Goal: Task Accomplishment & Management: Manage account settings

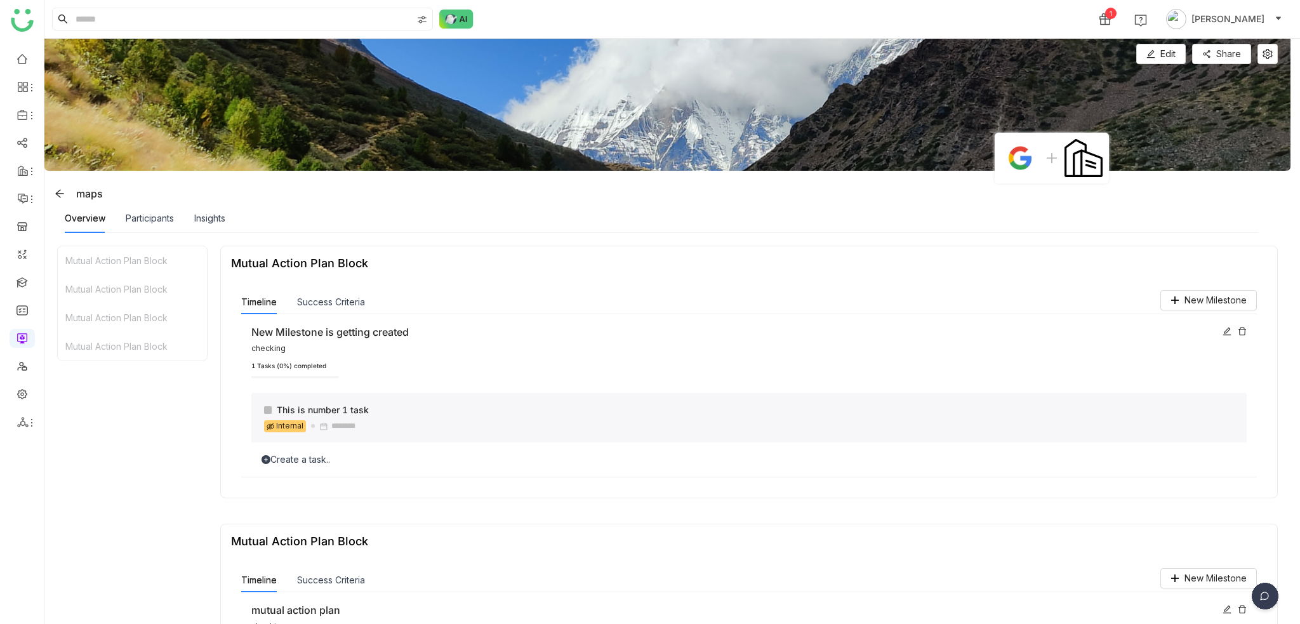
scroll to position [182, 0]
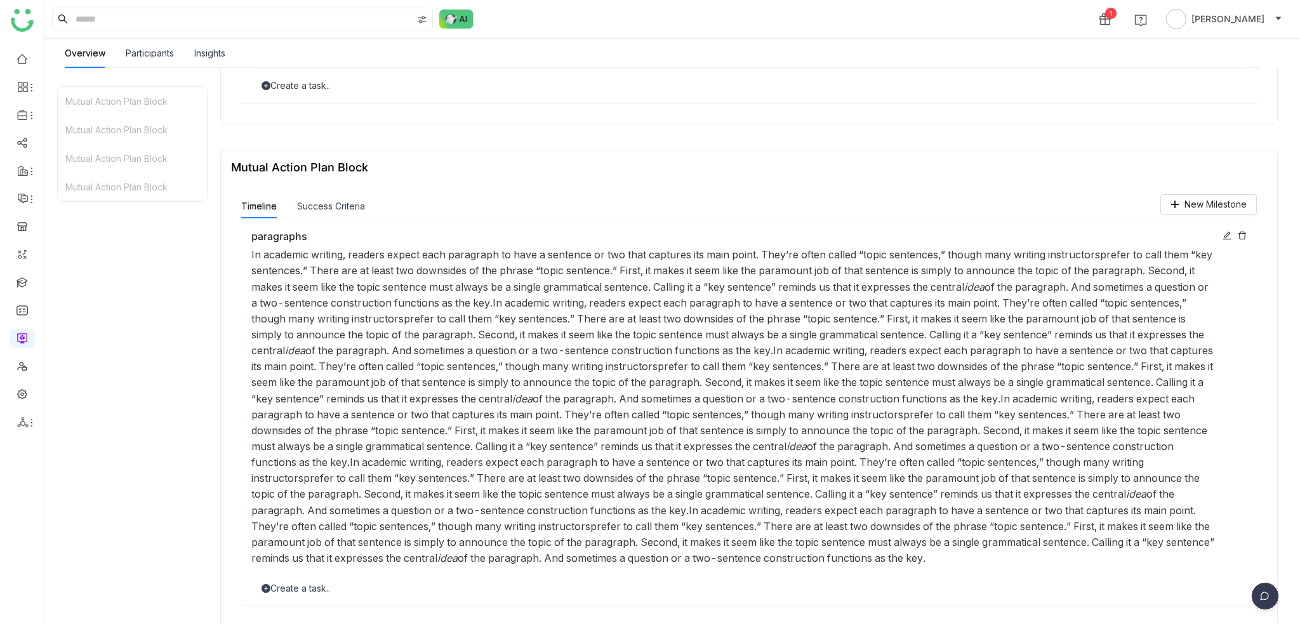
scroll to position [945, 0]
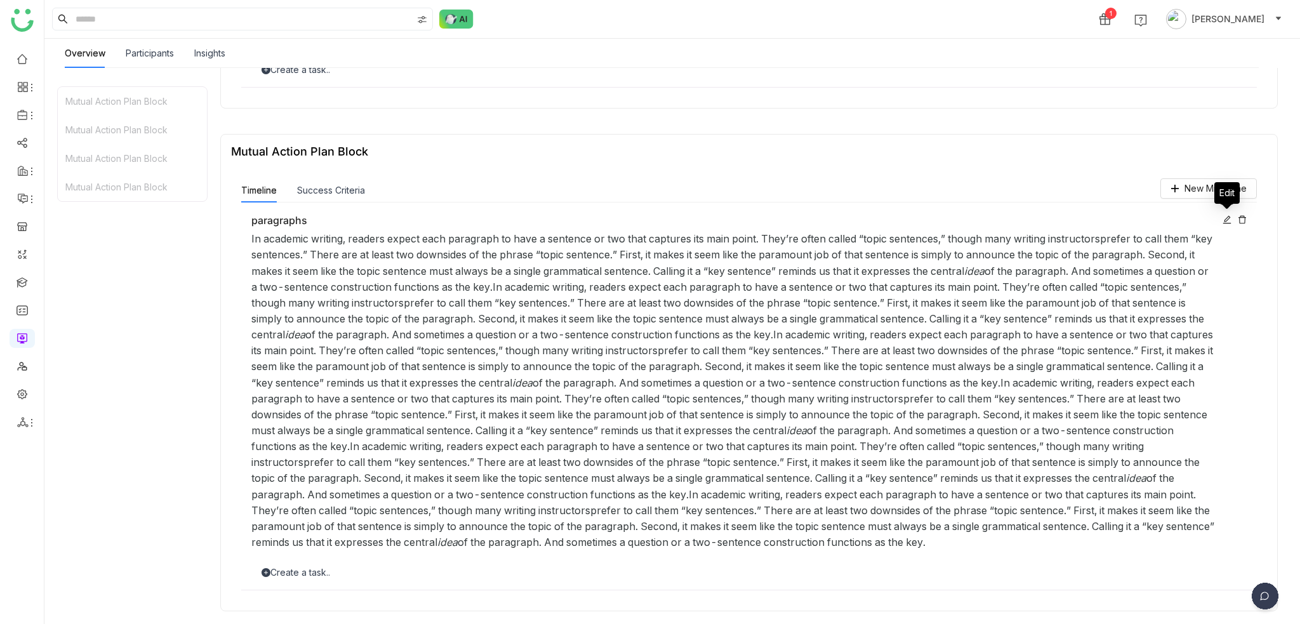
click at [1226, 218] on icon at bounding box center [1227, 220] width 8 height 8
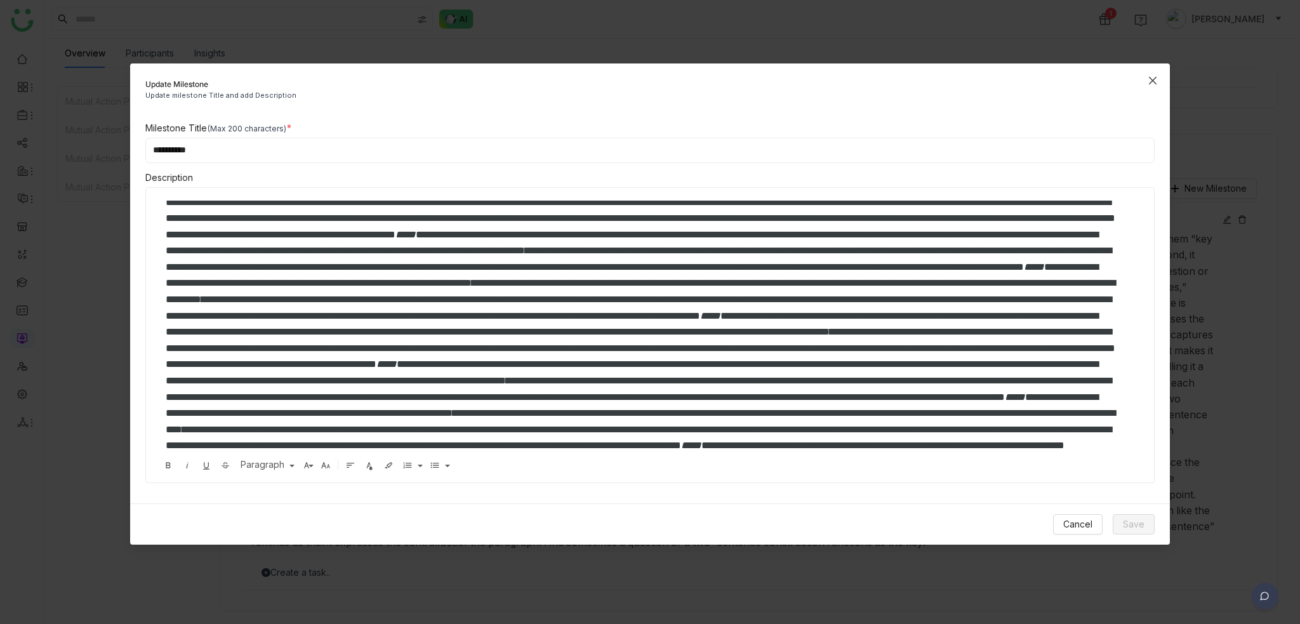
scroll to position [55, 0]
click at [1148, 76] on icon "Close" at bounding box center [1153, 81] width 10 height 10
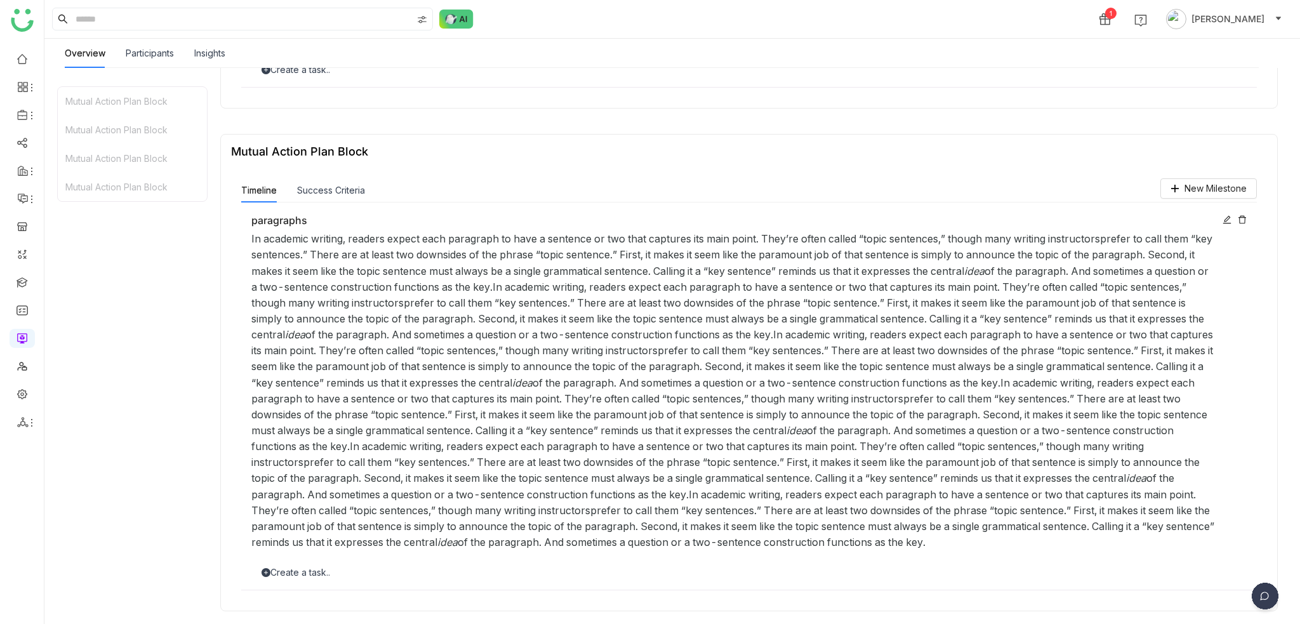
click at [314, 559] on div "paragraphs In academic writing, readers expect each paragraph to have a sentenc…" at bounding box center [749, 397] width 1016 height 388
click at [302, 574] on div "Create a task.." at bounding box center [749, 573] width 996 height 14
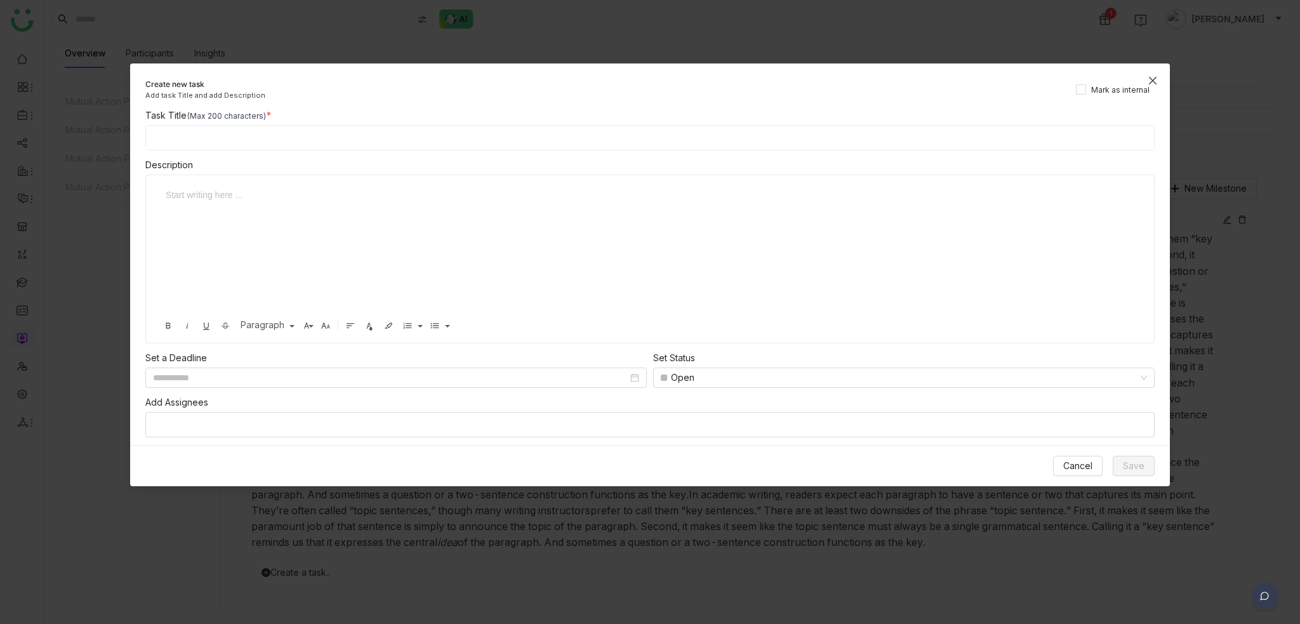
click at [1143, 76] on span "Close" at bounding box center [1153, 80] width 34 height 34
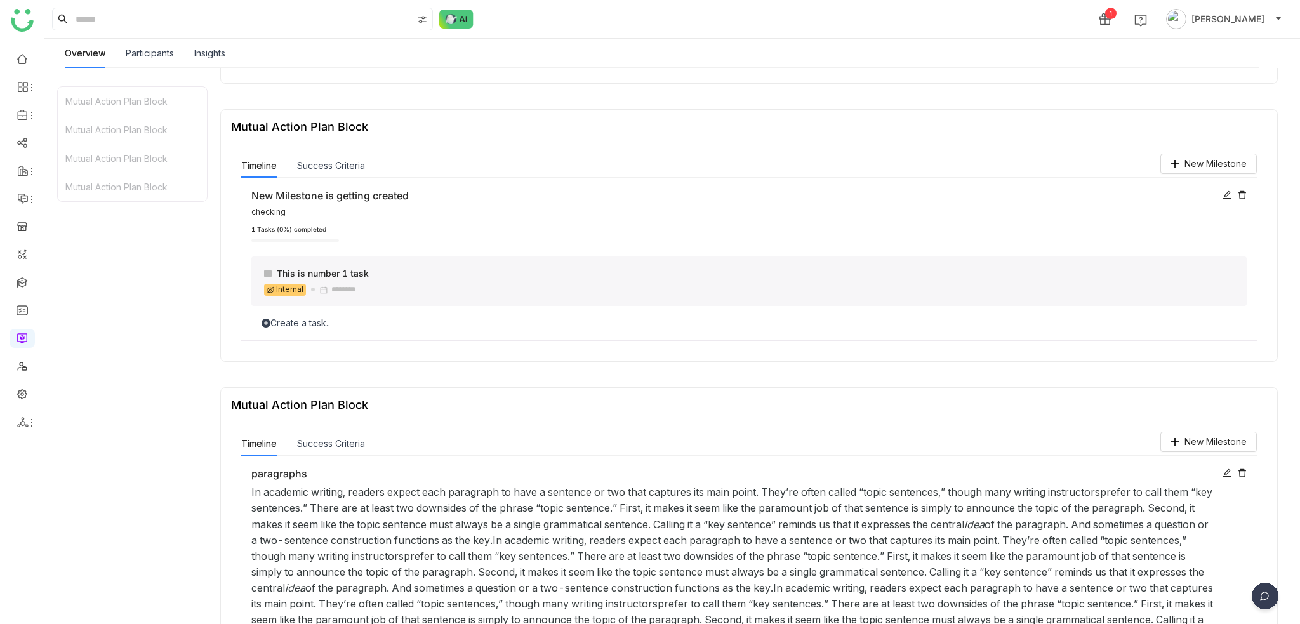
scroll to position [500, 0]
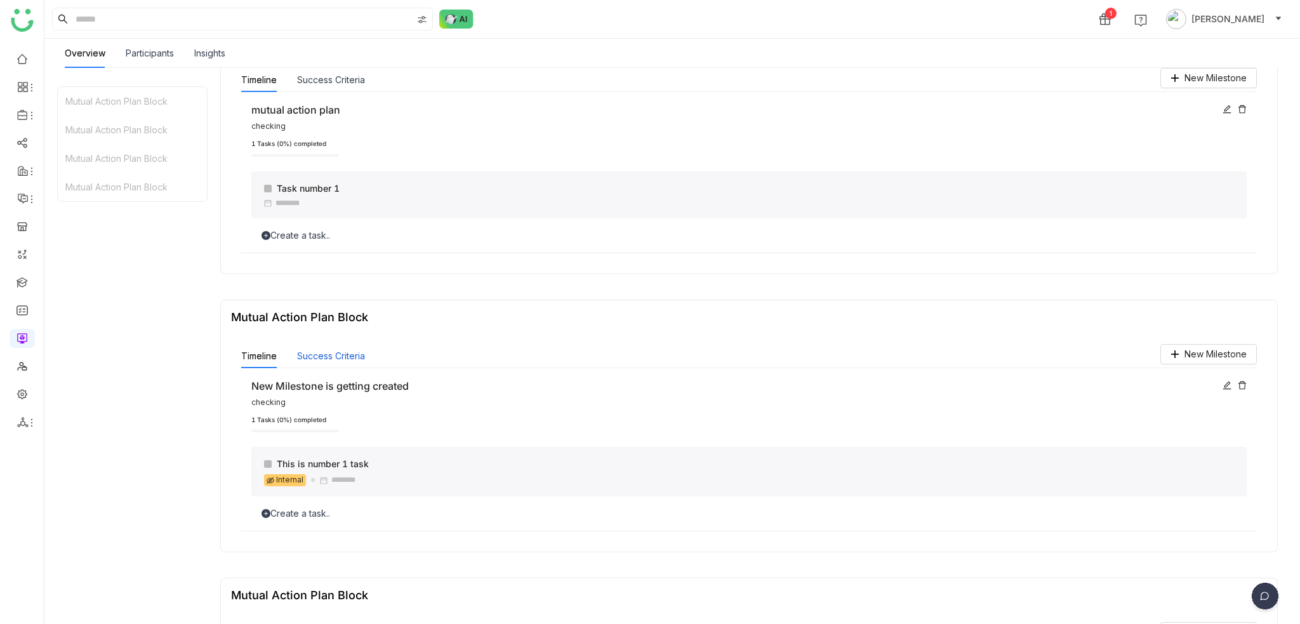
click at [358, 355] on button "Success Criteria" at bounding box center [331, 356] width 68 height 14
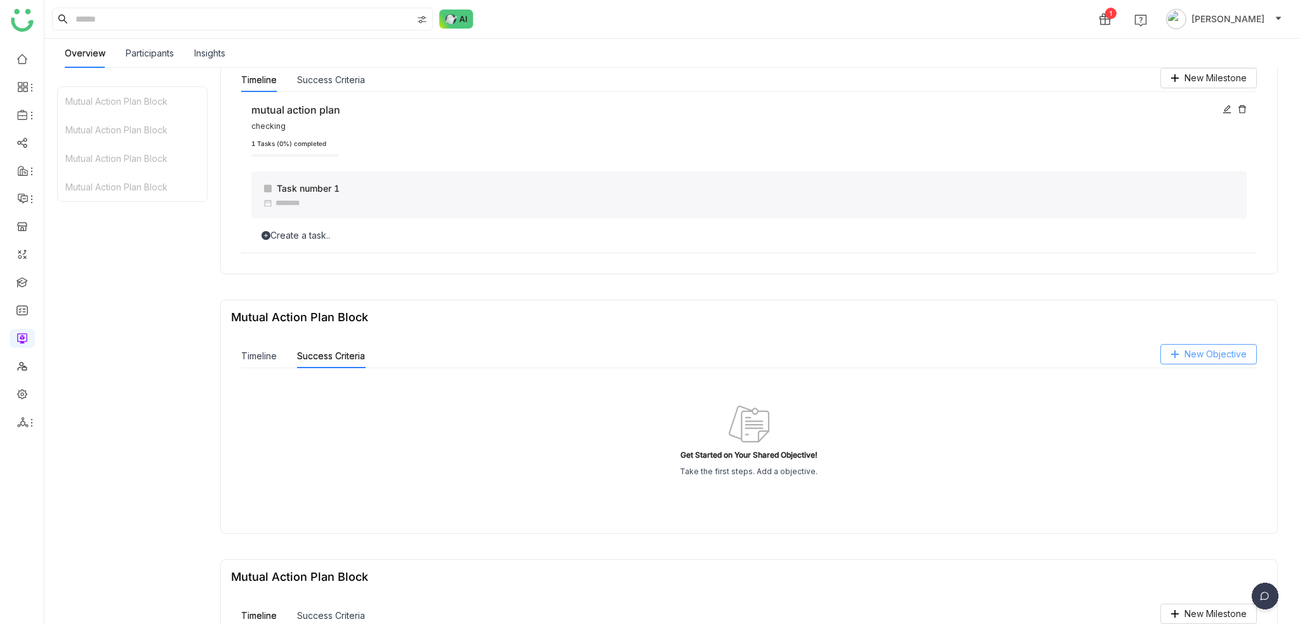
click at [1211, 353] on span "New Objective" at bounding box center [1216, 354] width 62 height 14
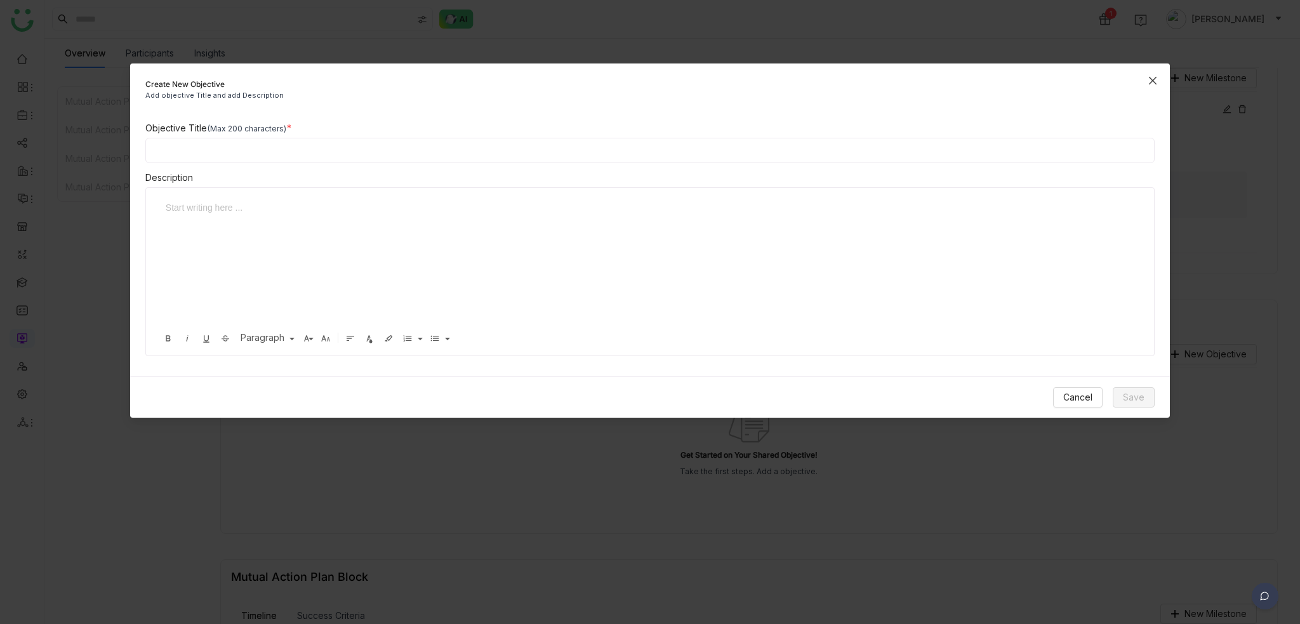
click at [1158, 78] on span "Close" at bounding box center [1153, 80] width 34 height 34
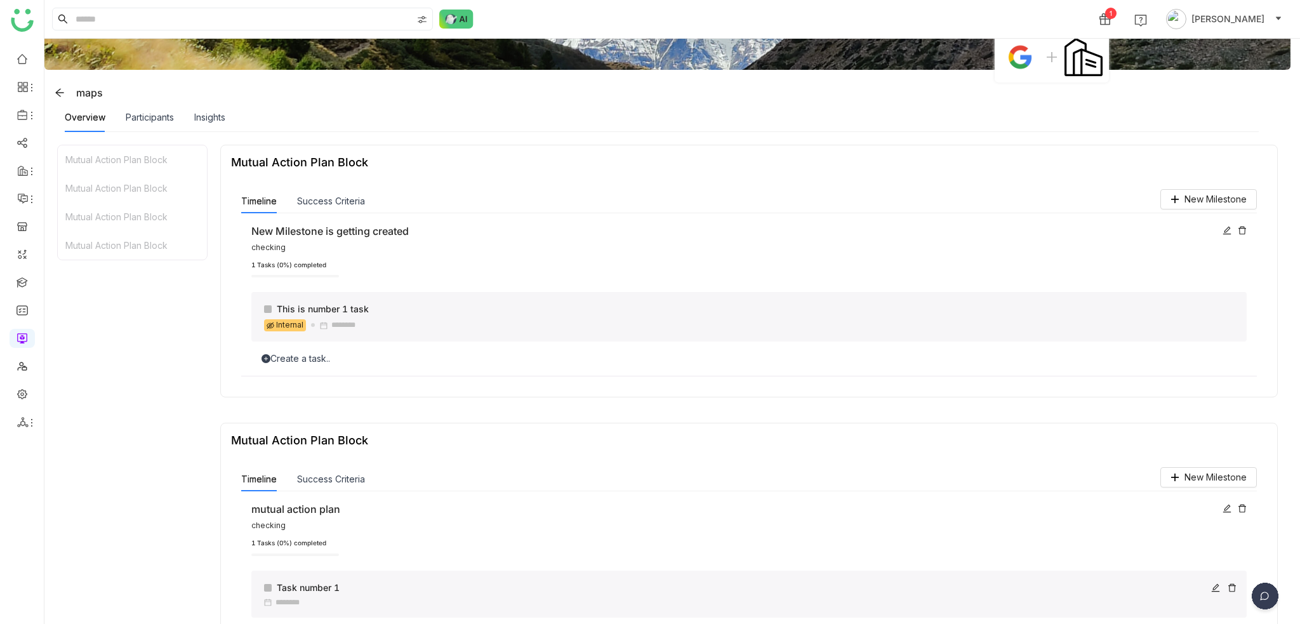
scroll to position [0, 0]
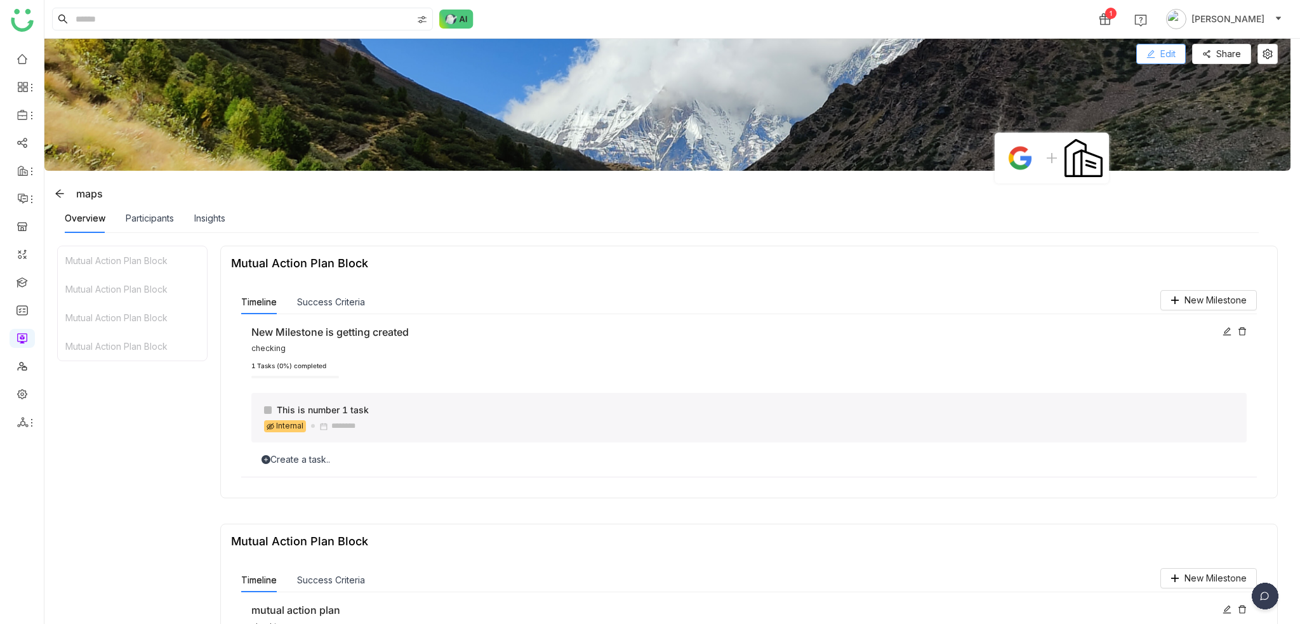
click at [1175, 57] on span "Edit" at bounding box center [1168, 54] width 15 height 14
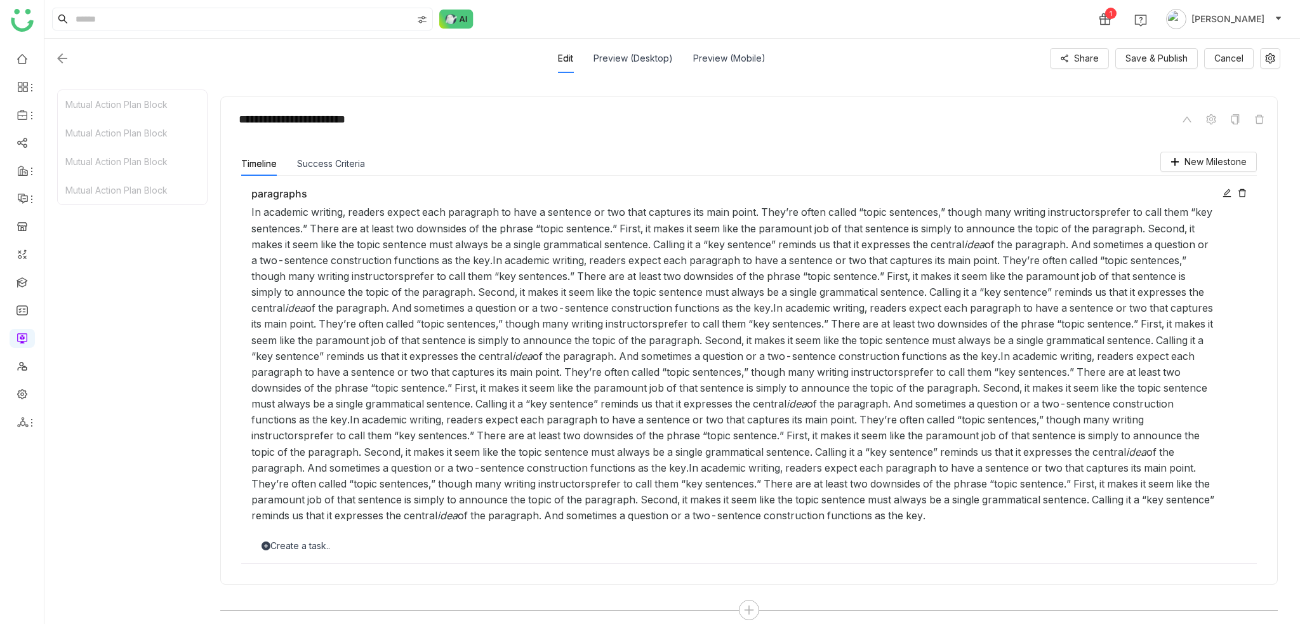
scroll to position [1170, 0]
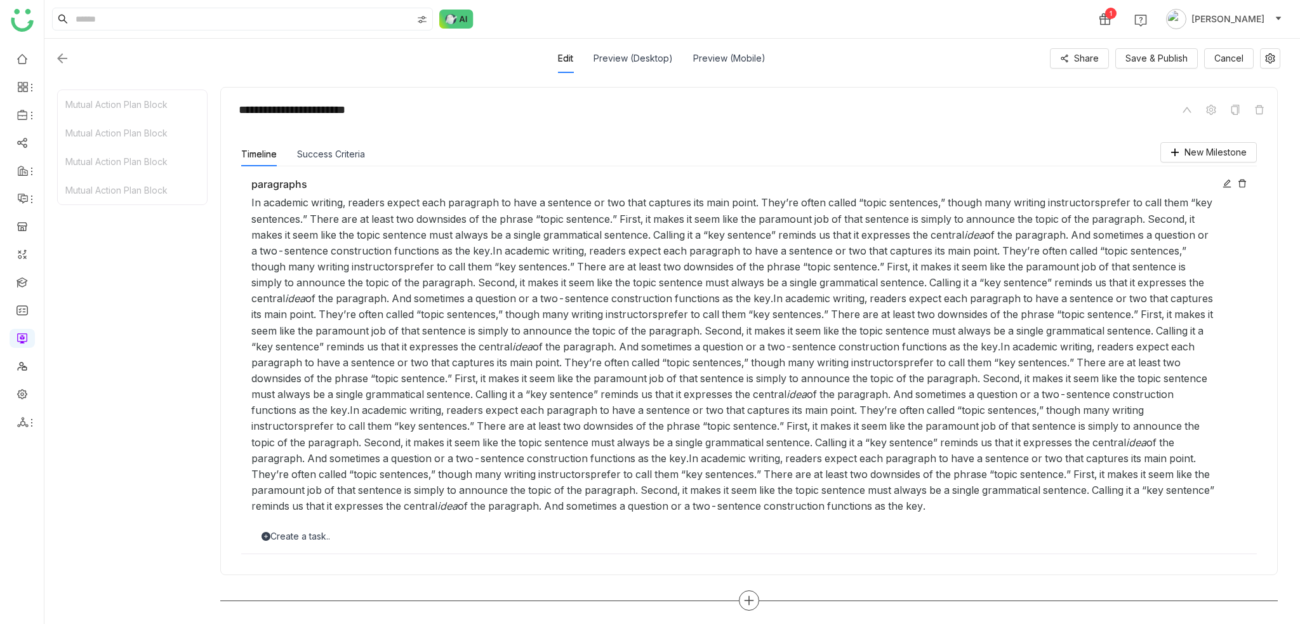
click at [739, 604] on div at bounding box center [749, 600] width 1058 height 20
click at [753, 595] on icon at bounding box center [748, 600] width 11 height 11
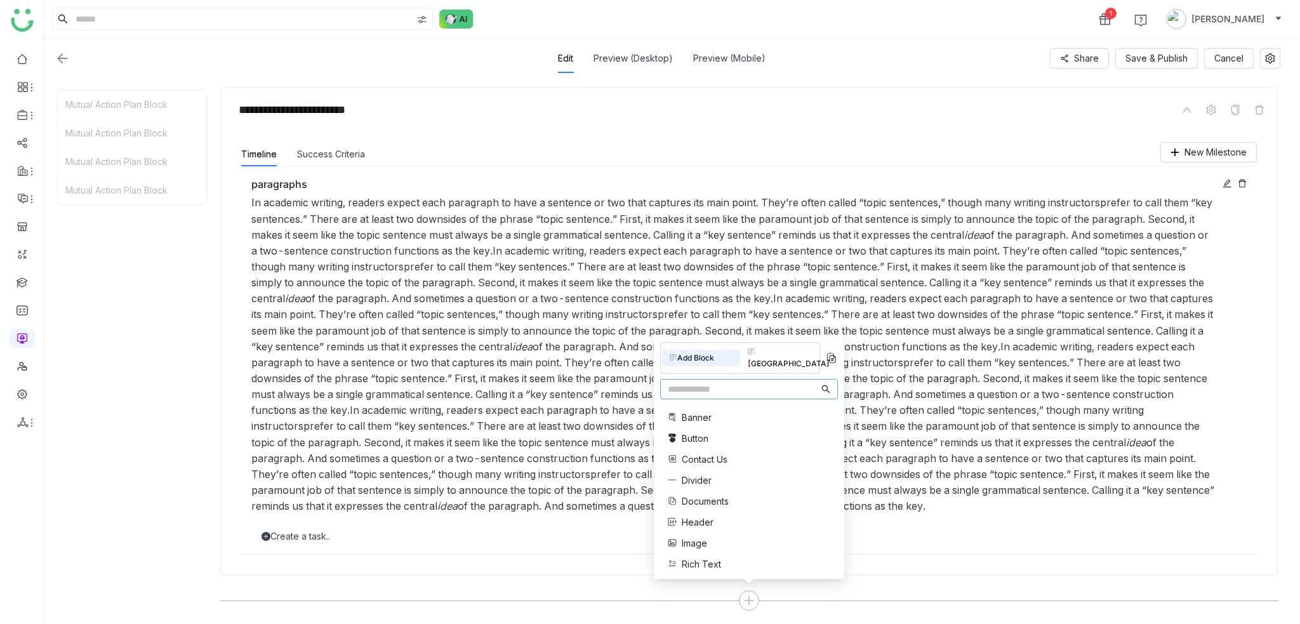
click at [803, 359] on div "Block Library" at bounding box center [779, 358] width 78 height 28
click at [144, 384] on div "Mutual Action Plan Block Mutual Action Plan Block Mutual Action Plan Block Mutu…" at bounding box center [132, 351] width 150 height 523
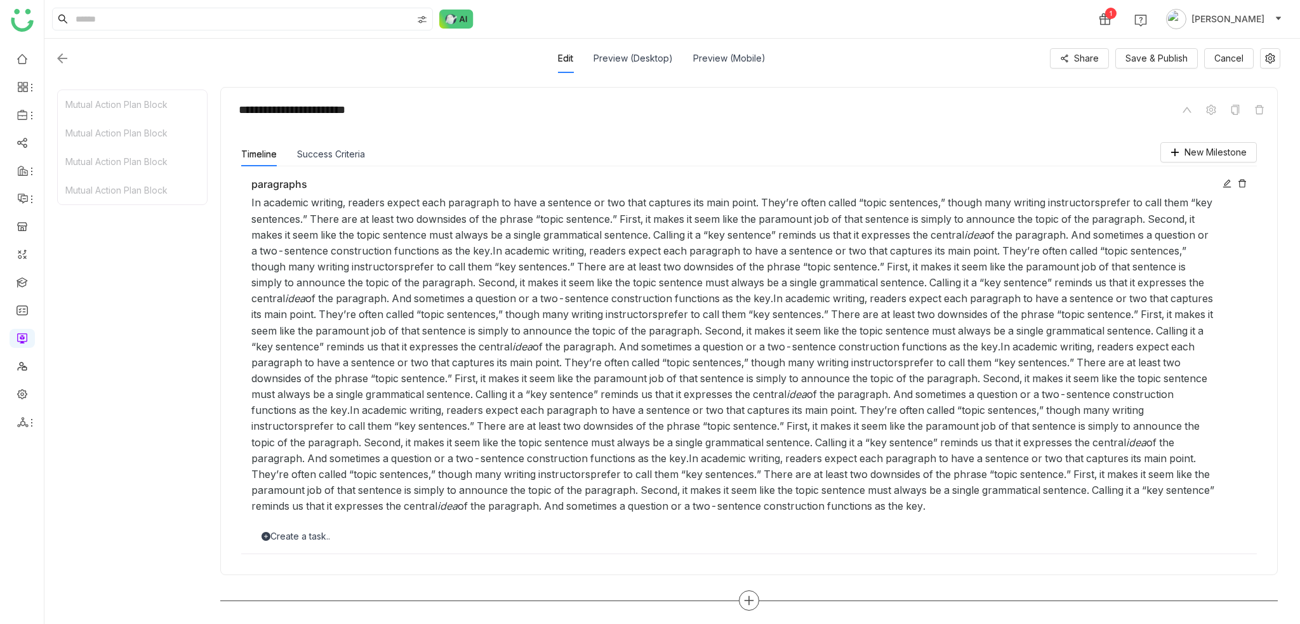
click at [751, 596] on icon at bounding box center [748, 600] width 11 height 11
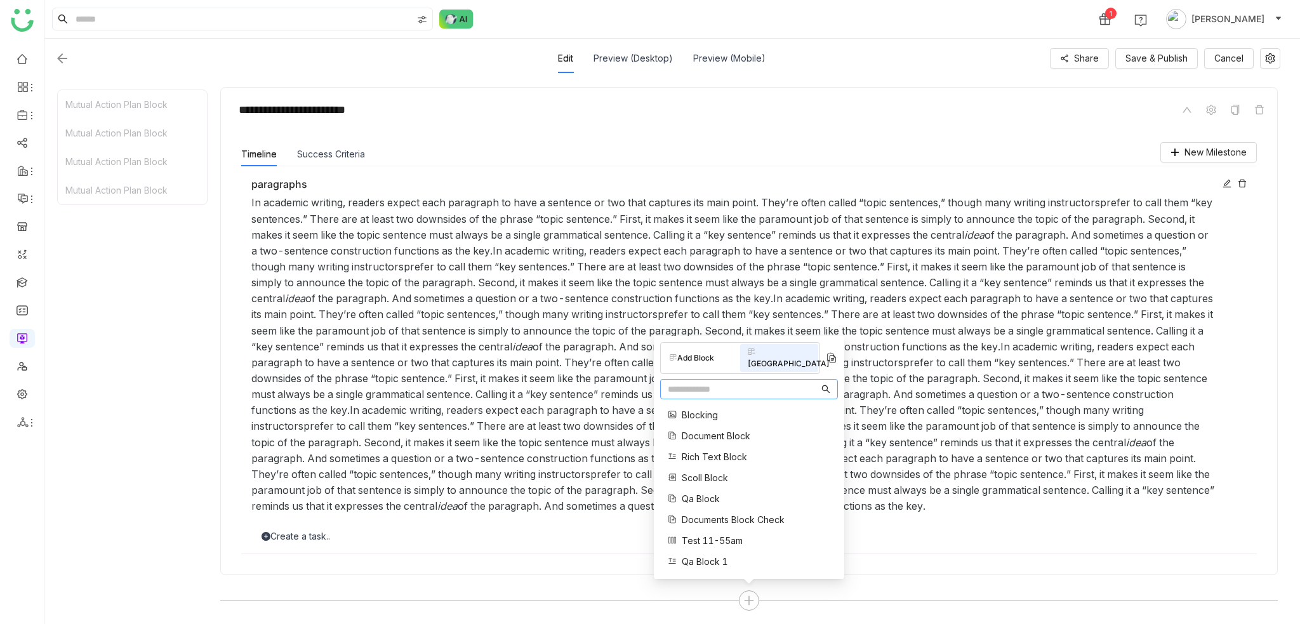
click at [678, 352] on div "Add Block Block Library Blocking Document Block Rich Text Block Scoll Block Qa …" at bounding box center [749, 457] width 190 height 243
click at [680, 366] on div "Add Block" at bounding box center [701, 358] width 78 height 17
click at [693, 505] on span "Documents" at bounding box center [705, 501] width 47 height 13
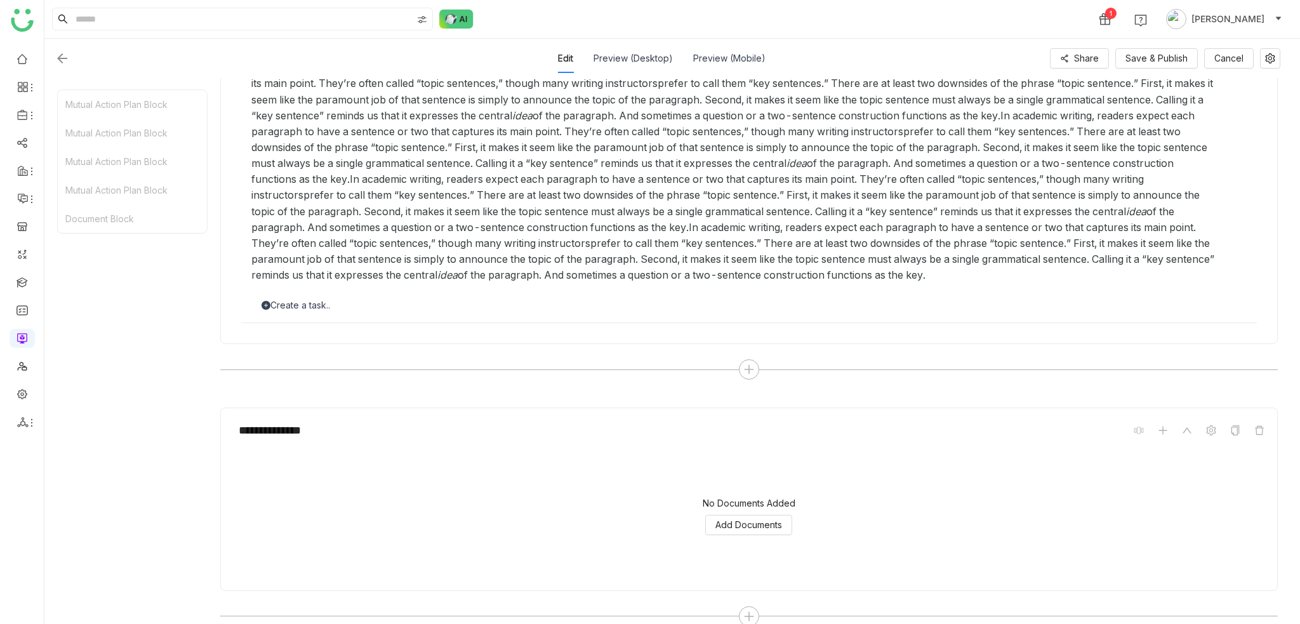
scroll to position [1416, 0]
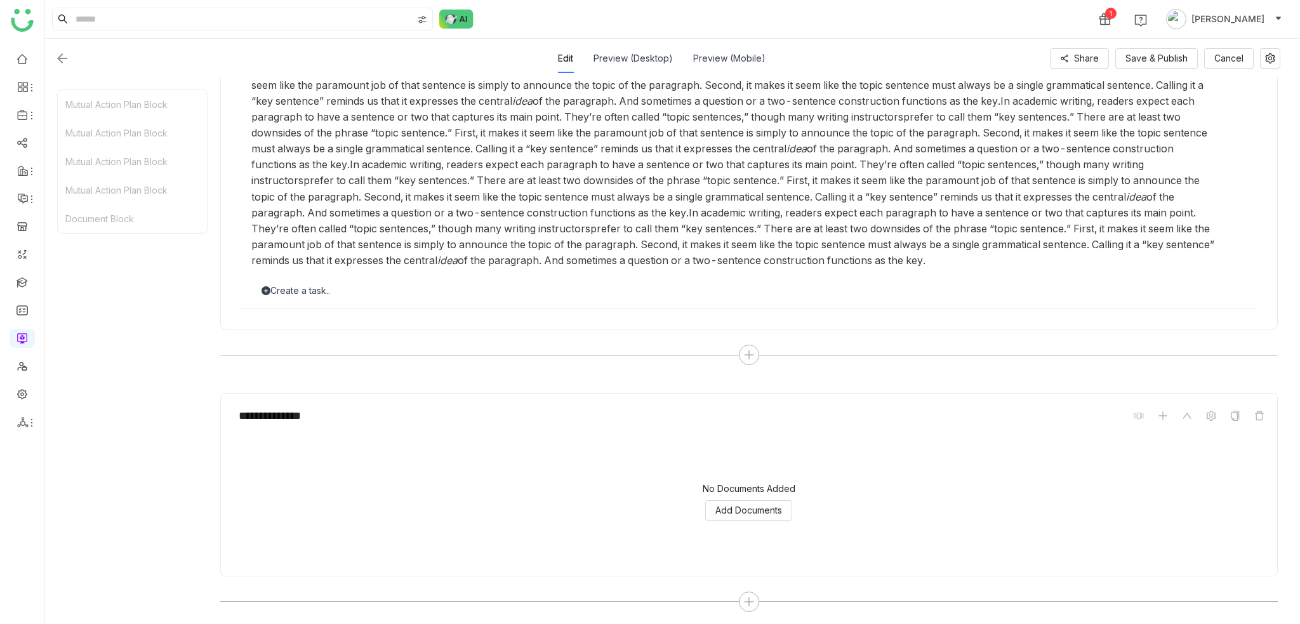
click at [762, 520] on div "No Documents Added Add Documents" at bounding box center [749, 502] width 1036 height 127
click at [1255, 411] on icon at bounding box center [1260, 416] width 10 height 10
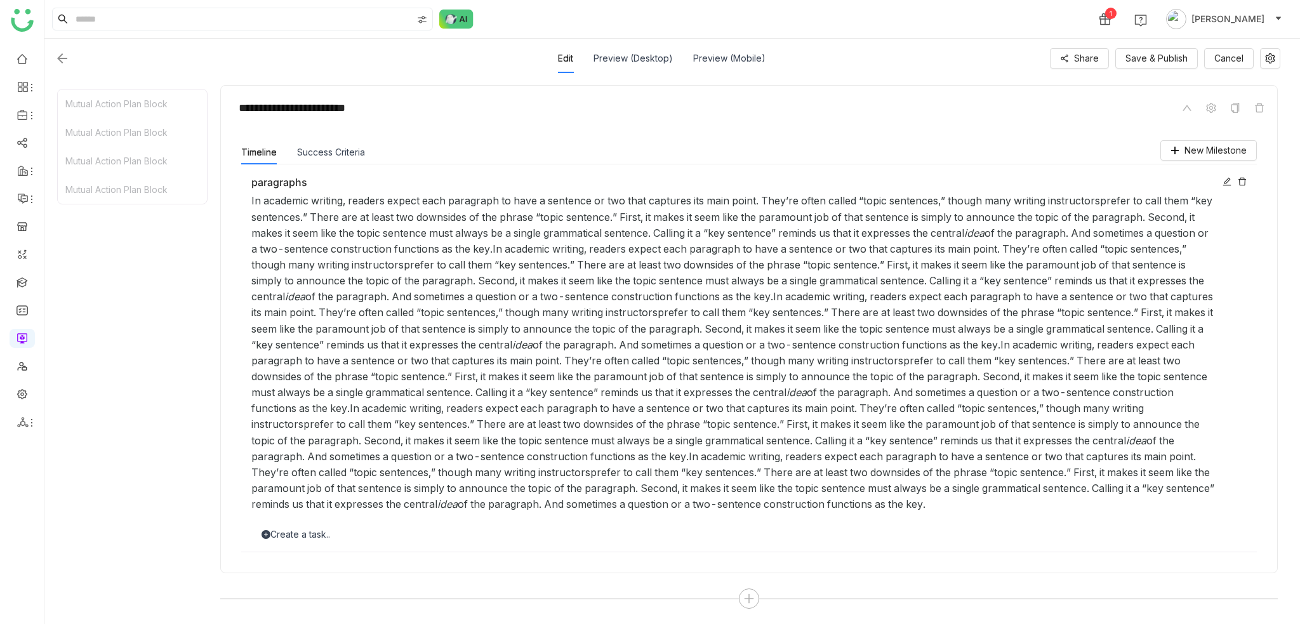
scroll to position [1170, 0]
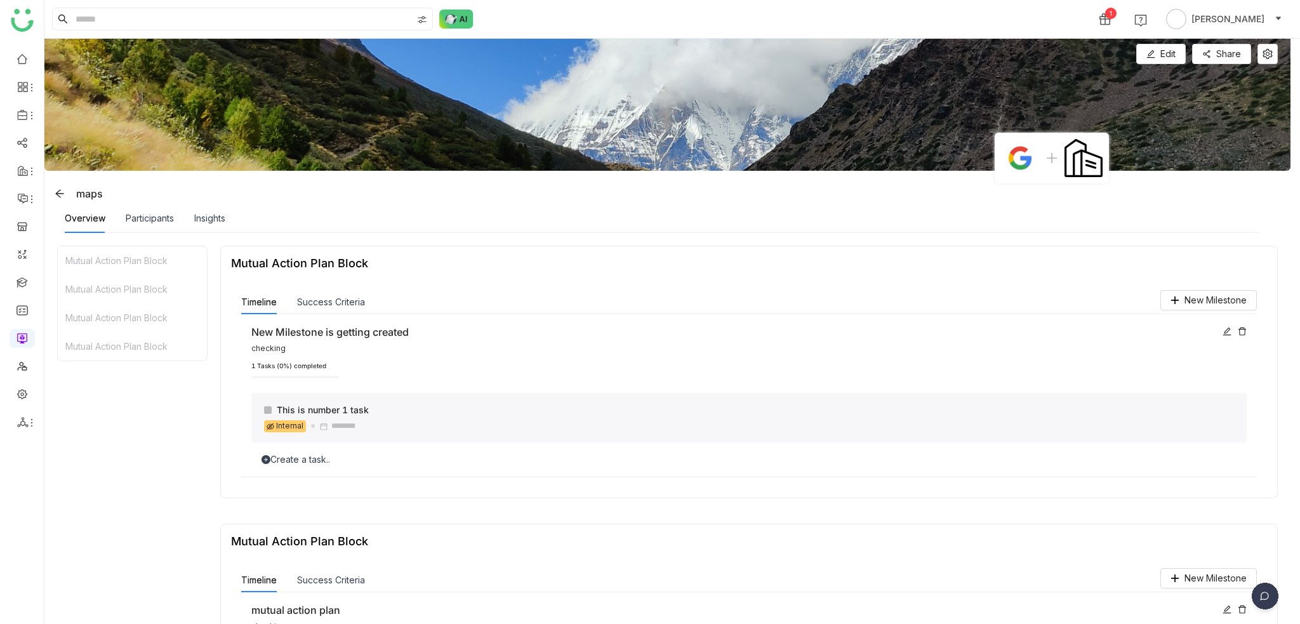
click at [1157, 65] on img at bounding box center [667, 105] width 1246 height 132
click at [1157, 56] on button "Edit" at bounding box center [1162, 54] width 50 height 20
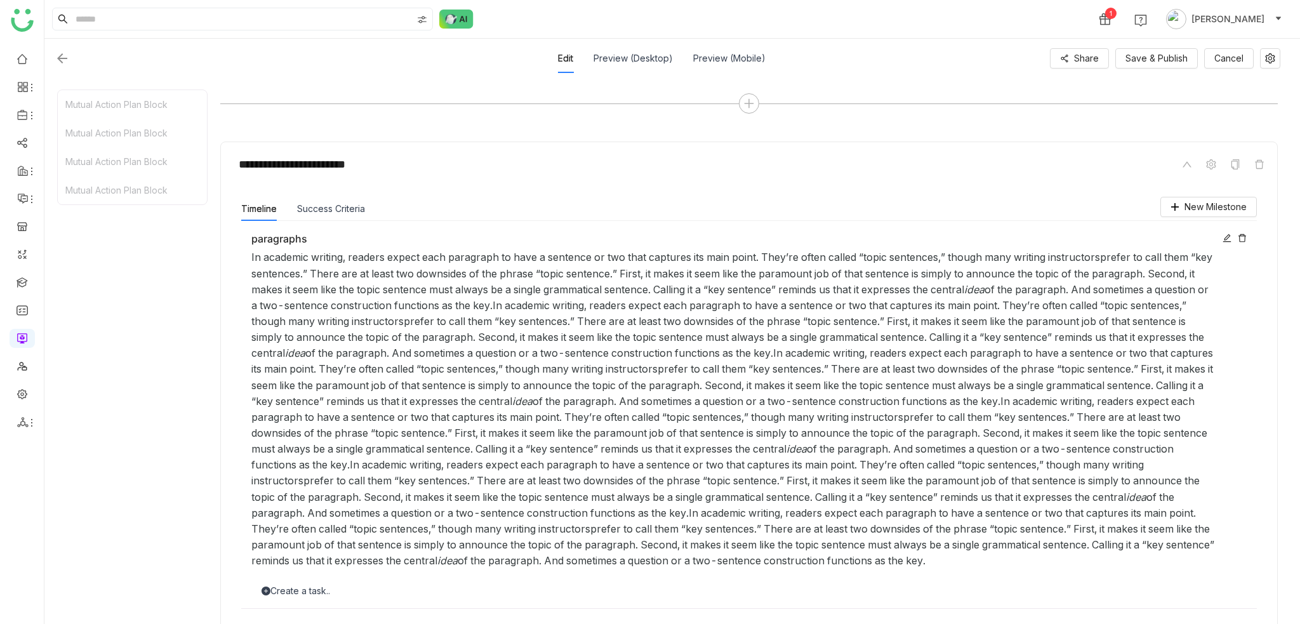
scroll to position [1170, 0]
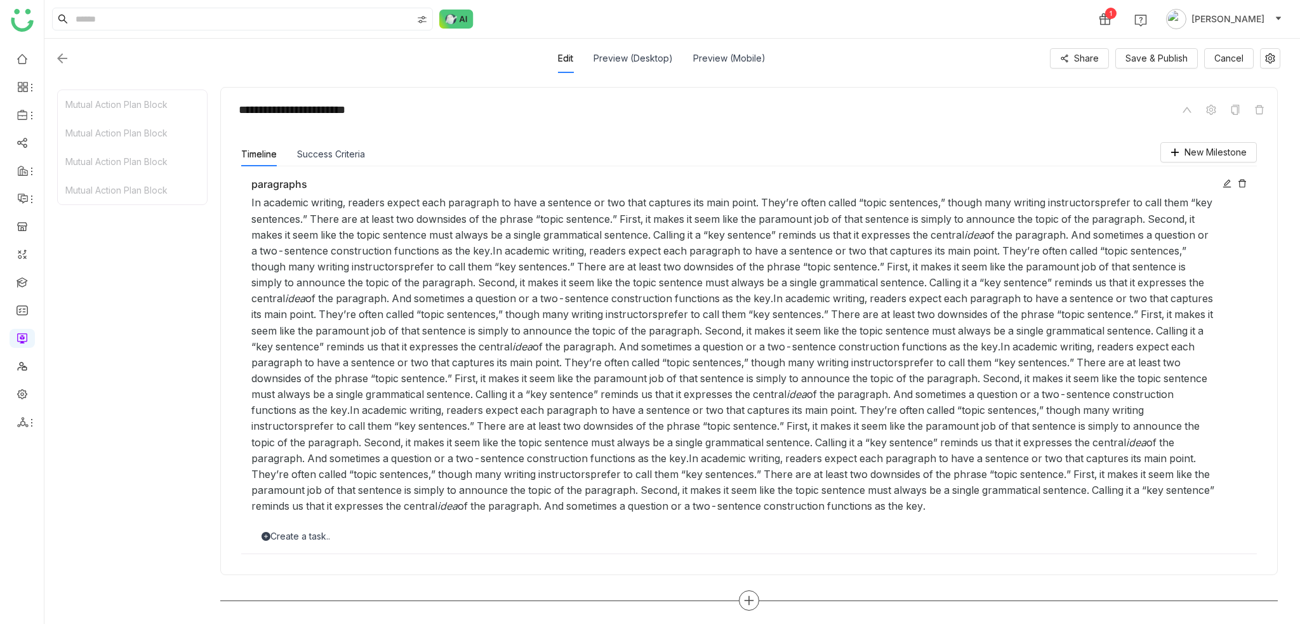
click at [754, 590] on div at bounding box center [749, 600] width 20 height 20
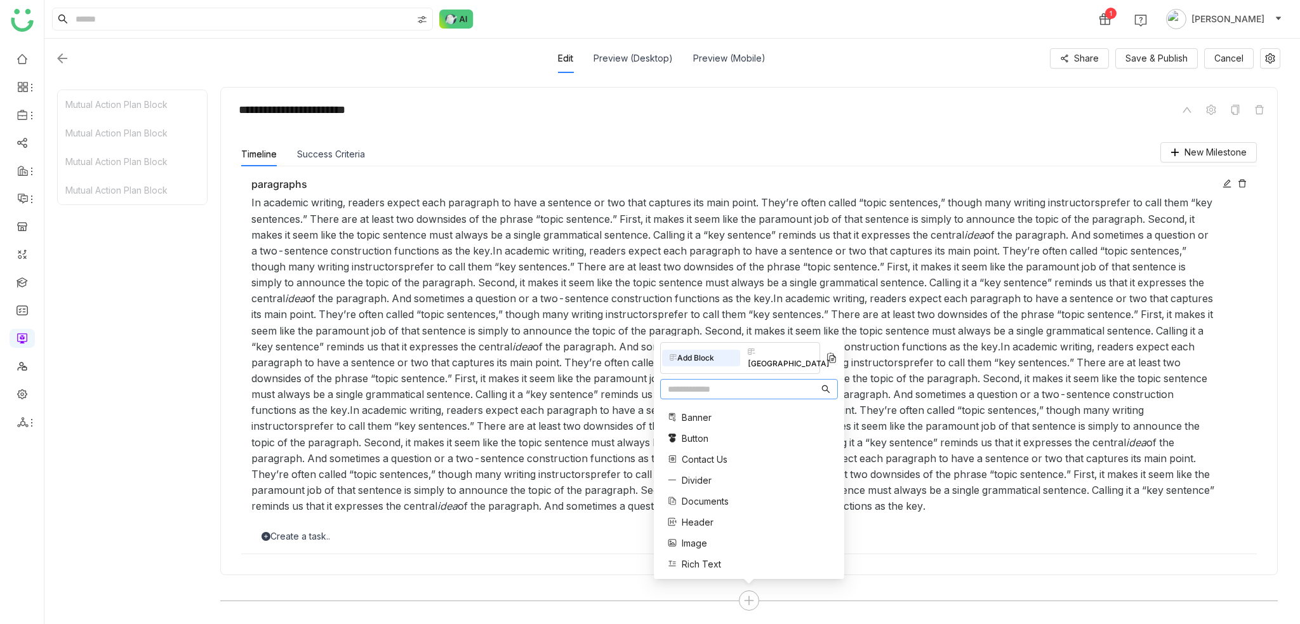
click at [752, 382] on input "text" at bounding box center [743, 389] width 151 height 14
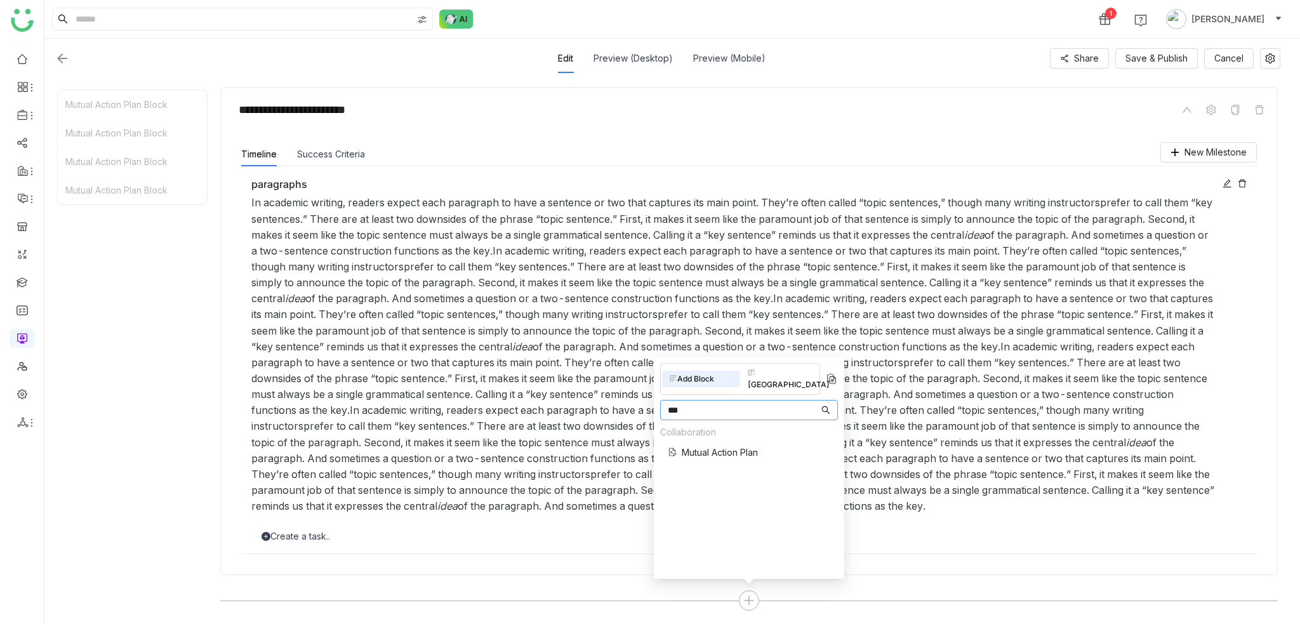
type input "***"
click at [726, 446] on span "Mutual Action Plan" at bounding box center [720, 452] width 76 height 13
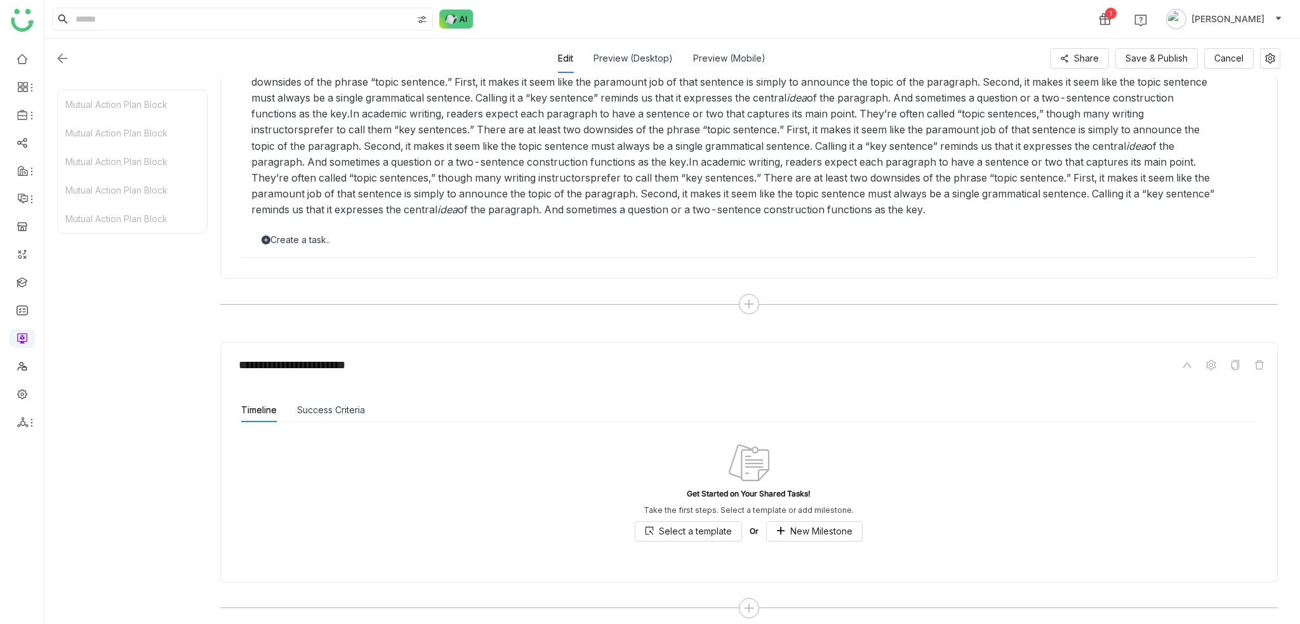
scroll to position [1473, 0]
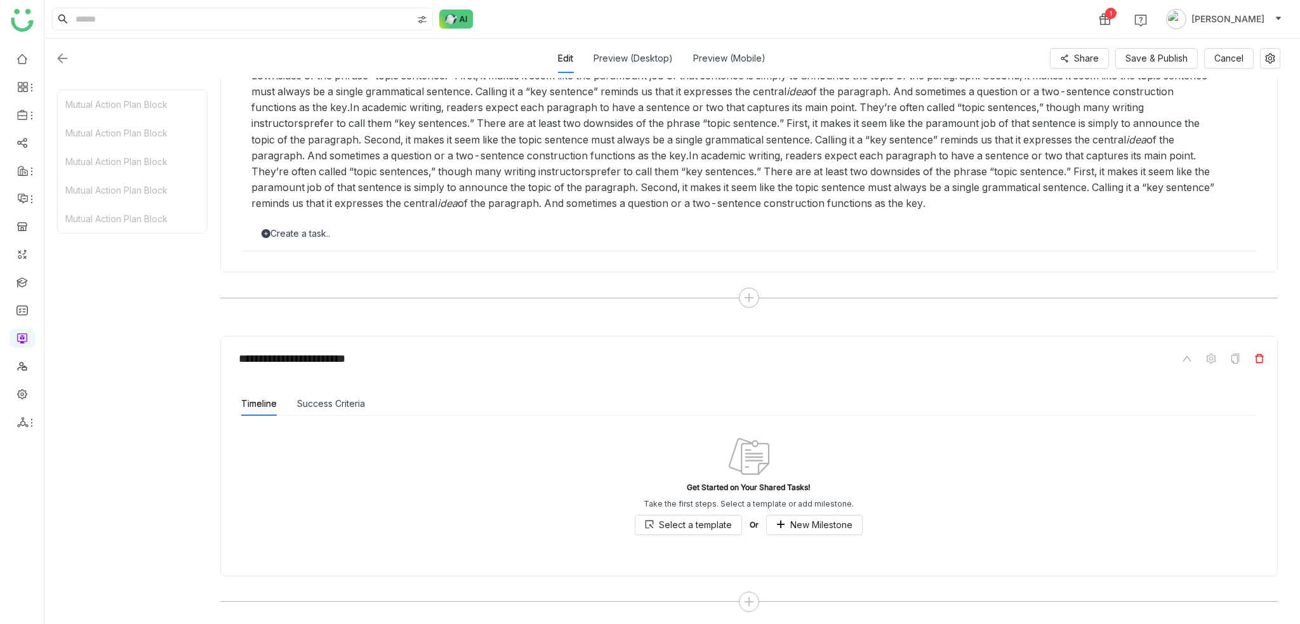
click at [1264, 357] on icon at bounding box center [1260, 359] width 10 height 10
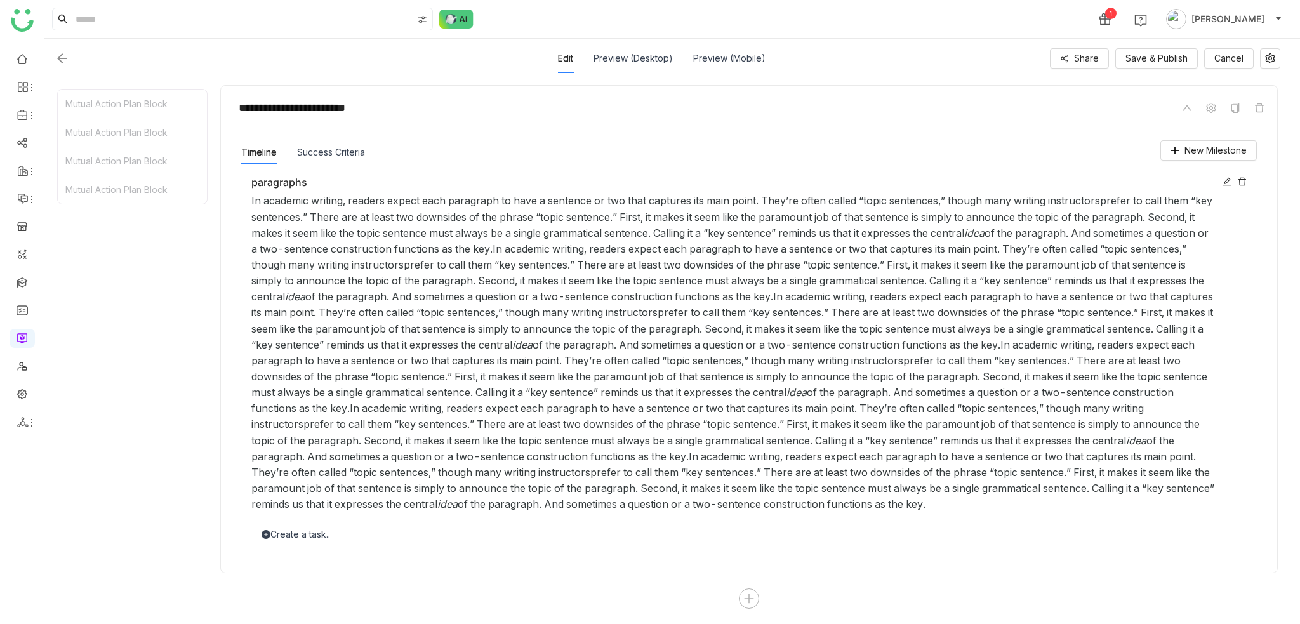
scroll to position [1170, 0]
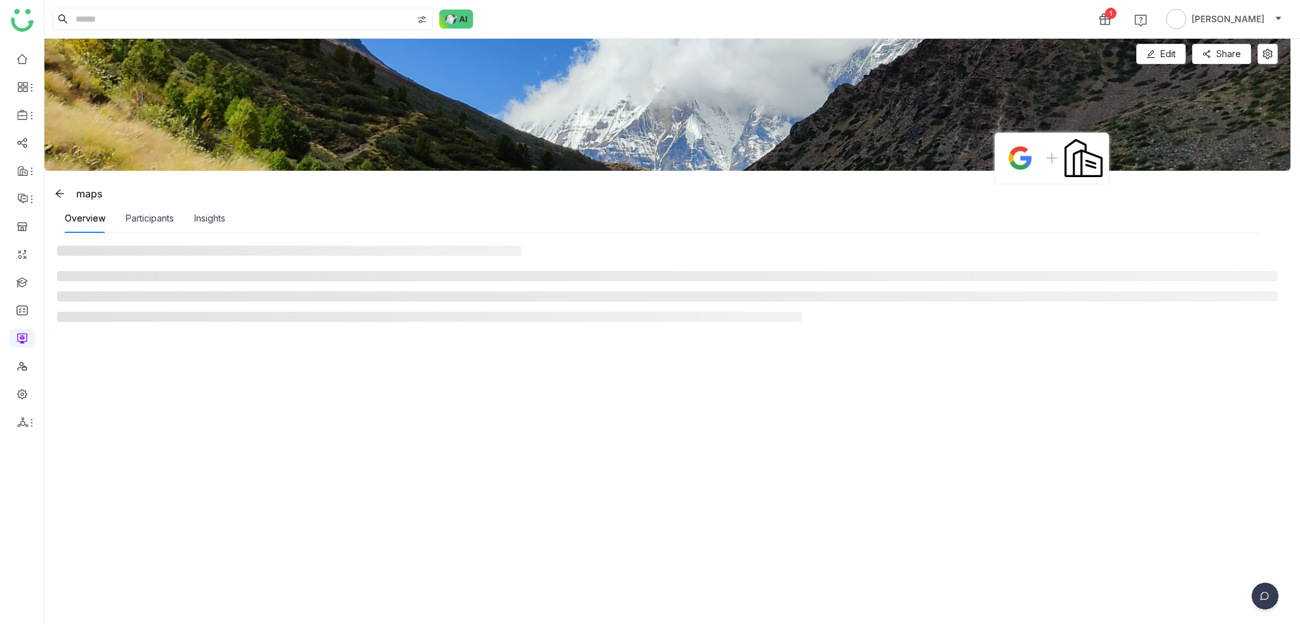
click at [20, 405] on ul at bounding box center [22, 241] width 44 height 400
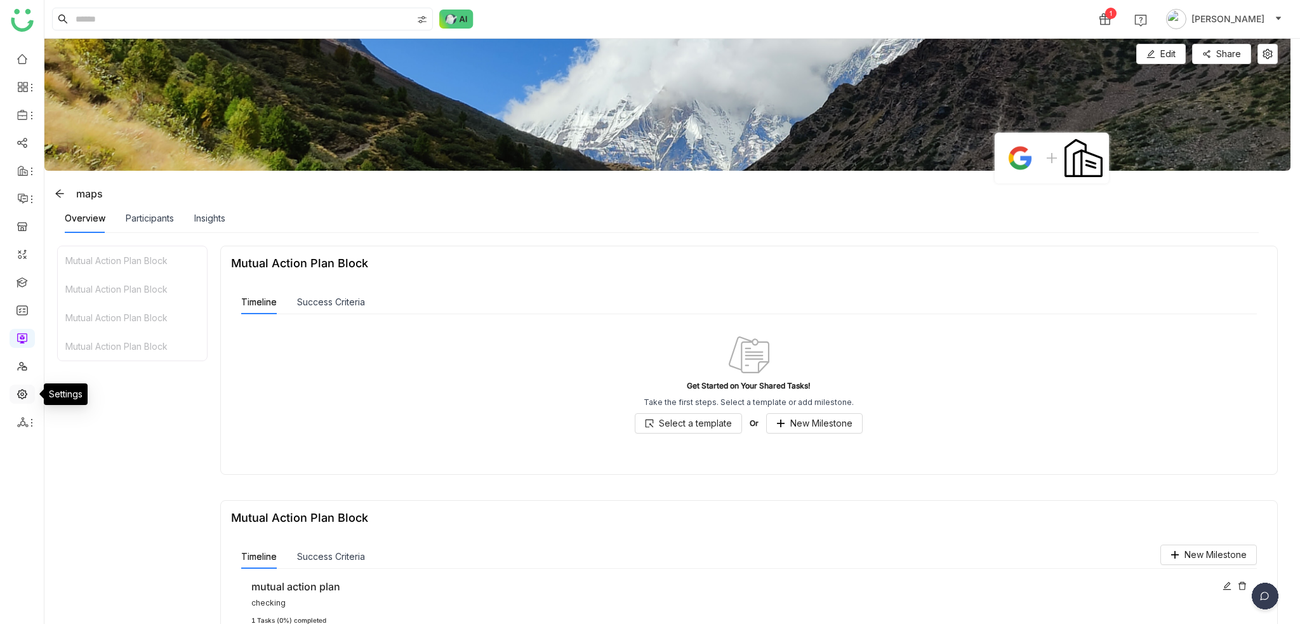
click at [28, 392] on link at bounding box center [22, 393] width 11 height 11
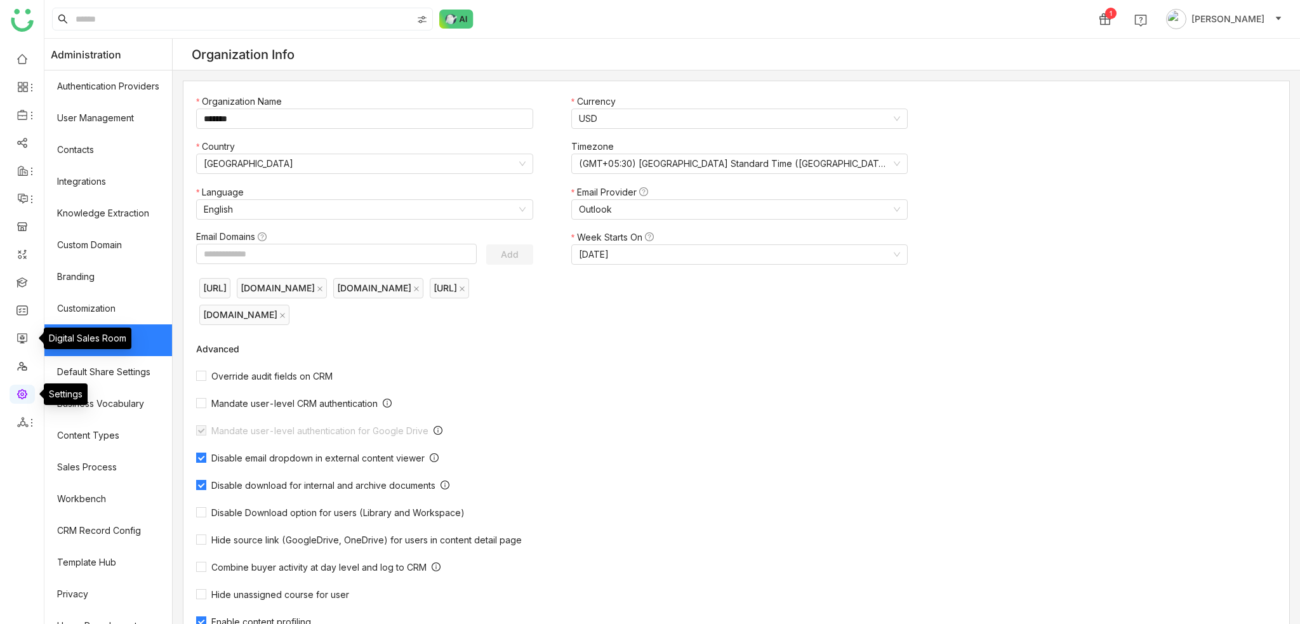
click at [23, 399] on link at bounding box center [22, 393] width 11 height 11
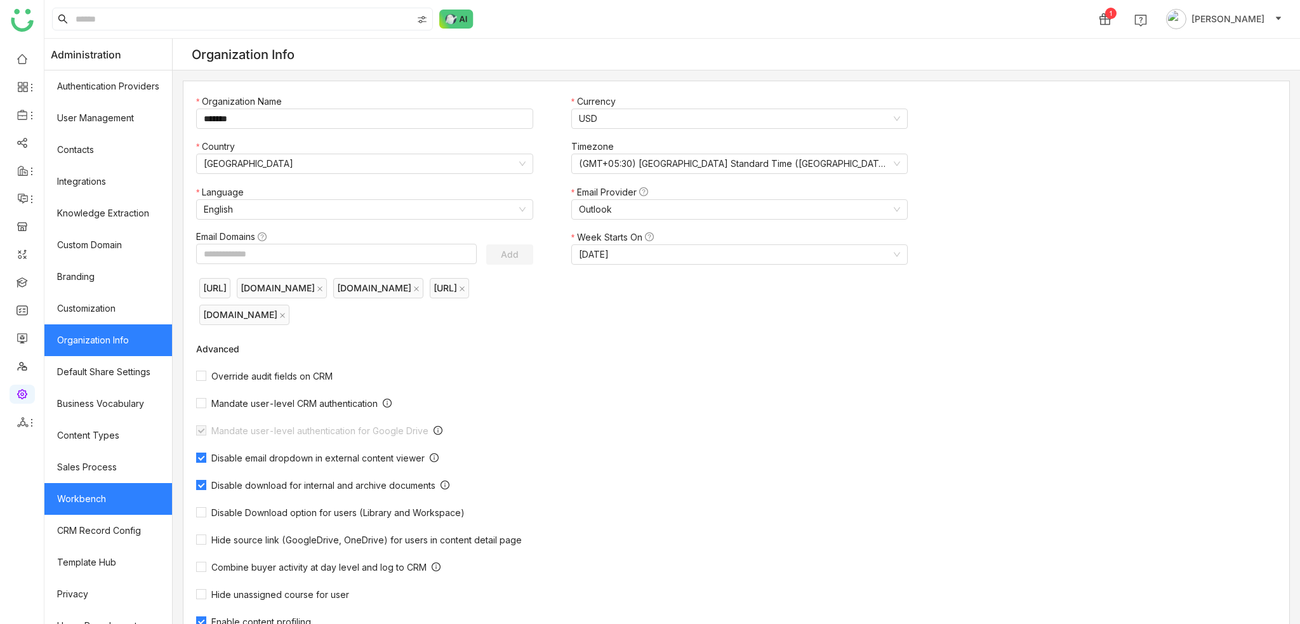
scroll to position [49, 0]
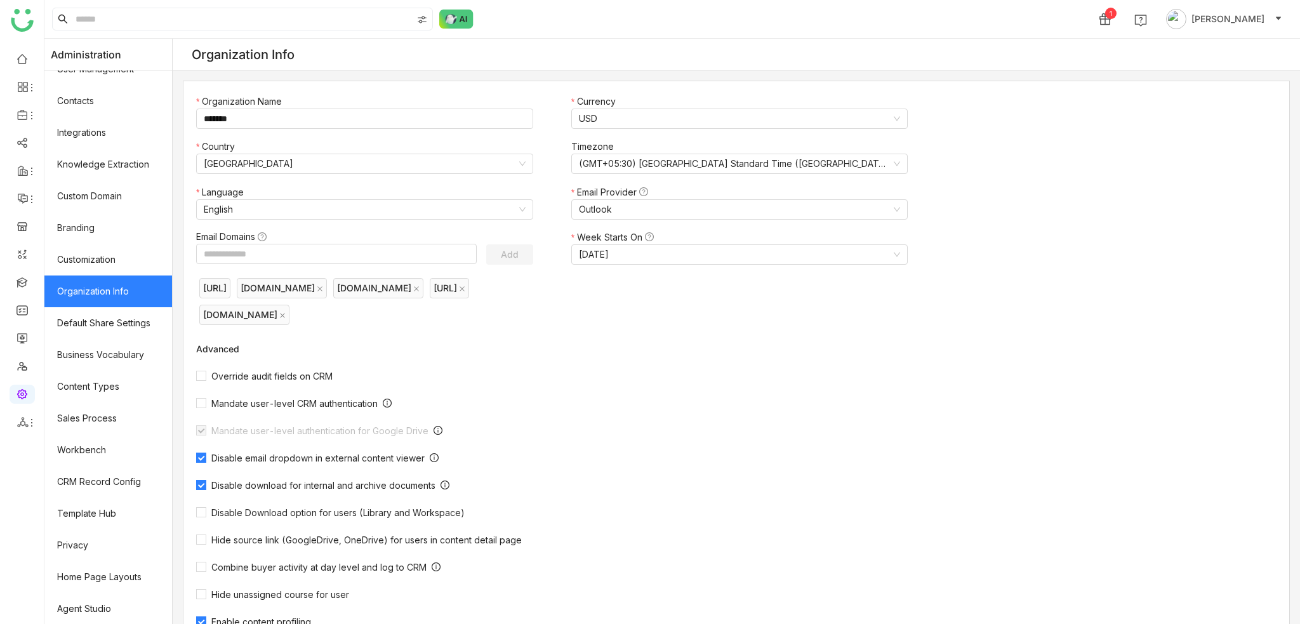
click at [22, 388] on link at bounding box center [22, 393] width 11 height 11
click at [21, 340] on link at bounding box center [22, 337] width 11 height 11
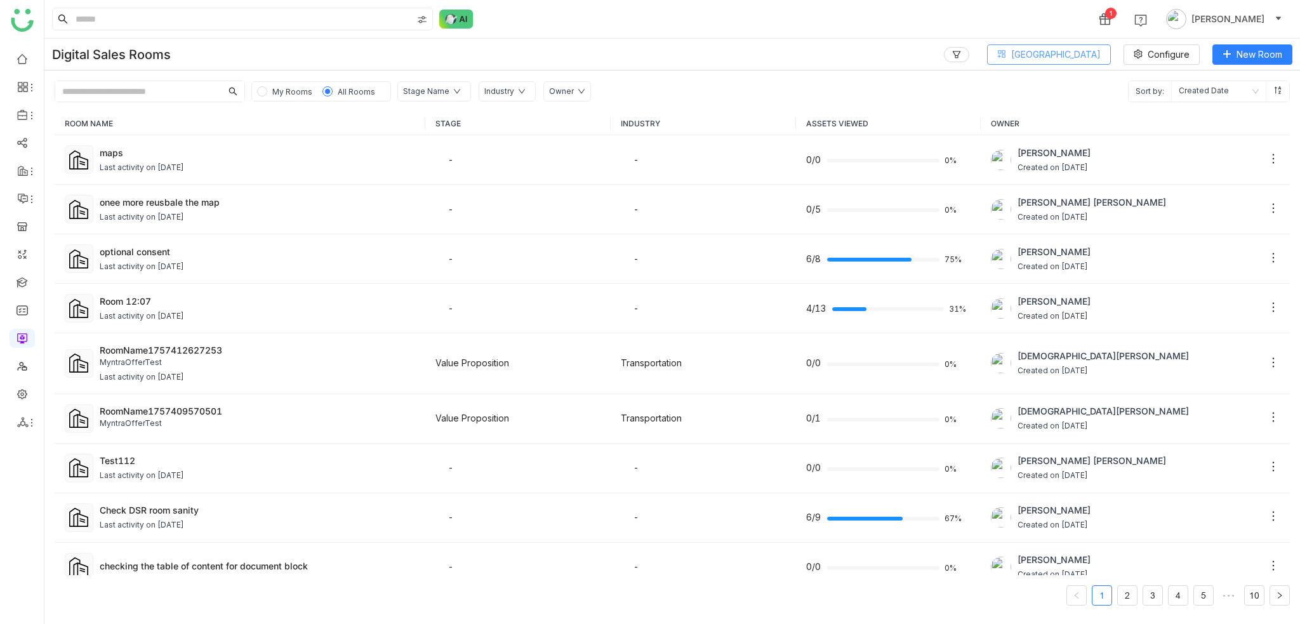
click at [1074, 46] on button "[GEOGRAPHIC_DATA]" at bounding box center [1049, 54] width 124 height 20
click at [1066, 162] on span "Create New Block" at bounding box center [1072, 159] width 85 height 14
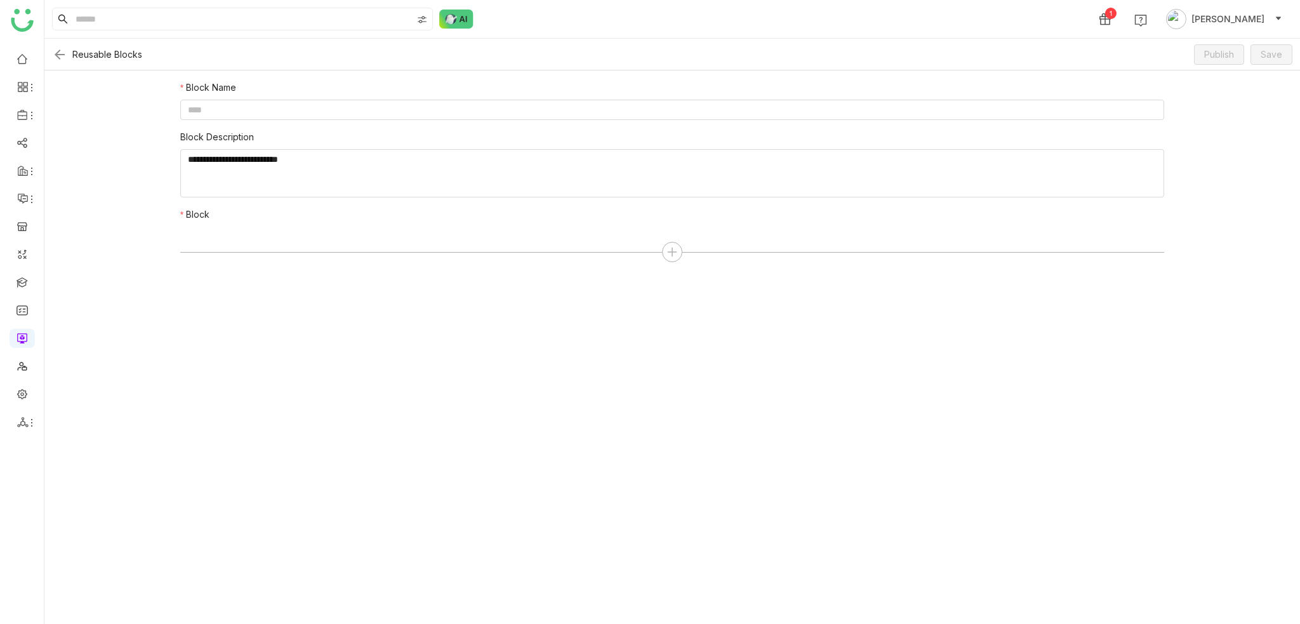
click at [430, 121] on div "Block Name Block Description Block" at bounding box center [672, 173] width 984 height 184
click at [432, 119] on input at bounding box center [672, 110] width 984 height 20
type input "**********"
click at [681, 256] on div at bounding box center [672, 252] width 984 height 20
click at [672, 251] on icon at bounding box center [672, 252] width 1 height 9
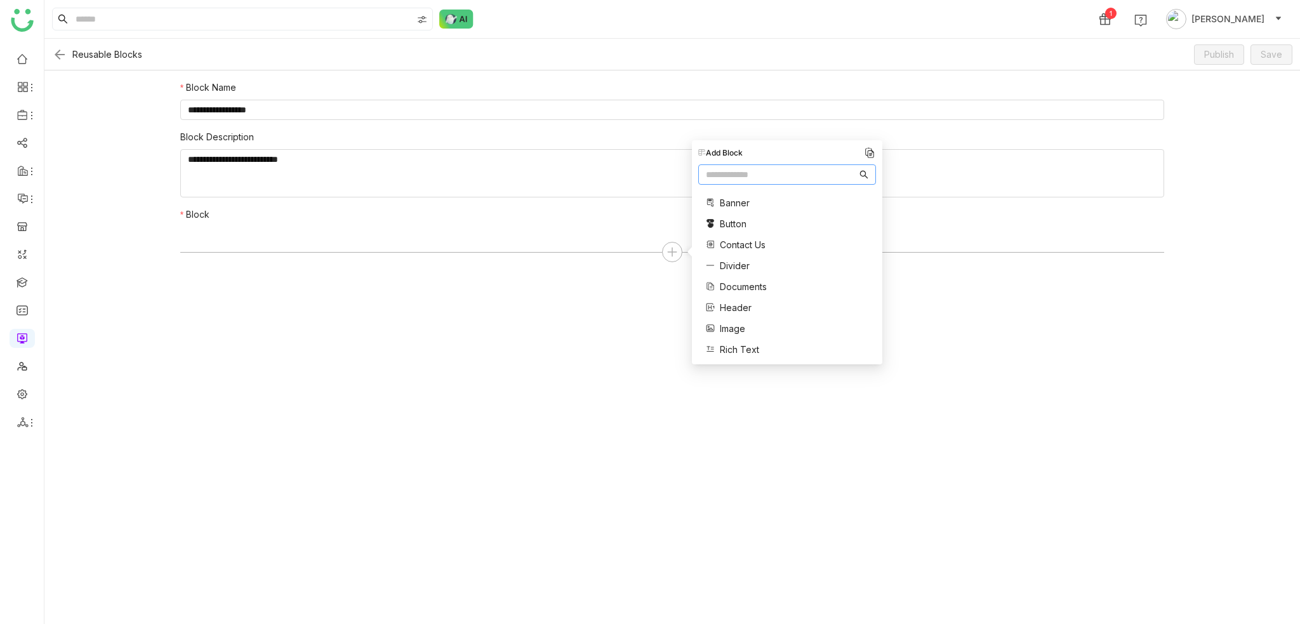
click at [796, 172] on input "text" at bounding box center [781, 175] width 151 height 14
type input "***"
drag, startPoint x: 742, startPoint y: 169, endPoint x: 682, endPoint y: 168, distance: 59.7
click at [683, 169] on div "Add Block *** Documents Image Single Document Embed Embed URL Layout Three Colu…" at bounding box center [783, 252] width 200 height 224
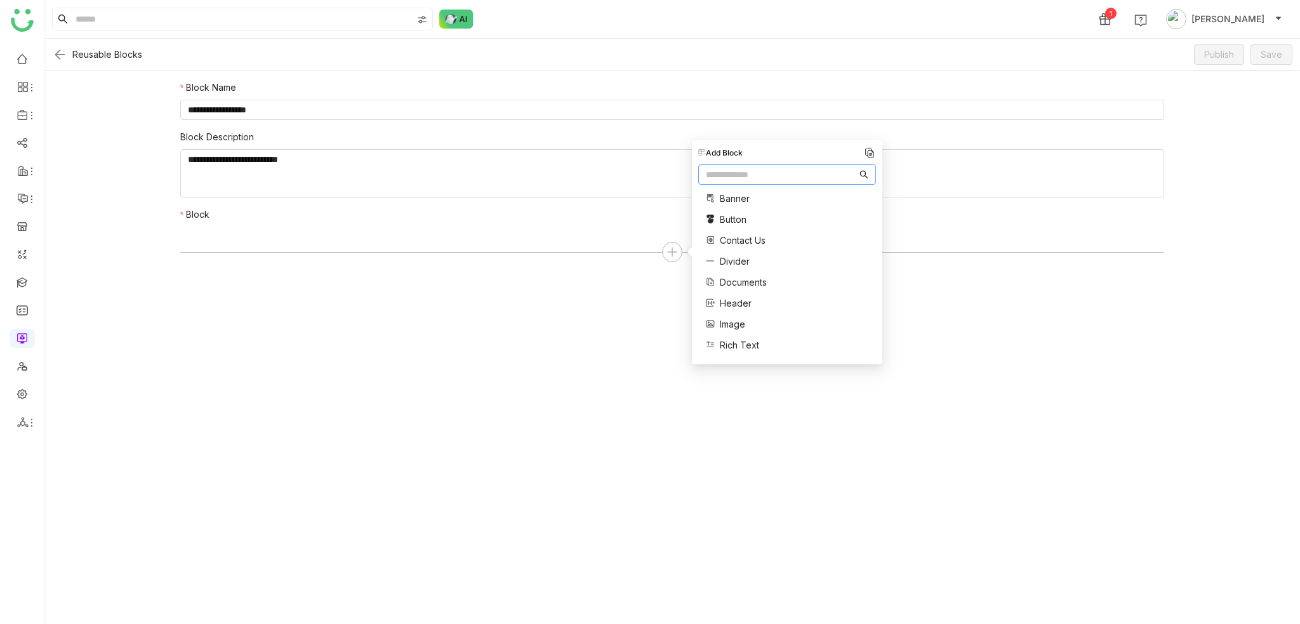
click at [477, 238] on div at bounding box center [672, 246] width 984 height 38
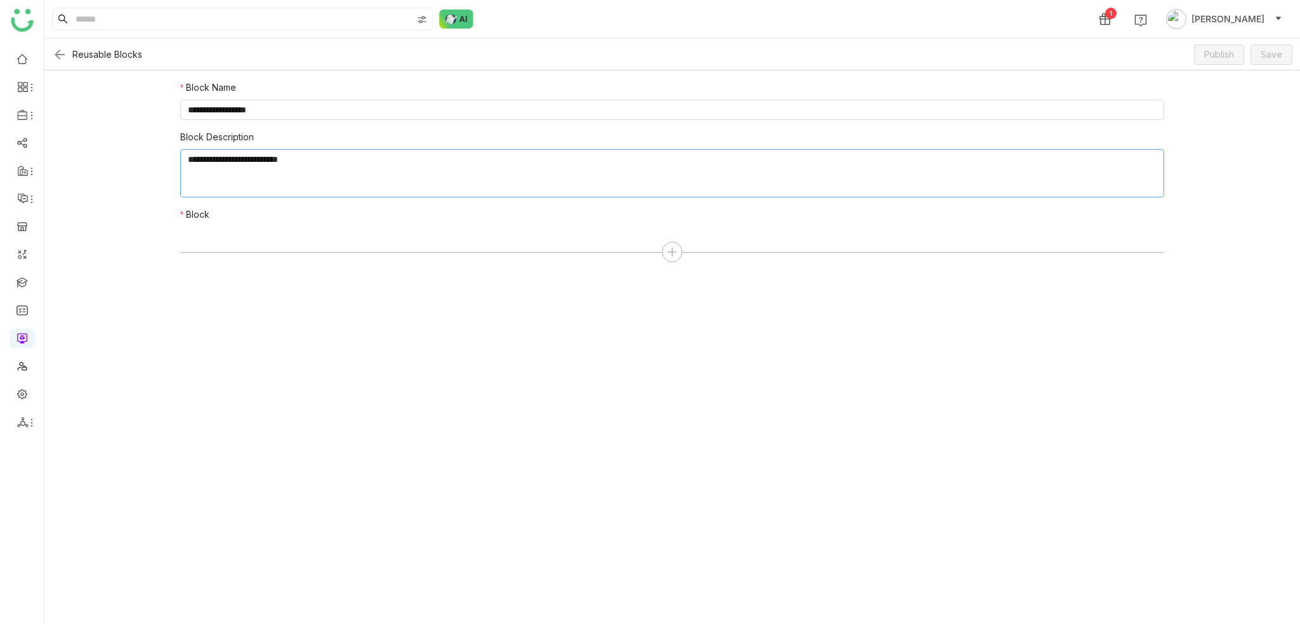
click at [401, 178] on textarea at bounding box center [672, 173] width 984 height 48
type textarea "********"
click at [297, 299] on form "**********" at bounding box center [672, 347] width 1256 height 554
click at [673, 248] on icon at bounding box center [672, 251] width 11 height 11
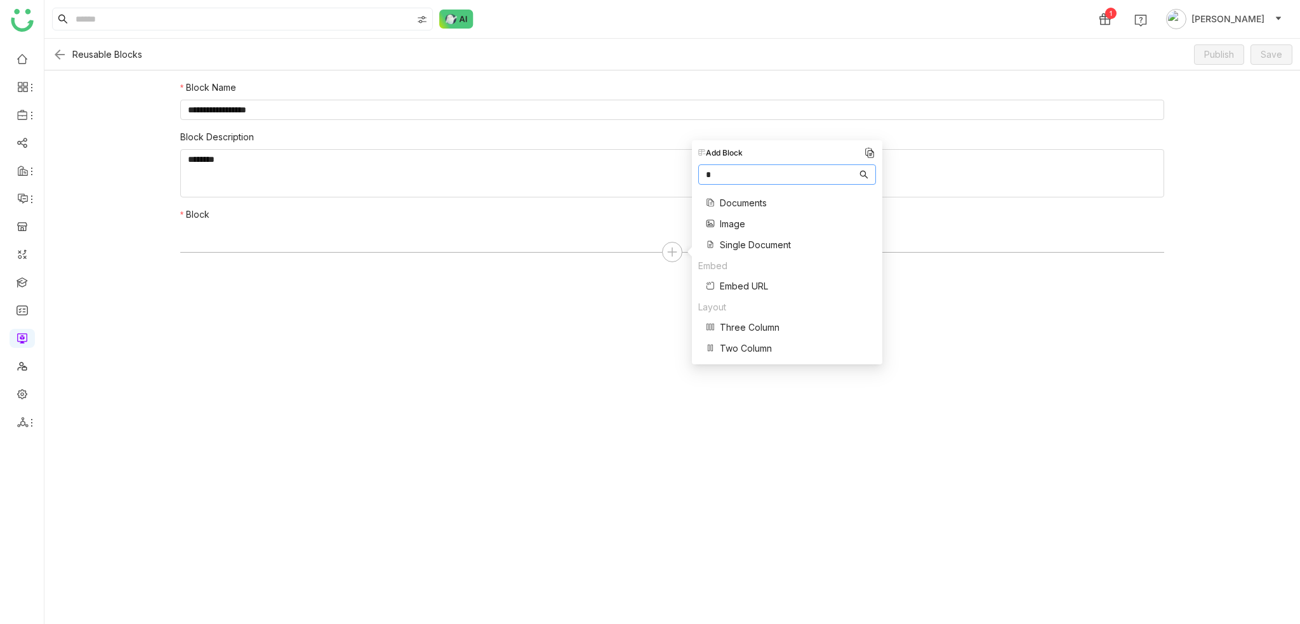
type input "**"
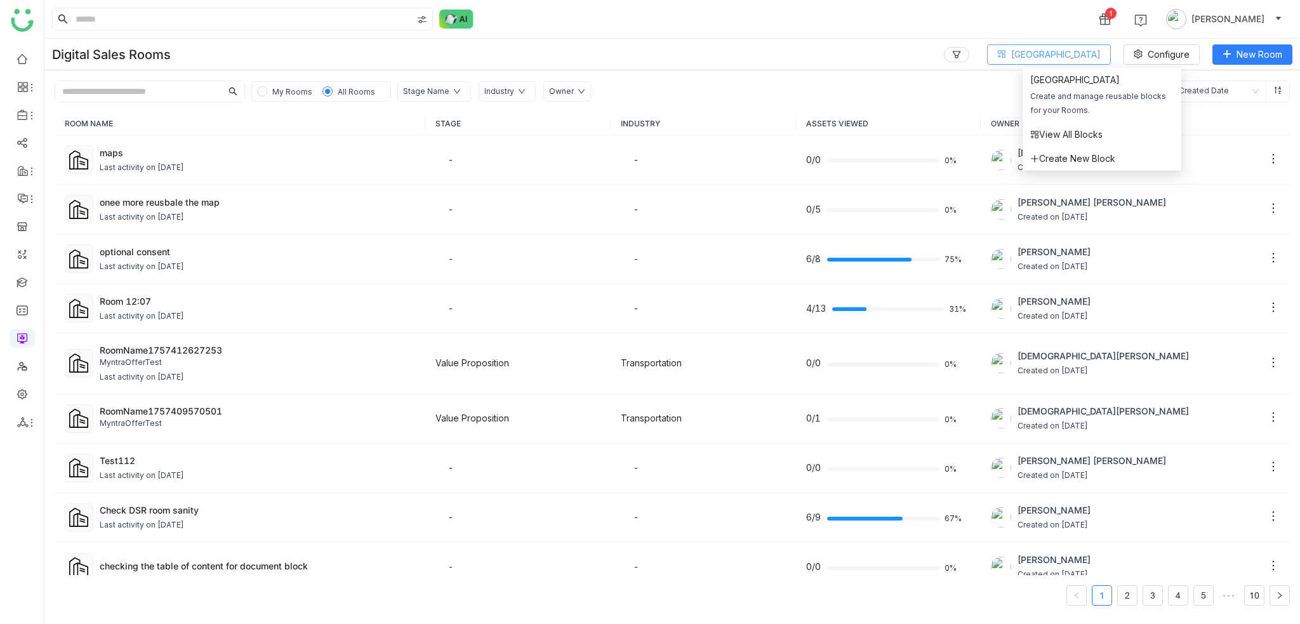
click at [1100, 50] on span "Block Library" at bounding box center [1056, 55] width 90 height 14
click at [117, 172] on div "Last activity on Sep 10, 2025" at bounding box center [142, 168] width 84 height 12
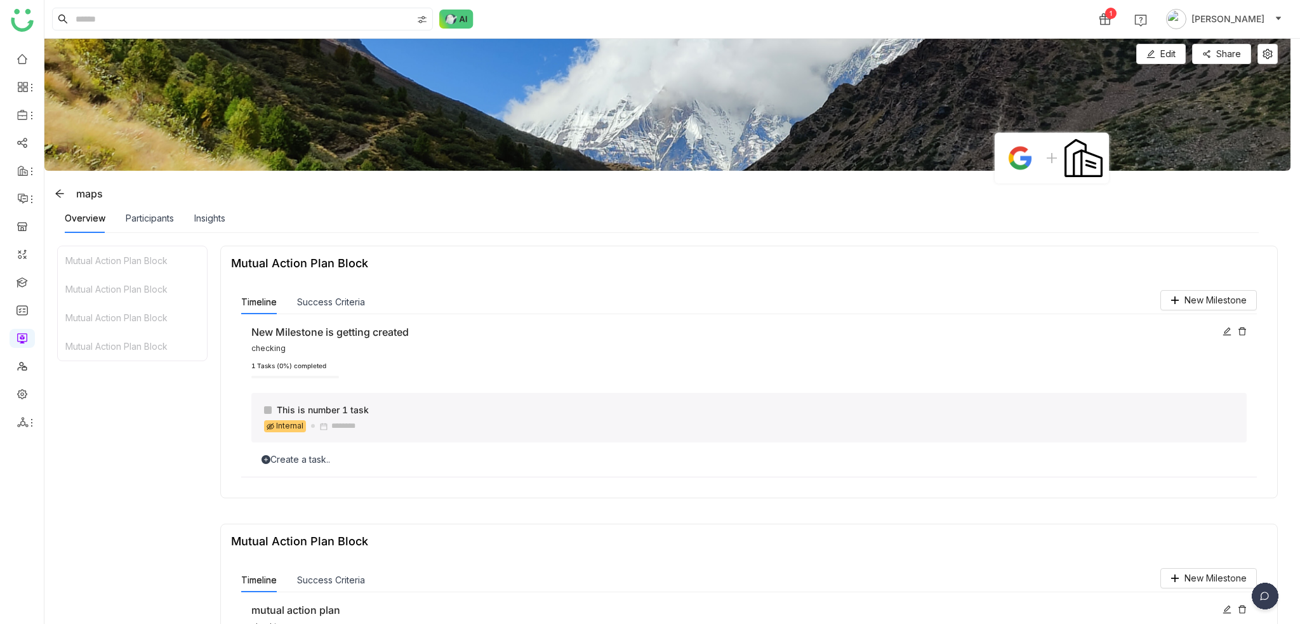
click at [1176, 42] on img at bounding box center [667, 105] width 1246 height 132
click at [1171, 50] on span "Edit" at bounding box center [1168, 54] width 15 height 14
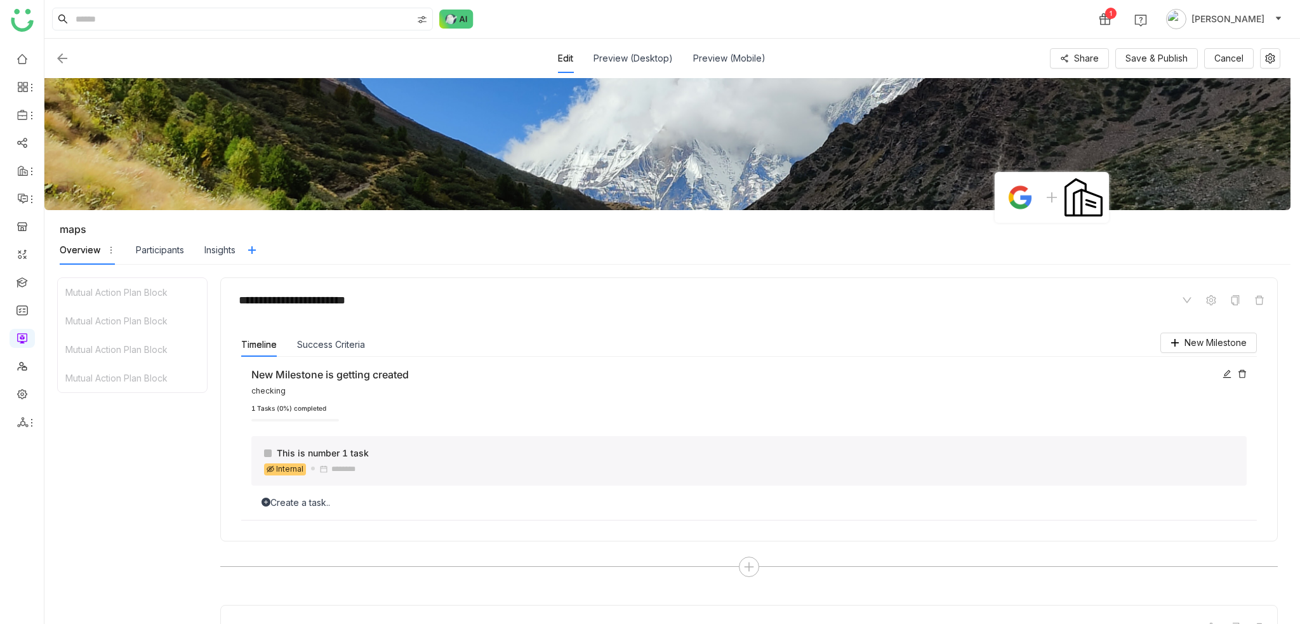
click at [1239, 370] on icon at bounding box center [1242, 374] width 9 height 9
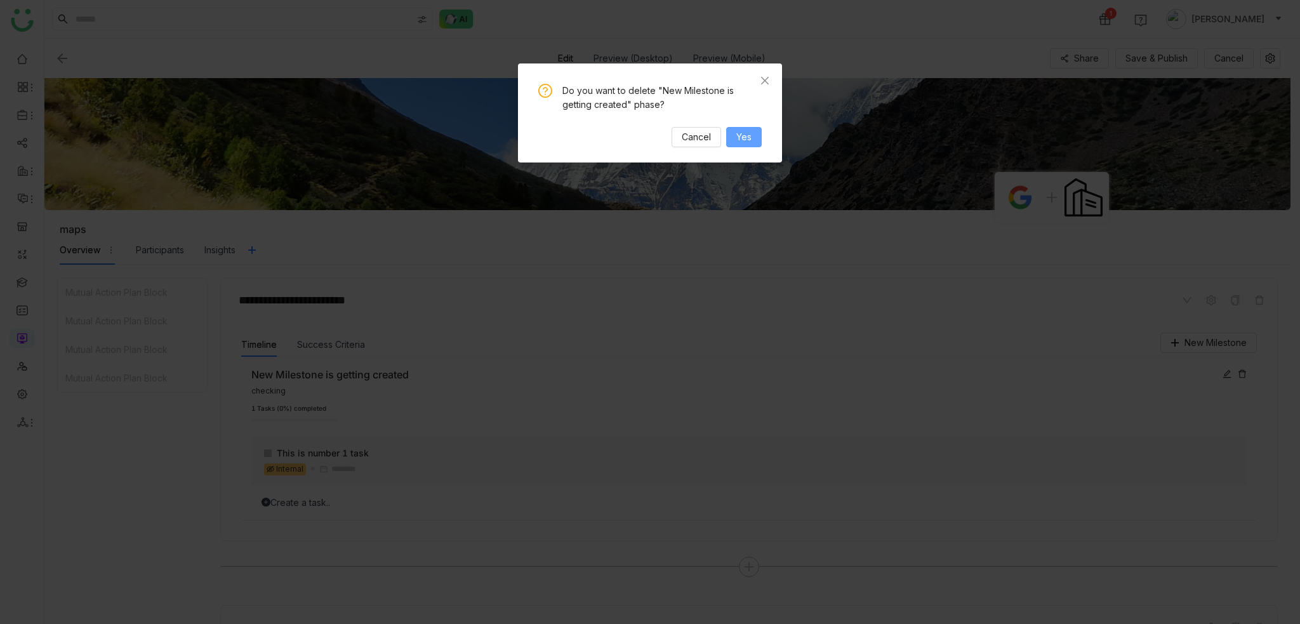
click at [738, 142] on span "Yes" at bounding box center [744, 137] width 15 height 14
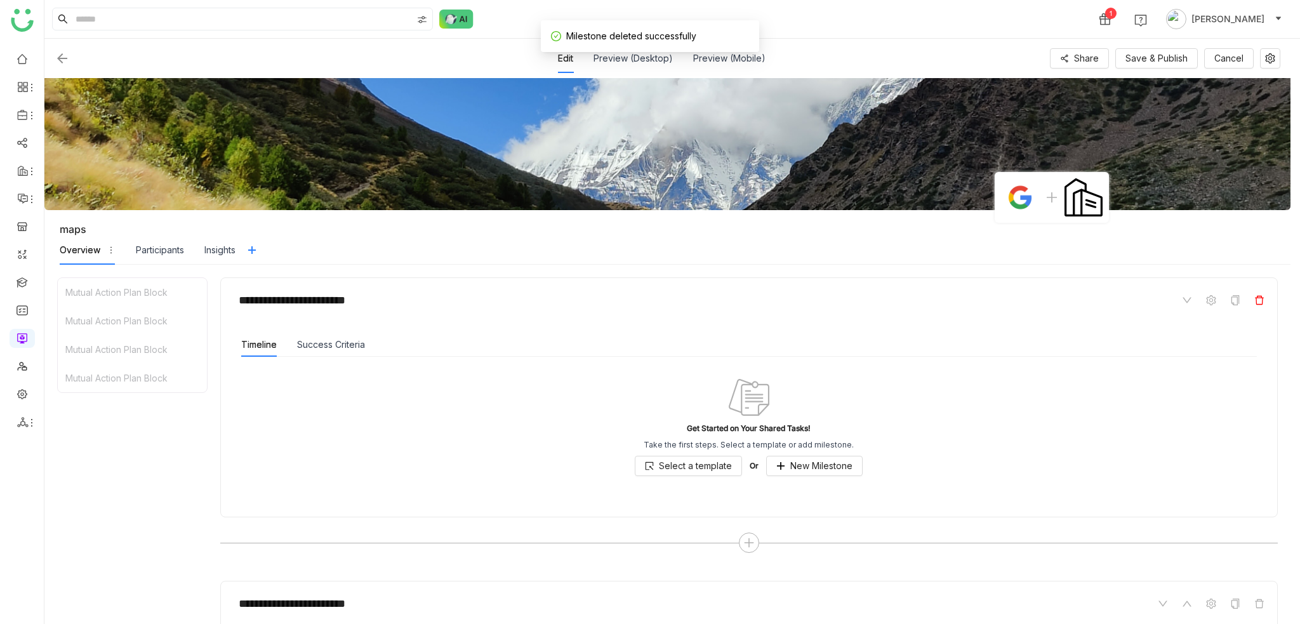
drag, startPoint x: 1262, startPoint y: 309, endPoint x: 1262, endPoint y: 300, distance: 9.5
click at [1262, 305] on div "**********" at bounding box center [749, 300] width 1036 height 24
click at [1262, 299] on icon at bounding box center [1260, 300] width 10 height 10
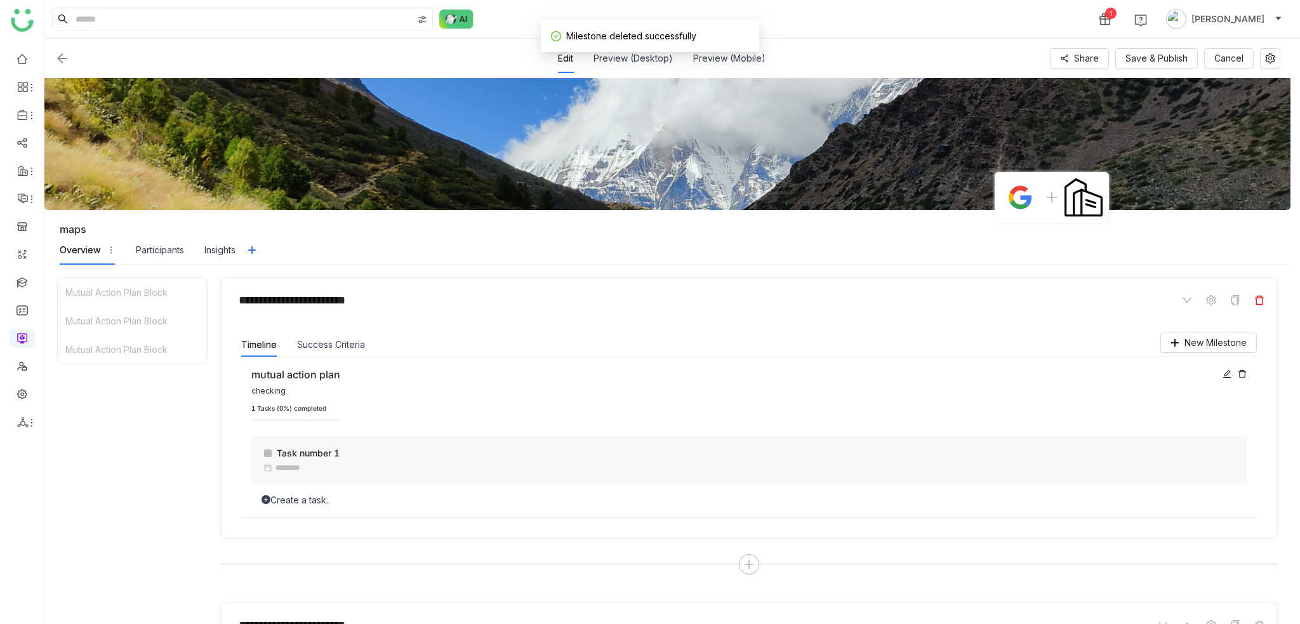
click at [1258, 303] on icon at bounding box center [1260, 300] width 10 height 10
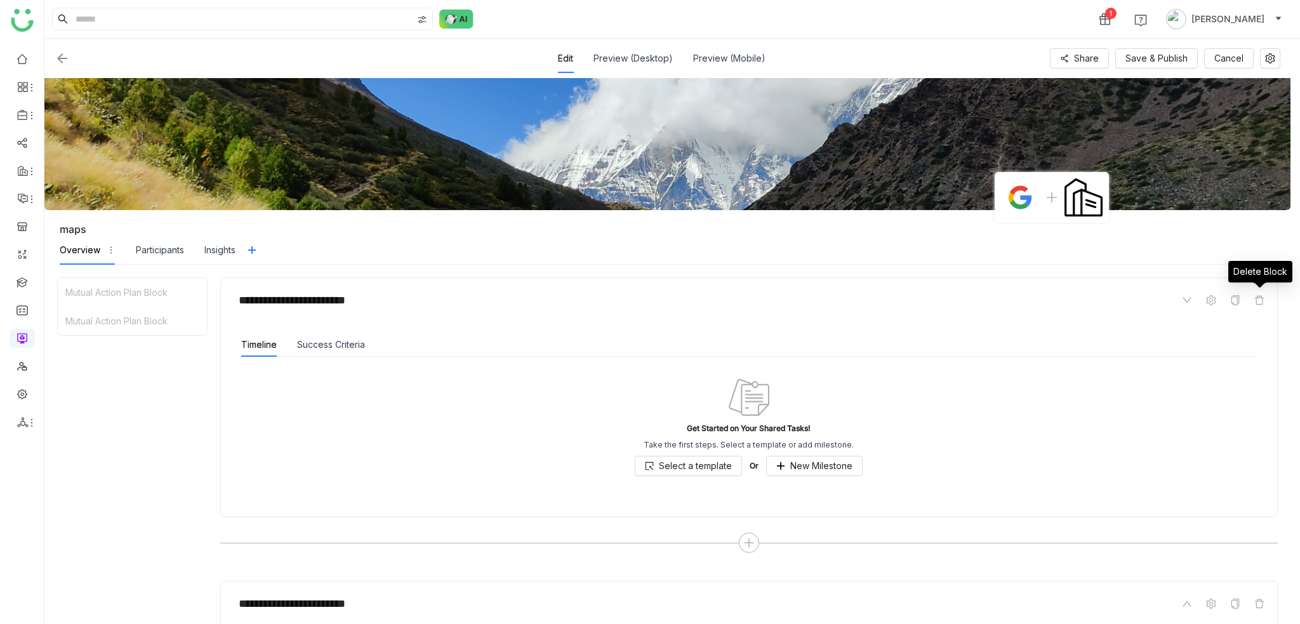
click at [1258, 303] on icon at bounding box center [1260, 300] width 10 height 10
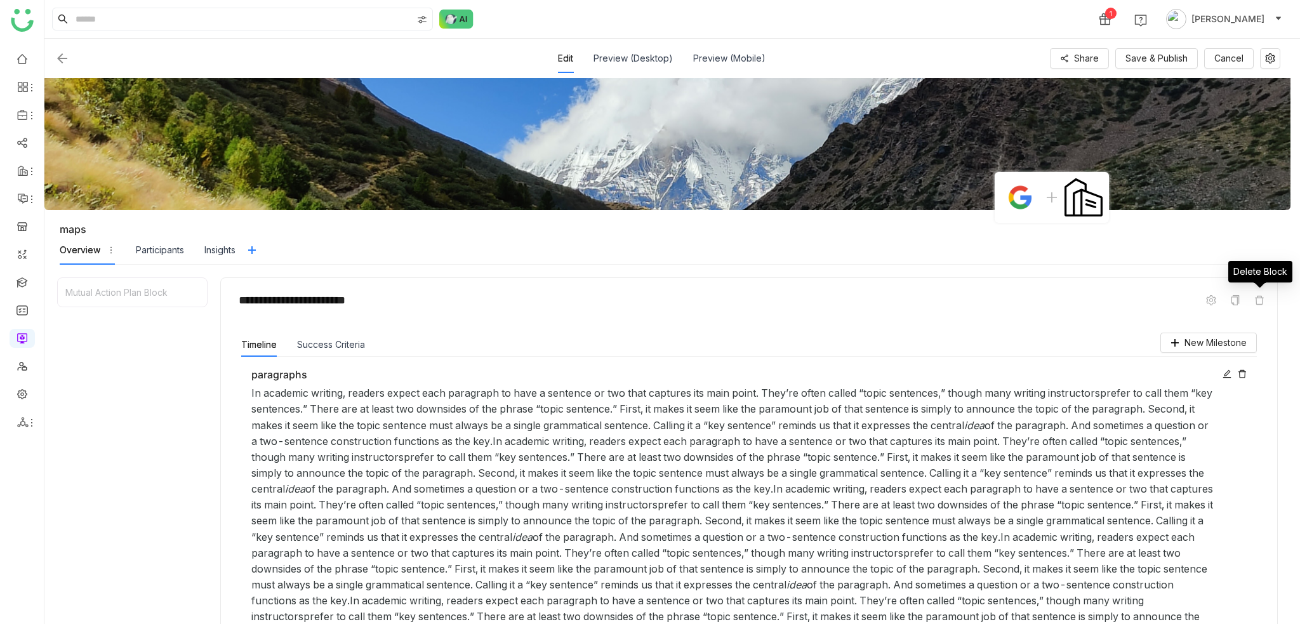
click at [1258, 303] on icon at bounding box center [1260, 300] width 10 height 10
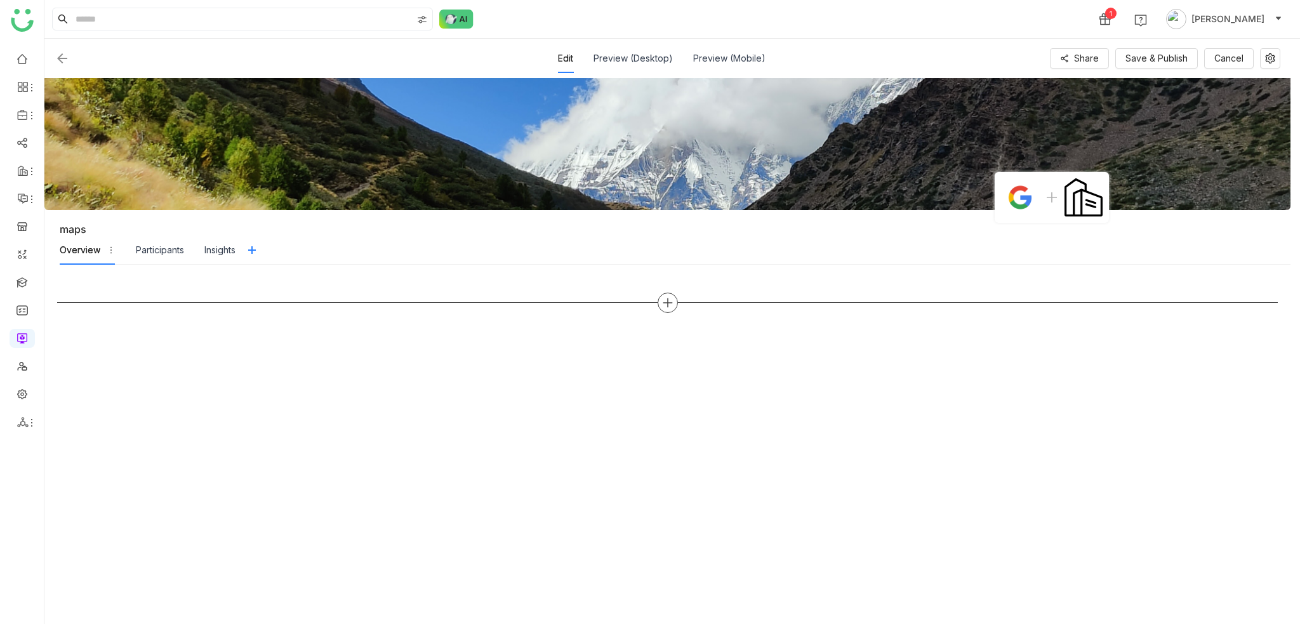
click at [664, 295] on div at bounding box center [668, 303] width 20 height 20
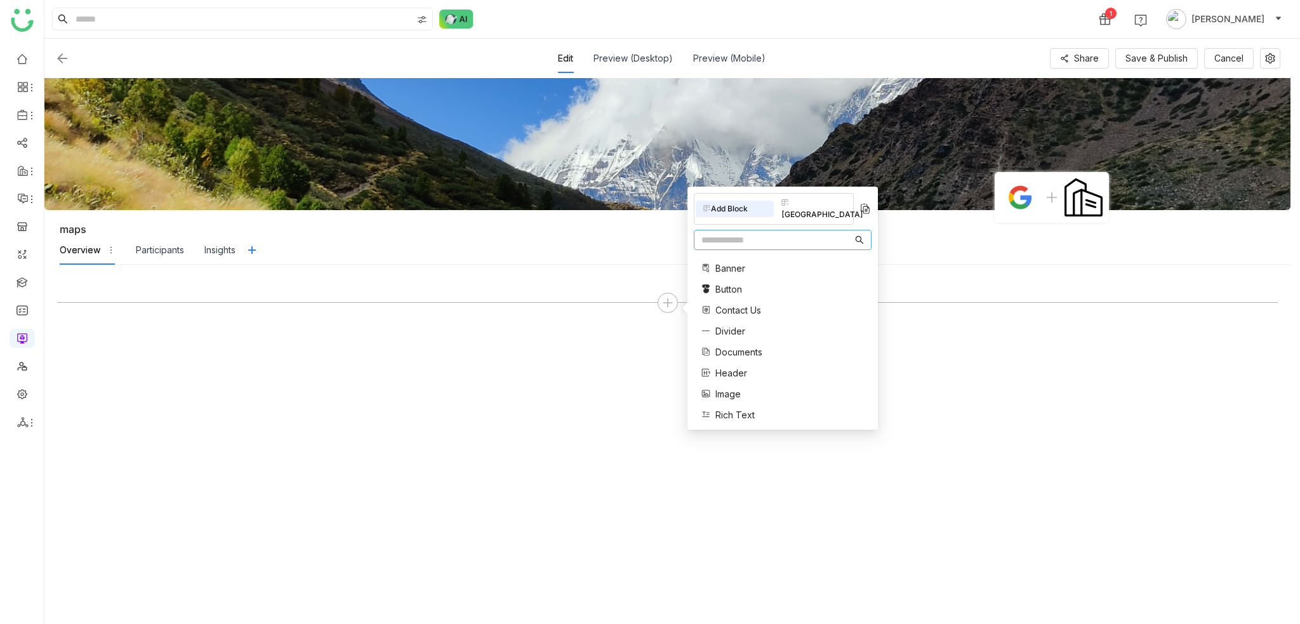
click at [736, 230] on nz-input-group at bounding box center [783, 240] width 178 height 20
click at [739, 233] on input "text" at bounding box center [777, 240] width 151 height 14
click at [827, 212] on div "Add Block Block Library" at bounding box center [774, 209] width 160 height 32
click at [823, 202] on div "Block Library" at bounding box center [813, 209] width 78 height 28
click at [779, 233] on input "text" at bounding box center [777, 240] width 151 height 14
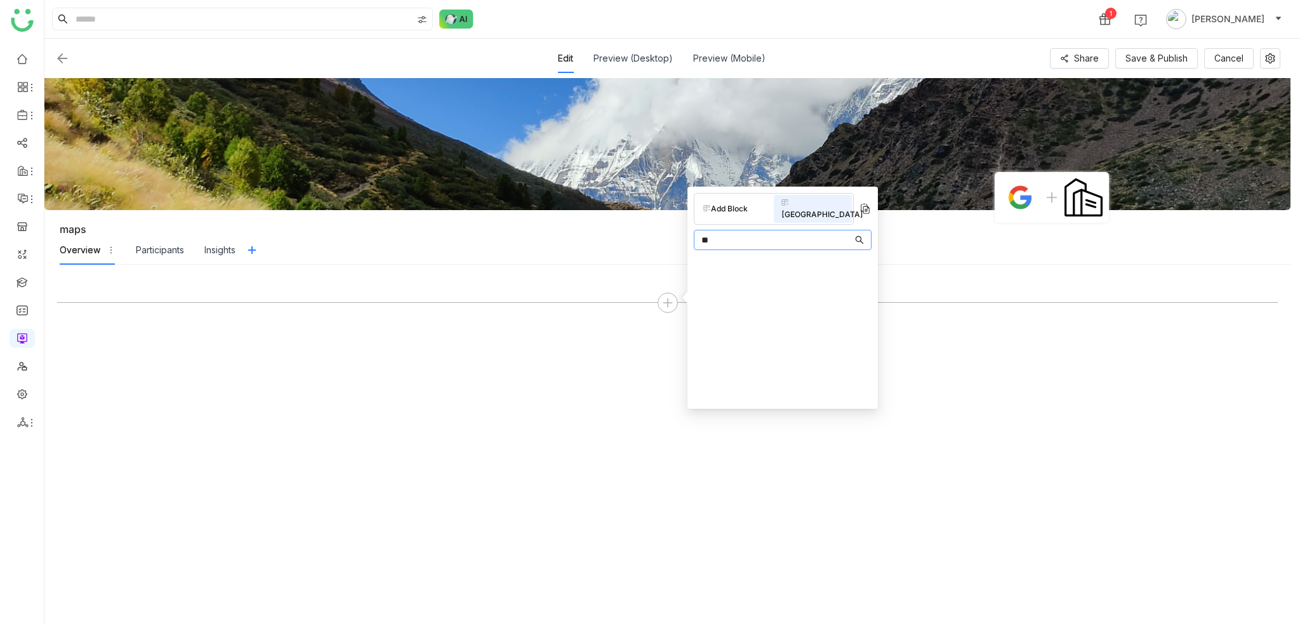
type input "*"
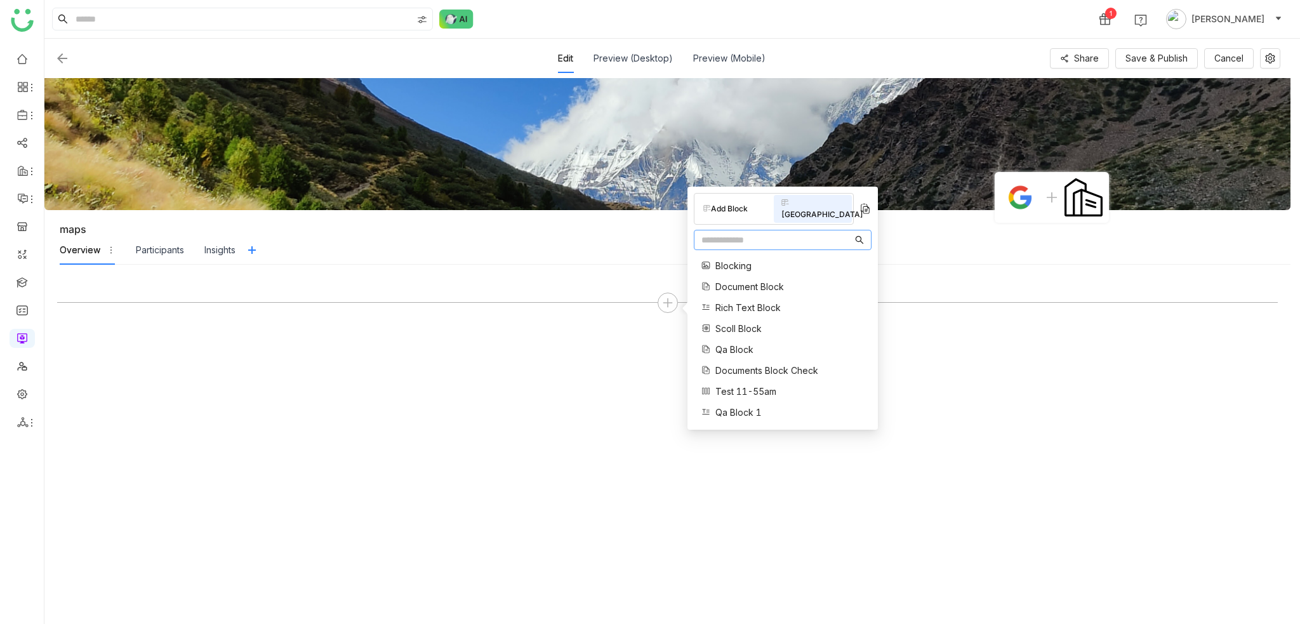
click at [741, 202] on div "Add Block" at bounding box center [735, 209] width 78 height 17
click at [749, 233] on input "text" at bounding box center [777, 240] width 151 height 14
type input "*"
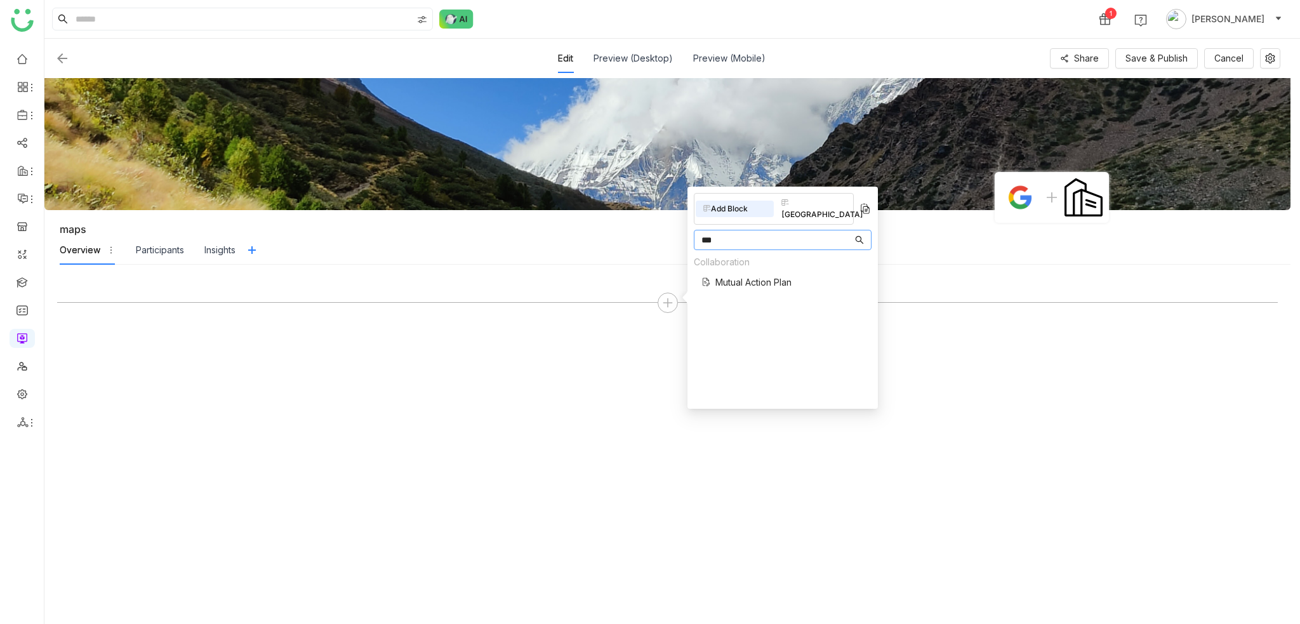
type input "***"
click at [749, 284] on div "Collaboration Mutual Action Plan" at bounding box center [743, 275] width 98 height 41
click at [757, 276] on span "Mutual Action Plan" at bounding box center [754, 282] width 76 height 13
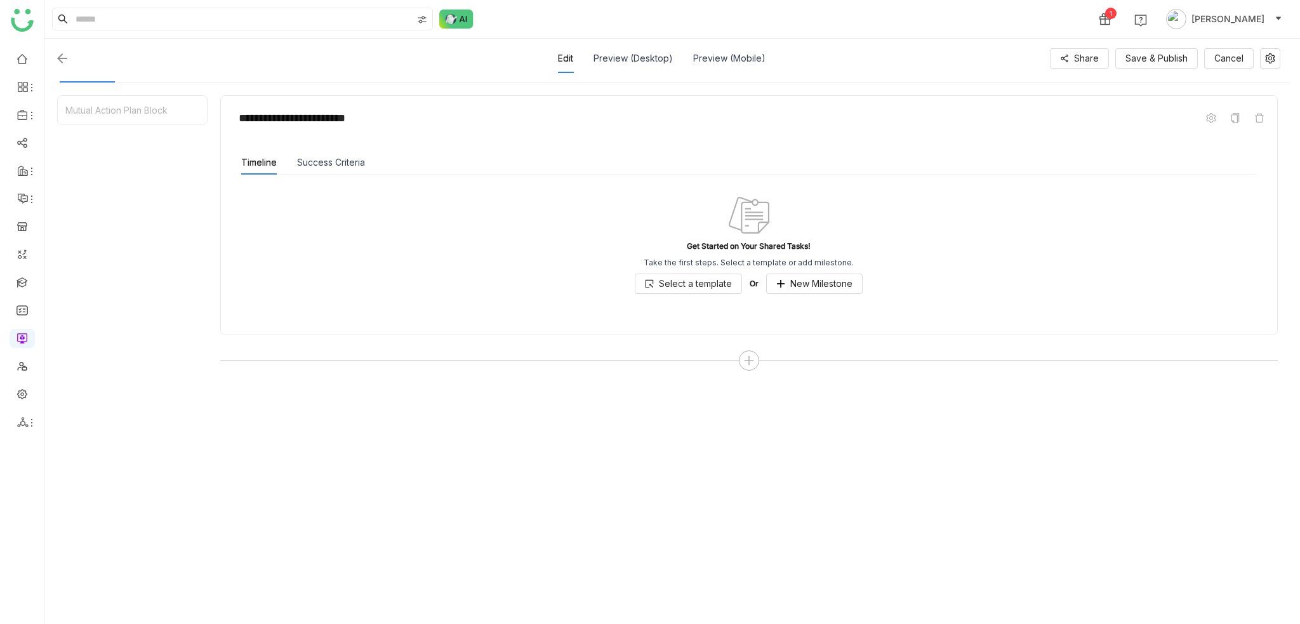
scroll to position [188, 0]
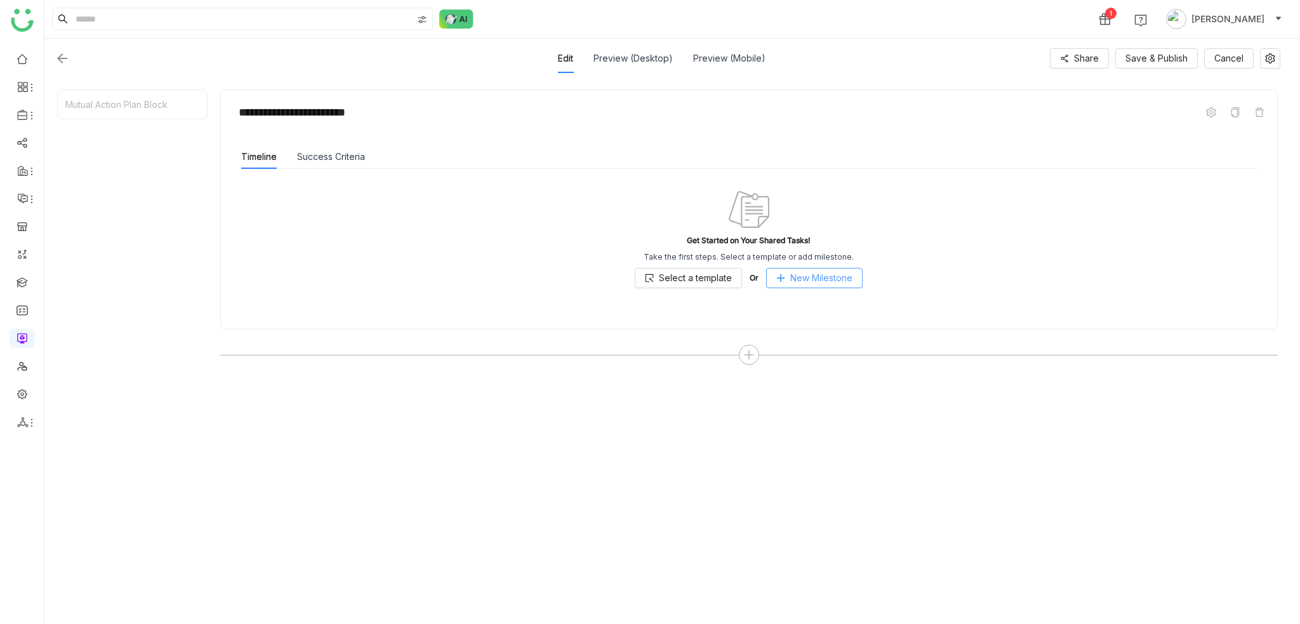
click at [806, 281] on span "New Milestone" at bounding box center [821, 278] width 62 height 14
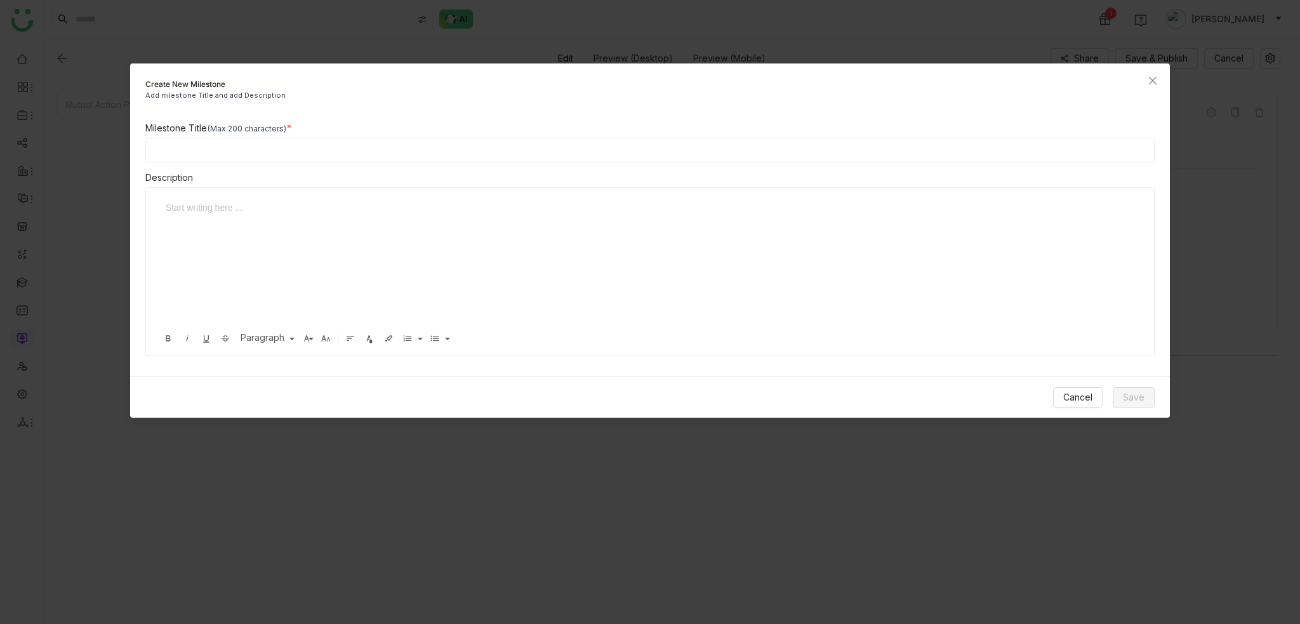
click at [327, 146] on input at bounding box center [650, 150] width 1010 height 25
type input "**********"
click at [234, 243] on div at bounding box center [645, 264] width 973 height 127
click at [1147, 390] on button "Save" at bounding box center [1134, 397] width 42 height 20
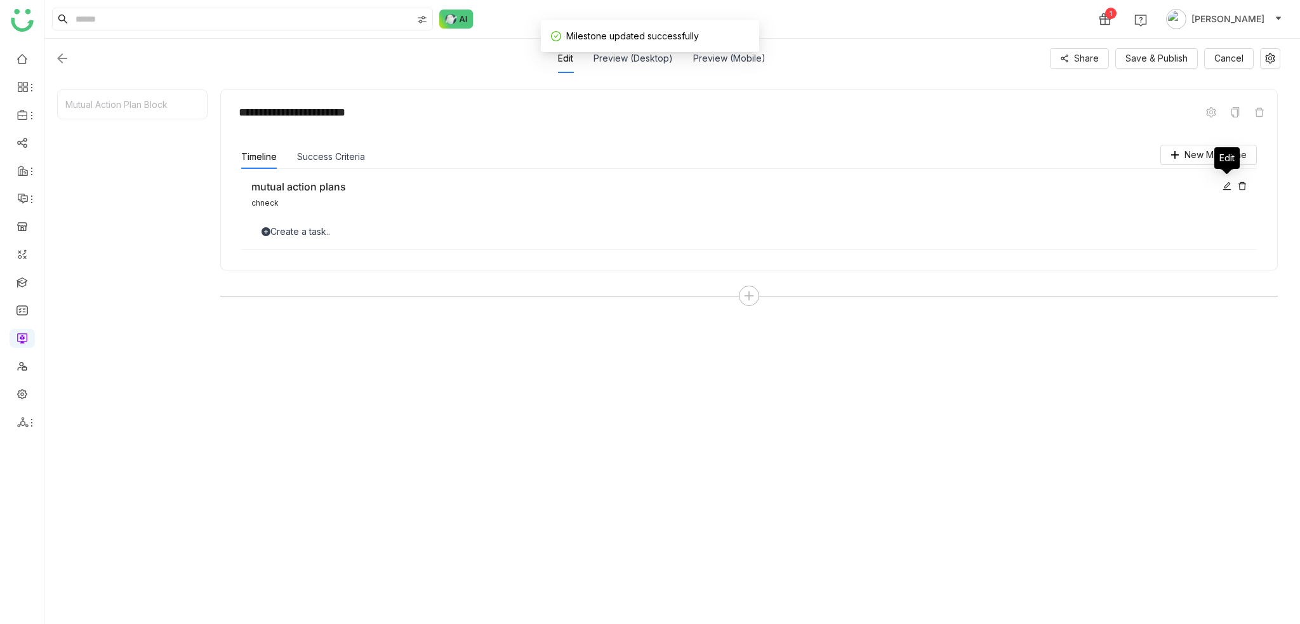
click at [1225, 182] on icon at bounding box center [1227, 186] width 9 height 9
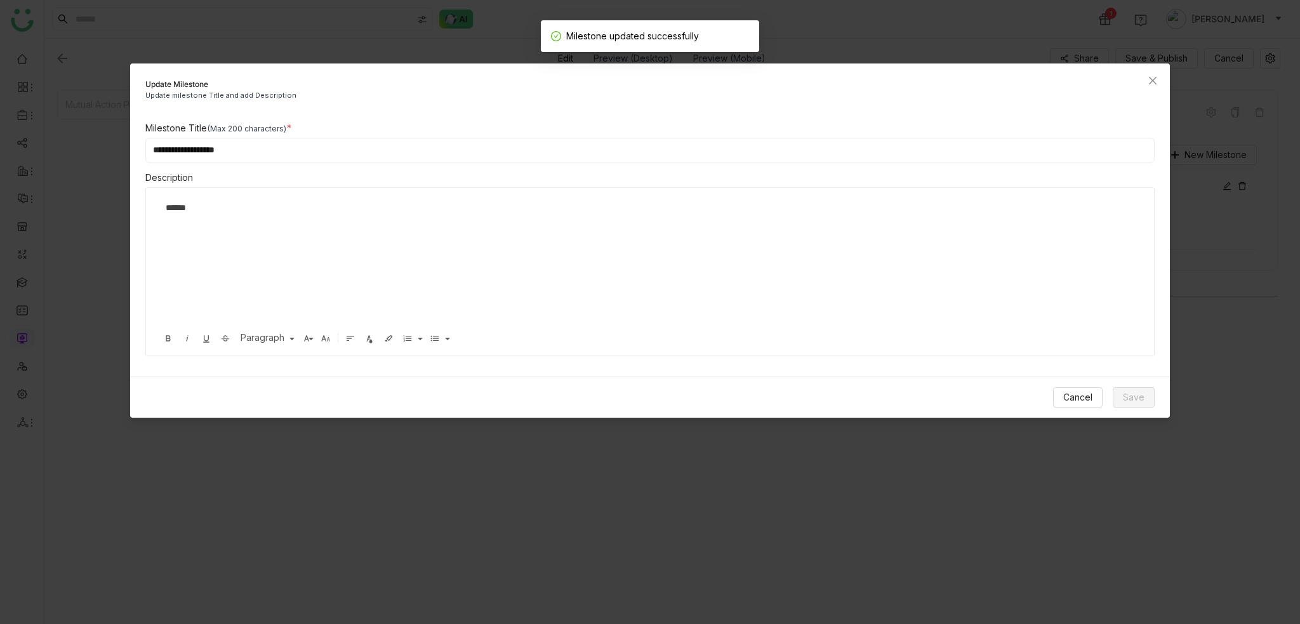
click at [356, 149] on input "**********" at bounding box center [650, 150] width 1010 height 25
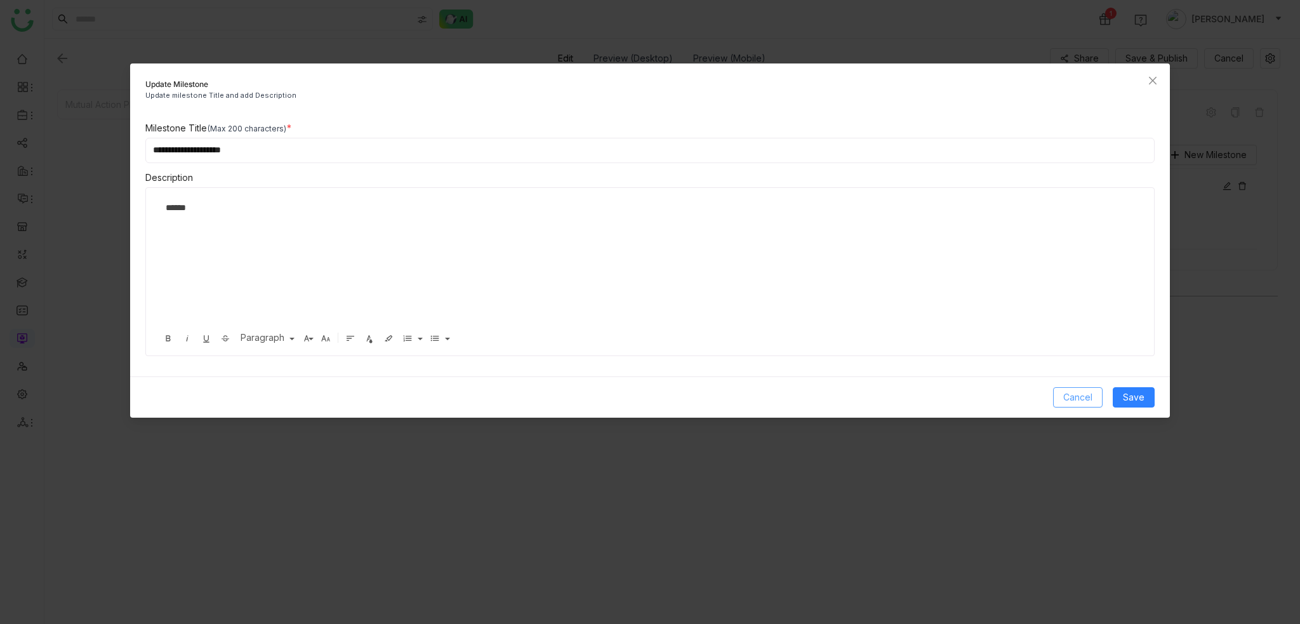
type input "**********"
click at [1060, 405] on button "Cancel" at bounding box center [1078, 397] width 50 height 20
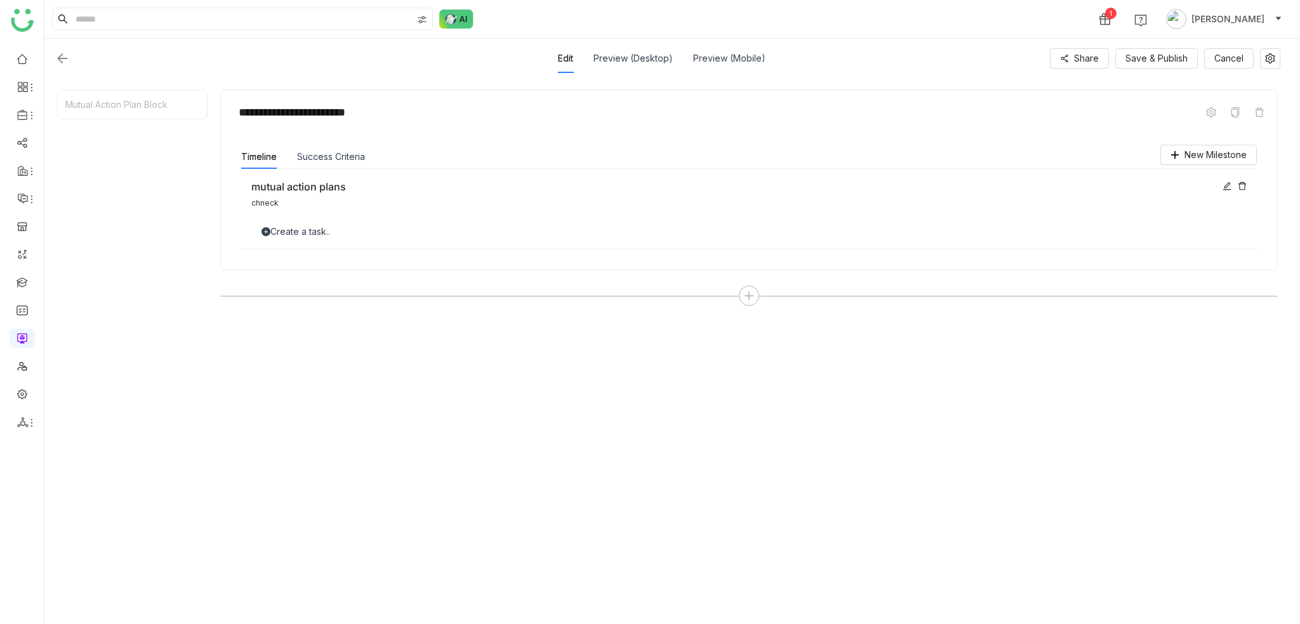
click at [1233, 181] on div at bounding box center [1235, 186] width 24 height 14
click at [1230, 184] on icon at bounding box center [1227, 186] width 9 height 9
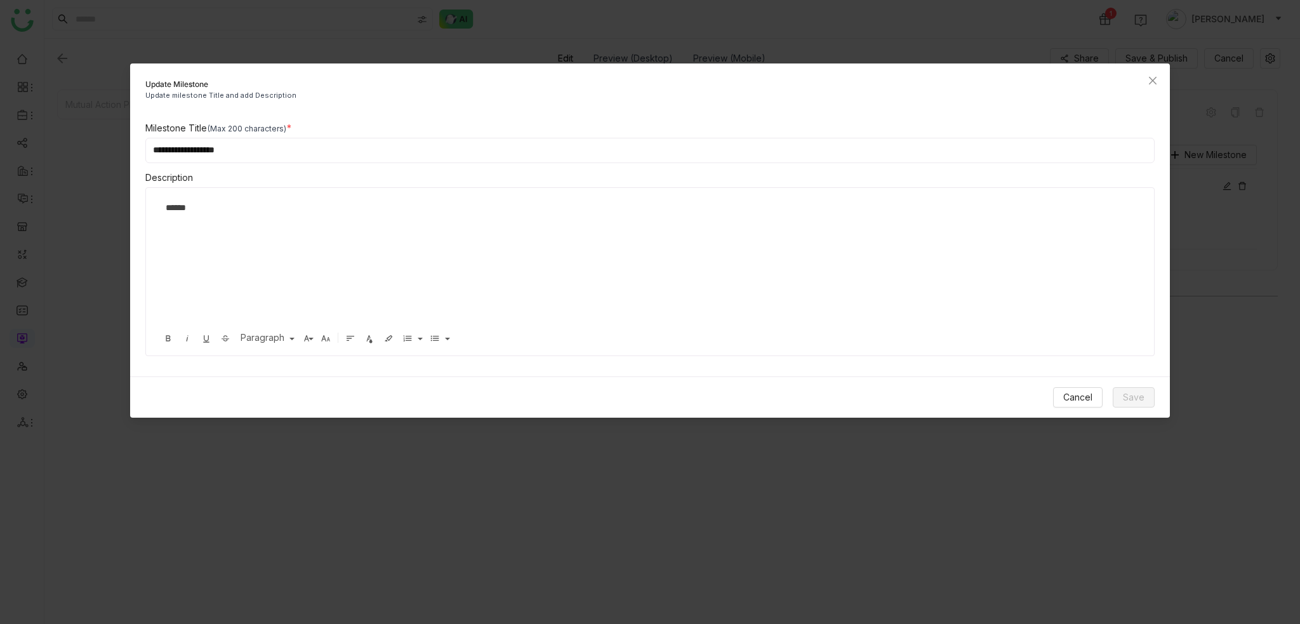
click at [686, 165] on div "**********" at bounding box center [650, 238] width 1040 height 235
click at [1079, 404] on button "Cancel" at bounding box center [1078, 397] width 50 height 20
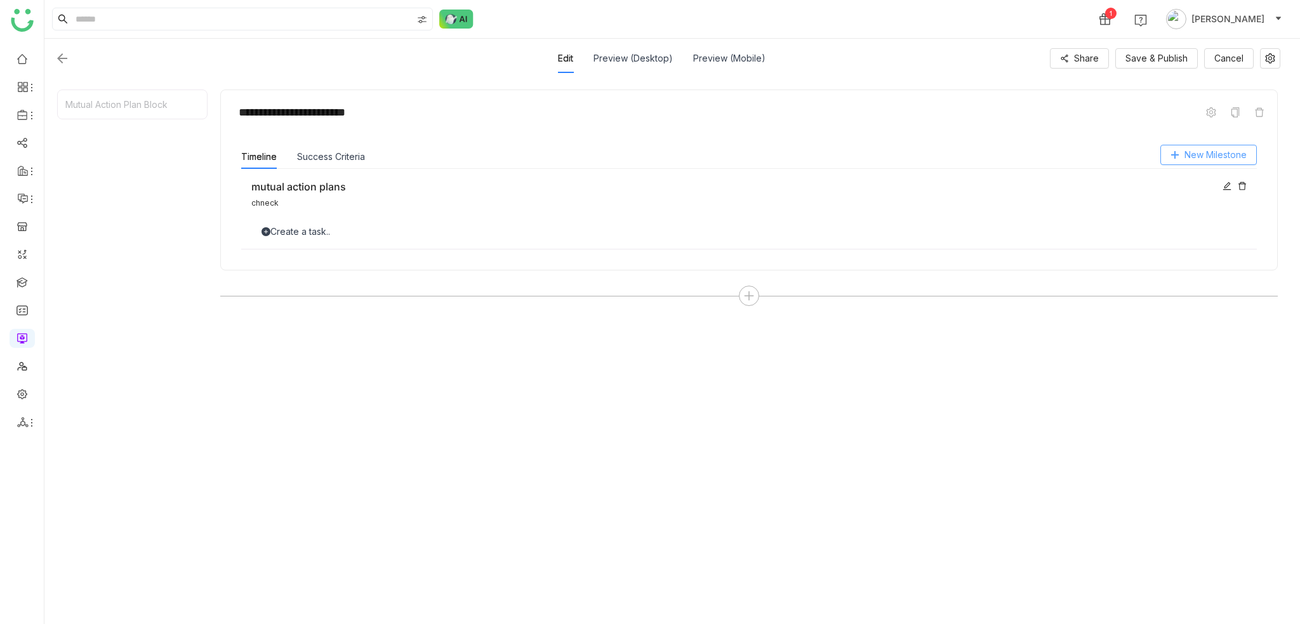
click at [1227, 154] on span "New Milestone" at bounding box center [1216, 155] width 62 height 14
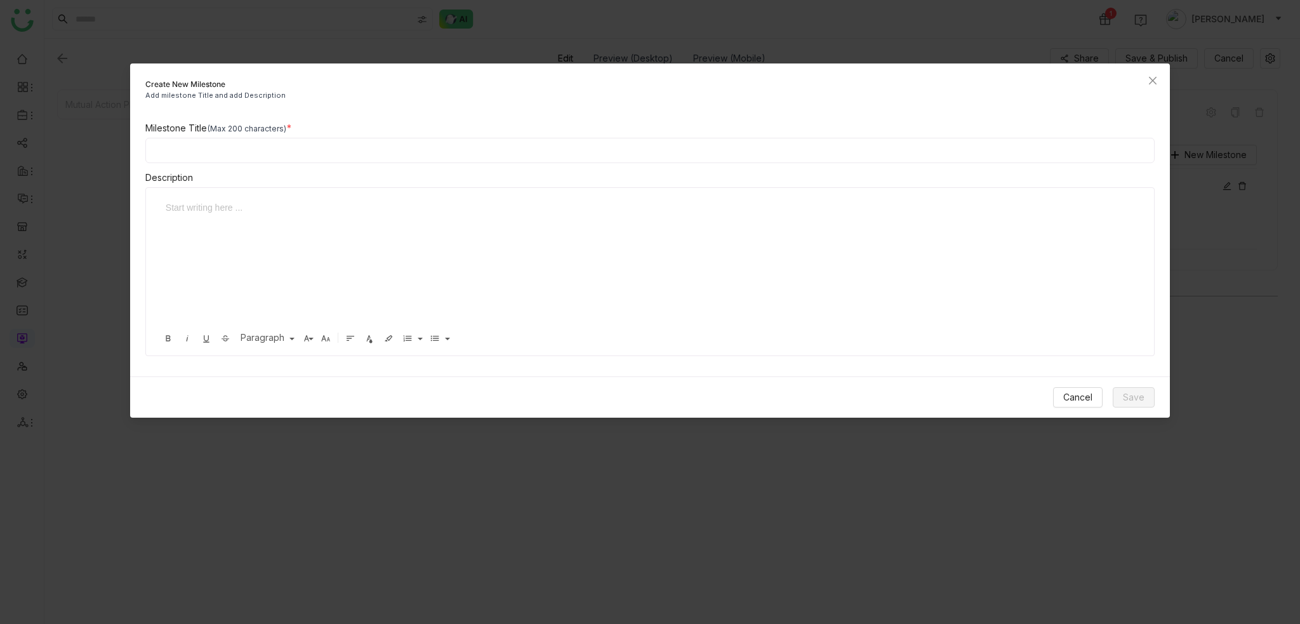
click at [395, 201] on div at bounding box center [641, 208] width 950 height 14
click at [394, 213] on div at bounding box center [641, 208] width 950 height 14
click at [403, 147] on input at bounding box center [650, 150] width 1010 height 25
click at [371, 265] on div at bounding box center [645, 264] width 973 height 127
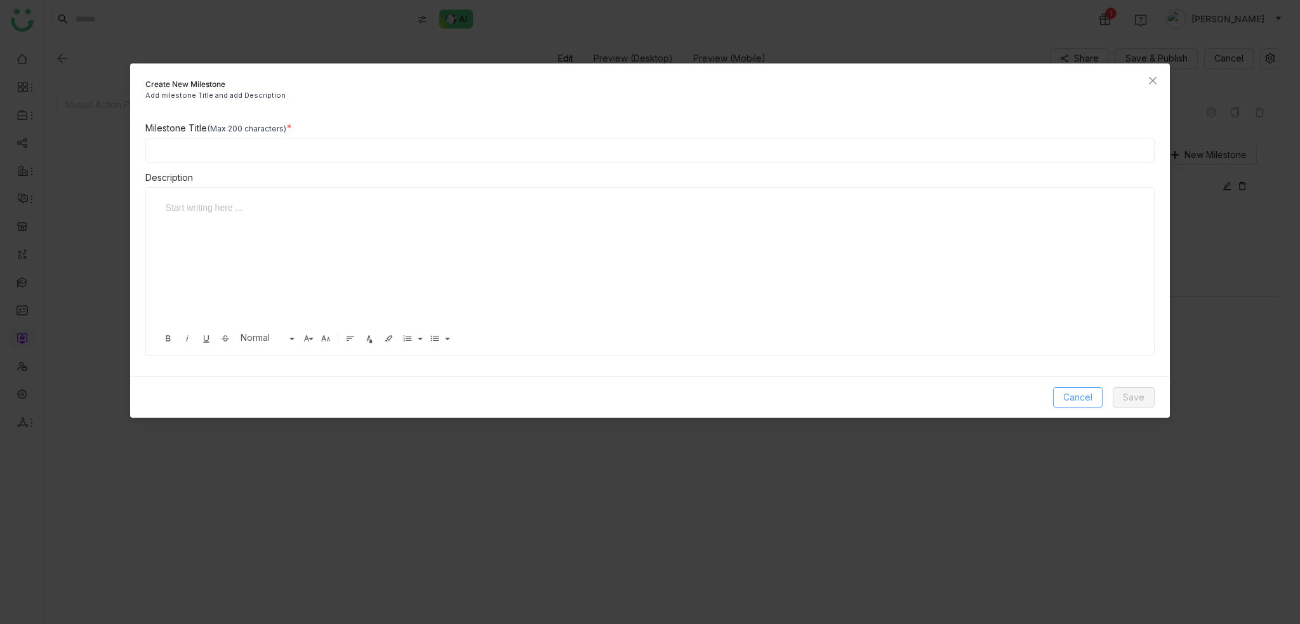
click at [1074, 399] on span "Cancel" at bounding box center [1077, 397] width 29 height 14
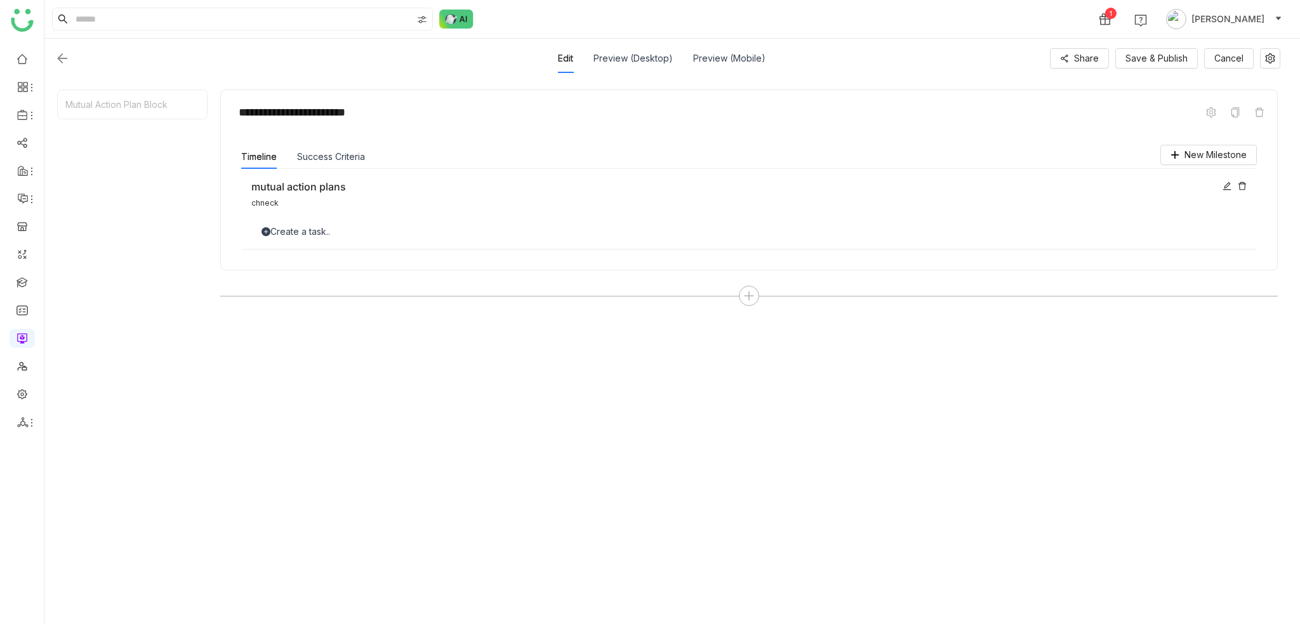
click at [1230, 185] on icon at bounding box center [1227, 186] width 9 height 9
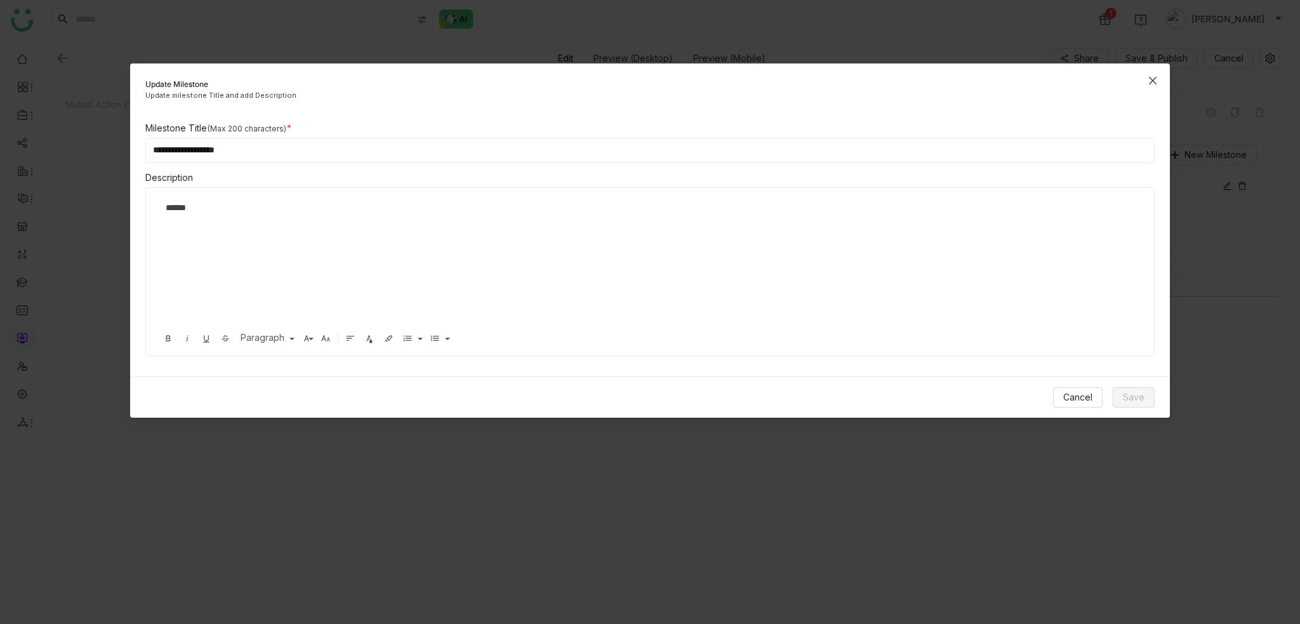
click at [1152, 76] on icon "Close" at bounding box center [1153, 81] width 10 height 10
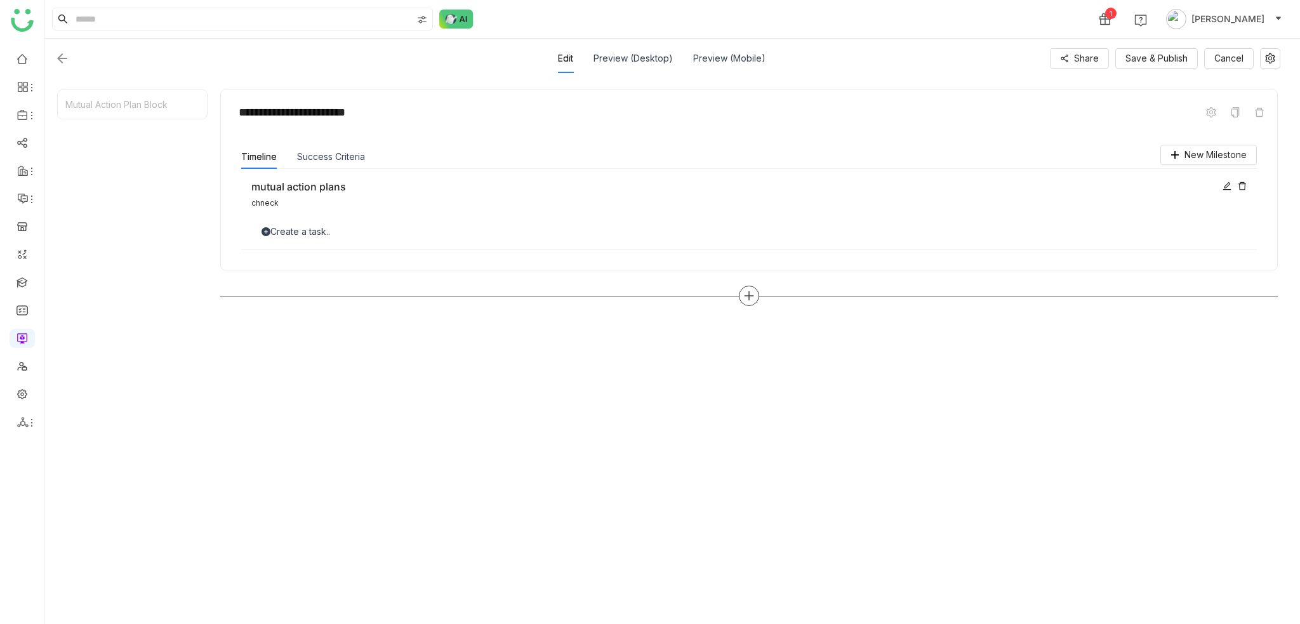
click at [753, 293] on icon at bounding box center [748, 295] width 11 height 11
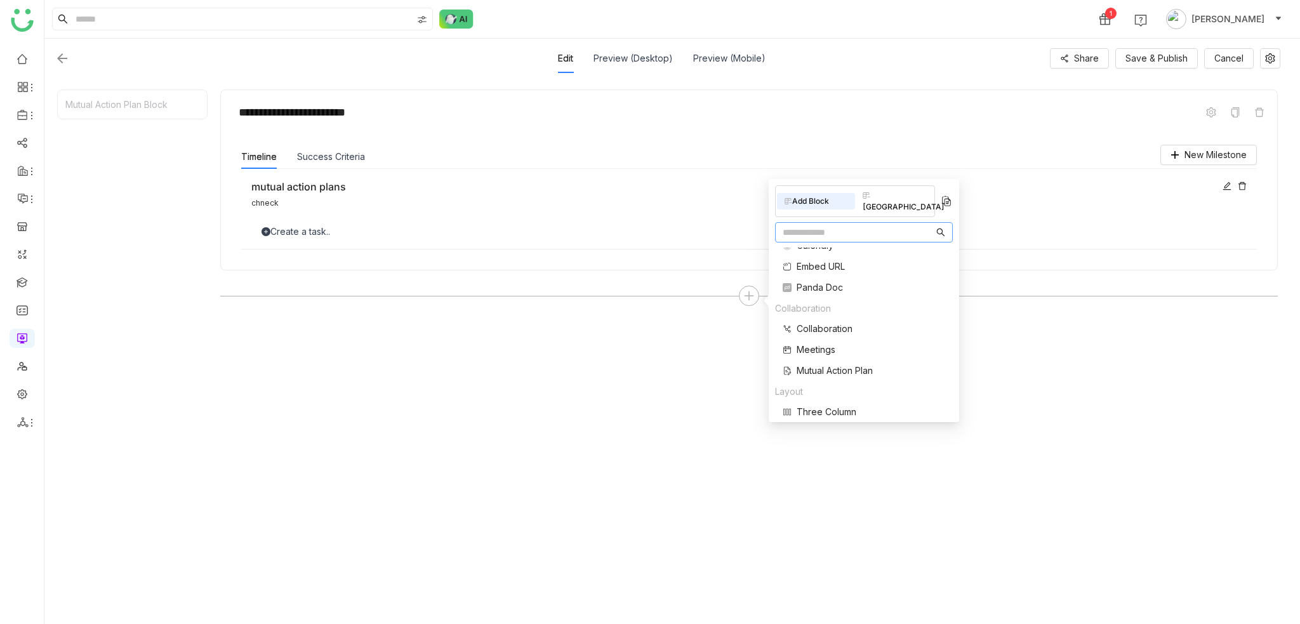
scroll to position [255, 0]
click at [851, 333] on span "Mutual Action Plan" at bounding box center [835, 339] width 76 height 13
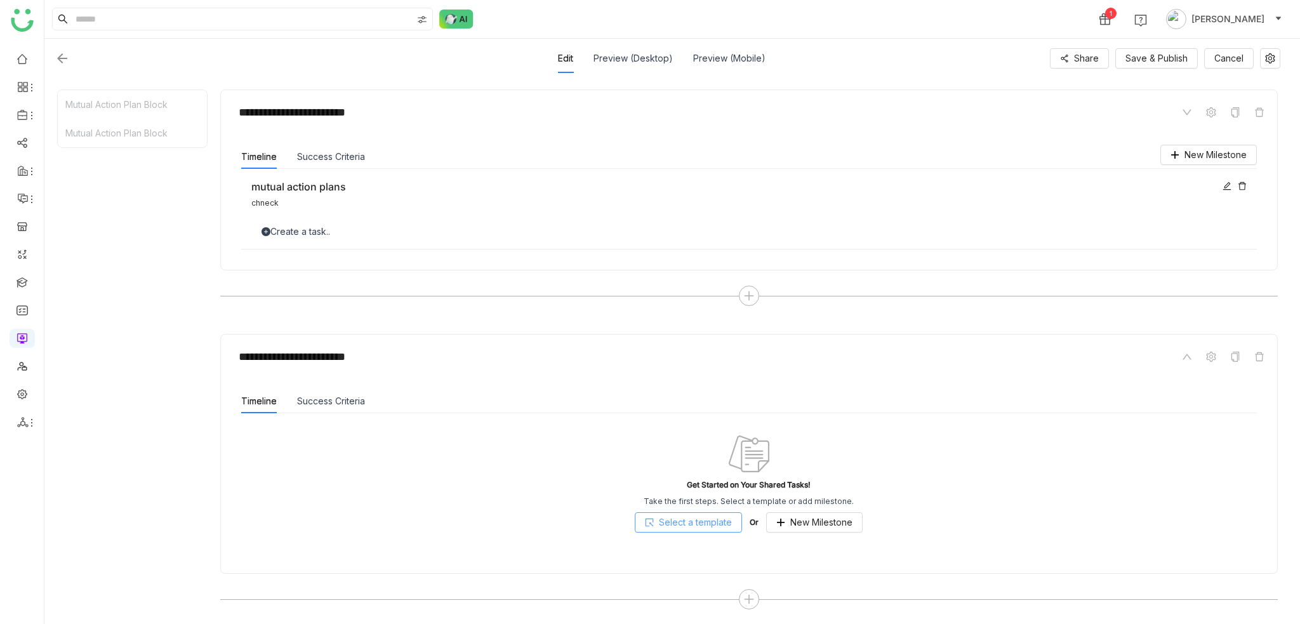
click at [691, 523] on span "Select a template" at bounding box center [695, 523] width 73 height 14
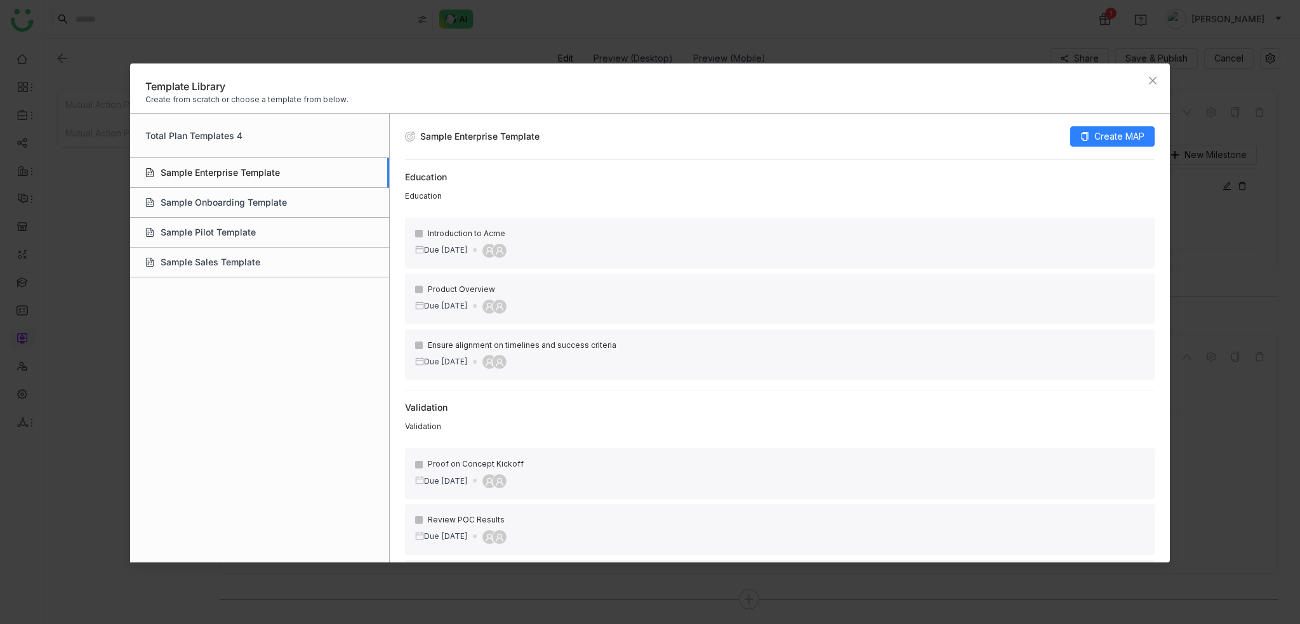
click at [275, 166] on div "Sample Enterprise Template" at bounding box center [260, 173] width 260 height 30
click at [1097, 132] on span "Create MAP" at bounding box center [1120, 137] width 50 height 14
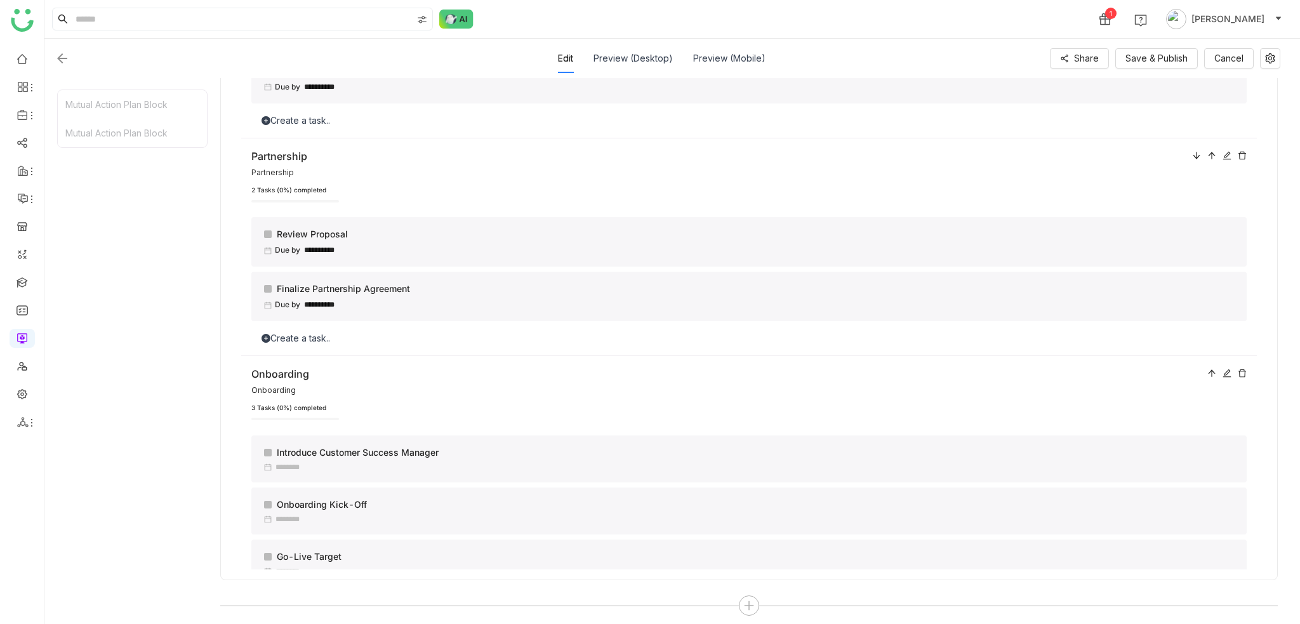
scroll to position [566, 0]
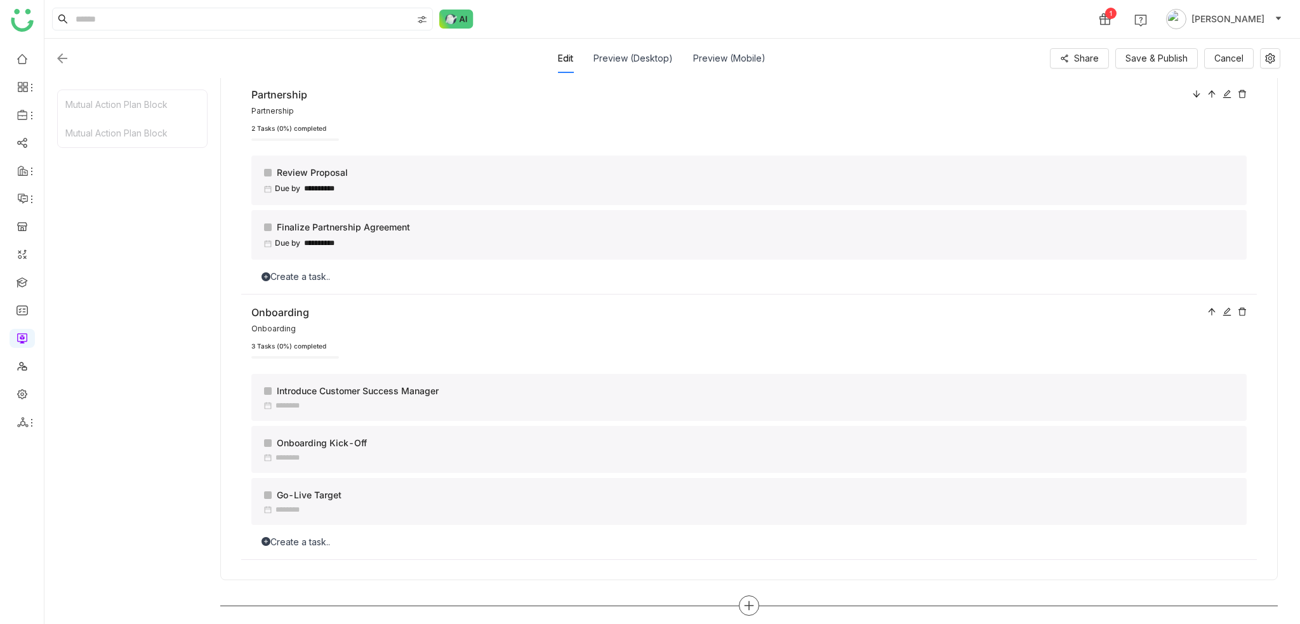
click at [751, 606] on icon at bounding box center [749, 606] width 9 height 1
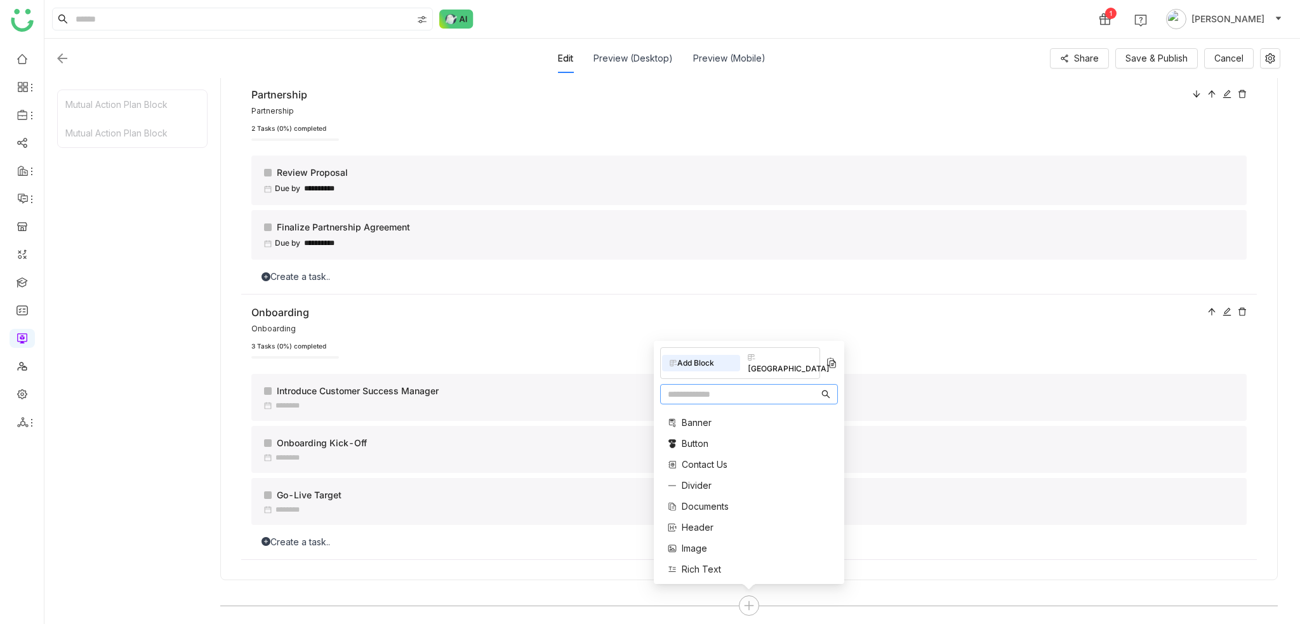
click at [755, 390] on input "text" at bounding box center [743, 394] width 151 height 14
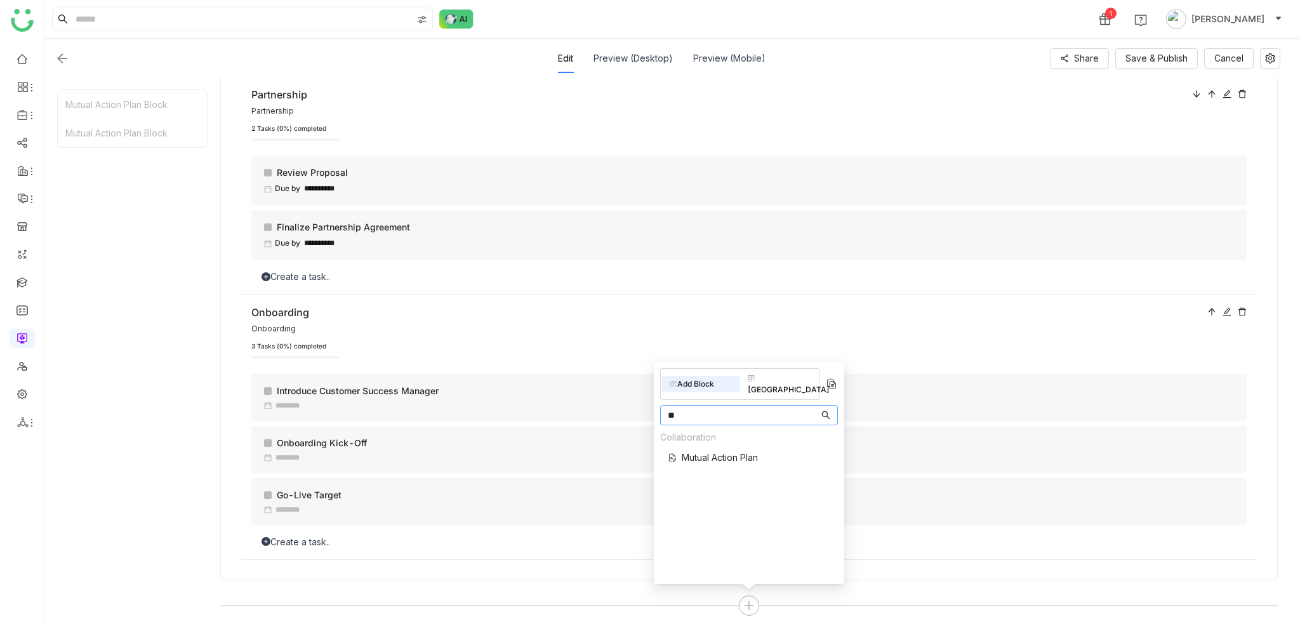
type input "**"
click at [746, 451] on span "Mutual Action Plan" at bounding box center [720, 457] width 76 height 13
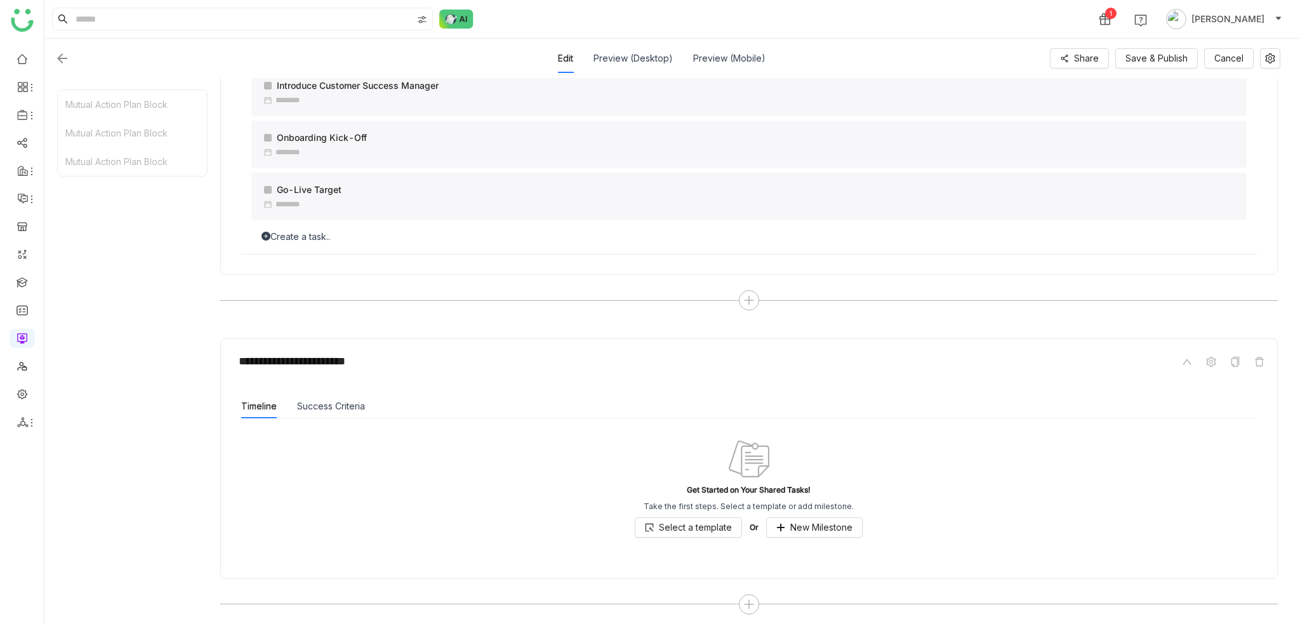
scroll to position [813, 0]
click at [841, 510] on div "Get Started on Your Shared Tasks! Take the first steps. Select a template or ad…" at bounding box center [749, 486] width 1016 height 140
click at [842, 519] on span "New Milestone" at bounding box center [821, 525] width 62 height 14
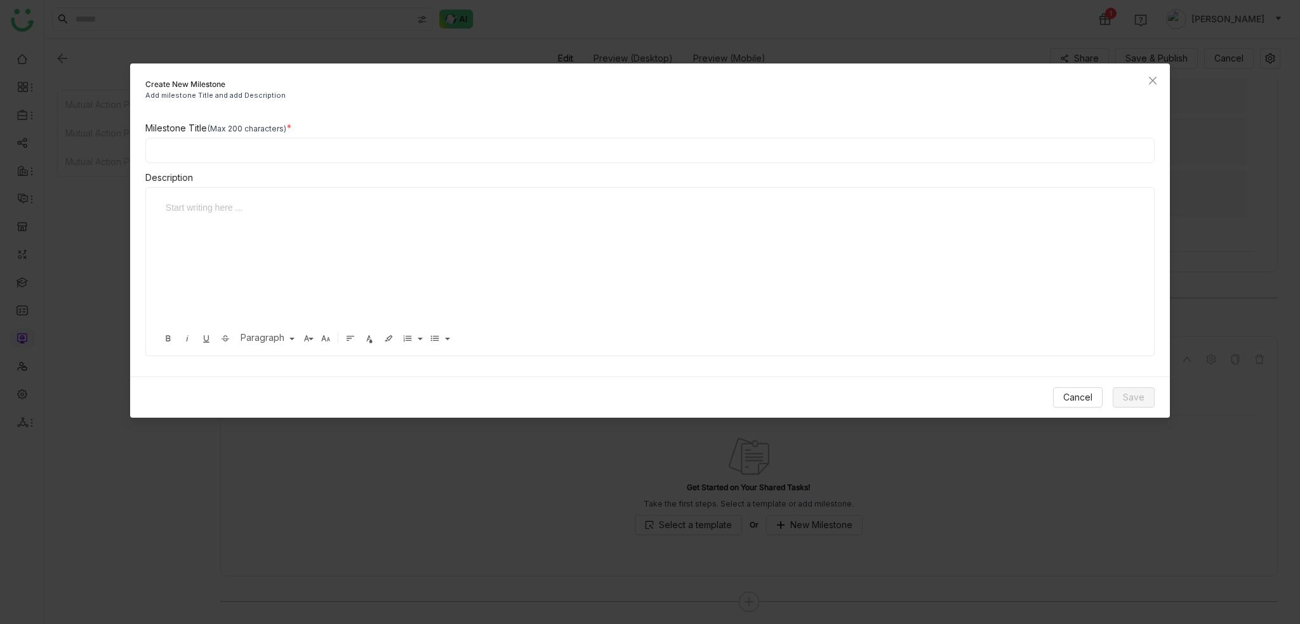
drag, startPoint x: 336, startPoint y: 159, endPoint x: 340, endPoint y: 150, distance: 9.7
click at [336, 159] on input at bounding box center [650, 150] width 1010 height 25
click at [1069, 400] on span "Cancel" at bounding box center [1077, 397] width 29 height 14
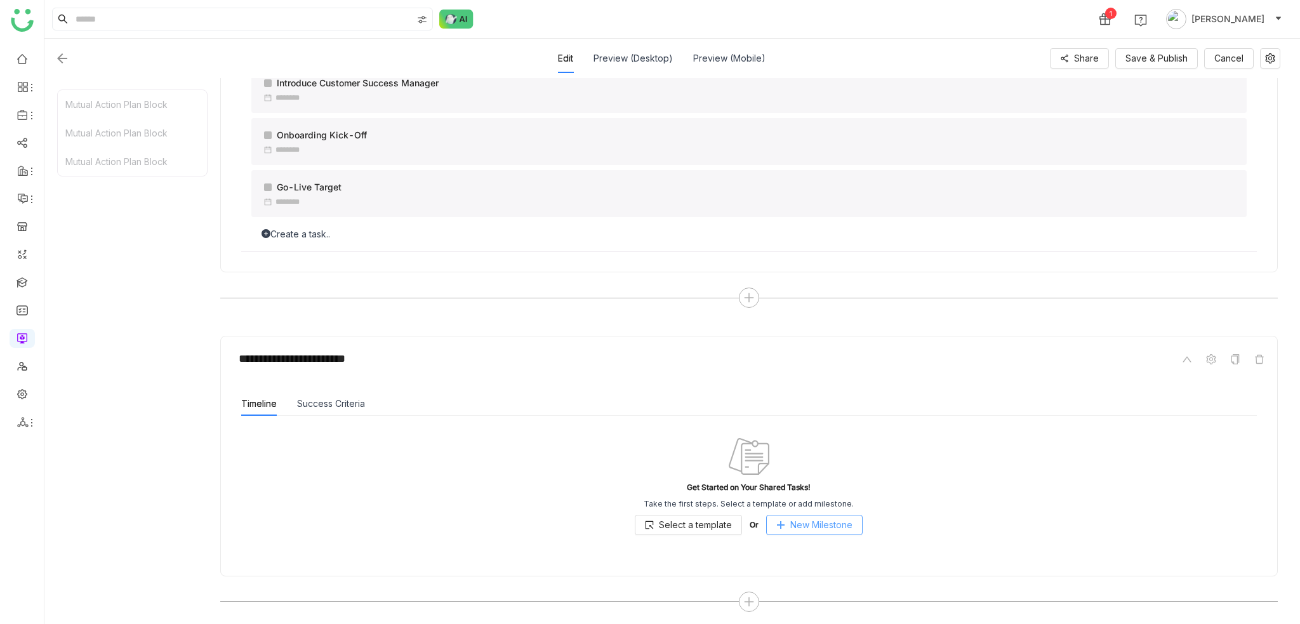
click at [795, 518] on span "New Milestone" at bounding box center [821, 525] width 62 height 14
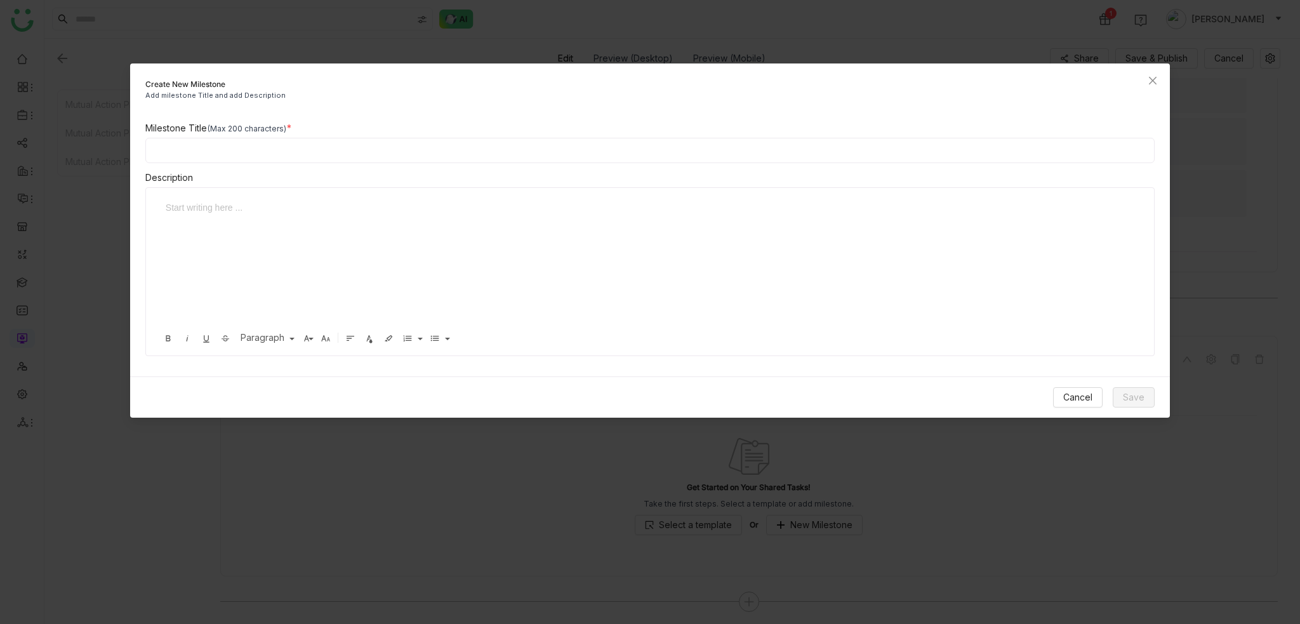
click at [479, 152] on input at bounding box center [650, 150] width 1010 height 25
type input "**********"
click at [1131, 405] on button "Save" at bounding box center [1134, 397] width 42 height 20
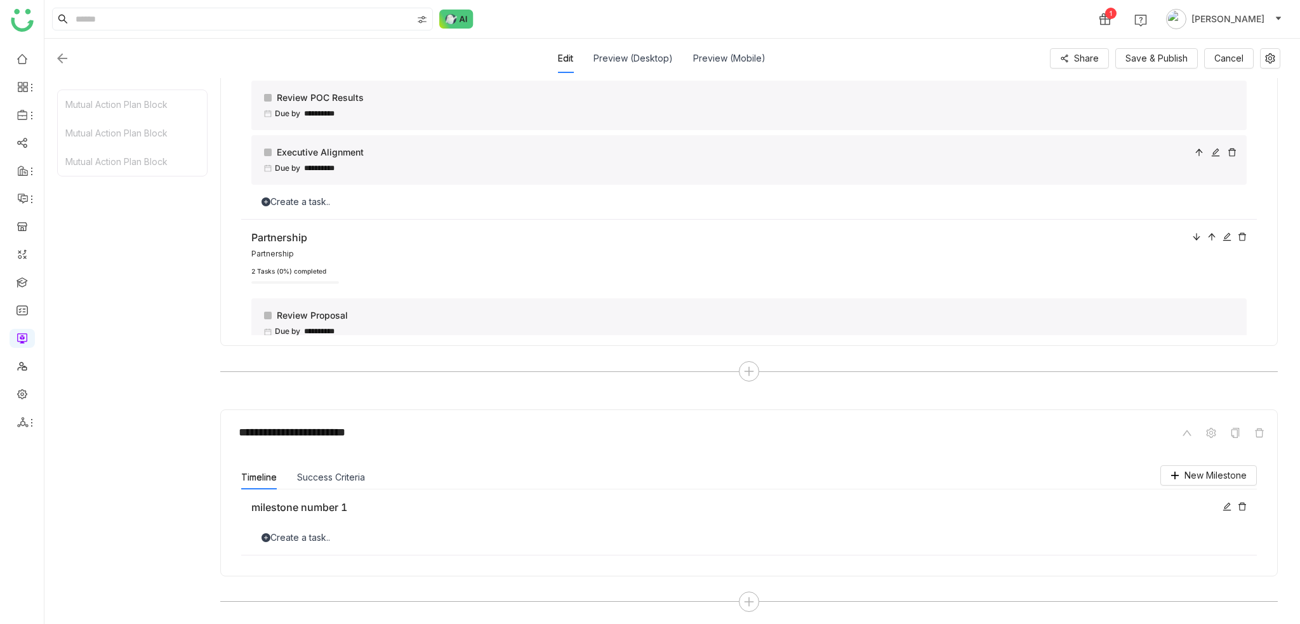
scroll to position [0, 0]
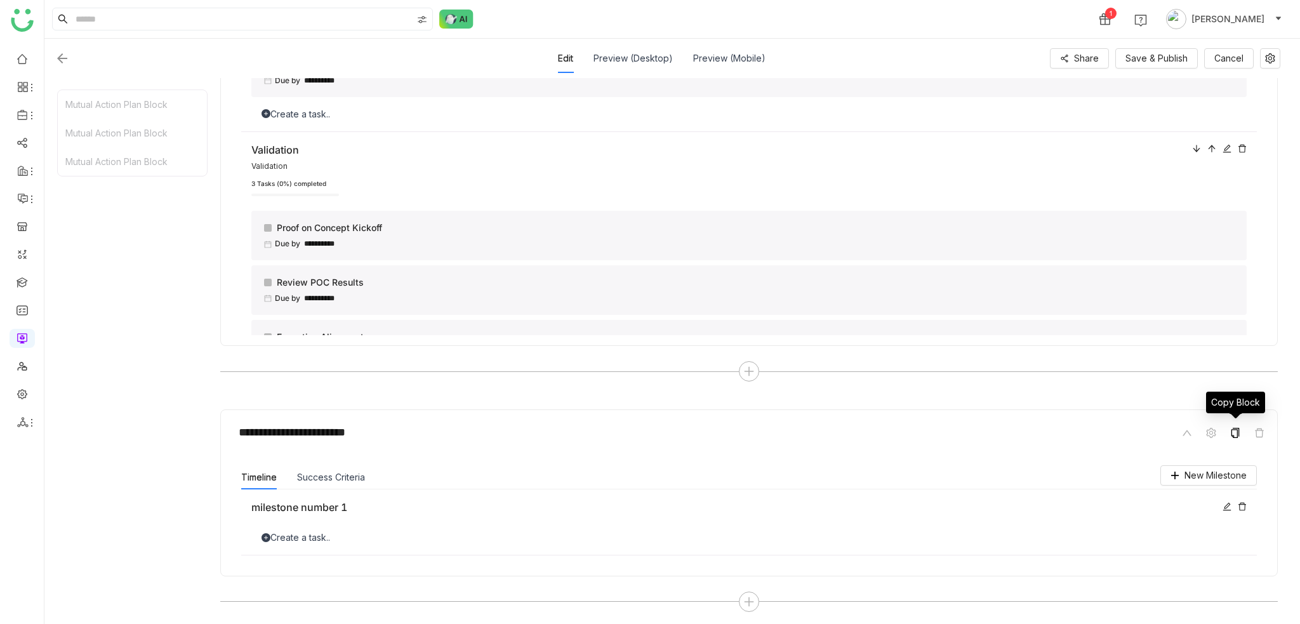
click at [1232, 433] on icon at bounding box center [1236, 433] width 8 height 10
click at [759, 594] on div at bounding box center [749, 602] width 1058 height 20
click at [754, 599] on icon at bounding box center [748, 601] width 11 height 11
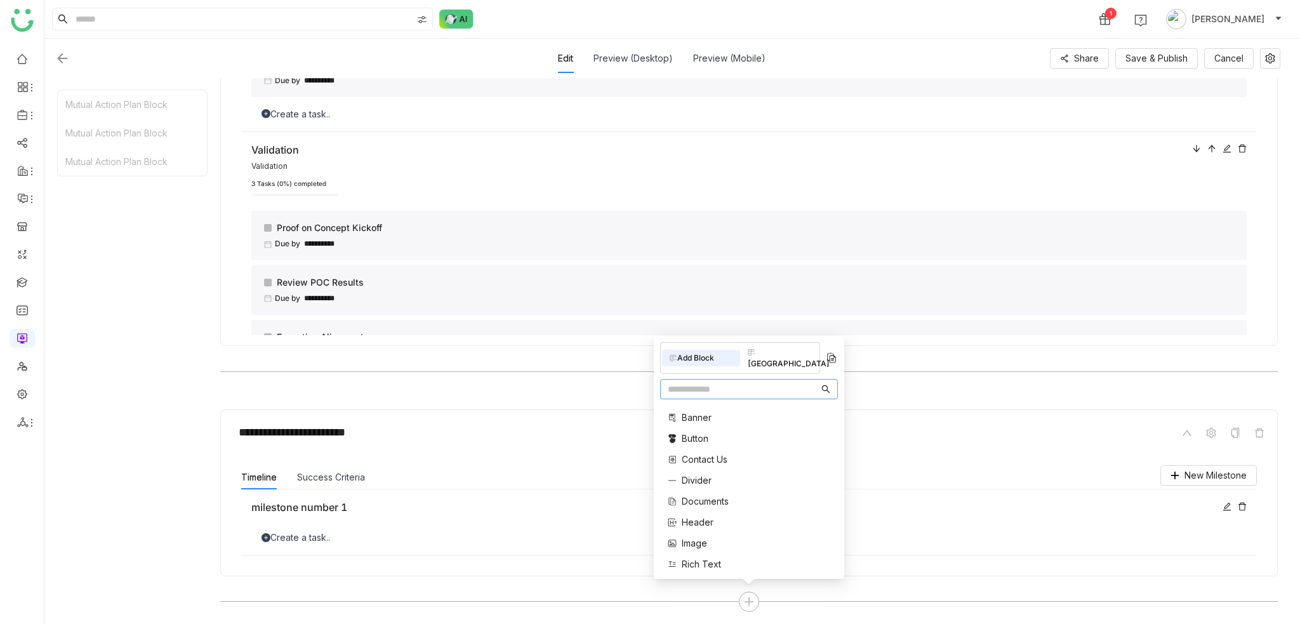
click at [754, 387] on input "text" at bounding box center [743, 389] width 151 height 14
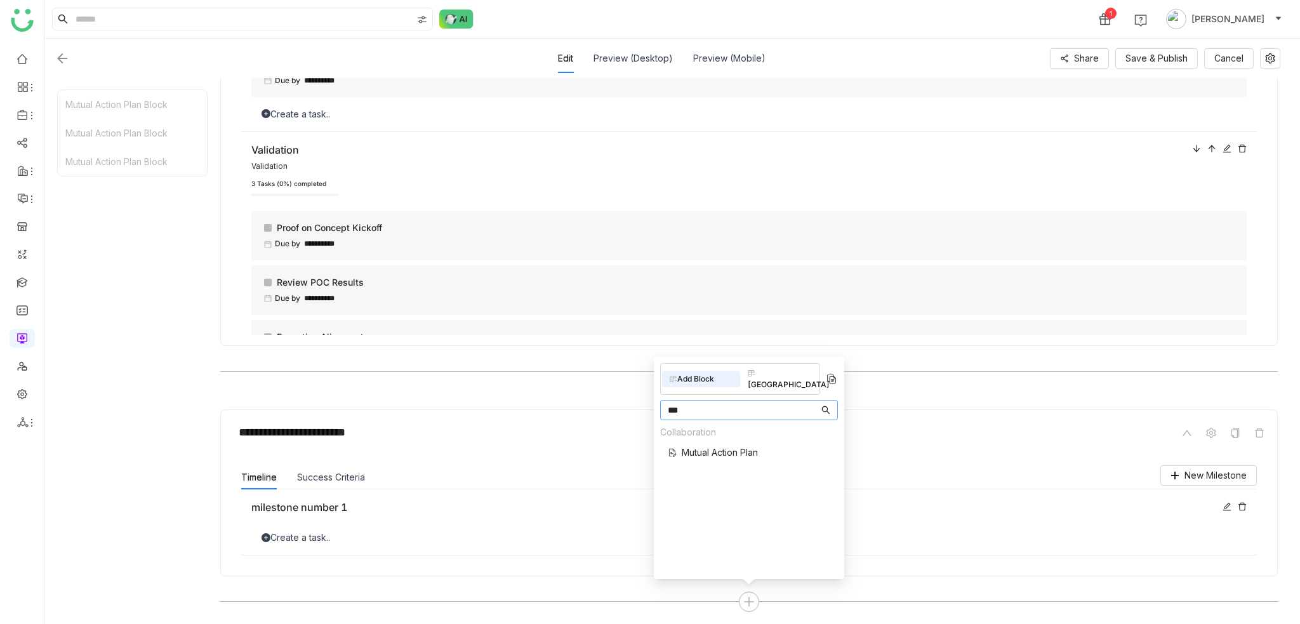
type input "***"
click at [726, 432] on div "Collaboration Mutual Action Plan" at bounding box center [709, 445] width 98 height 41
click at [734, 462] on div "Add Block Block Library *** Collaboration Mutual Action Plan" at bounding box center [749, 468] width 190 height 222
click at [749, 446] on span "Mutual Action Plan" at bounding box center [720, 452] width 76 height 13
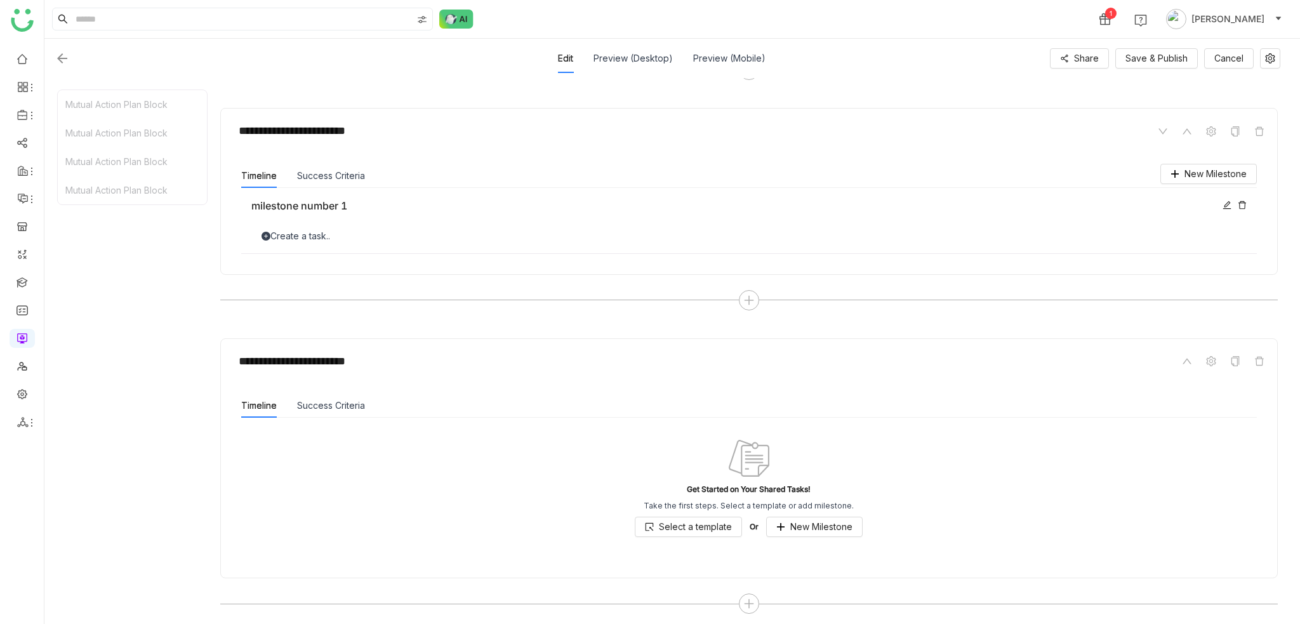
scroll to position [1043, 0]
click at [1260, 354] on icon at bounding box center [1260, 359] width 10 height 10
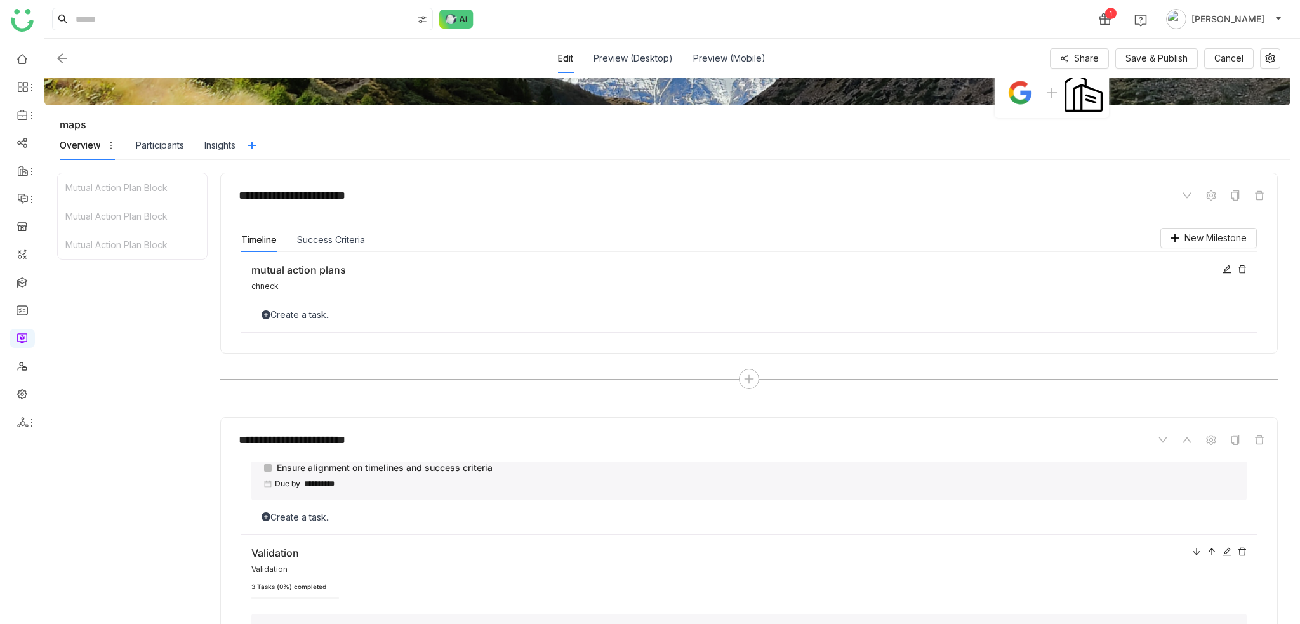
scroll to position [317, 0]
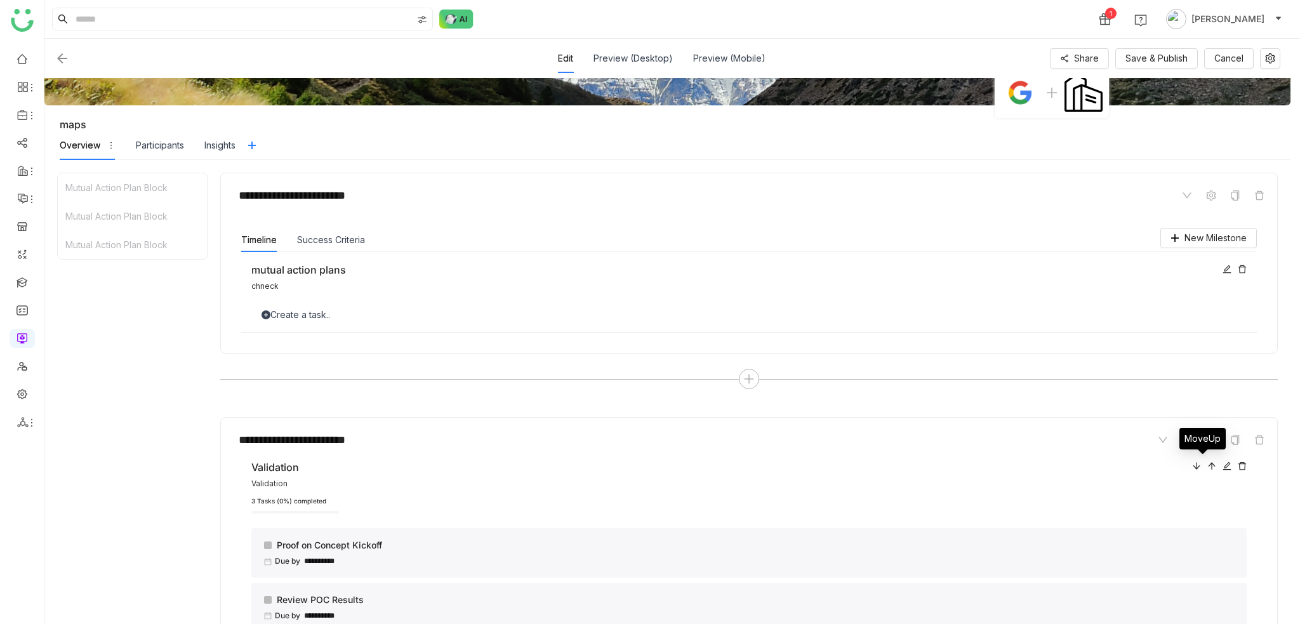
click at [1208, 462] on icon at bounding box center [1212, 466] width 9 height 9
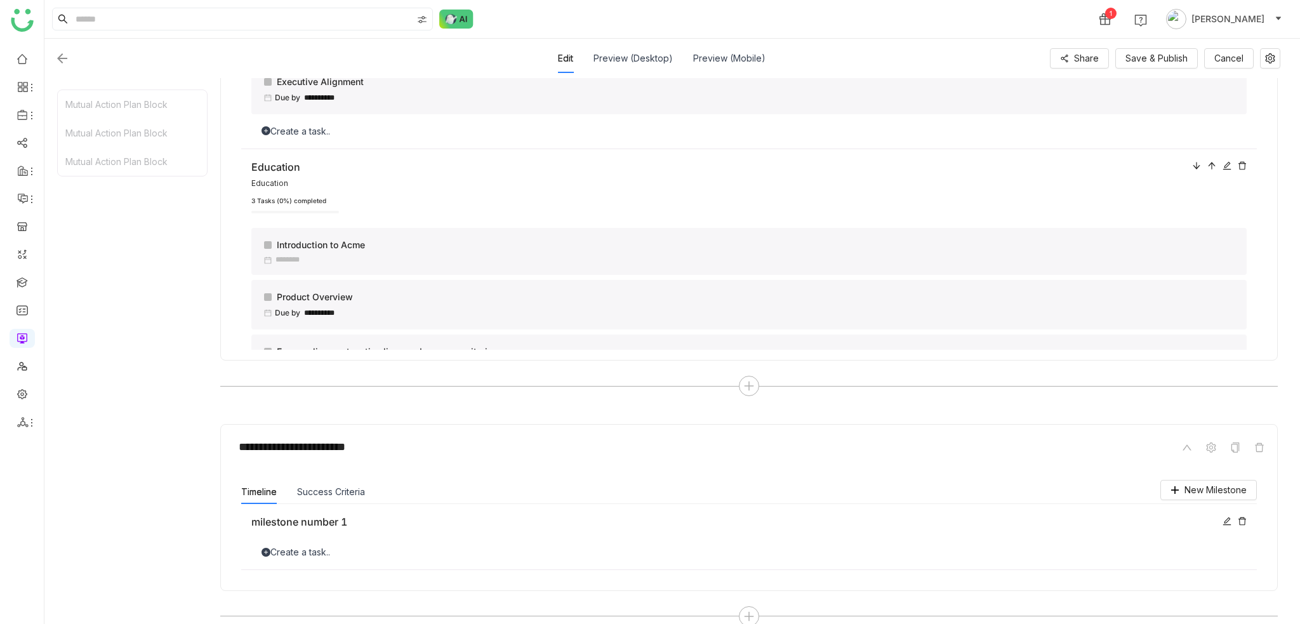
scroll to position [740, 0]
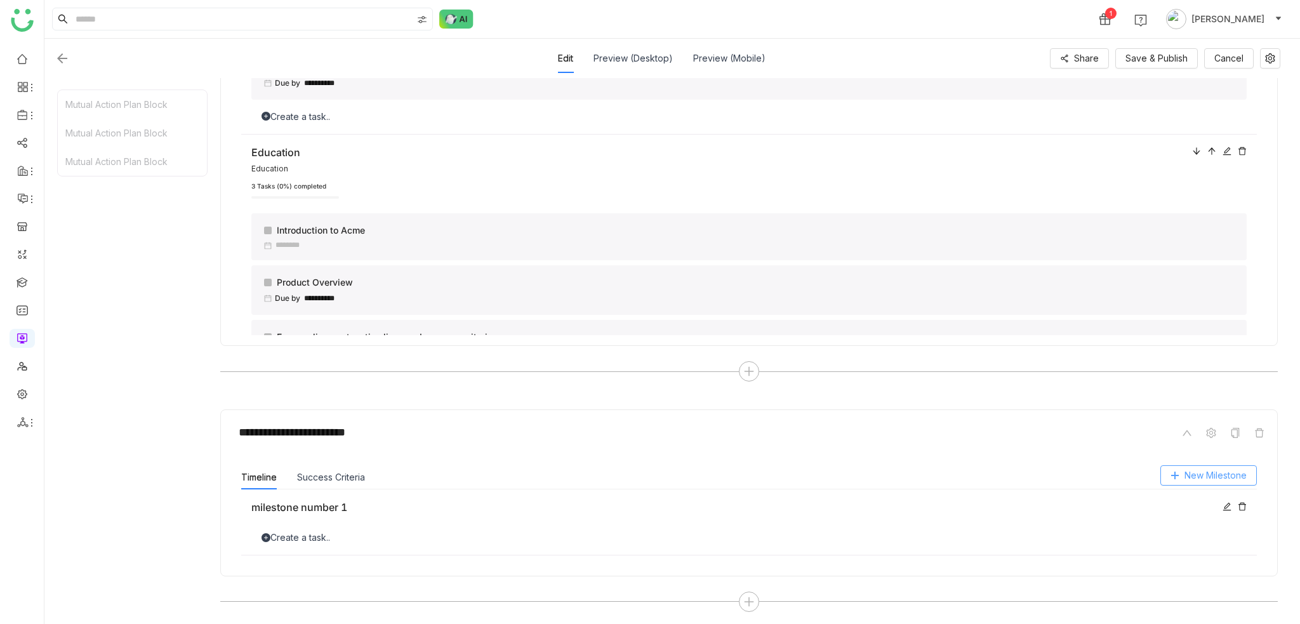
click at [1206, 470] on span "New Milestone" at bounding box center [1216, 476] width 62 height 14
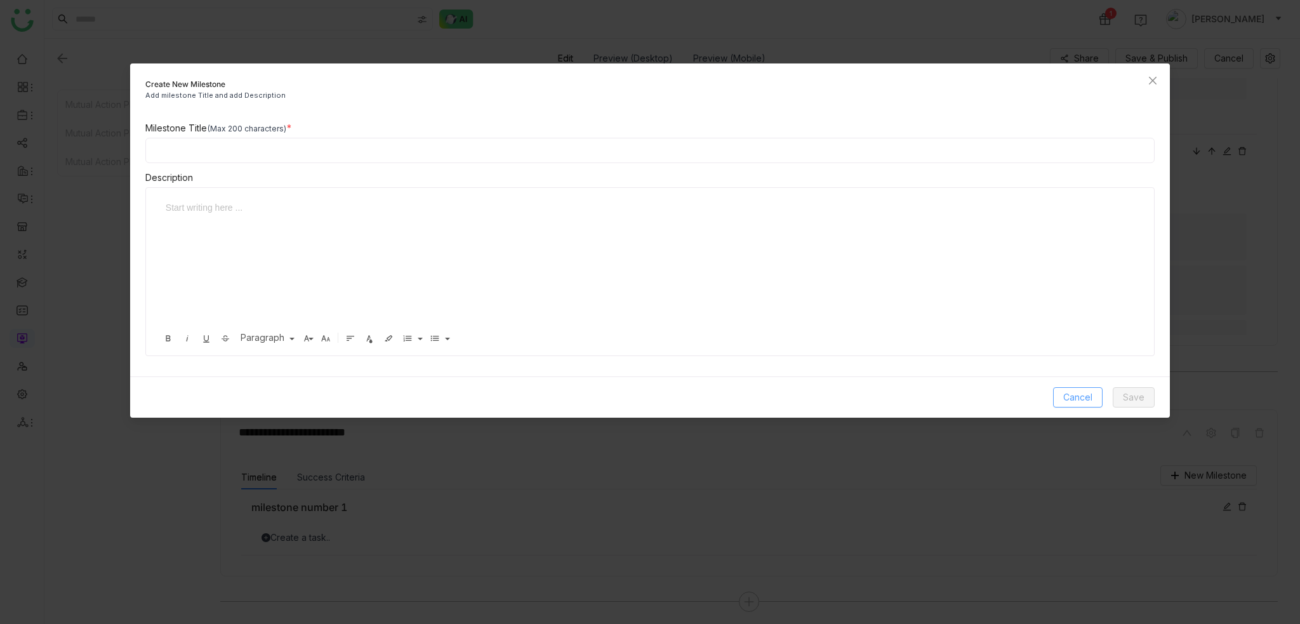
click at [1088, 394] on span "Cancel" at bounding box center [1077, 397] width 29 height 14
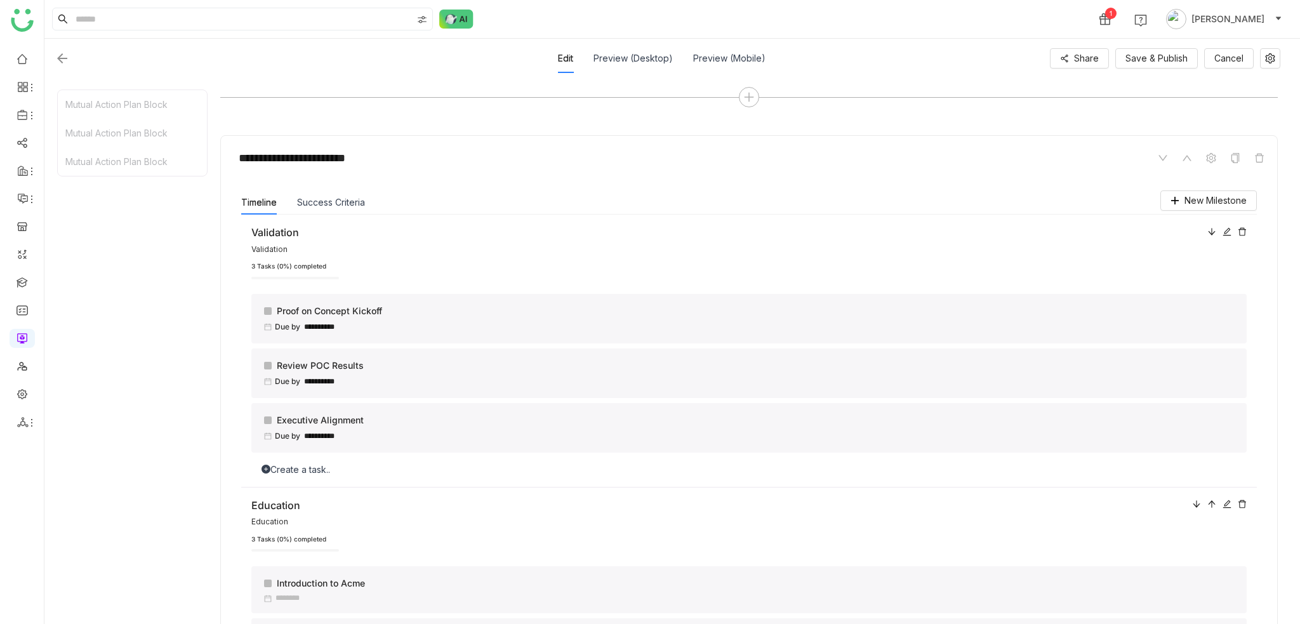
scroll to position [359, 0]
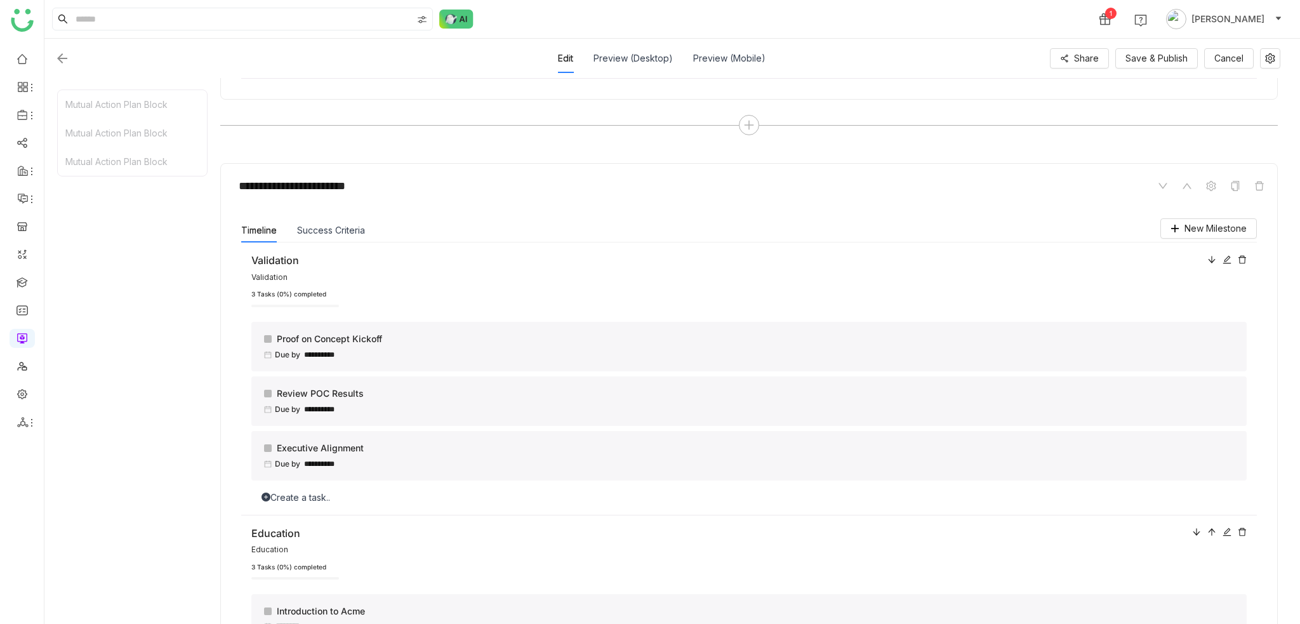
click at [1170, 71] on div "Edit Preview (Desktop) Preview (Mobile) Share Save & Publish Cancel" at bounding box center [668, 58] width 1226 height 29
click at [1169, 63] on span "Save & Publish" at bounding box center [1157, 58] width 62 height 14
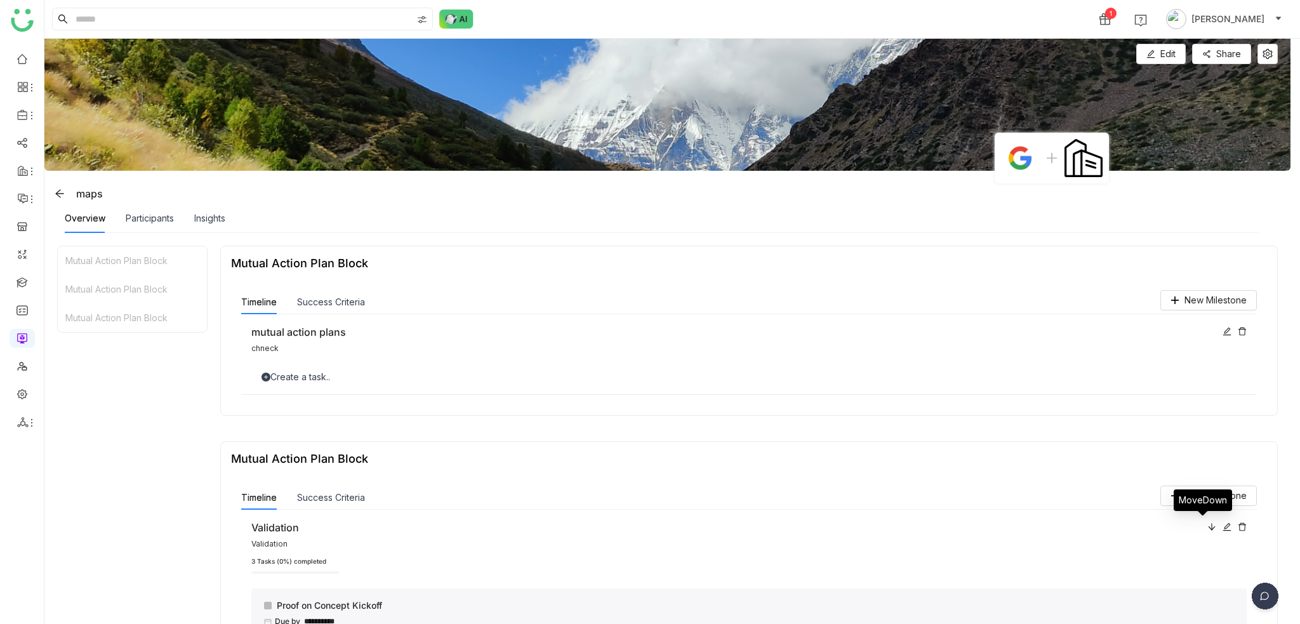
click at [1208, 526] on icon at bounding box center [1212, 527] width 9 height 9
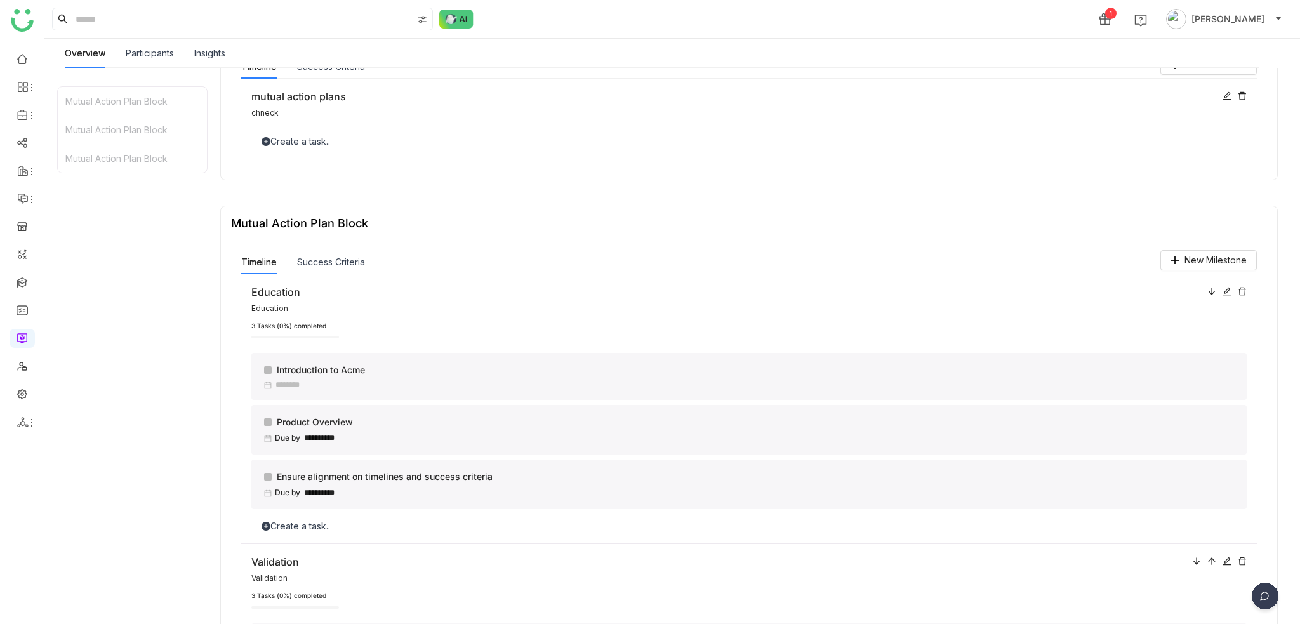
scroll to position [254, 0]
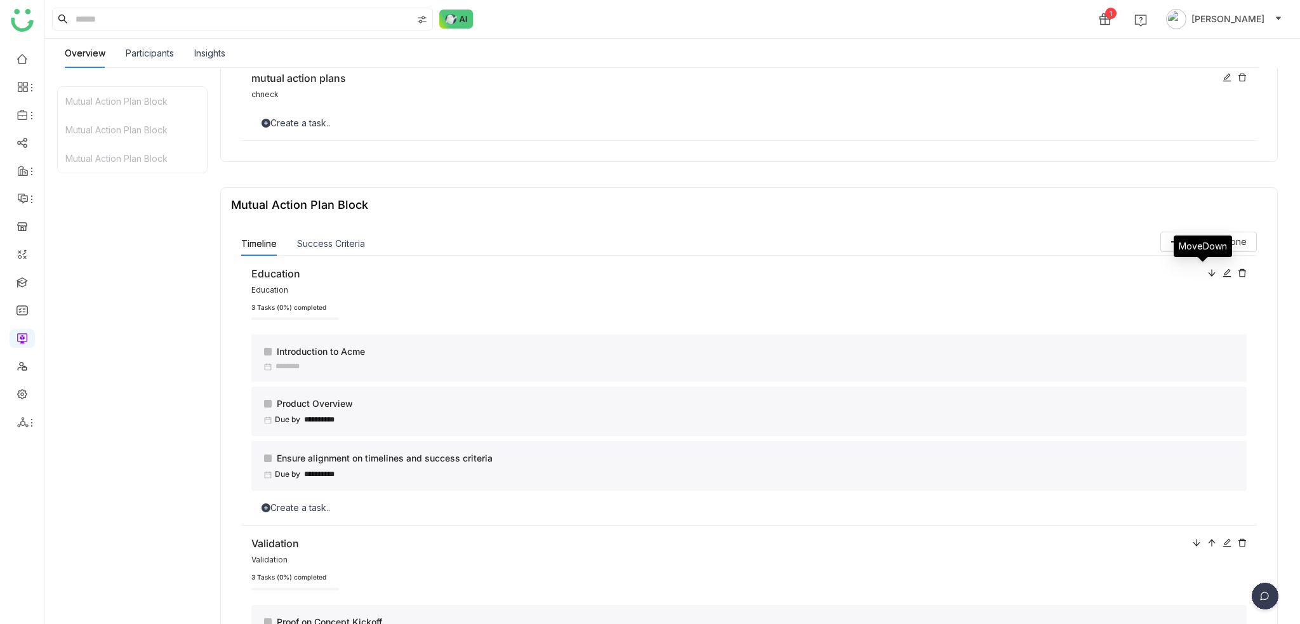
click at [1208, 277] on icon at bounding box center [1212, 273] width 9 height 9
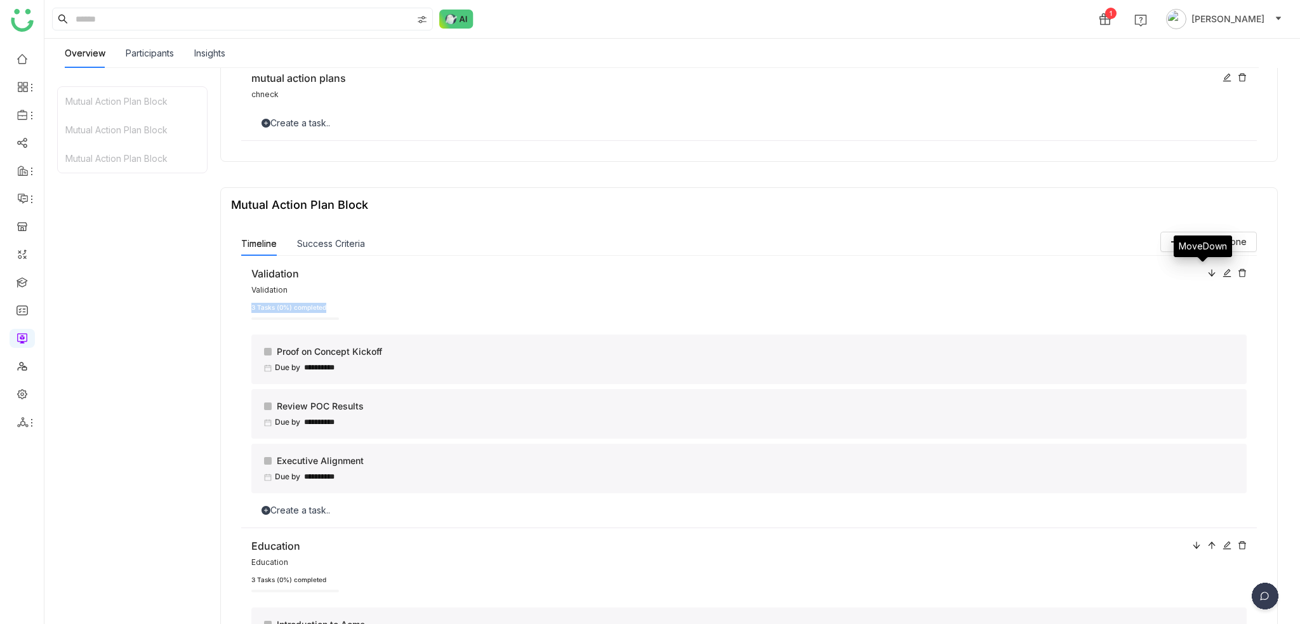
click at [1208, 277] on icon at bounding box center [1212, 273] width 9 height 9
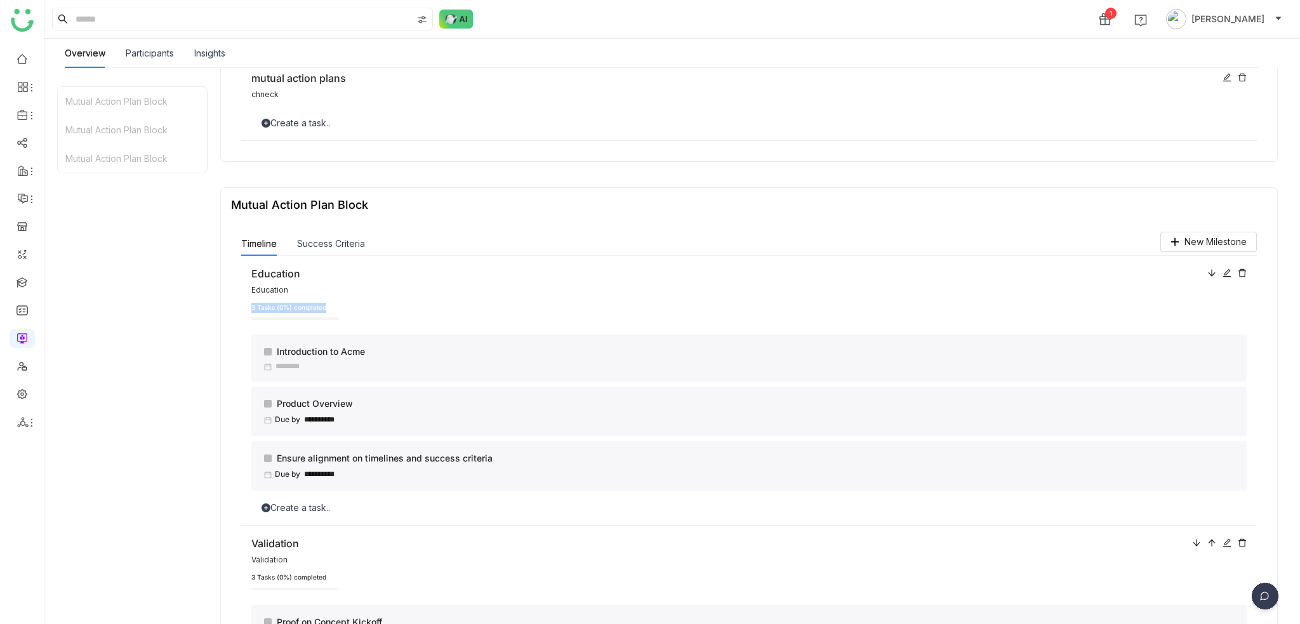
click at [1208, 277] on icon at bounding box center [1212, 273] width 9 height 9
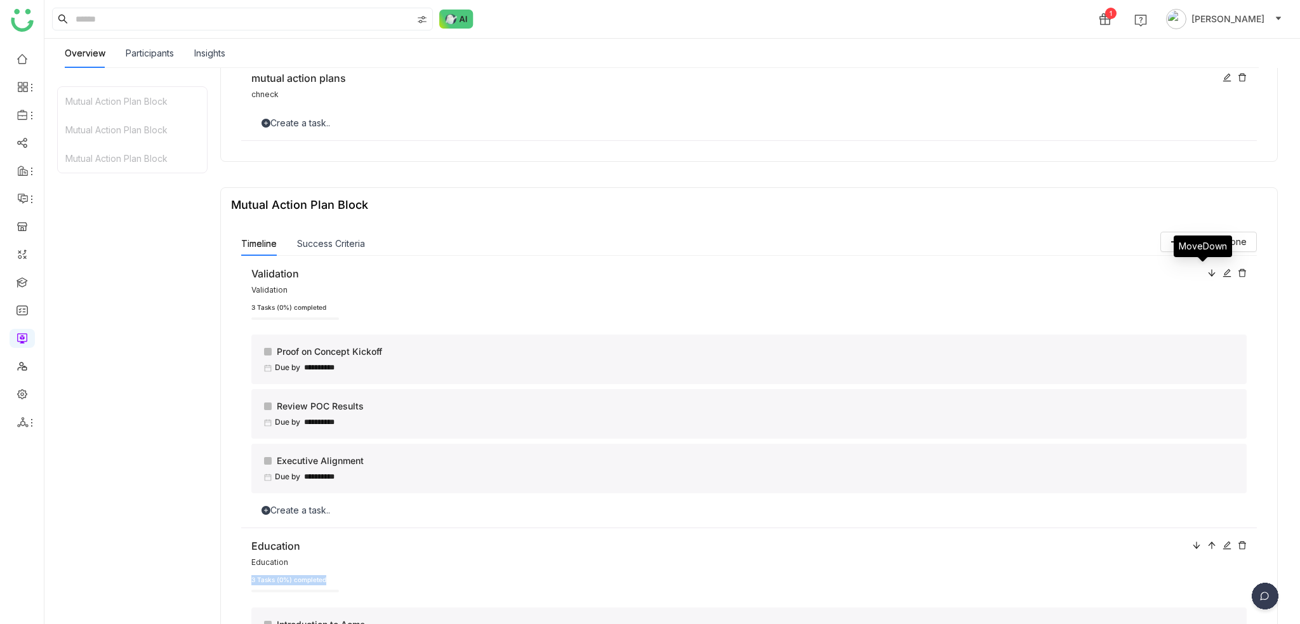
click at [1208, 277] on icon at bounding box center [1212, 273] width 9 height 9
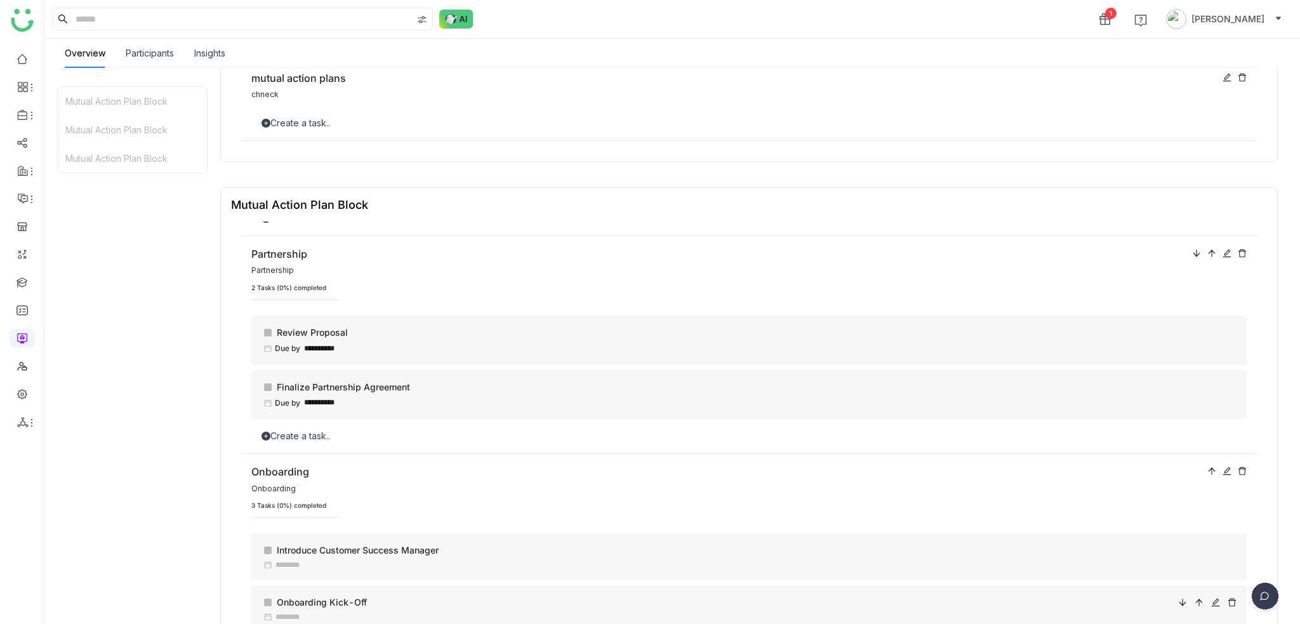
scroll to position [564, 0]
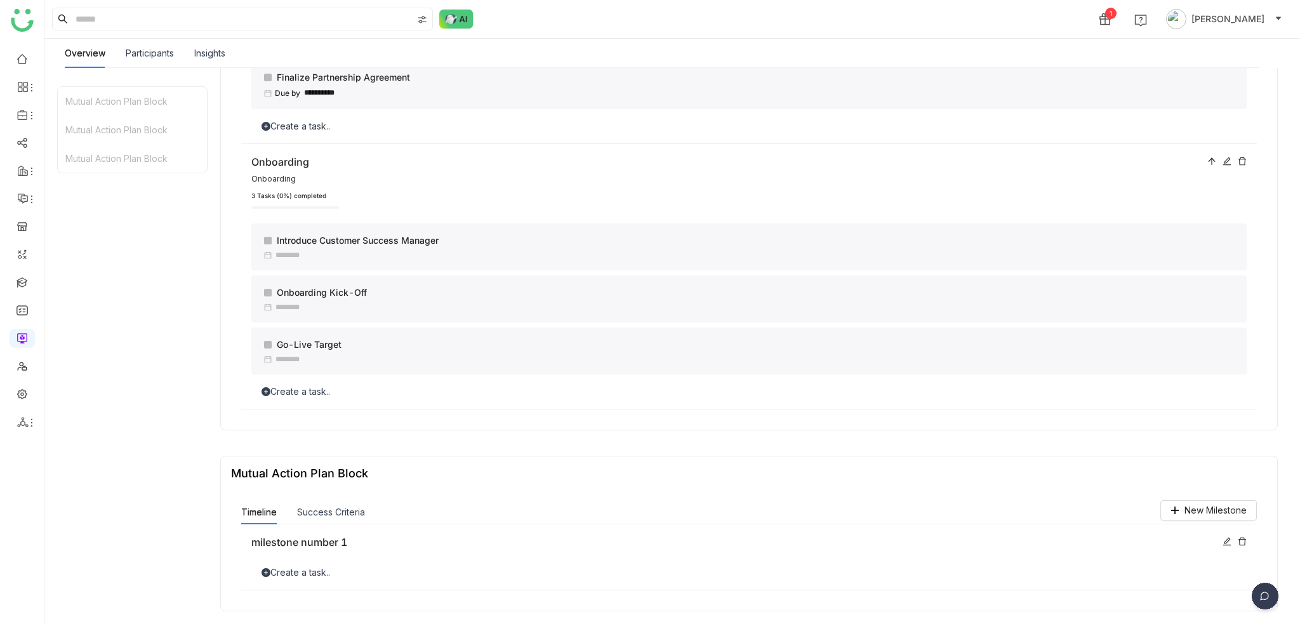
click at [382, 469] on div "Mutual Action Plan Block" at bounding box center [749, 473] width 1036 height 13
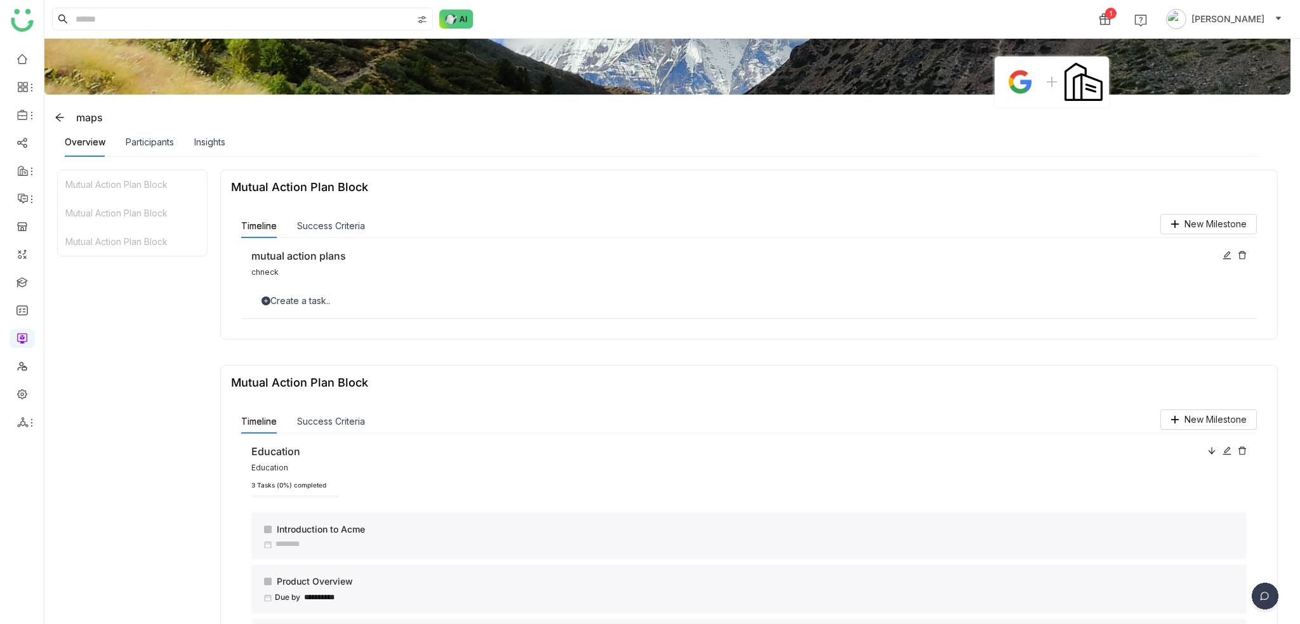
scroll to position [0, 0]
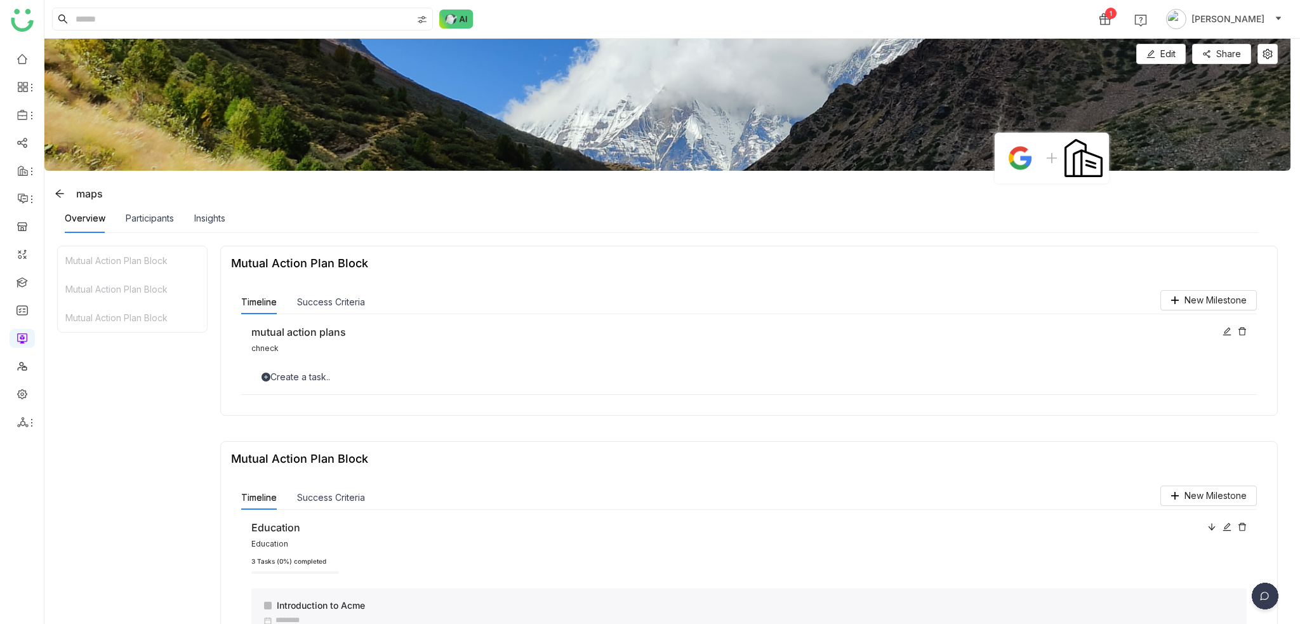
click at [1159, 50] on button "Edit" at bounding box center [1162, 54] width 50 height 20
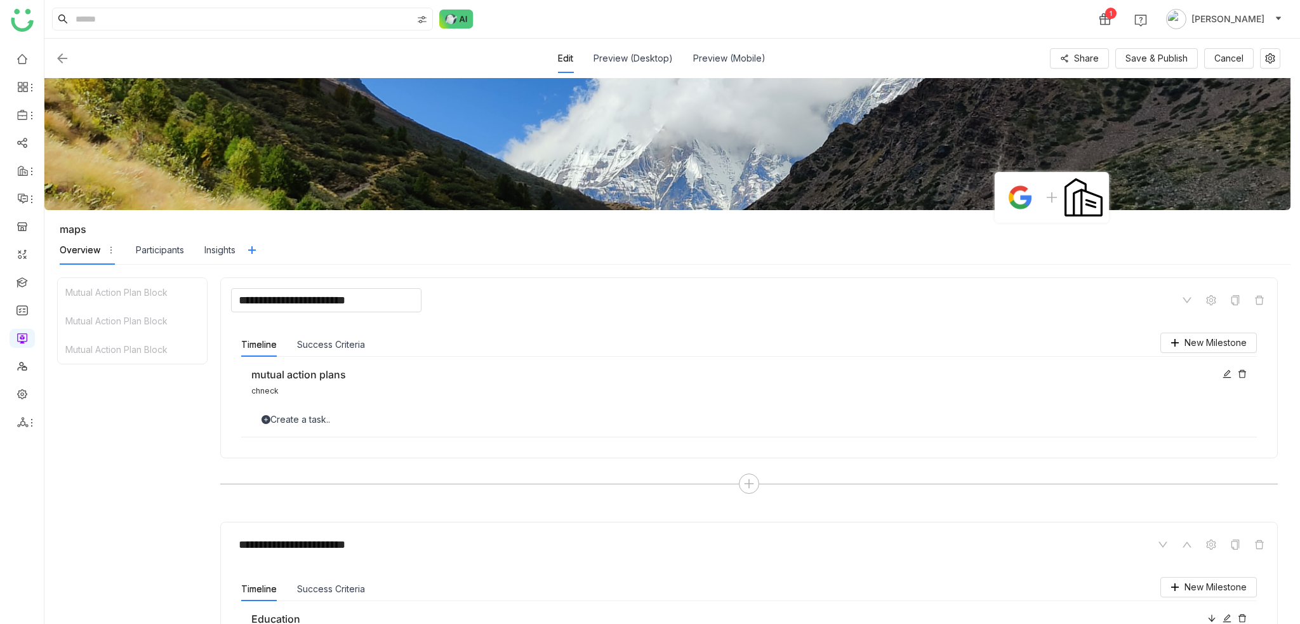
click at [406, 297] on input "**********" at bounding box center [326, 300] width 190 height 24
type input "**********"
click at [384, 538] on input "**********" at bounding box center [326, 545] width 190 height 24
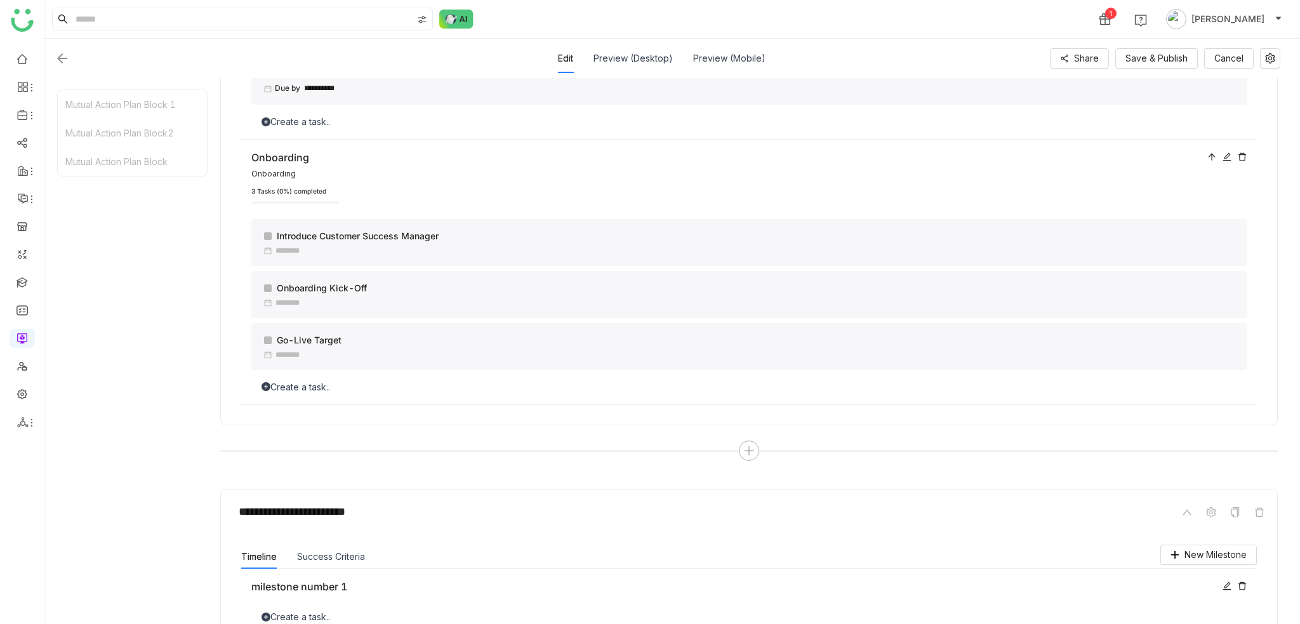
scroll to position [740, 0]
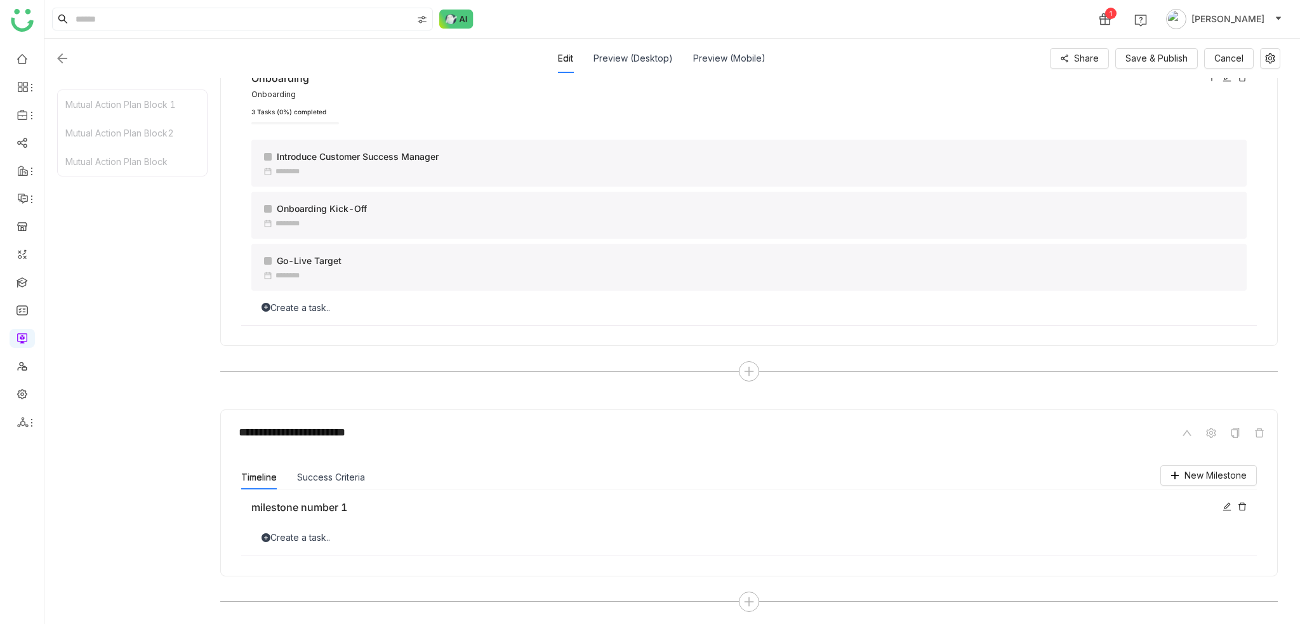
type input "**********"
click at [445, 417] on div "**********" at bounding box center [749, 493] width 1058 height 166
click at [436, 436] on div "**********" at bounding box center [749, 432] width 1036 height 24
click at [420, 429] on input "**********" at bounding box center [326, 432] width 190 height 24
type input "**********"
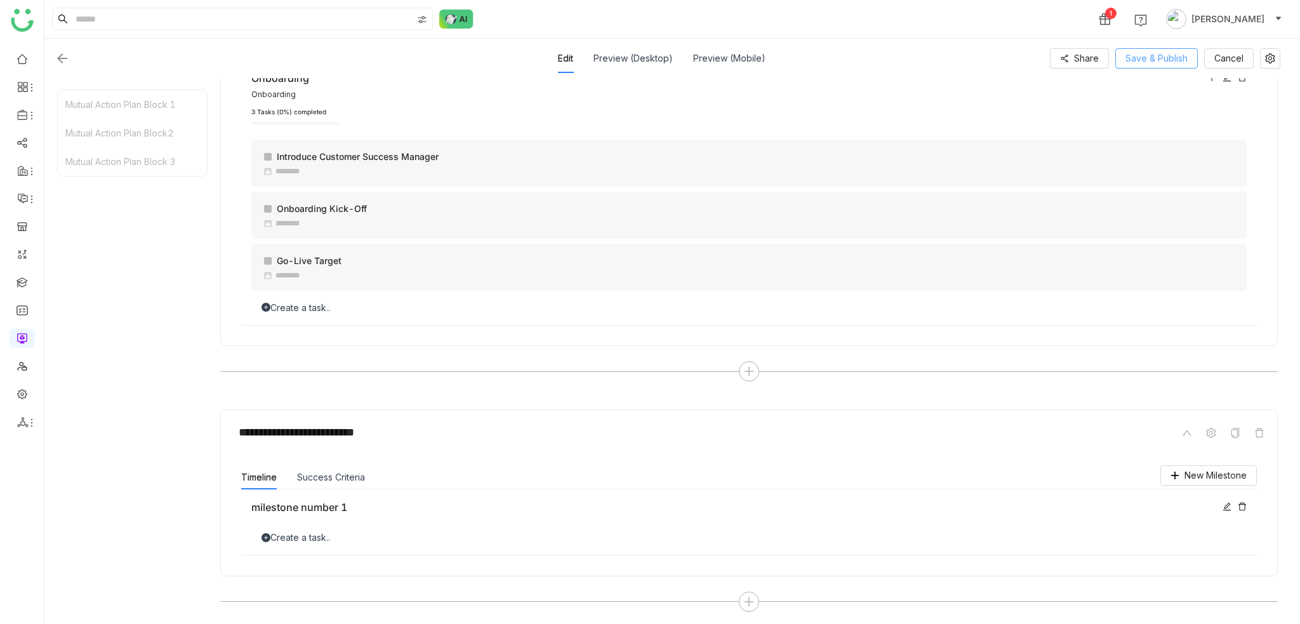
click at [1173, 61] on span "Save & Publish" at bounding box center [1157, 58] width 62 height 14
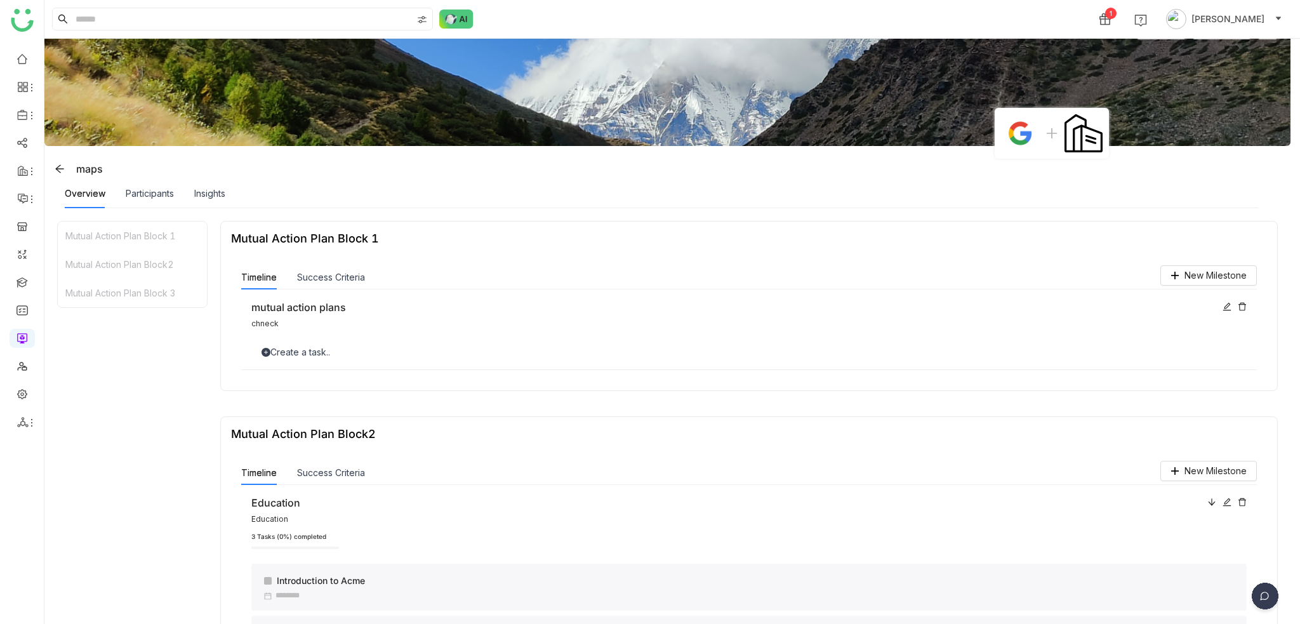
scroll to position [0, 0]
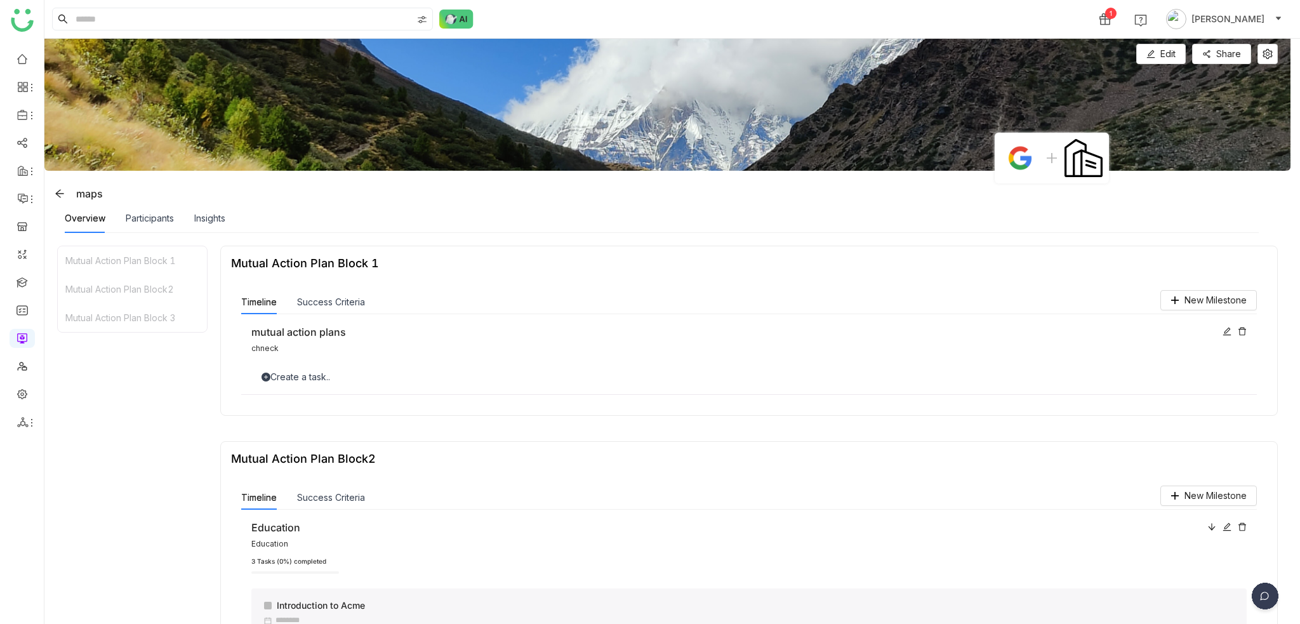
click at [1239, 43] on img at bounding box center [667, 105] width 1246 height 132
click at [1238, 53] on span "Share" at bounding box center [1229, 54] width 25 height 14
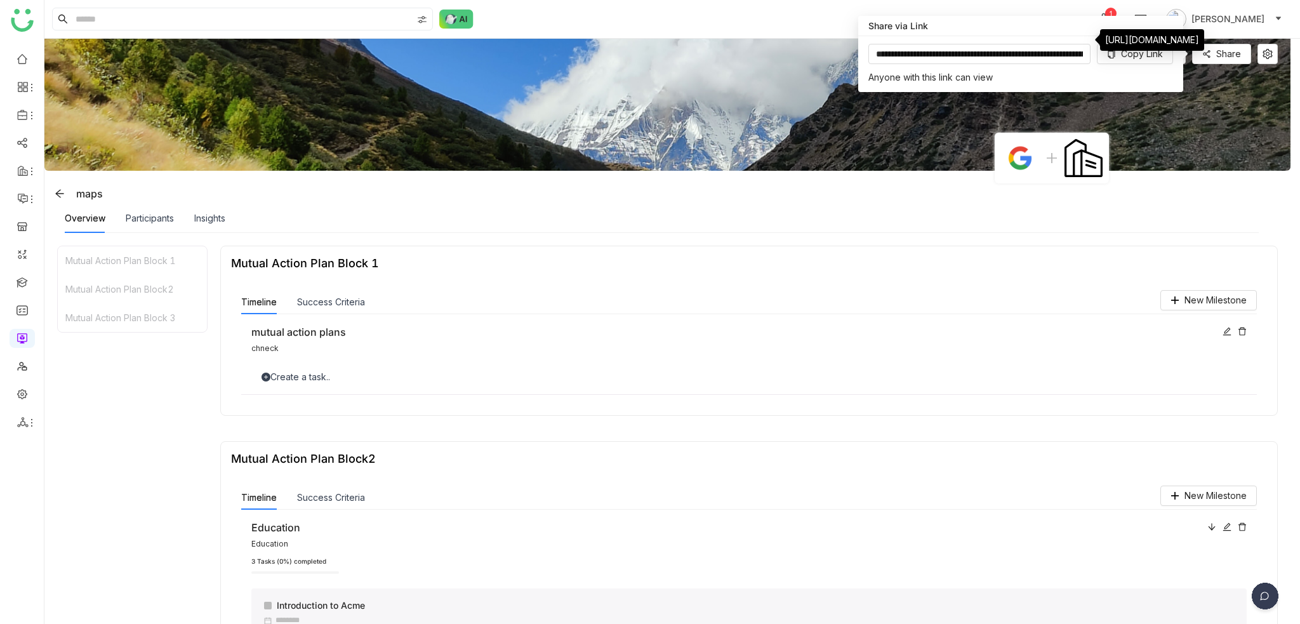
click at [1117, 51] on div "https://staging.gtmdev.xyz/shares/view/room/login/68c17ee8e624413f4354c356" at bounding box center [1152, 40] width 104 height 22
click at [1124, 60] on span "Copy Link" at bounding box center [1142, 54] width 42 height 14
click at [1267, 55] on icon at bounding box center [1268, 54] width 10 height 10
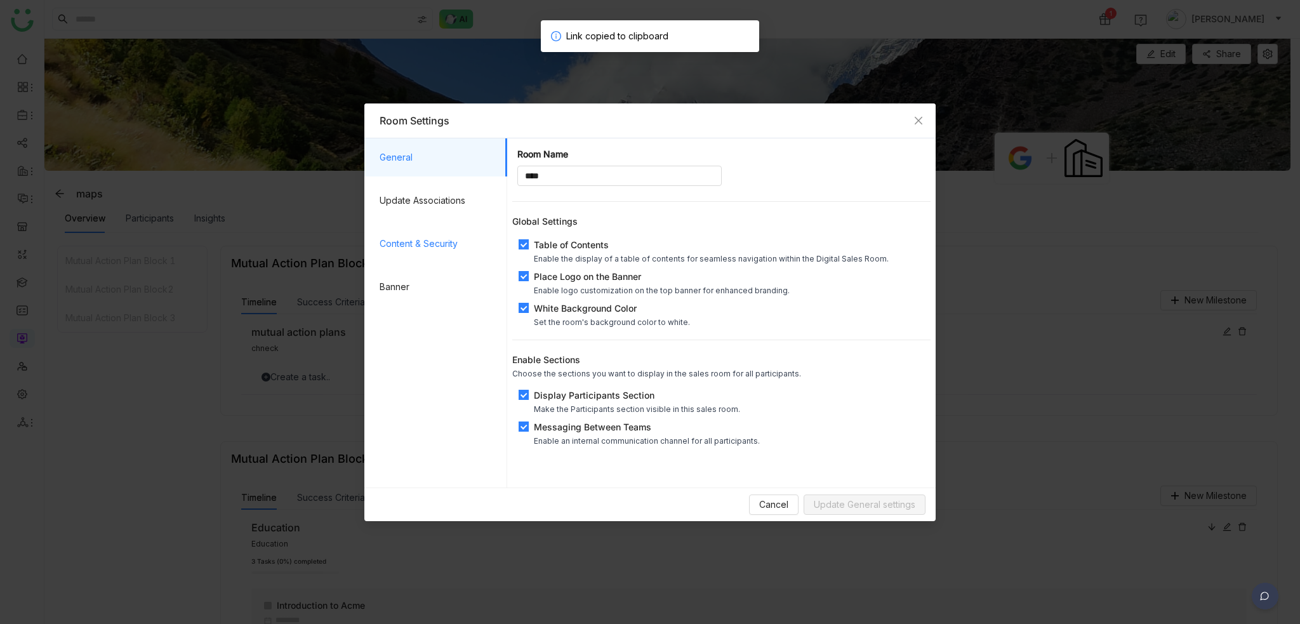
click at [436, 248] on span "Content & Security" at bounding box center [438, 244] width 117 height 38
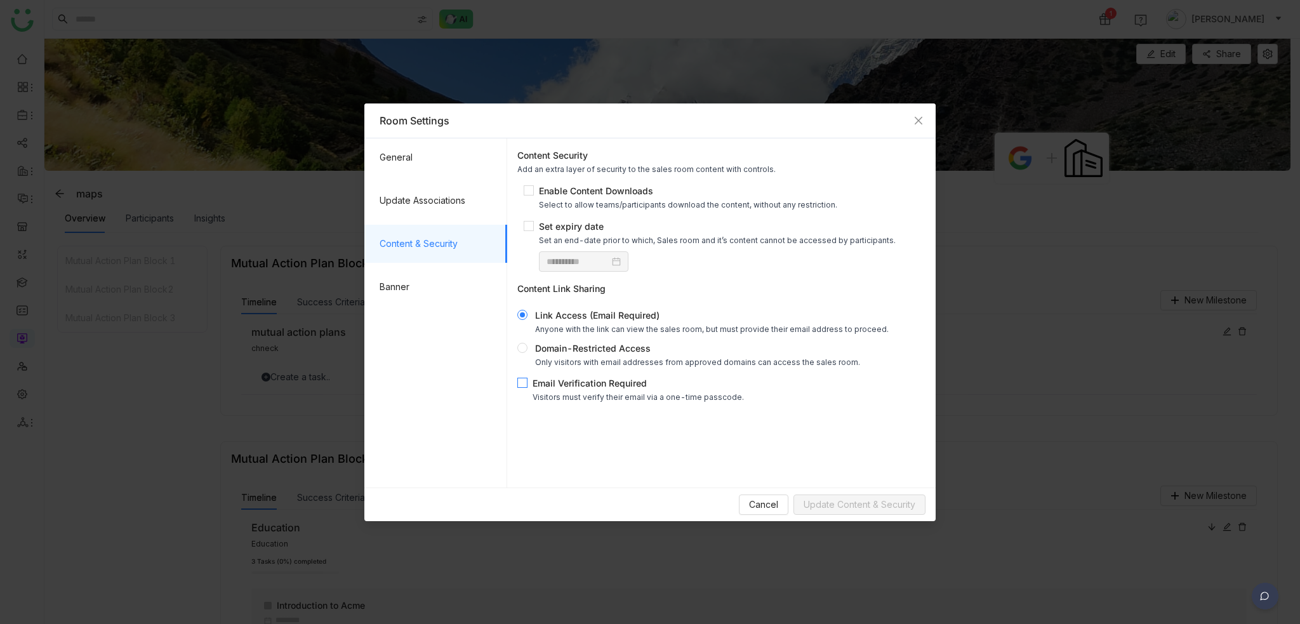
click at [607, 386] on div "Email Verification Required" at bounding box center [638, 383] width 211 height 13
click at [586, 379] on div "Email Verification Required" at bounding box center [638, 383] width 211 height 13
click at [849, 521] on nz-modal-container "**********" at bounding box center [650, 312] width 1300 height 624
click at [848, 505] on span "Update Content & Security" at bounding box center [860, 505] width 112 height 14
click at [911, 106] on span "Close" at bounding box center [919, 120] width 34 height 34
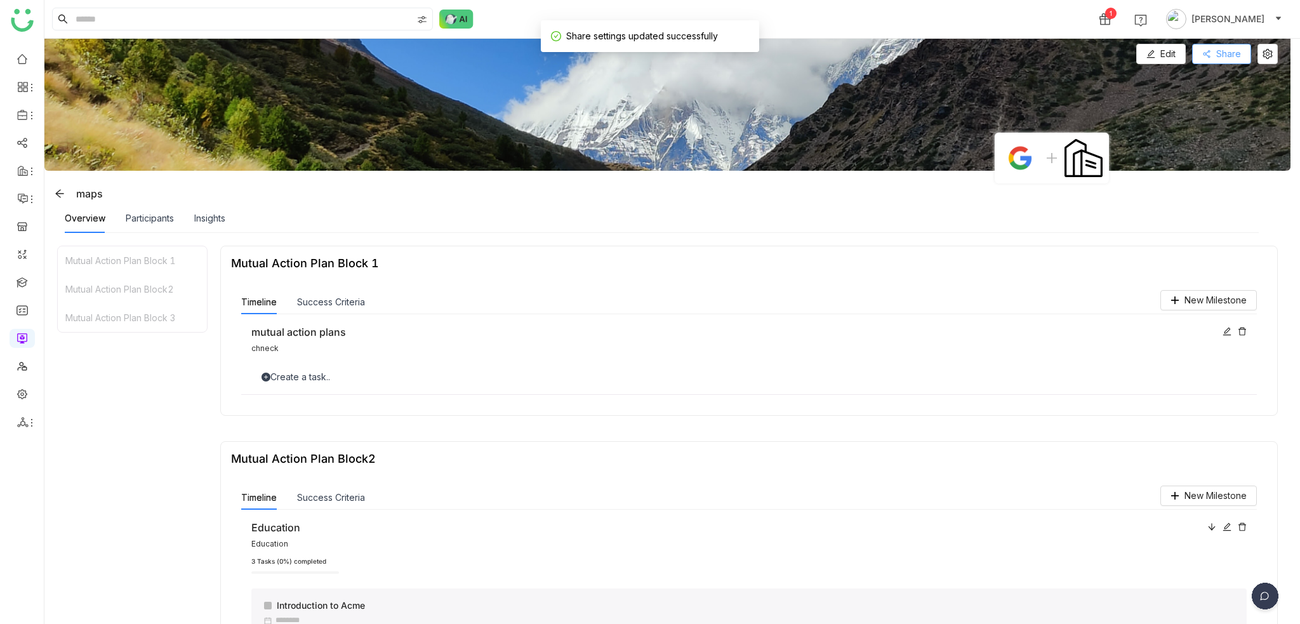
click at [1223, 48] on span "Share" at bounding box center [1229, 54] width 25 height 14
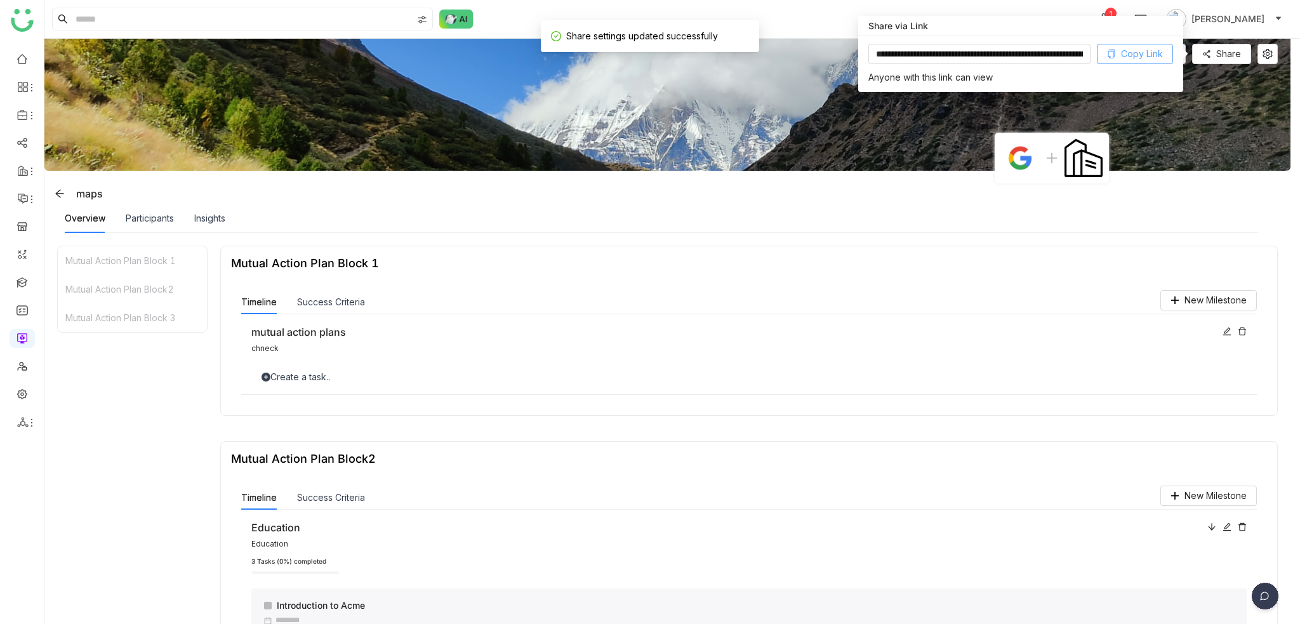
click at [1133, 53] on span "Copy Link" at bounding box center [1142, 54] width 42 height 14
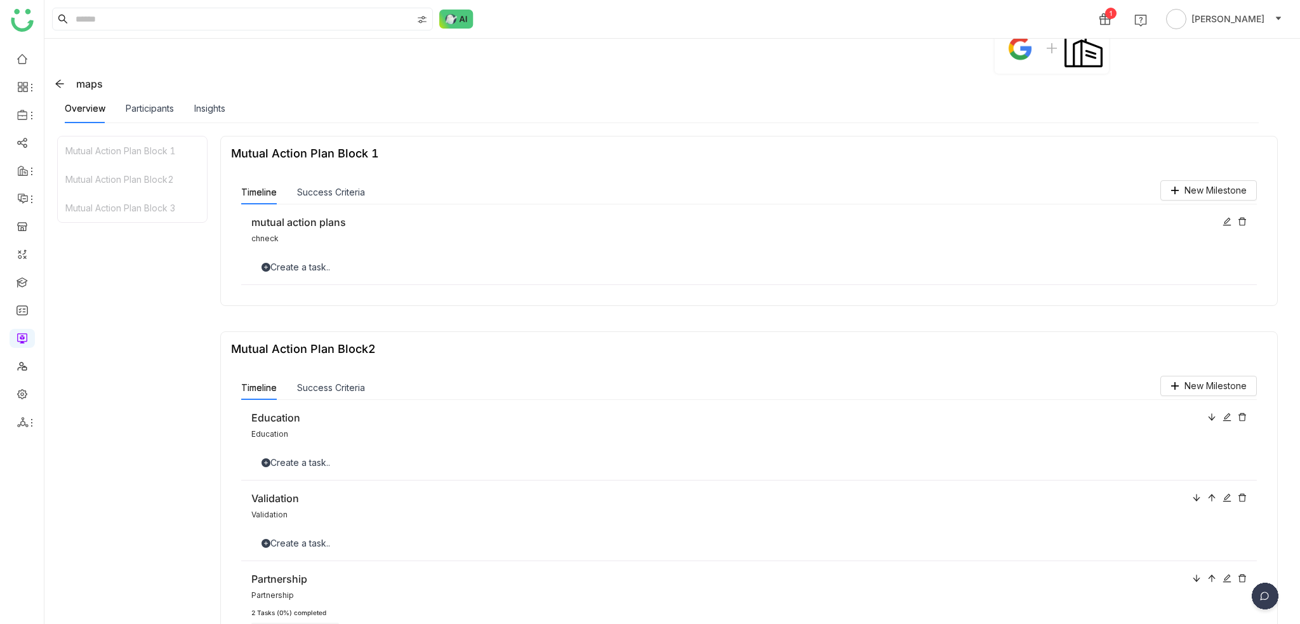
scroll to position [190, 0]
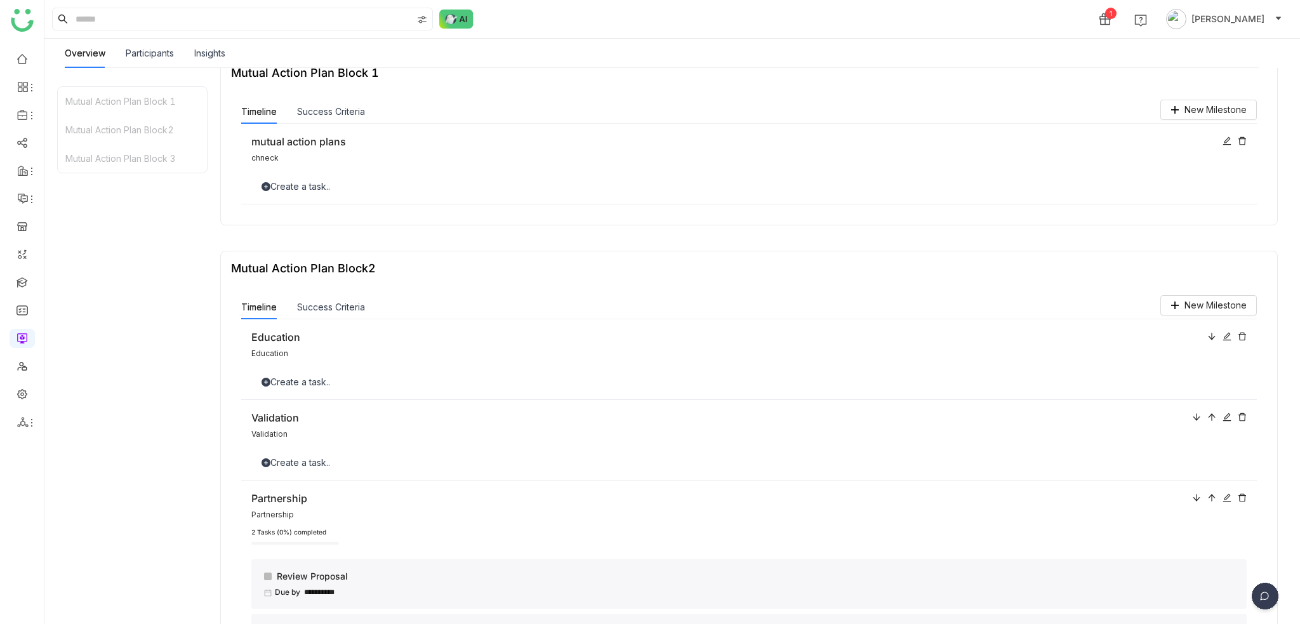
click at [336, 175] on div "Create a task.." at bounding box center [749, 184] width 996 height 19
click at [335, 188] on div "Create a task.." at bounding box center [749, 187] width 996 height 14
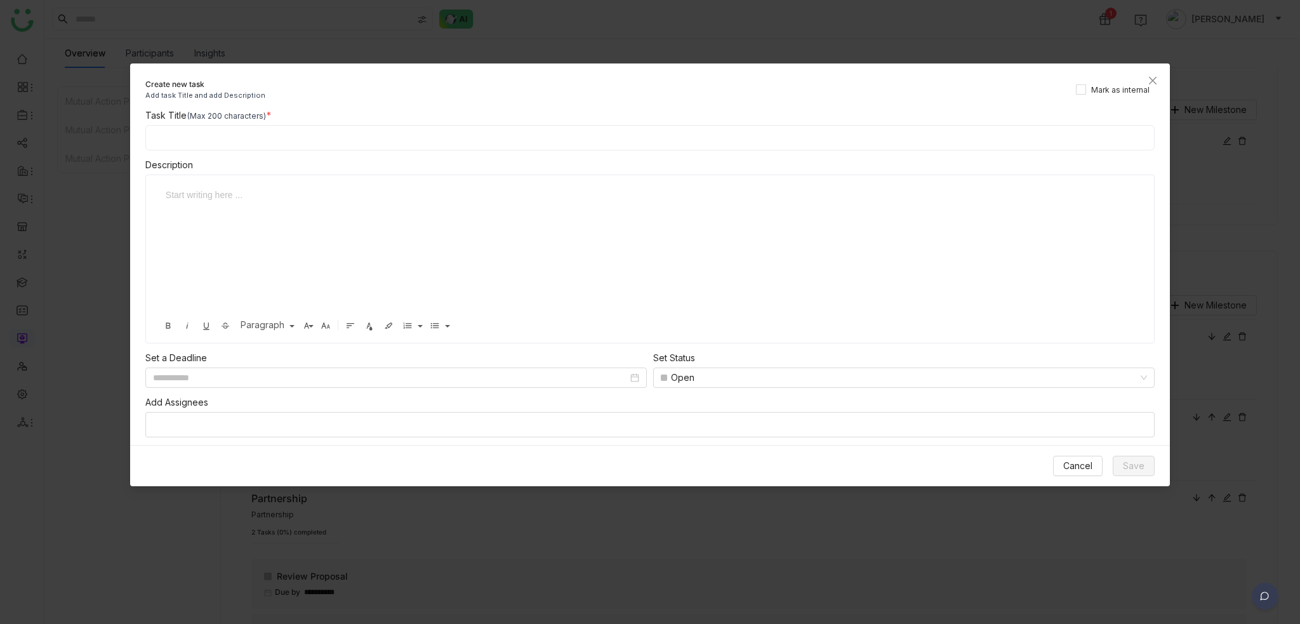
click at [424, 134] on input at bounding box center [650, 137] width 1010 height 25
type input "******"
click at [1140, 467] on span "Save" at bounding box center [1134, 466] width 22 height 14
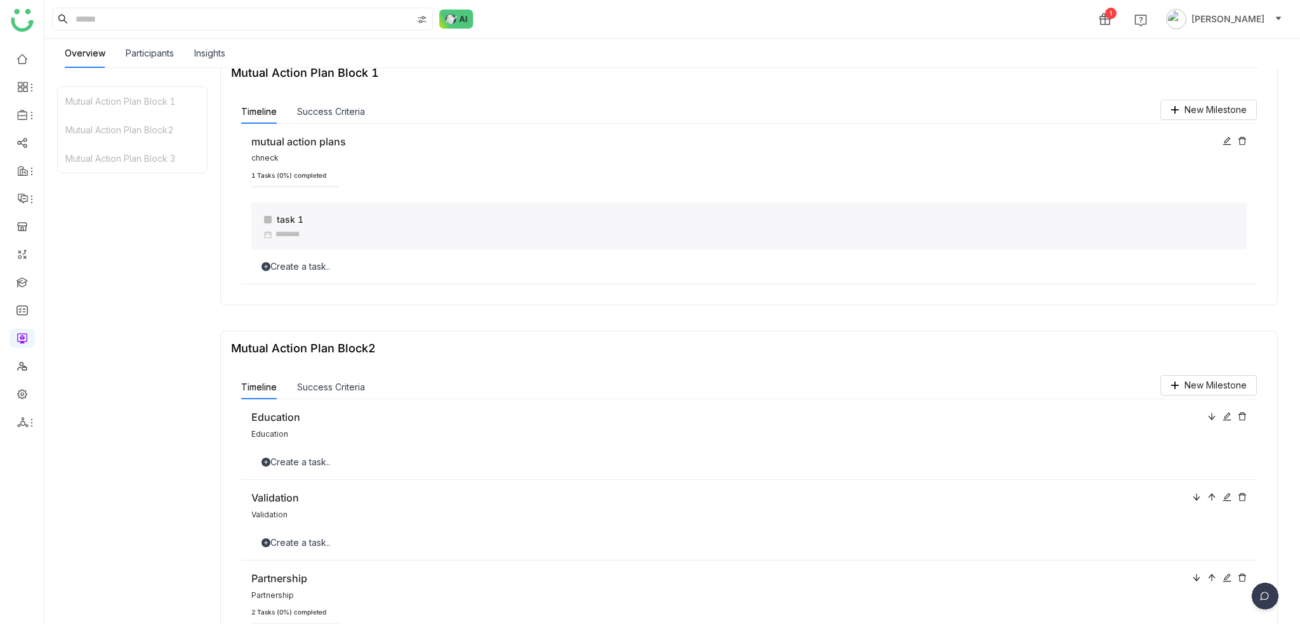
click at [1121, 140] on div "mutual action plans" at bounding box center [733, 142] width 965 height 16
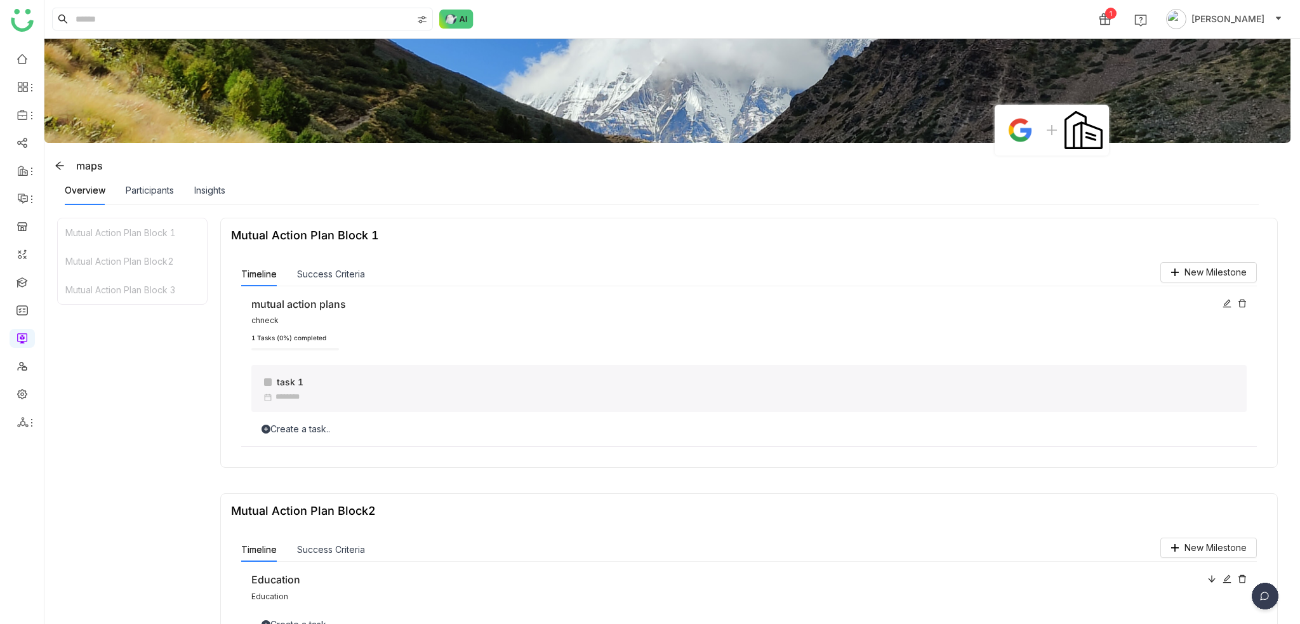
scroll to position [0, 0]
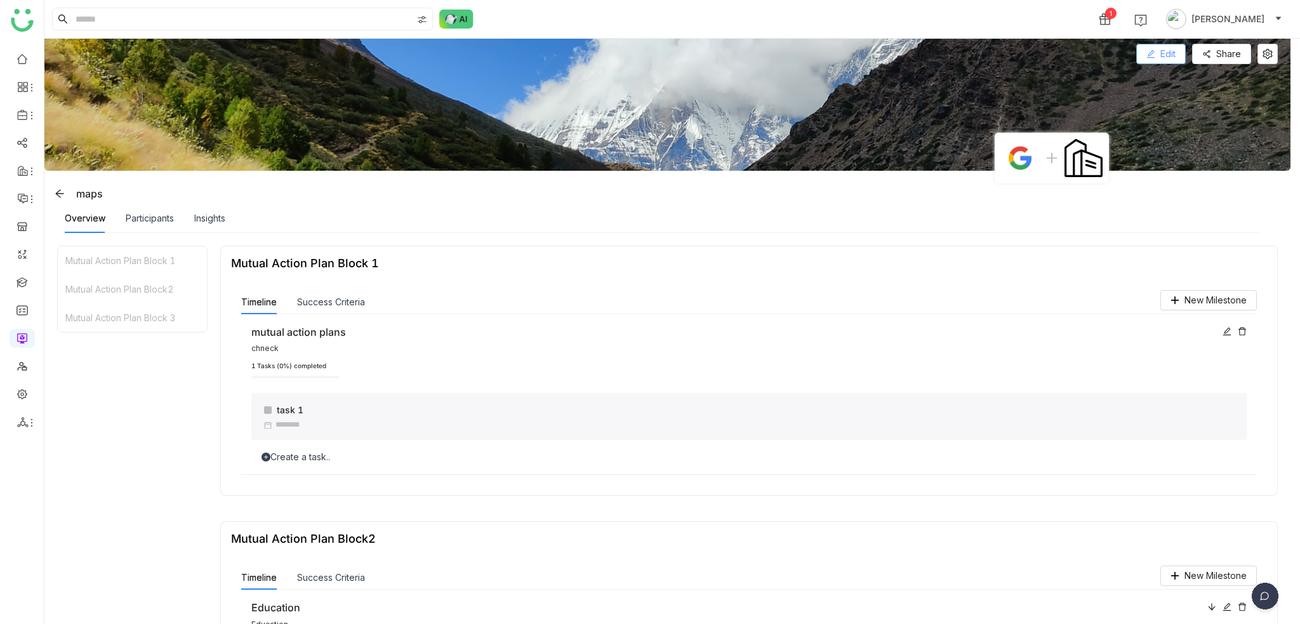
click at [1152, 61] on button "Edit" at bounding box center [1162, 54] width 50 height 20
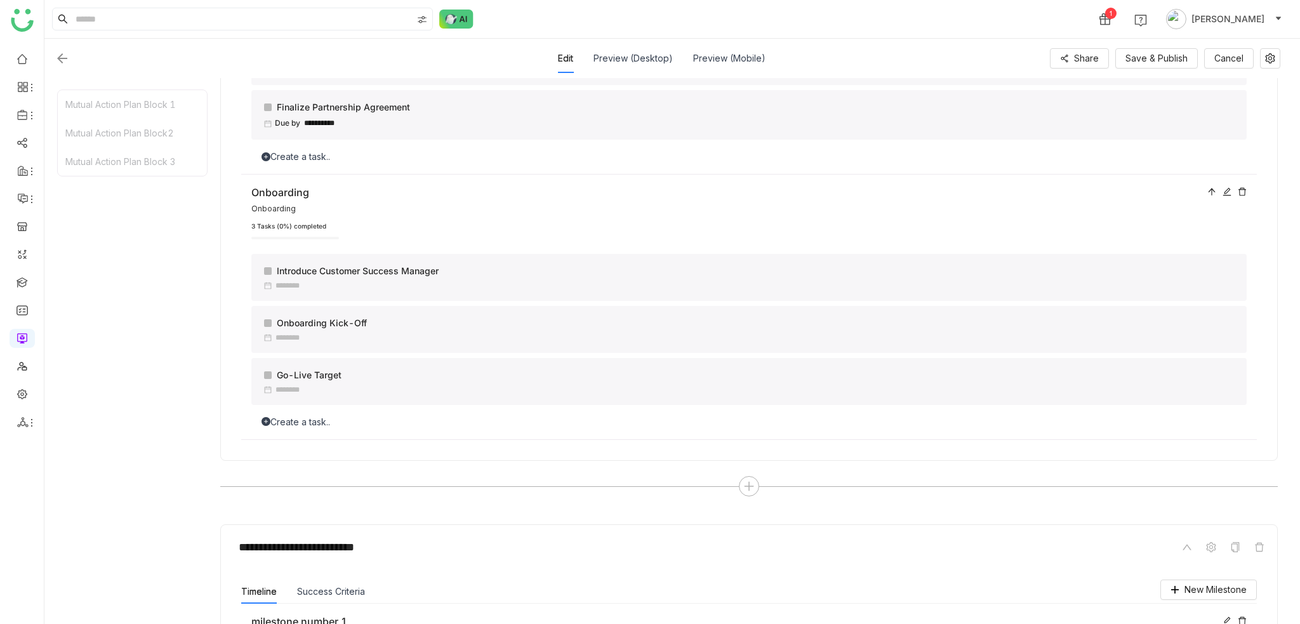
scroll to position [822, 0]
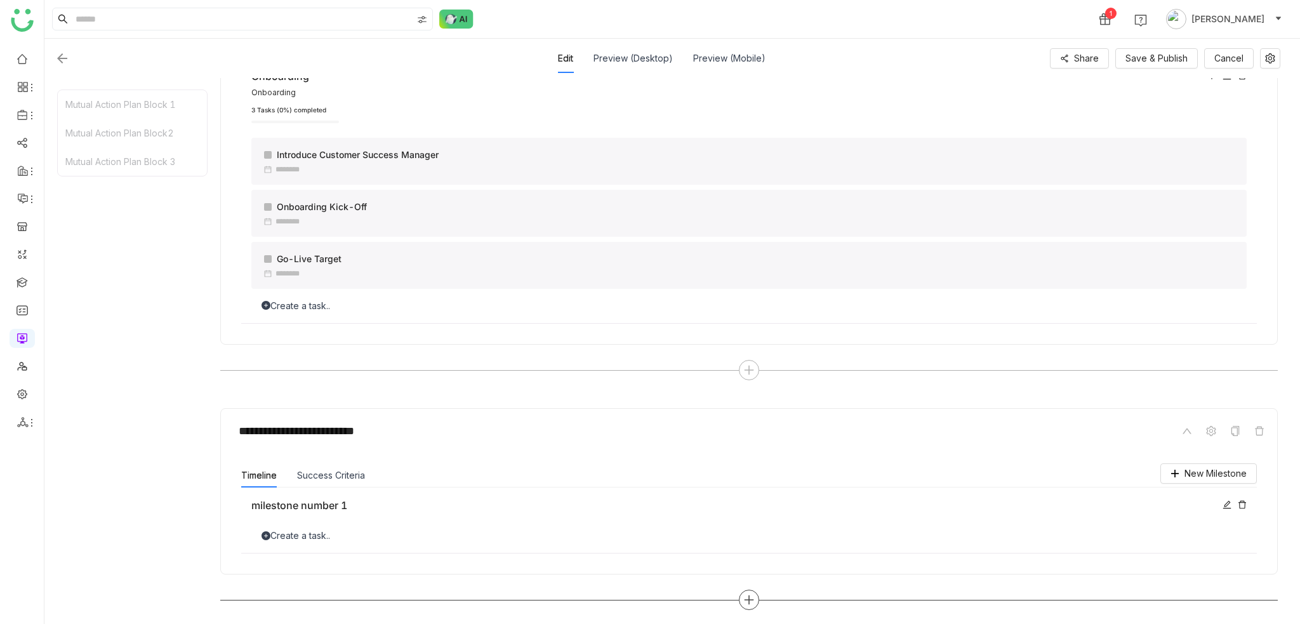
click at [752, 594] on icon at bounding box center [748, 599] width 11 height 11
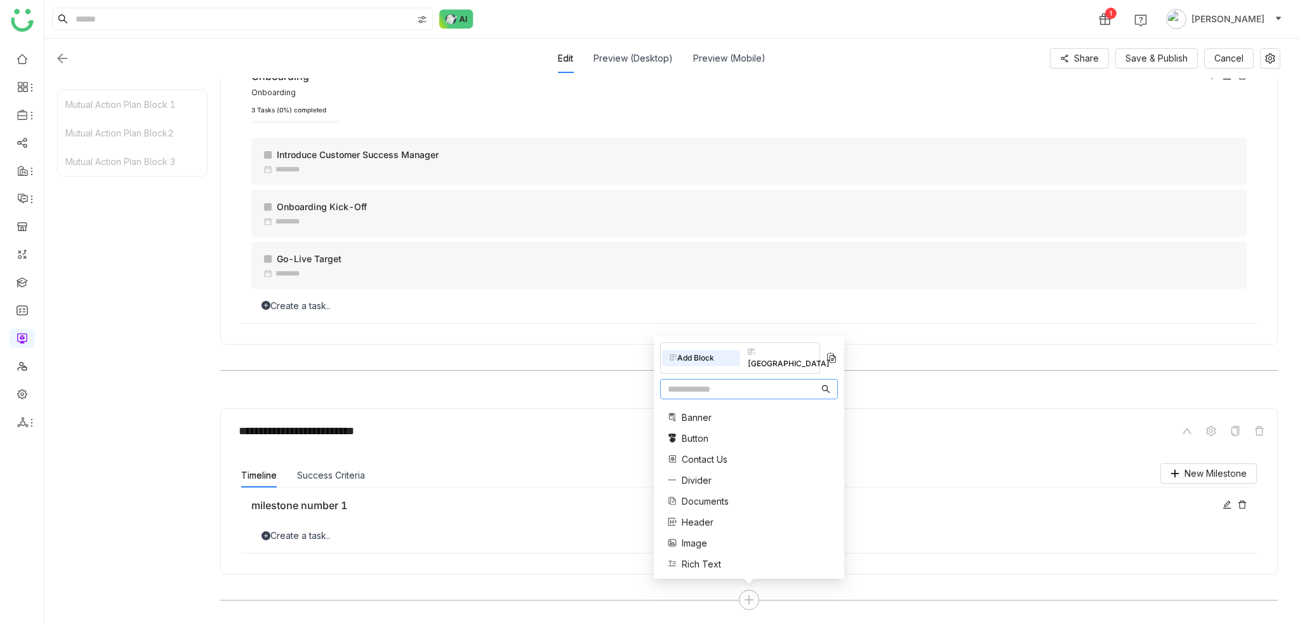
click at [776, 372] on div "Add Block Block Library" at bounding box center [740, 358] width 160 height 32
click at [775, 388] on input "text" at bounding box center [743, 389] width 151 height 14
click at [737, 493] on span "Mutual Action Plan" at bounding box center [720, 496] width 76 height 13
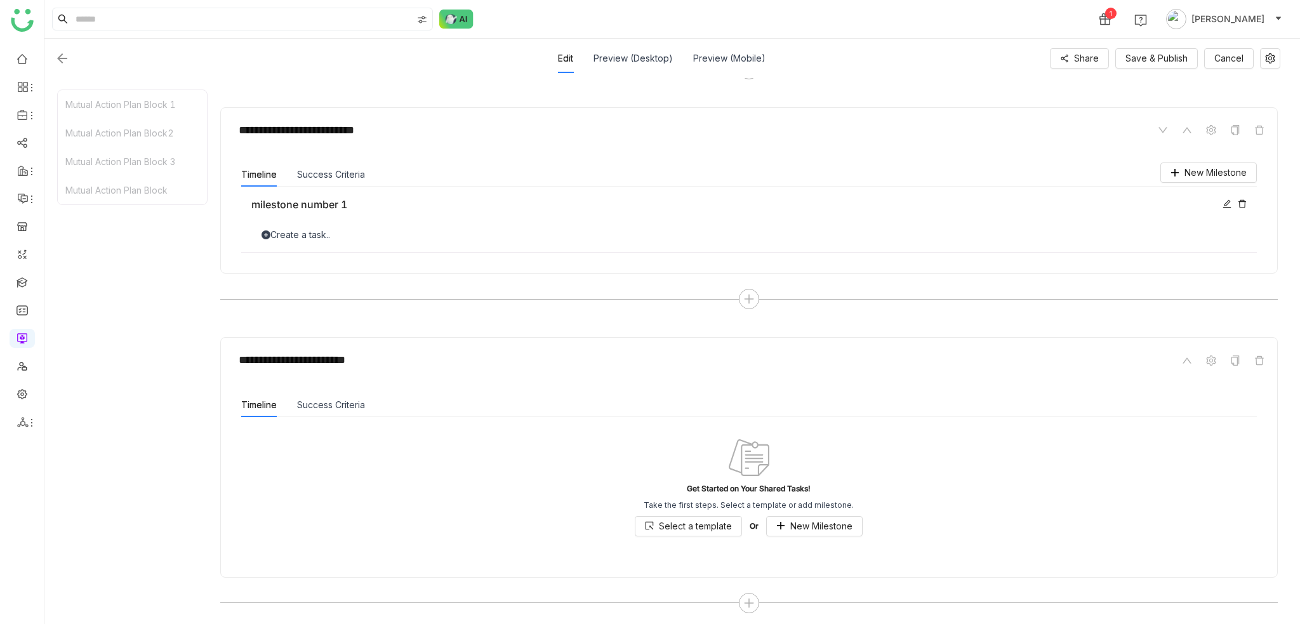
scroll to position [1125, 0]
click at [1237, 350] on span at bounding box center [1235, 357] width 15 height 15
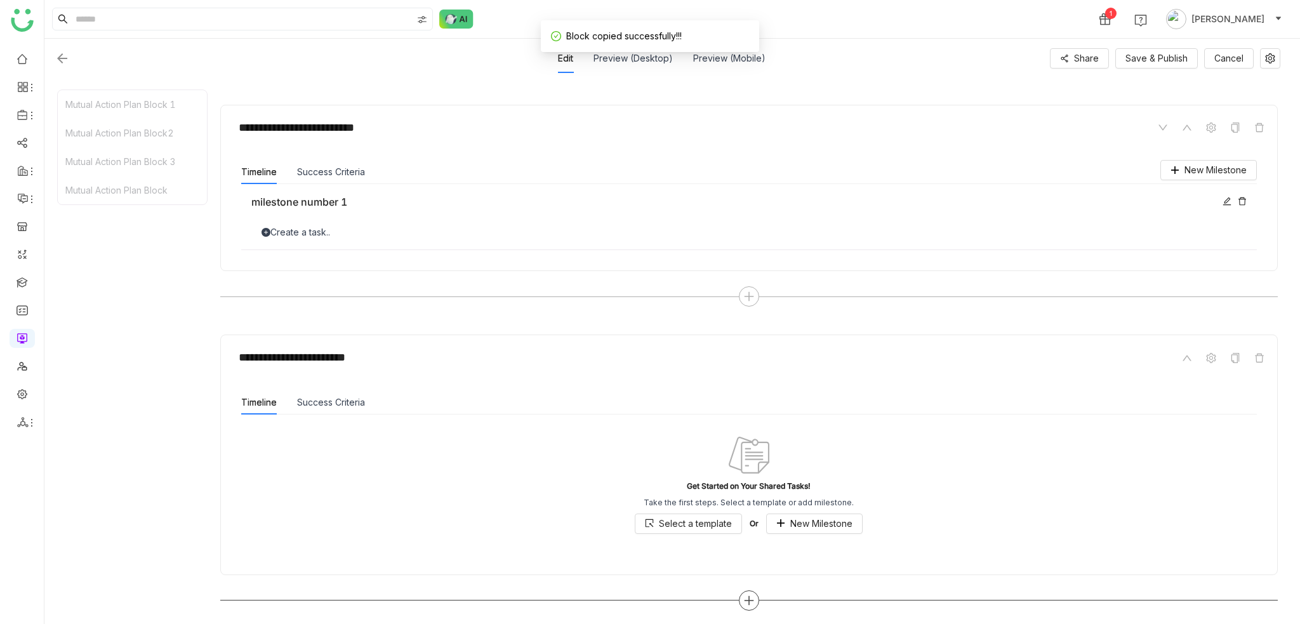
click at [754, 601] on div at bounding box center [749, 600] width 20 height 20
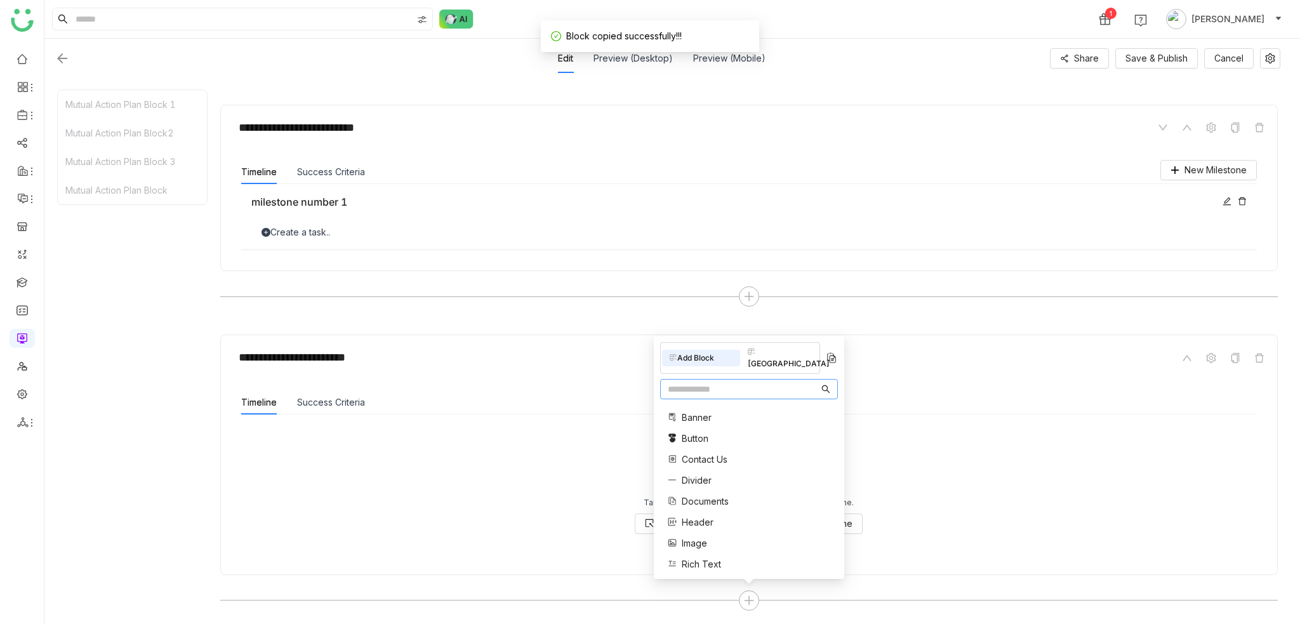
click at [832, 361] on img at bounding box center [831, 358] width 13 height 13
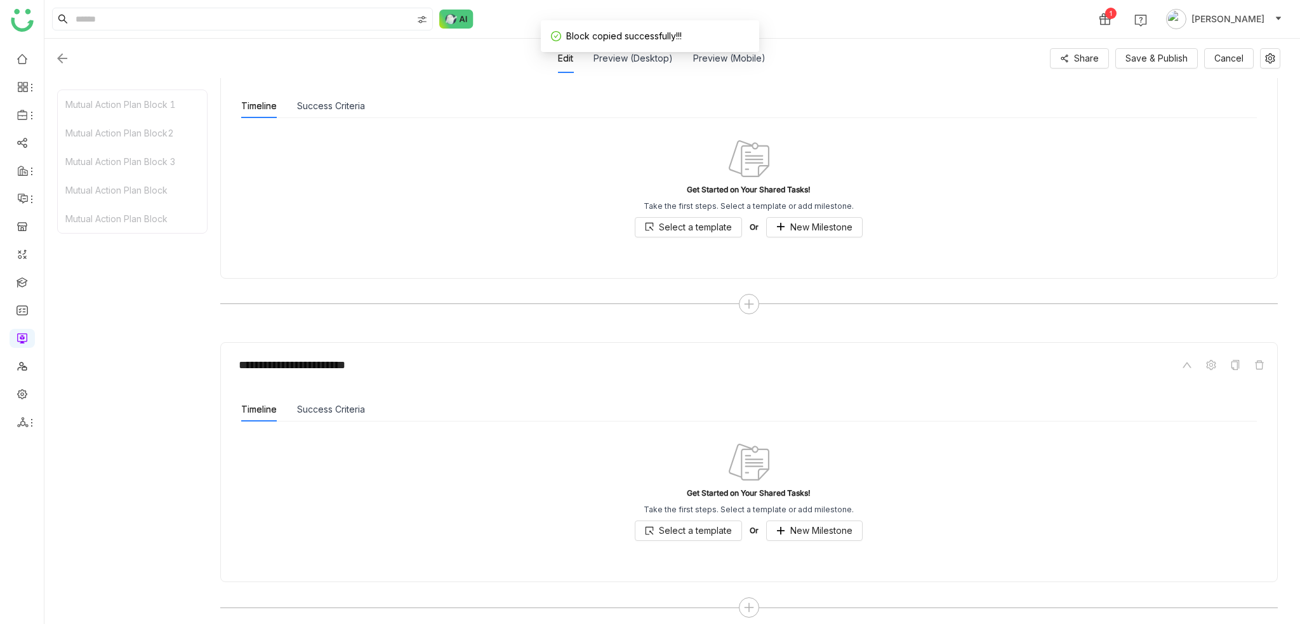
scroll to position [1427, 0]
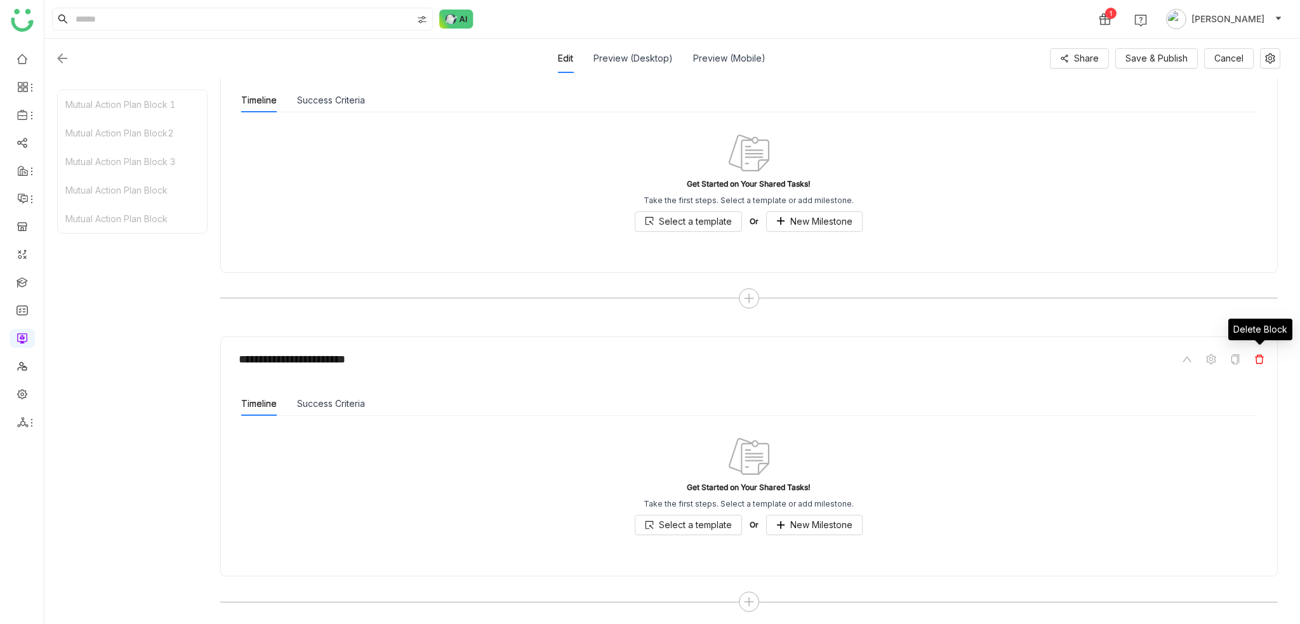
click at [1265, 354] on span at bounding box center [1259, 359] width 15 height 15
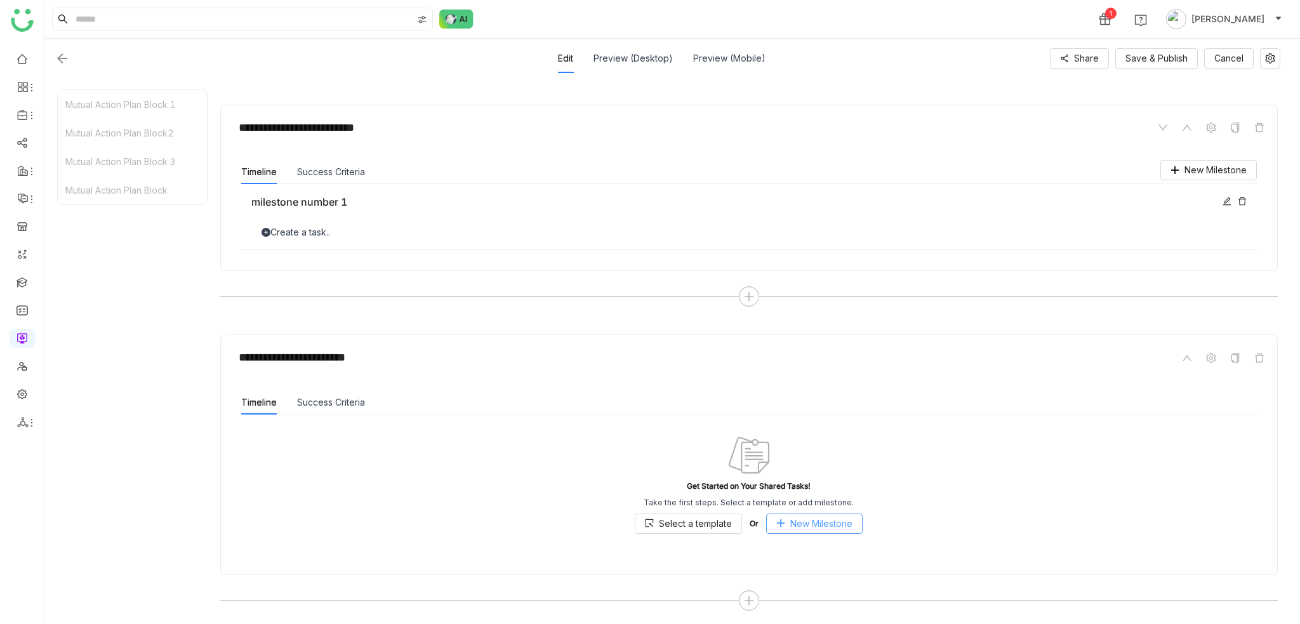
click at [792, 525] on span "New Milestone" at bounding box center [821, 524] width 62 height 14
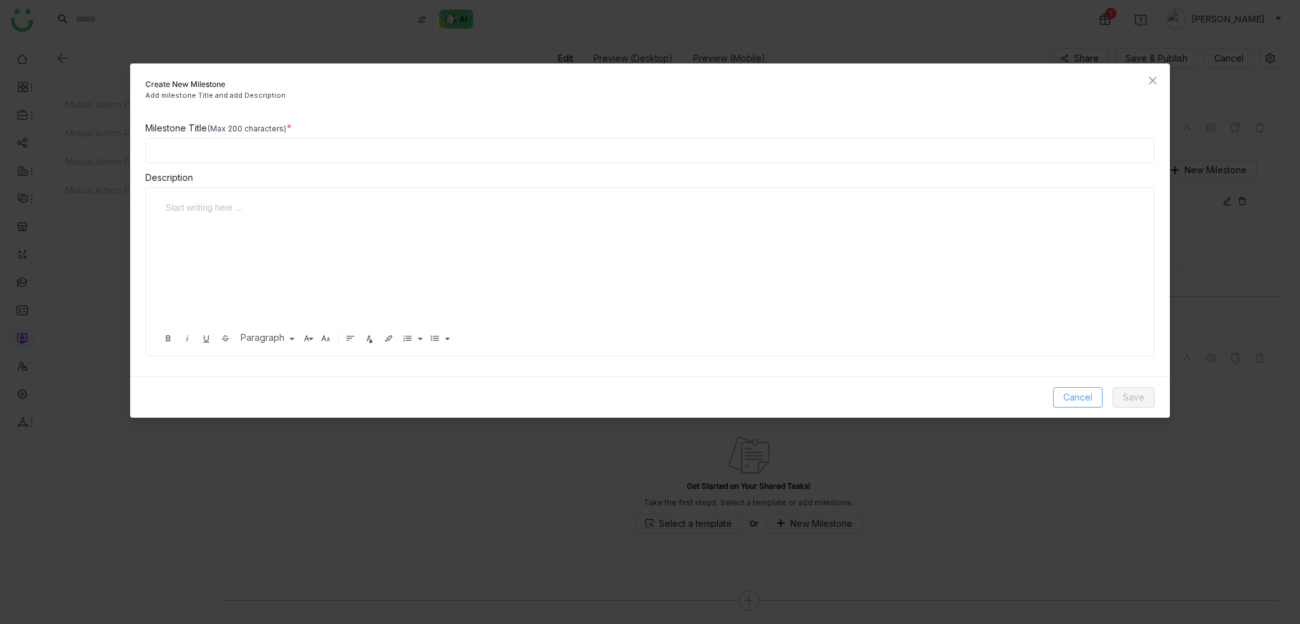
click at [1072, 388] on button "Cancel" at bounding box center [1078, 397] width 50 height 20
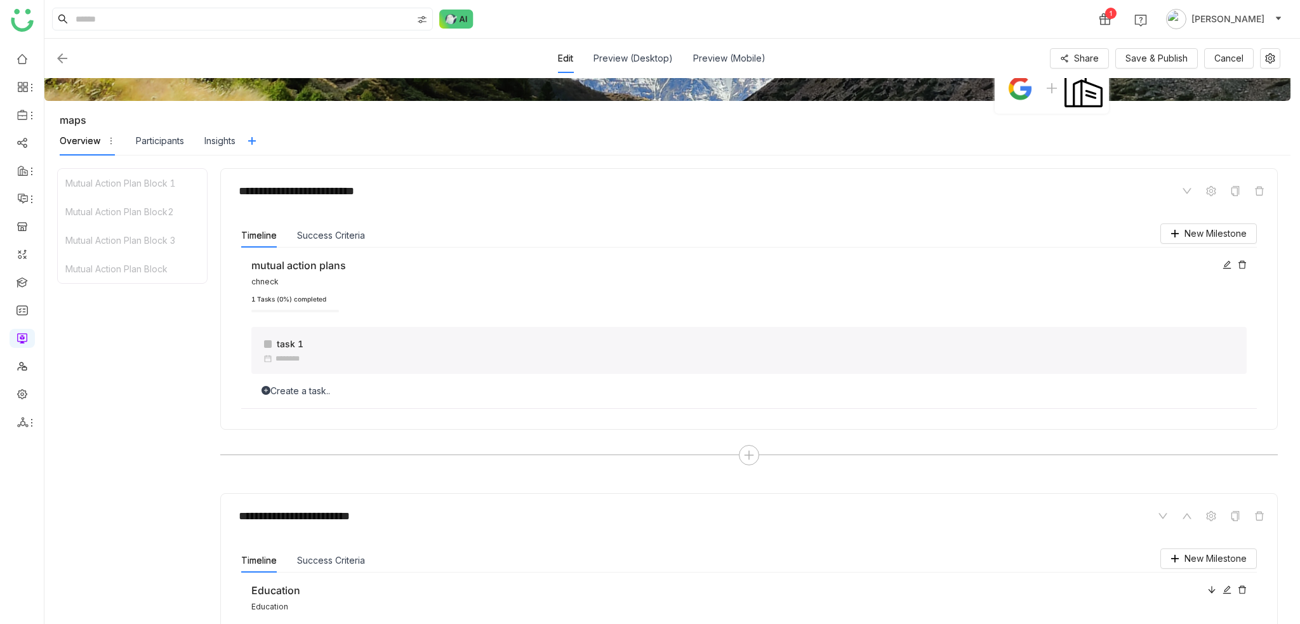
scroll to position [0, 0]
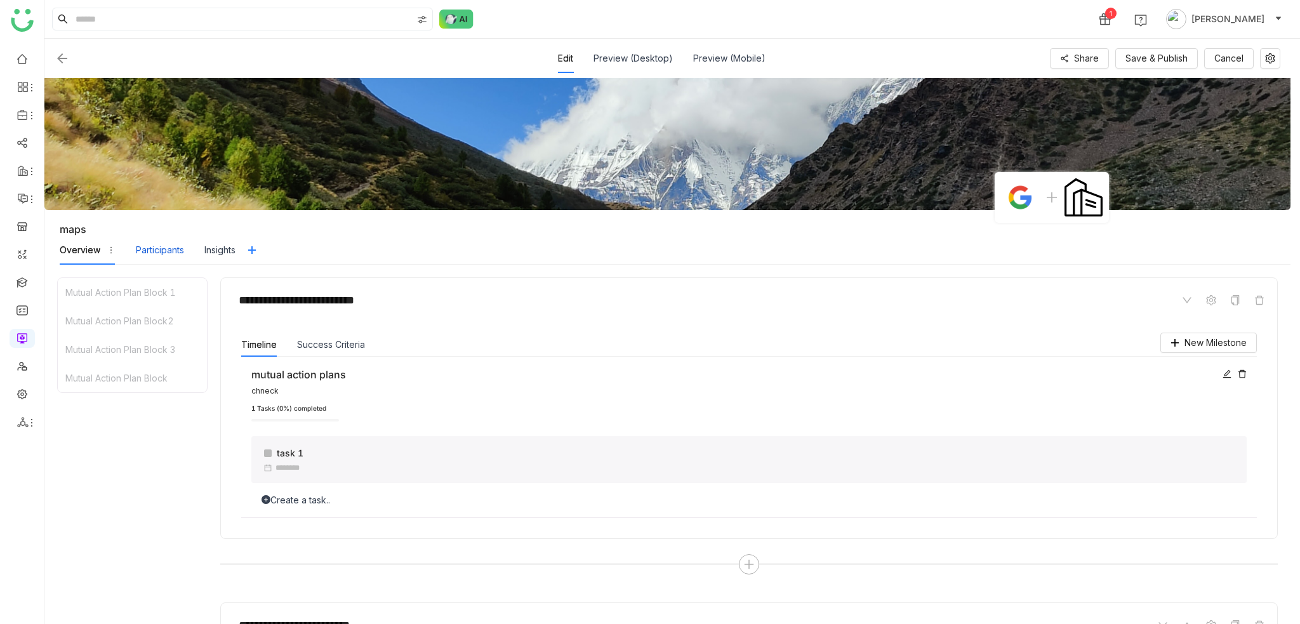
click at [162, 246] on div "Participants" at bounding box center [160, 250] width 48 height 14
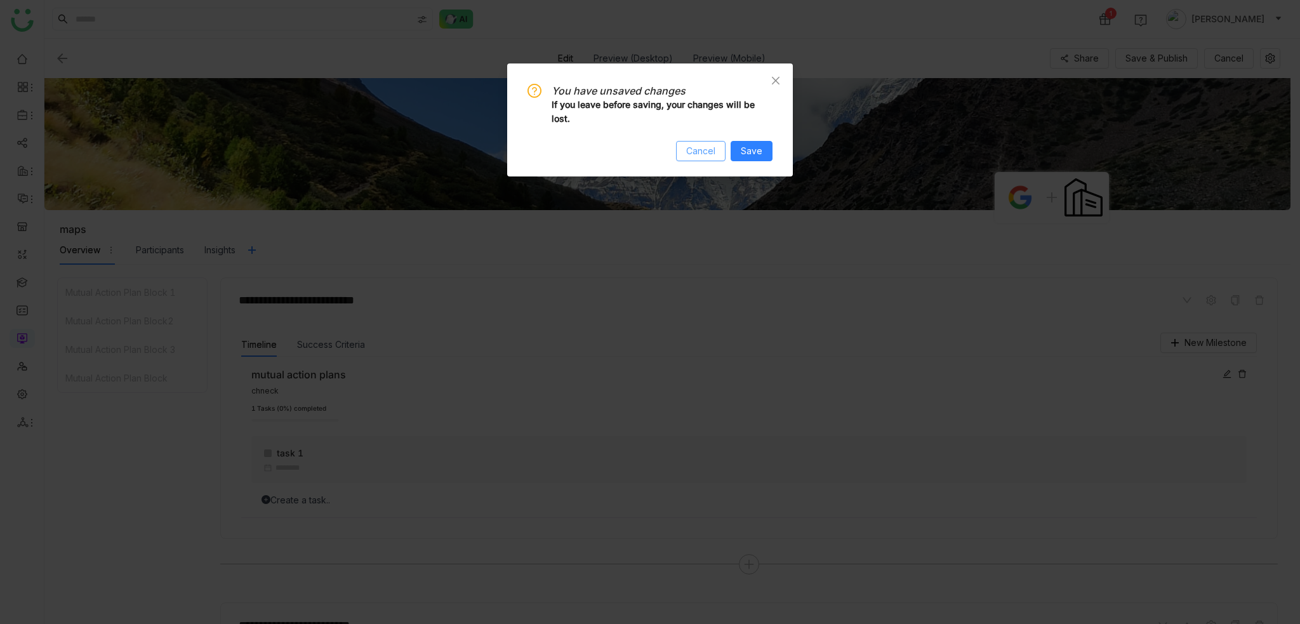
click at [709, 152] on span "Cancel" at bounding box center [700, 151] width 29 height 14
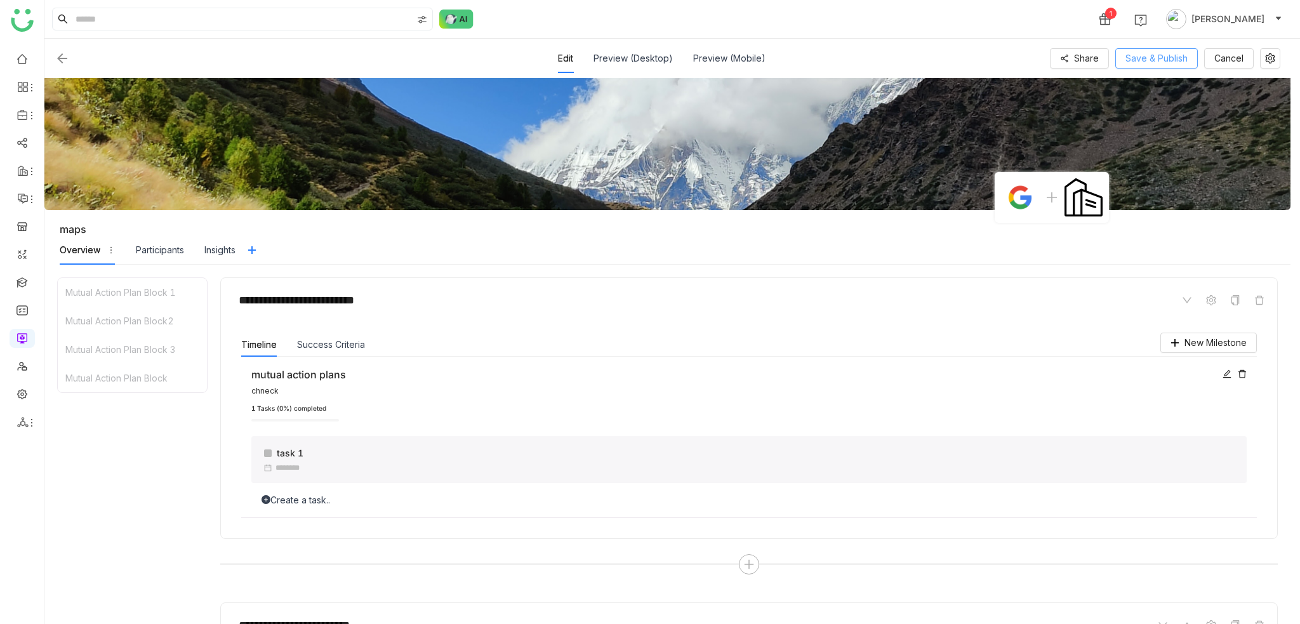
click at [1168, 64] on span "Save & Publish" at bounding box center [1157, 58] width 62 height 14
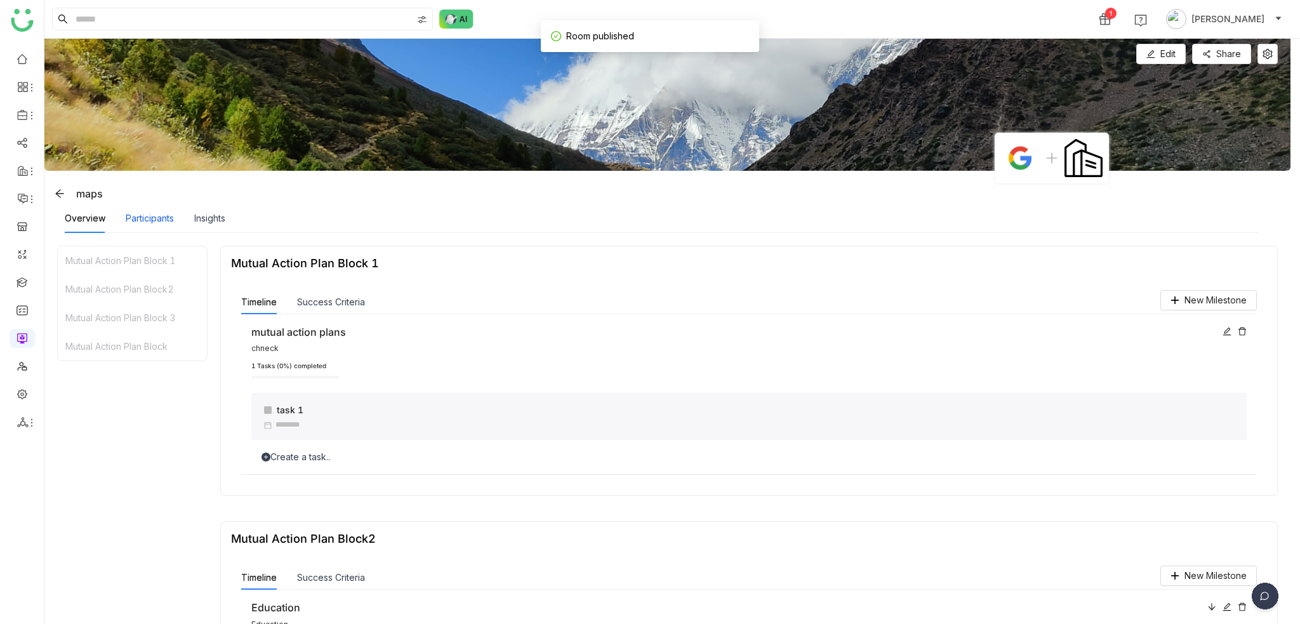
drag, startPoint x: 153, startPoint y: 207, endPoint x: 157, endPoint y: 218, distance: 11.7
click at [157, 218] on div "Participants" at bounding box center [150, 218] width 48 height 14
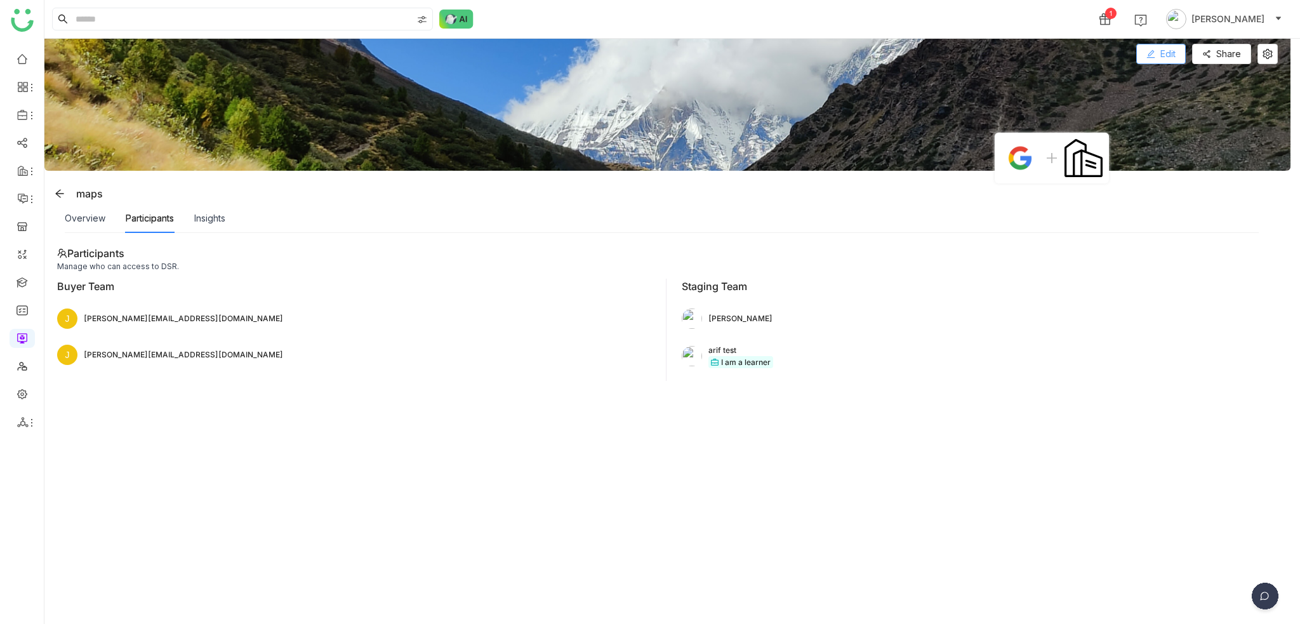
click at [1164, 57] on span "Edit" at bounding box center [1168, 54] width 15 height 14
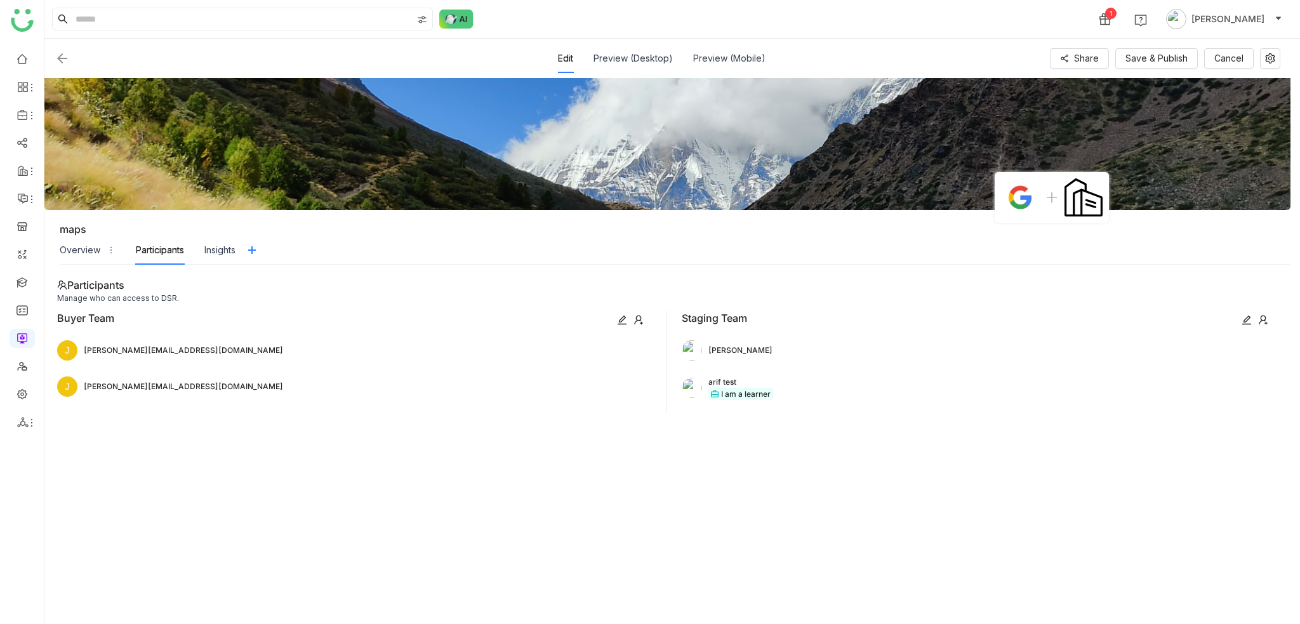
click at [1265, 315] on icon at bounding box center [1263, 320] width 10 height 10
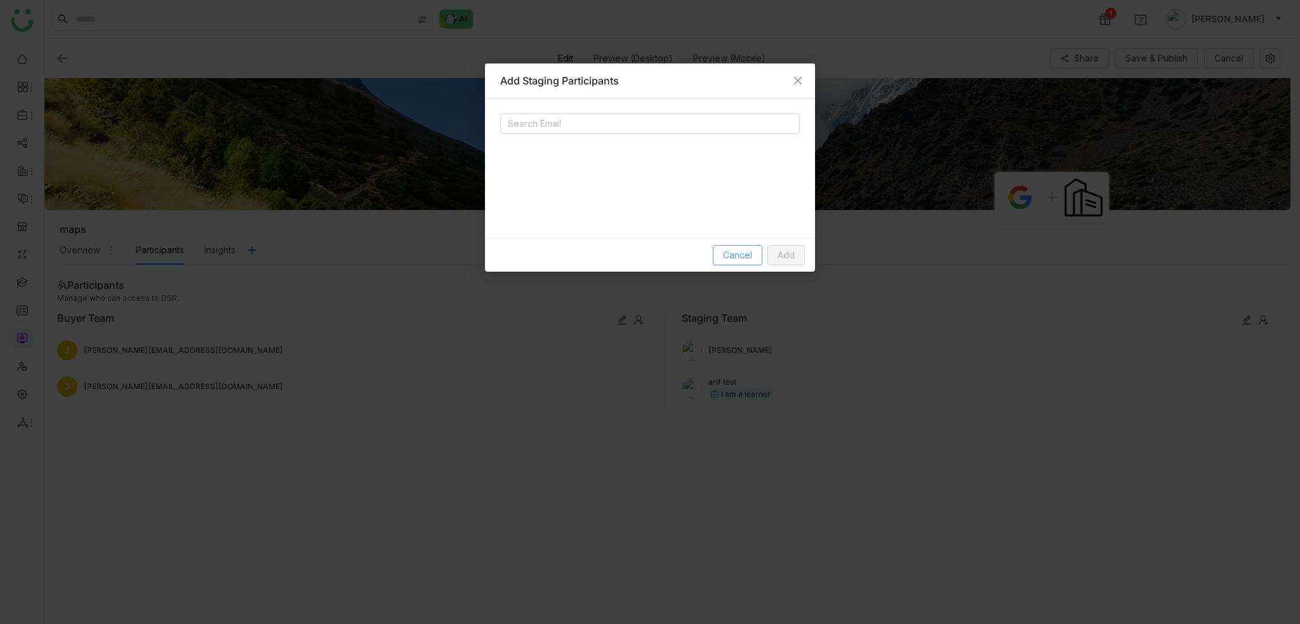
click at [738, 247] on button "Cancel" at bounding box center [738, 255] width 50 height 20
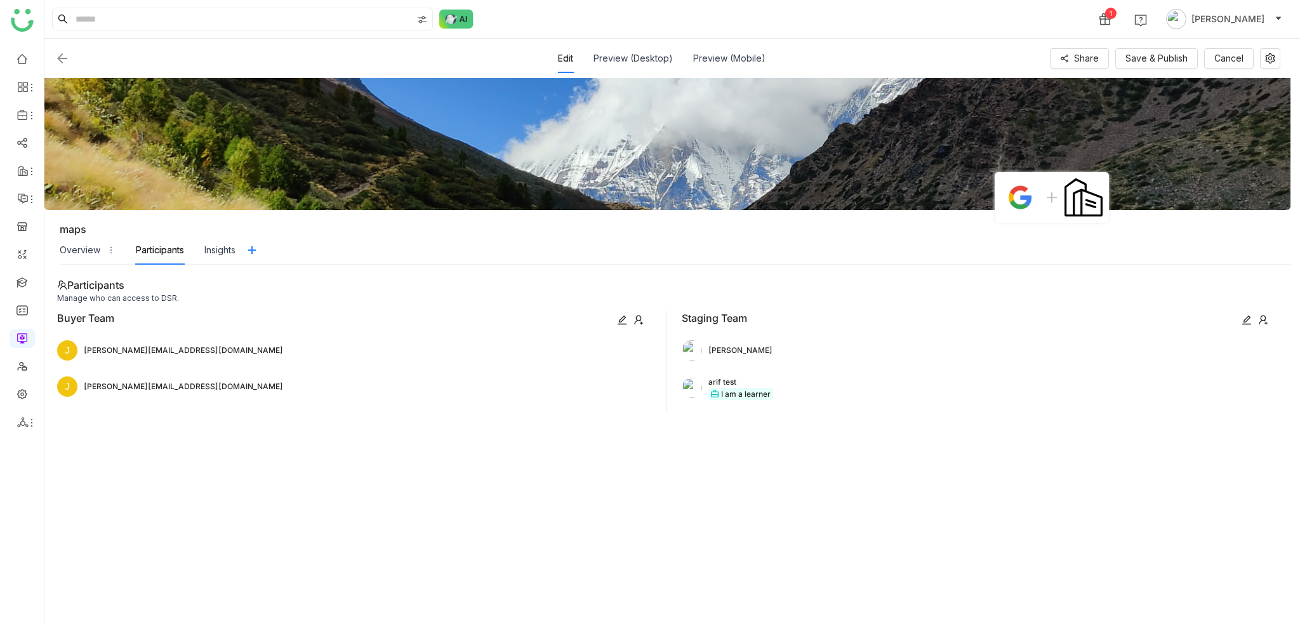
click at [52, 258] on div "Overview Participants Insights" at bounding box center [667, 250] width 1246 height 29
click at [56, 256] on div "Overview Participants Insights" at bounding box center [667, 250] width 1246 height 29
click at [83, 251] on div "Overview" at bounding box center [80, 250] width 41 height 14
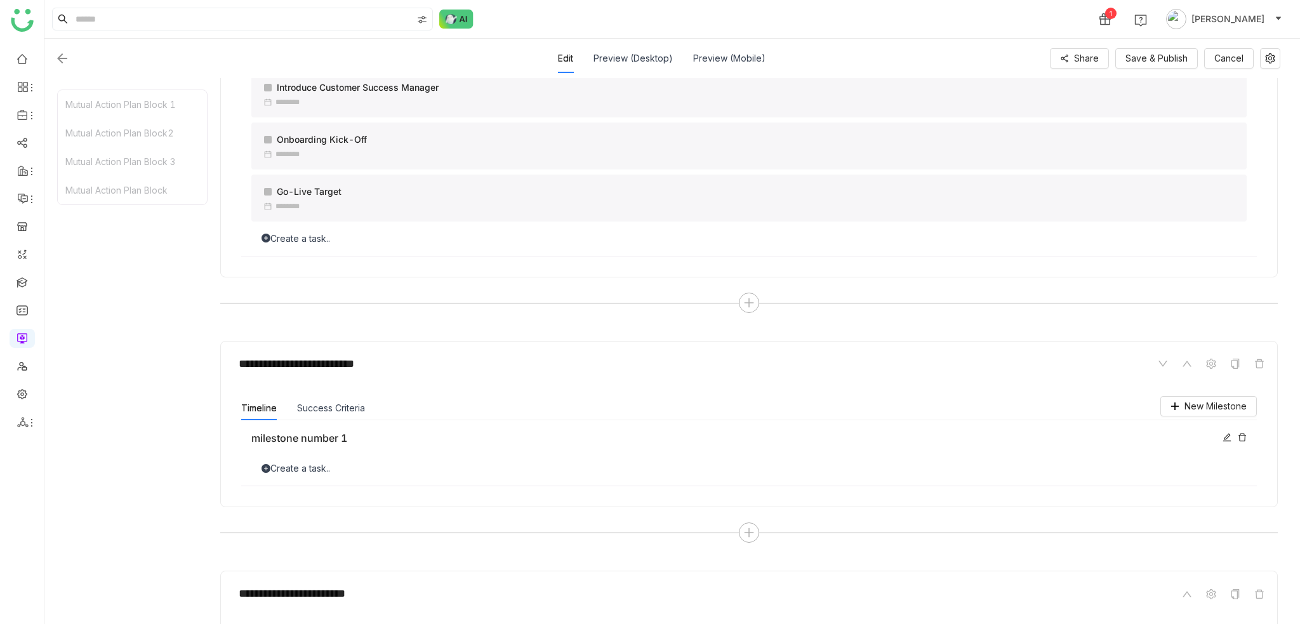
scroll to position [1051, 0]
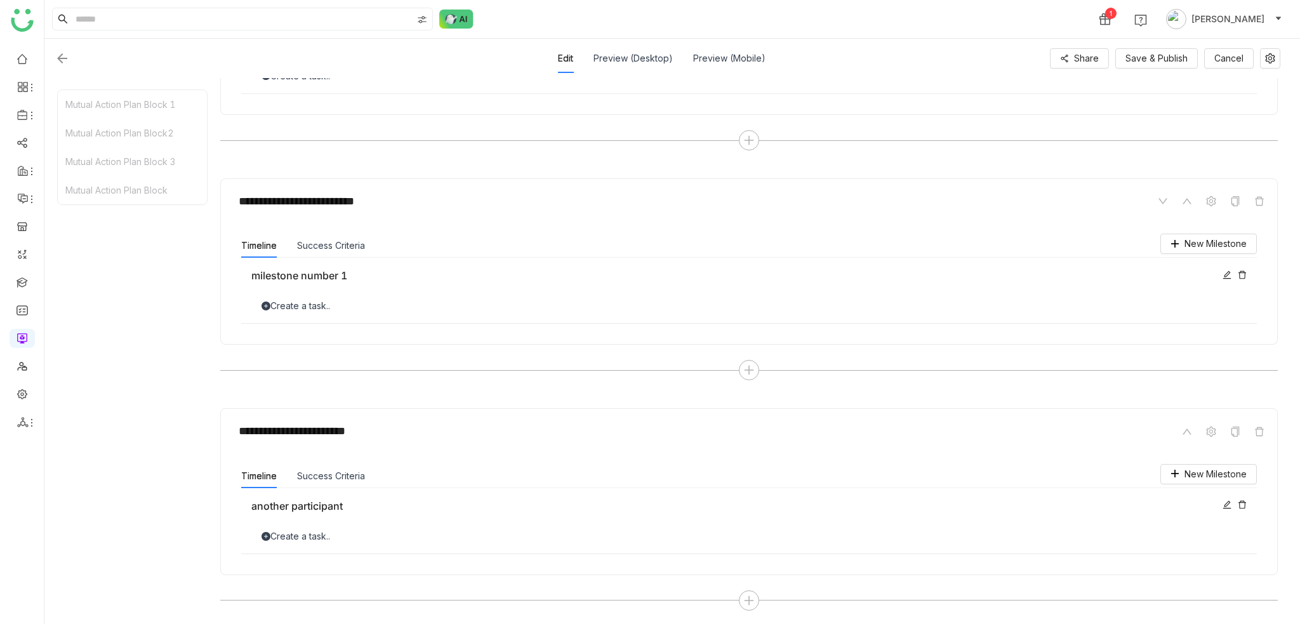
click at [755, 597] on div at bounding box center [749, 600] width 20 height 20
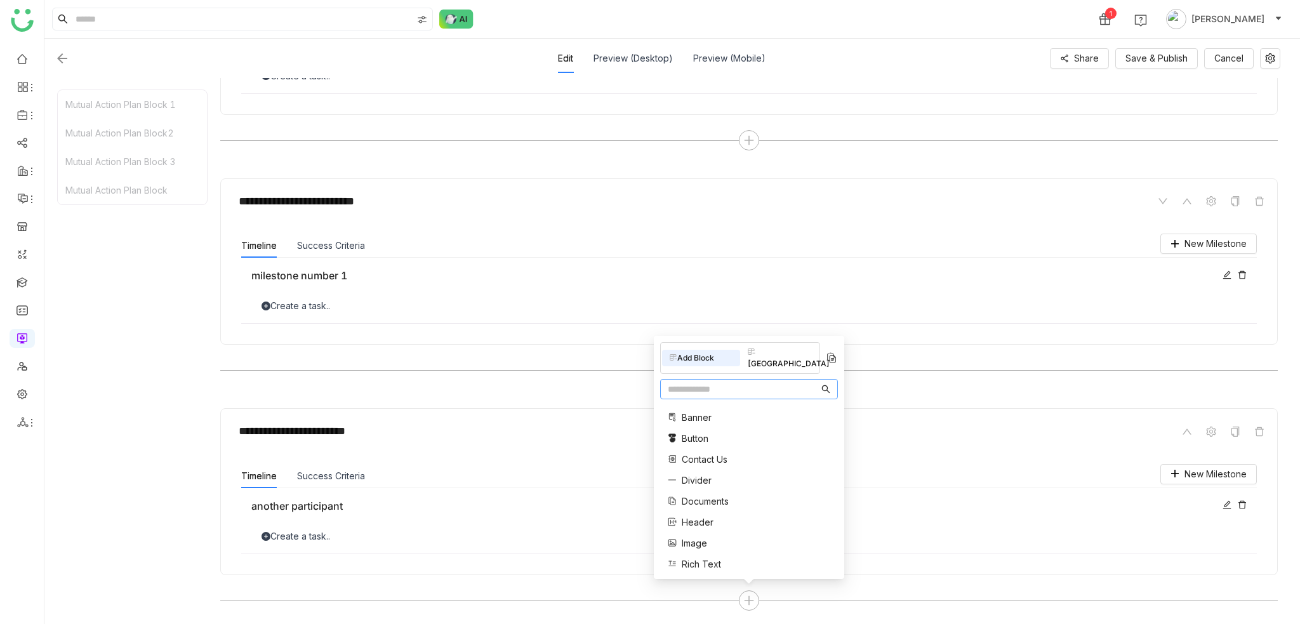
click at [743, 368] on div "Block Library" at bounding box center [779, 358] width 78 height 28
click at [690, 366] on div "Add Block" at bounding box center [701, 358] width 78 height 17
click at [79, 373] on div "Mutual Action Plan Block 1 Mutual Action Plan Block2 Mutual Action Plan Block 3…" at bounding box center [132, 351] width 150 height 523
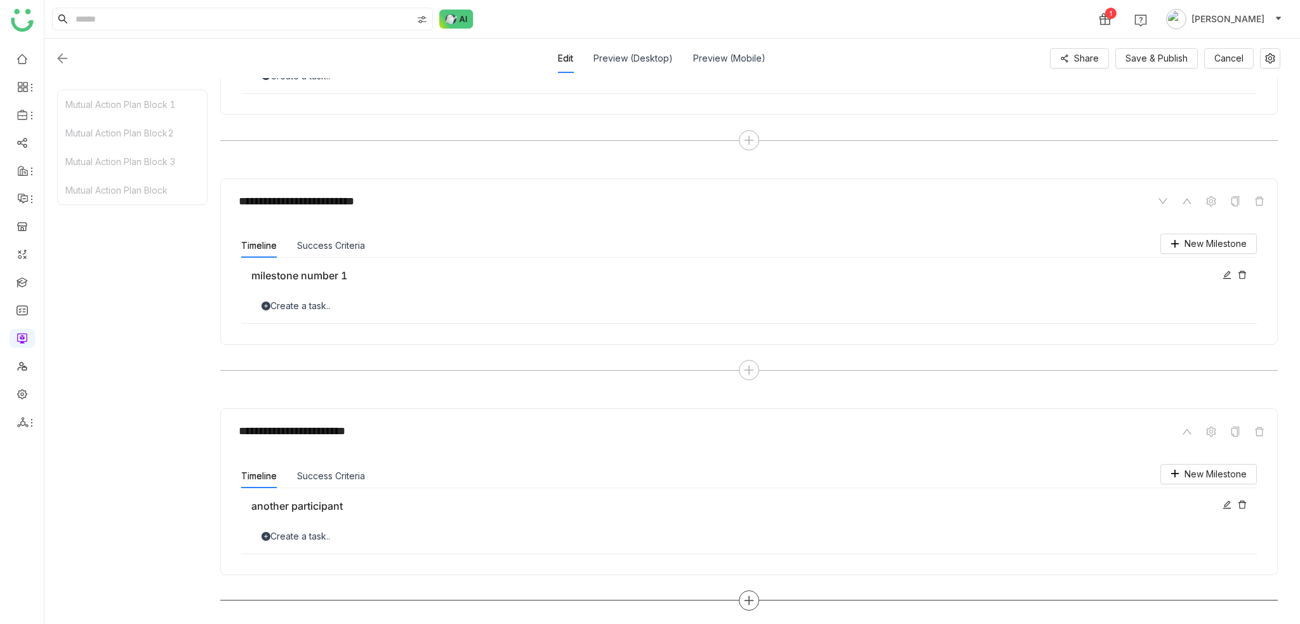
click at [754, 601] on div at bounding box center [749, 600] width 20 height 20
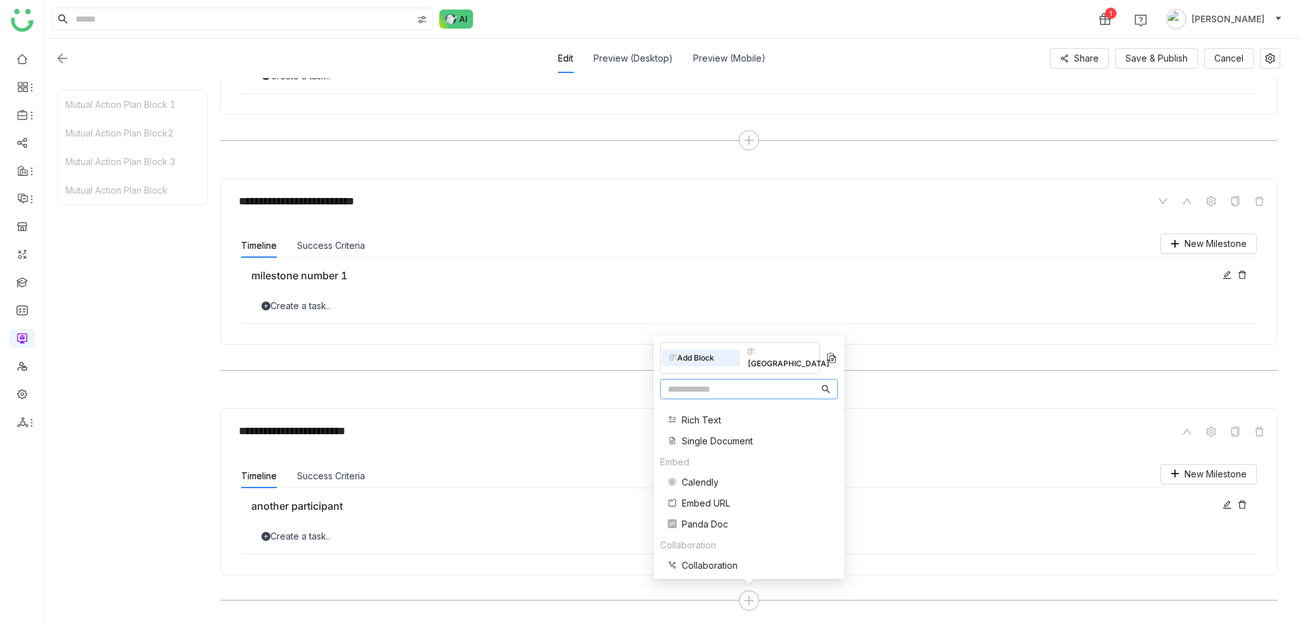
scroll to position [255, 0]
click at [201, 439] on div "Mutual Action Plan Block 1 Mutual Action Plan Block2 Mutual Action Plan Block 3…" at bounding box center [132, 351] width 150 height 523
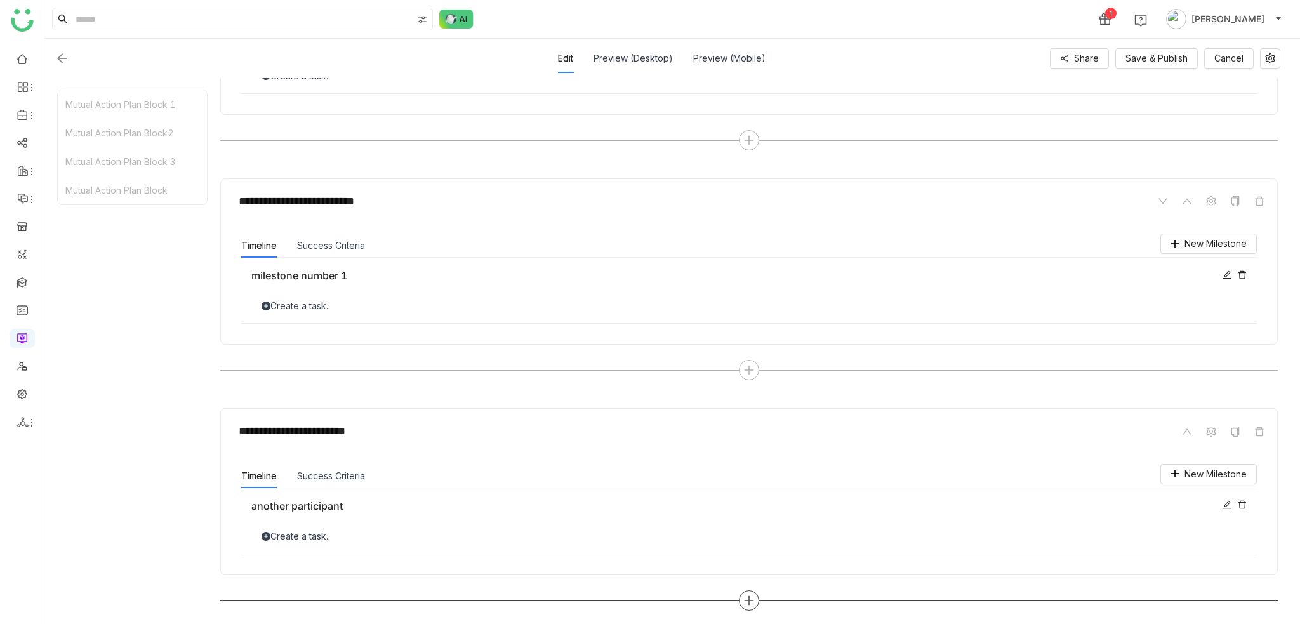
click at [744, 597] on icon at bounding box center [748, 600] width 11 height 11
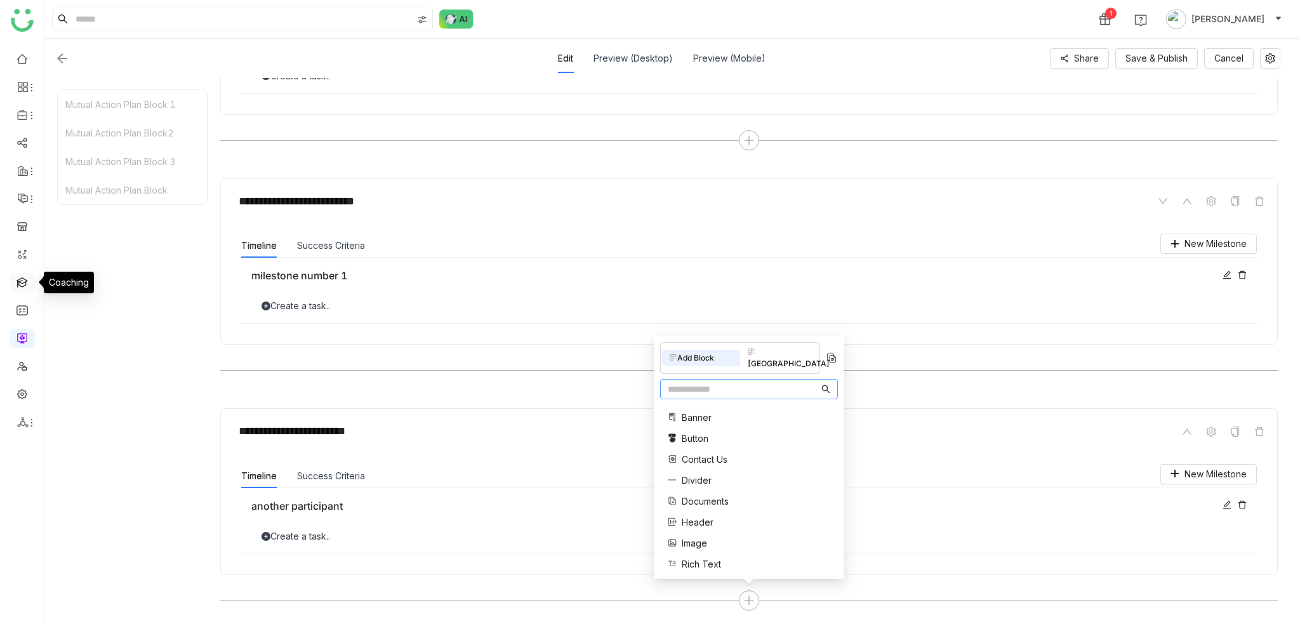
click at [25, 282] on link at bounding box center [22, 281] width 11 height 11
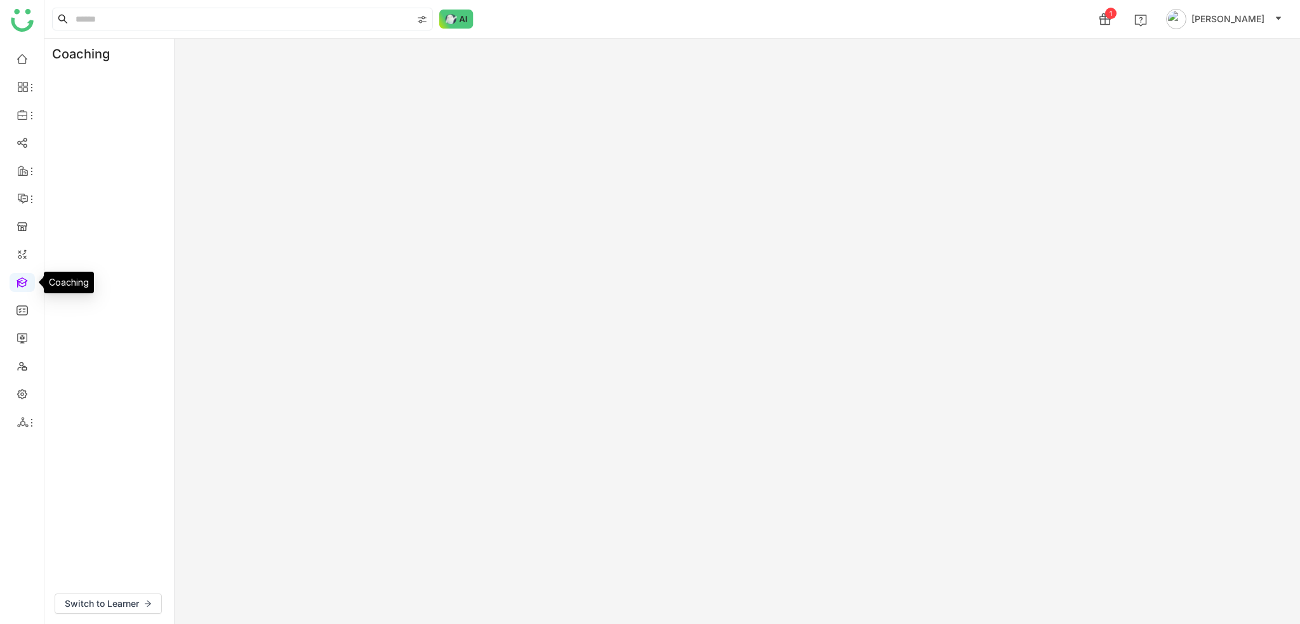
click at [28, 280] on link at bounding box center [22, 281] width 11 height 11
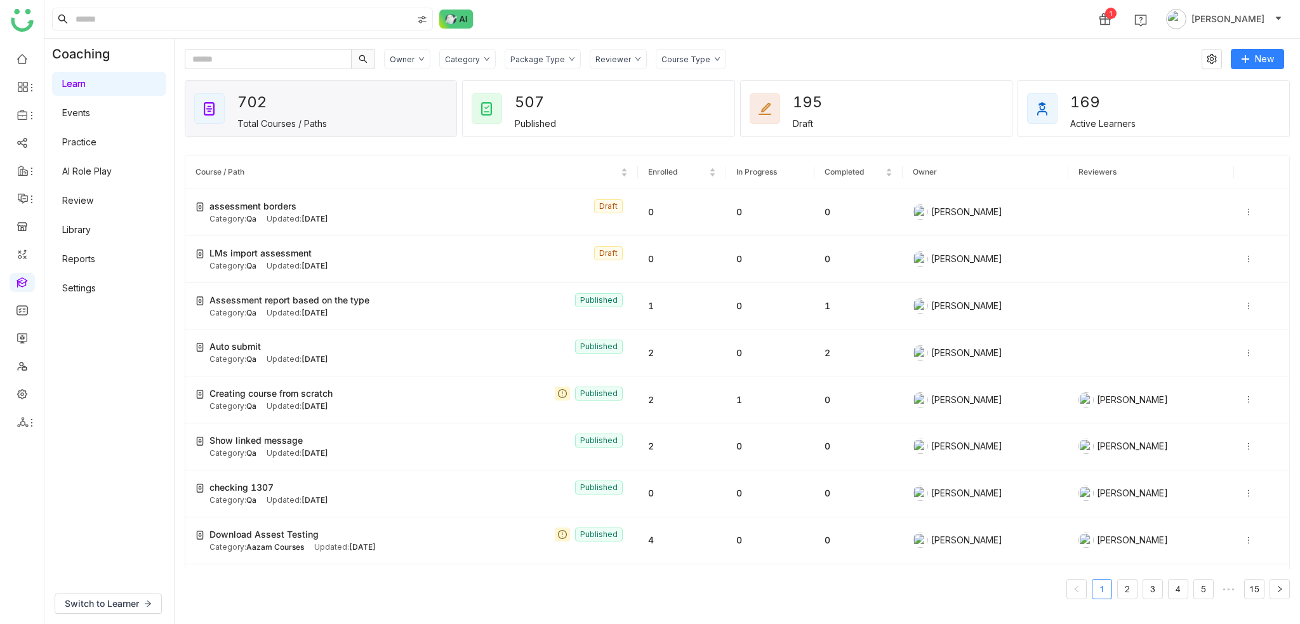
click at [888, 44] on div "Owner Category Package Type Reviewer Course Type New 702 Total Courses / Paths …" at bounding box center [738, 331] width 1126 height 585
click at [243, 208] on span "assessment borders" at bounding box center [253, 206] width 87 height 14
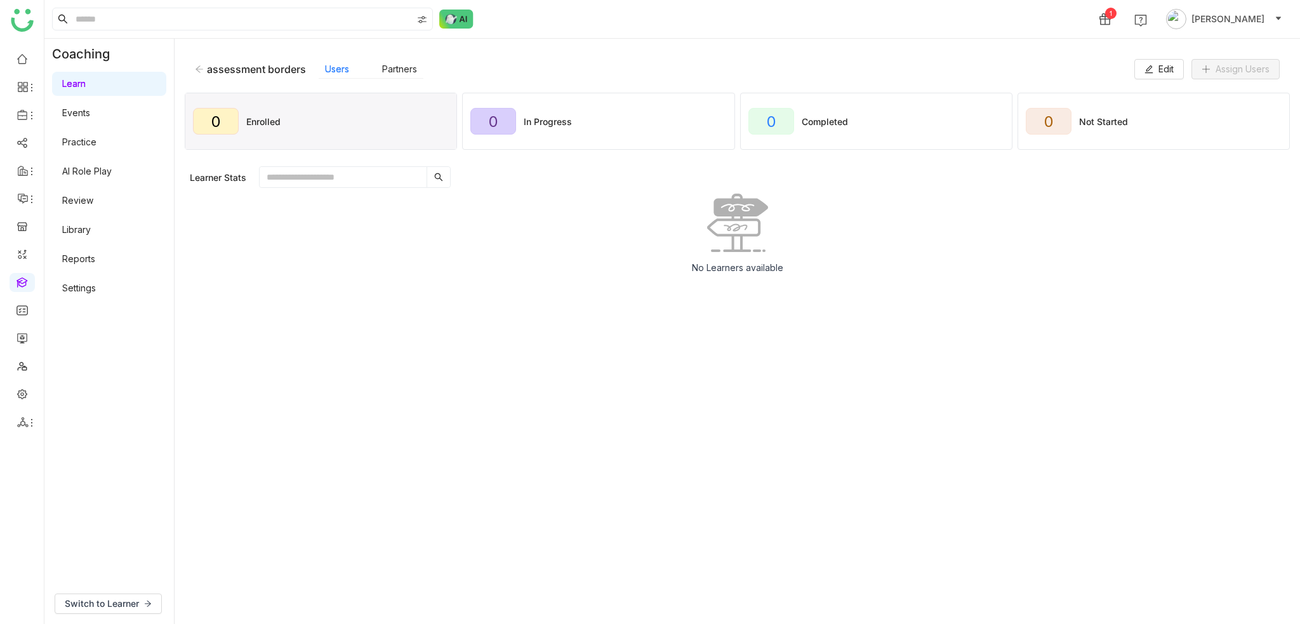
click at [196, 65] on icon at bounding box center [199, 69] width 9 height 9
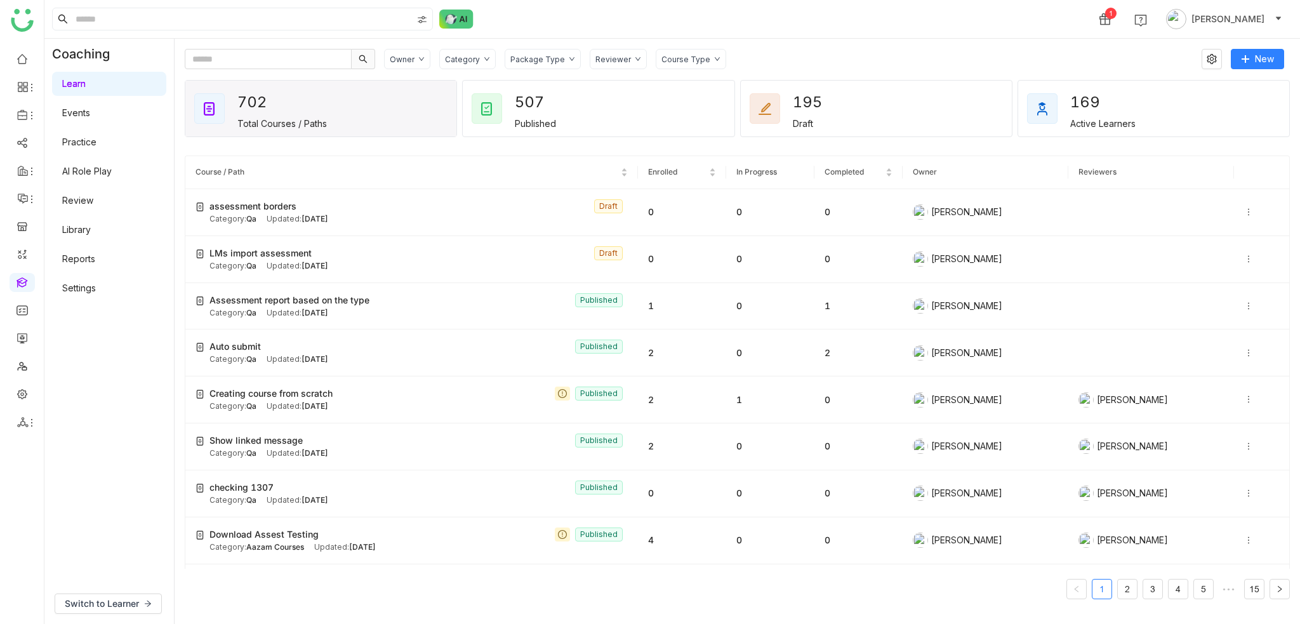
click at [945, 41] on div "Owner Category Package Type Reviewer Course Type New 702 Total Courses / Paths …" at bounding box center [738, 331] width 1126 height 585
click at [419, 167] on span "Course / Path" at bounding box center [407, 172] width 423 height 12
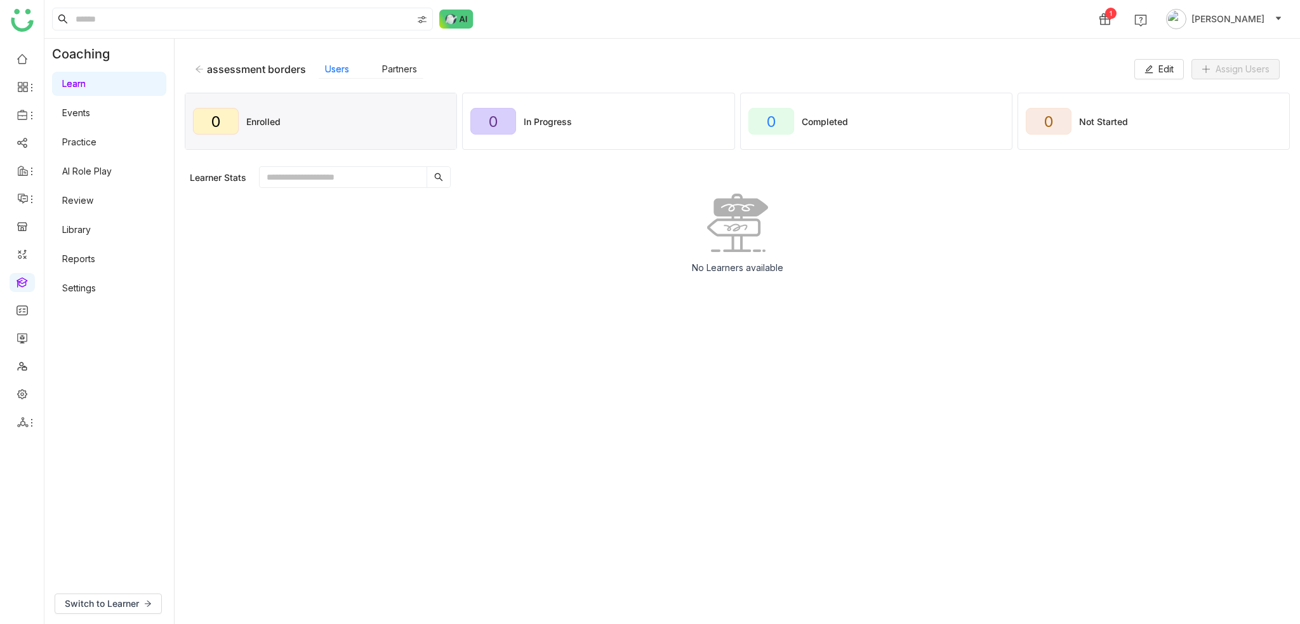
click at [198, 71] on icon at bounding box center [200, 68] width 8 height 7
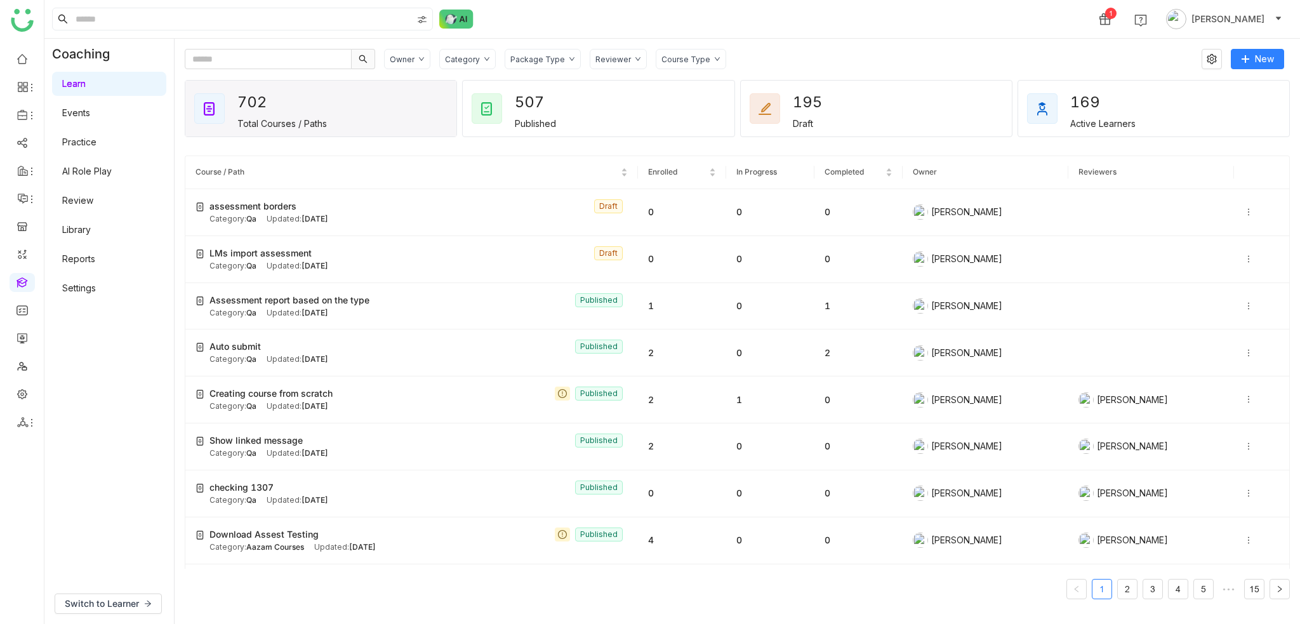
click at [777, 63] on div "Owner Category Package Type Reviewer Course Type" at bounding box center [788, 59] width 809 height 20
click at [1244, 209] on icon at bounding box center [1248, 212] width 9 height 9
click at [881, 11] on div "1 Arif uddin" at bounding box center [672, 19] width 1256 height 38
click at [902, 58] on div "Owner Category Package Type Reviewer Course Type" at bounding box center [788, 59] width 809 height 20
drag, startPoint x: 845, startPoint y: 70, endPoint x: 848, endPoint y: 51, distance: 19.9
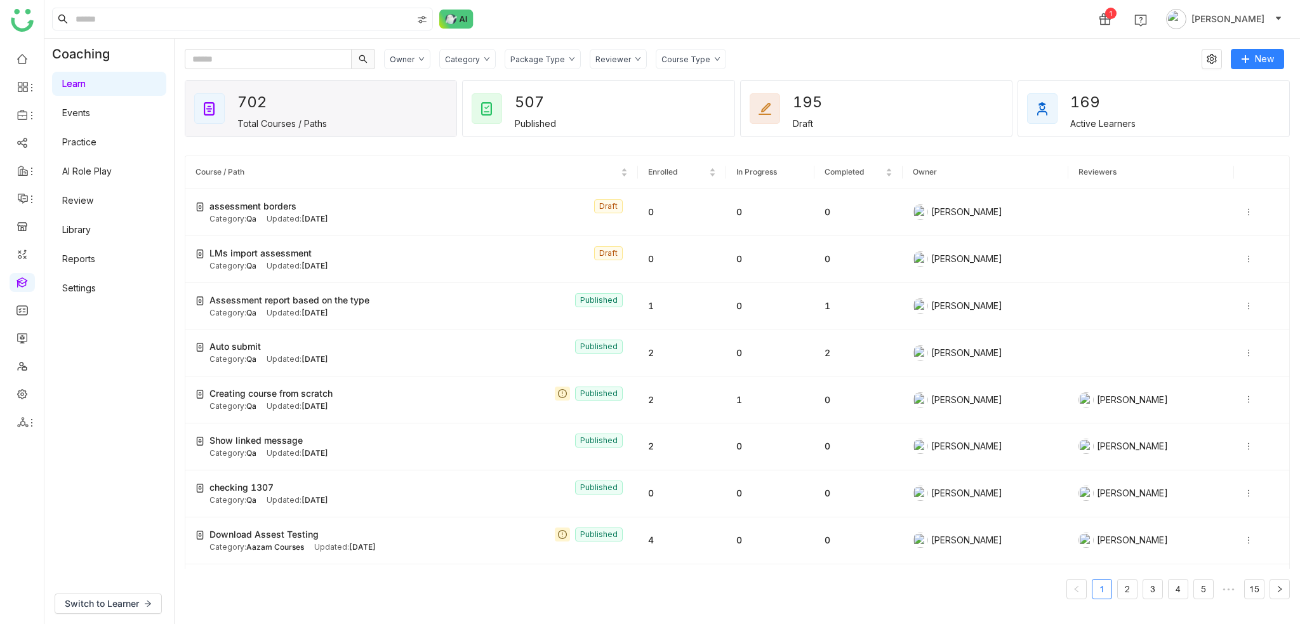
click at [848, 51] on div "Owner Category Package Type Reviewer Course Type New 702 Total Courses / Paths …" at bounding box center [737, 331] width 1105 height 565
click at [780, 72] on div "Owner Category Package Type Reviewer Course Type New 702 Total Courses / Paths …" at bounding box center [737, 331] width 1105 height 565
click at [733, 22] on div "1 Arif uddin" at bounding box center [672, 19] width 1256 height 38
click at [27, 279] on link at bounding box center [22, 281] width 11 height 11
click at [818, 35] on div "1 Arif uddin" at bounding box center [672, 19] width 1256 height 38
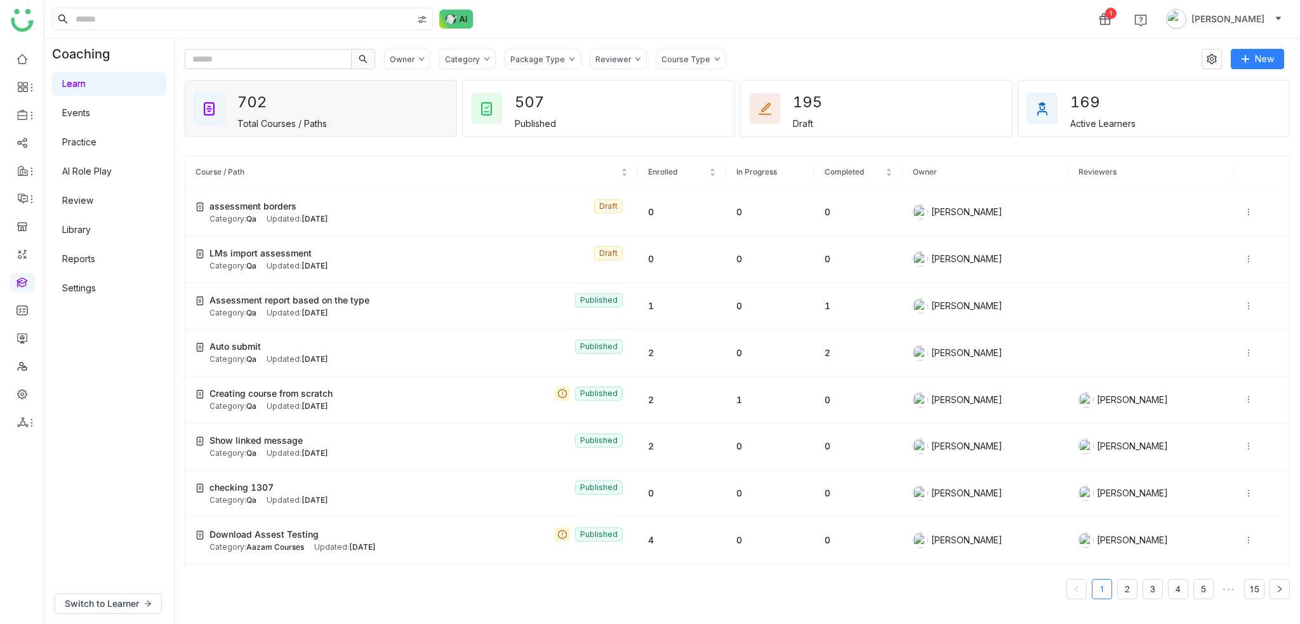
click at [942, 65] on div "Owner Category Package Type Reviewer Course Type" at bounding box center [788, 59] width 809 height 20
click at [1075, 58] on div "Owner Category Package Type Reviewer Course Type" at bounding box center [788, 59] width 809 height 20
click at [834, 51] on div "Owner Category Package Type Reviewer Course Type" at bounding box center [788, 59] width 809 height 20
click at [1244, 208] on icon at bounding box center [1248, 212] width 9 height 9
click at [879, 50] on div "Owner Category Package Type Reviewer Course Type" at bounding box center [788, 59] width 809 height 20
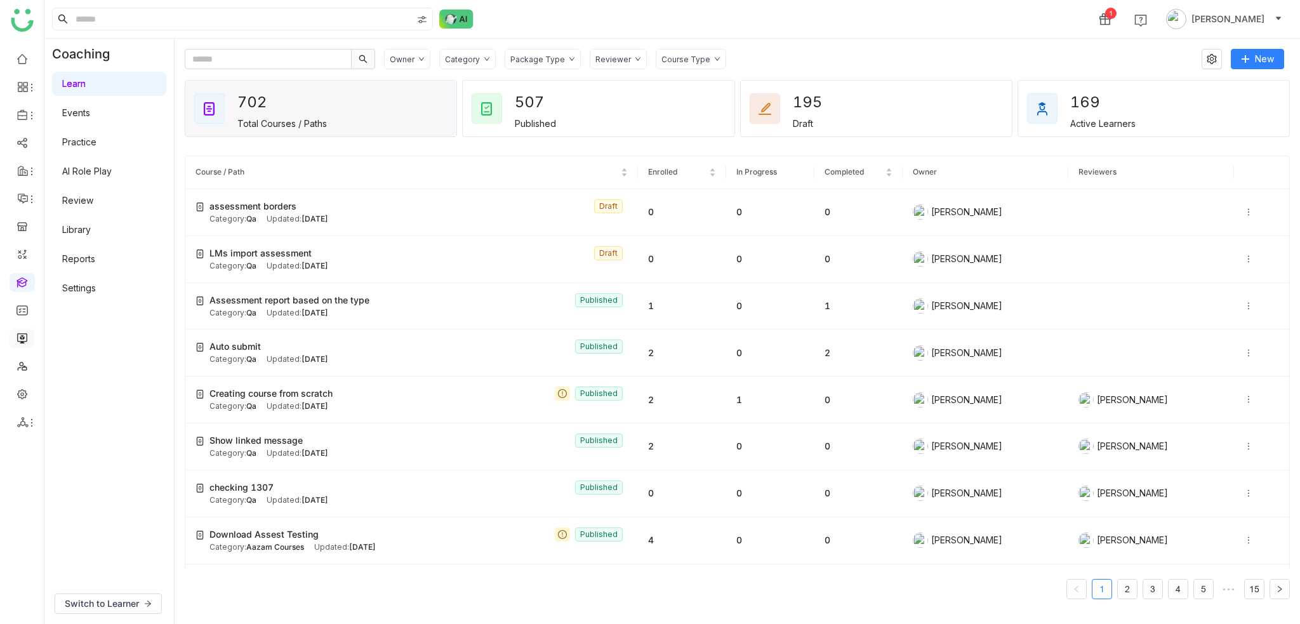
click at [17, 343] on link at bounding box center [22, 337] width 11 height 11
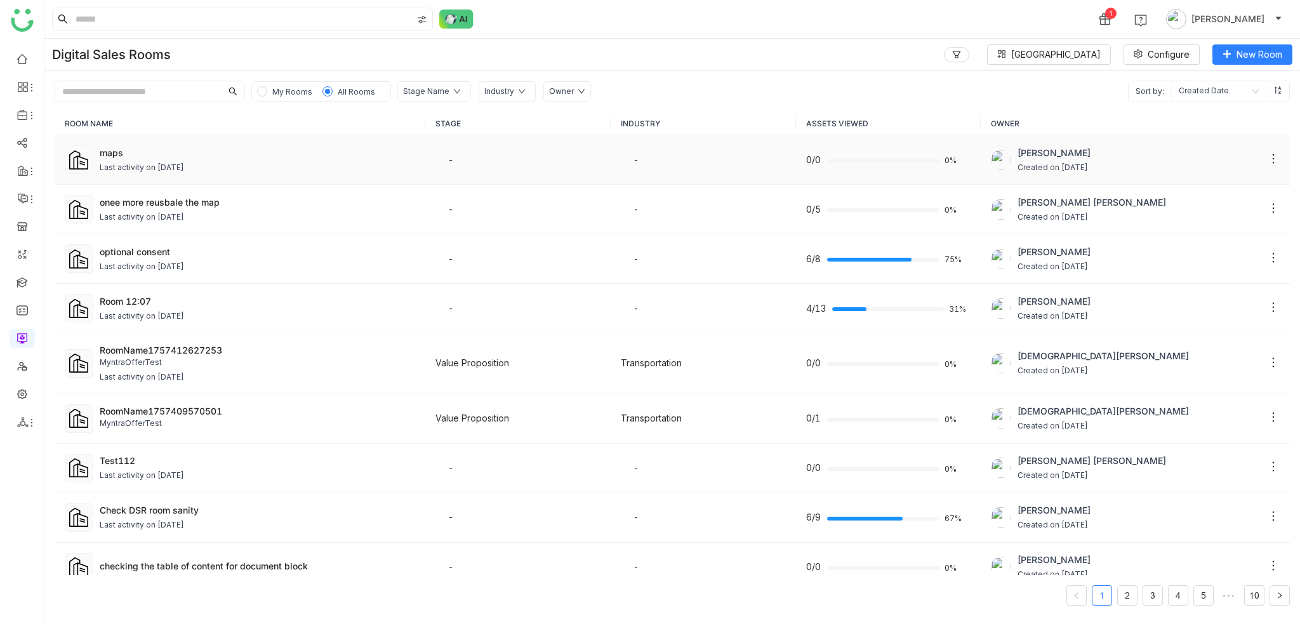
click at [157, 164] on div "Last activity on Sep 10, 2025" at bounding box center [142, 168] width 84 height 12
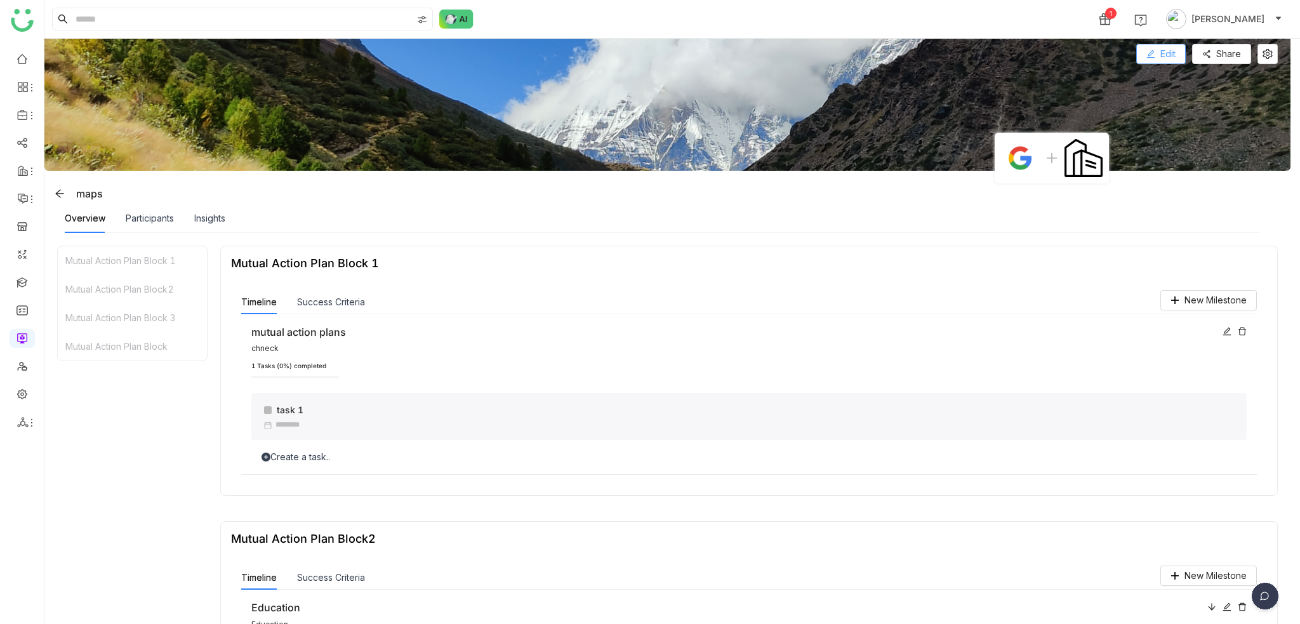
click at [1163, 57] on span "Edit" at bounding box center [1168, 54] width 15 height 14
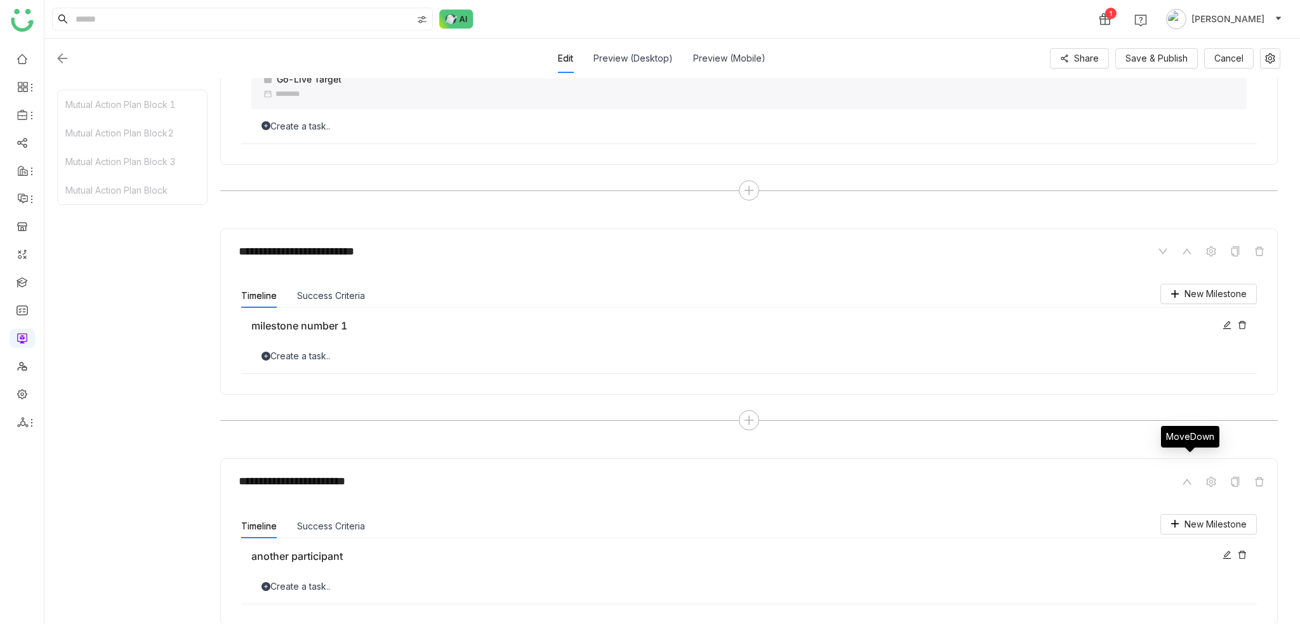
scroll to position [1051, 0]
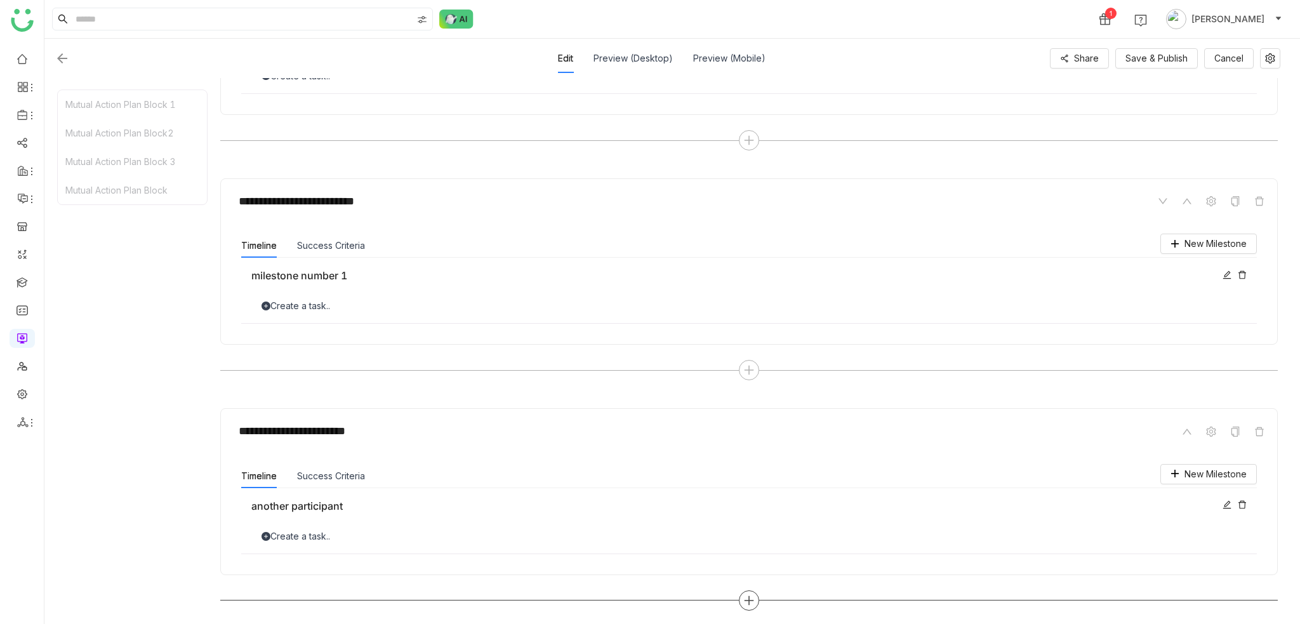
click at [754, 602] on div at bounding box center [749, 600] width 20 height 20
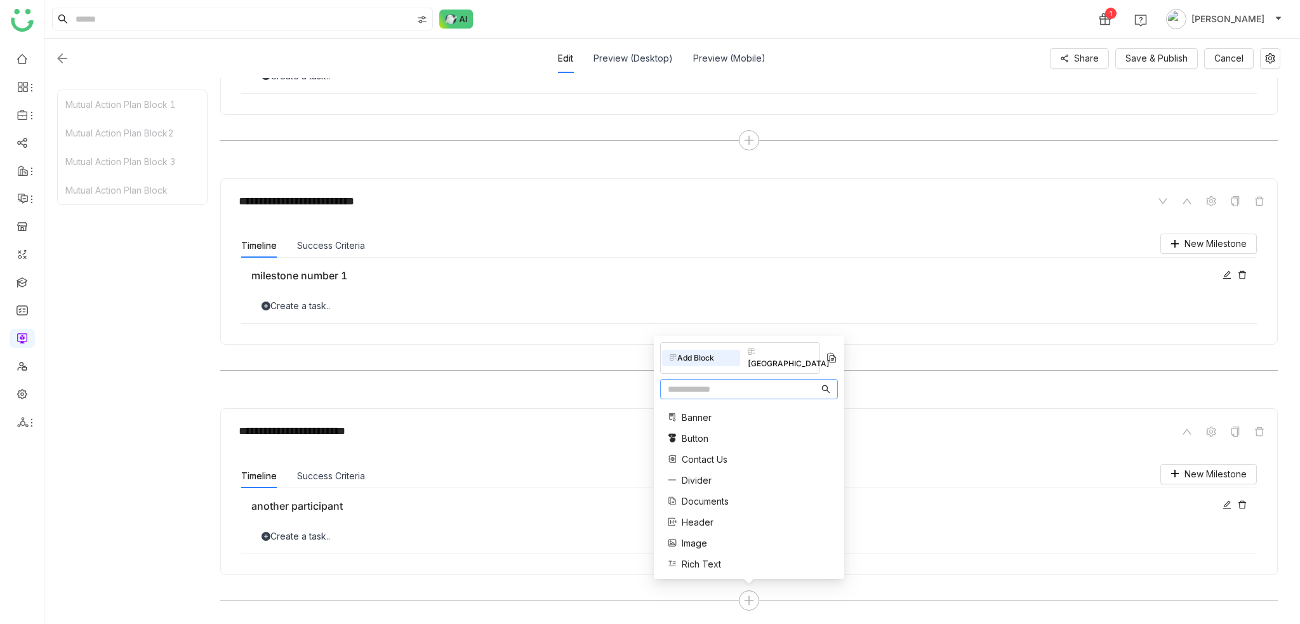
click at [204, 372] on div "Mutual Action Plan Block 1 Mutual Action Plan Block2 Mutual Action Plan Block 3…" at bounding box center [132, 351] width 150 height 523
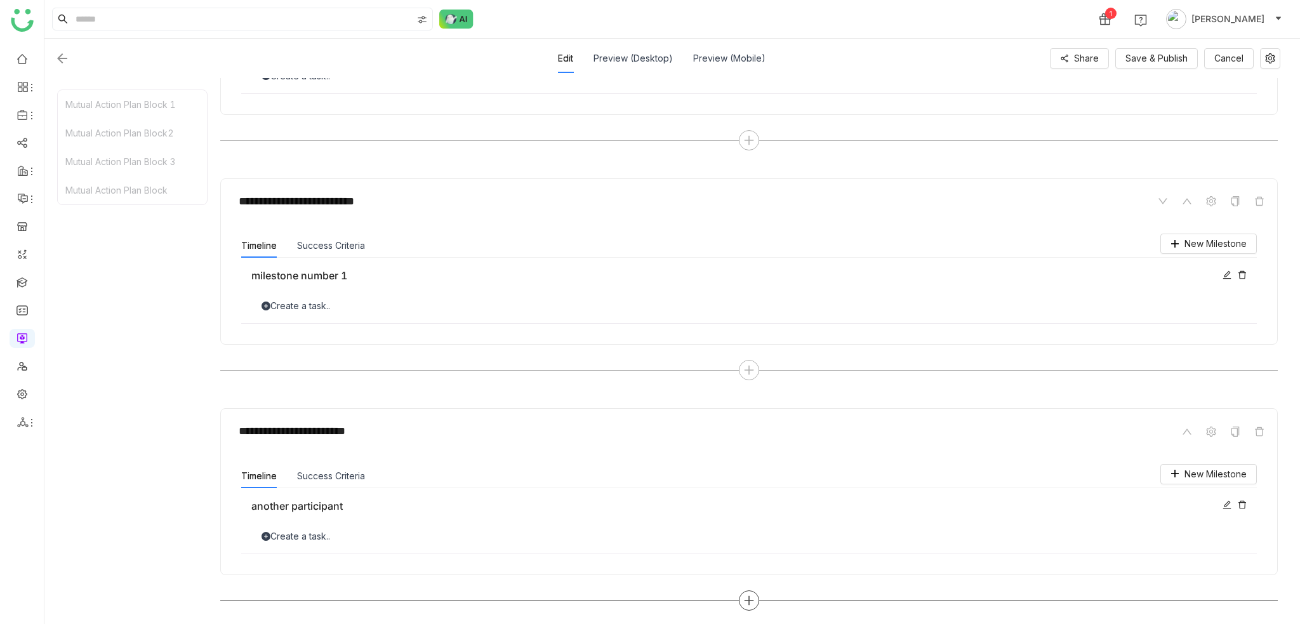
click at [743, 592] on div at bounding box center [749, 600] width 20 height 20
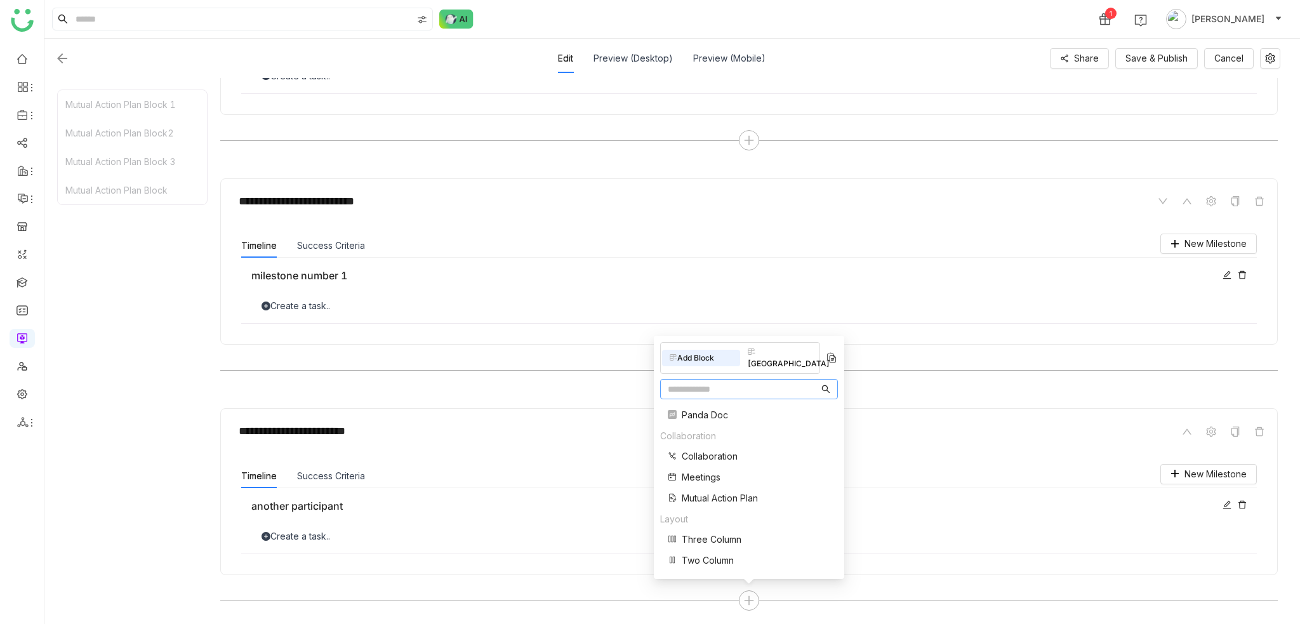
scroll to position [255, 0]
click at [412, 368] on div at bounding box center [749, 370] width 1058 height 20
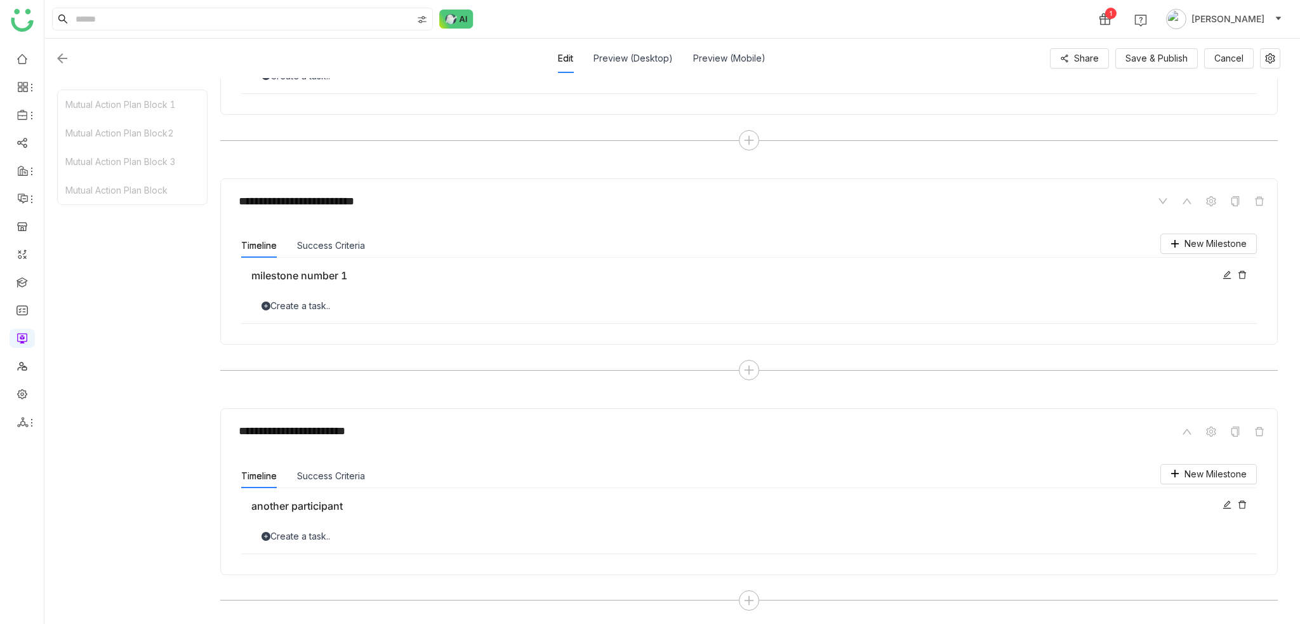
click at [197, 379] on div "Mutual Action Plan Block 1 Mutual Action Plan Block2 Mutual Action Plan Block 3…" at bounding box center [132, 351] width 150 height 523
click at [745, 599] on icon at bounding box center [748, 600] width 11 height 11
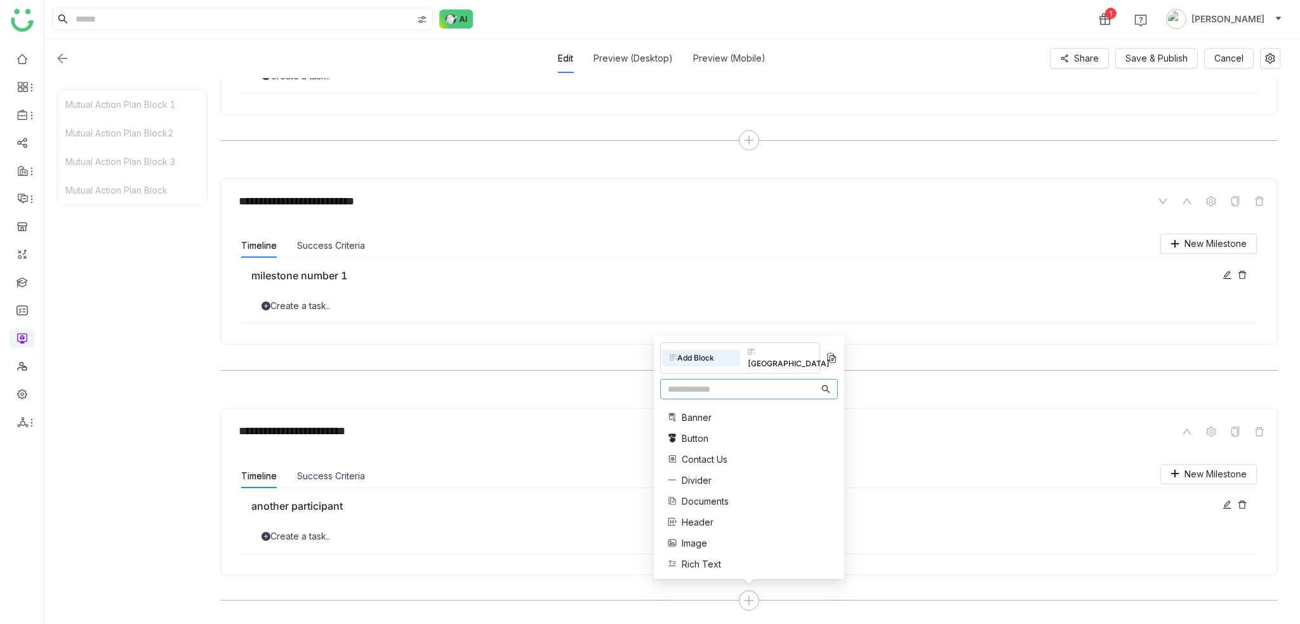
click at [141, 343] on div "Mutual Action Plan Block 1 Mutual Action Plan Block2 Mutual Action Plan Block 3…" at bounding box center [132, 351] width 150 height 523
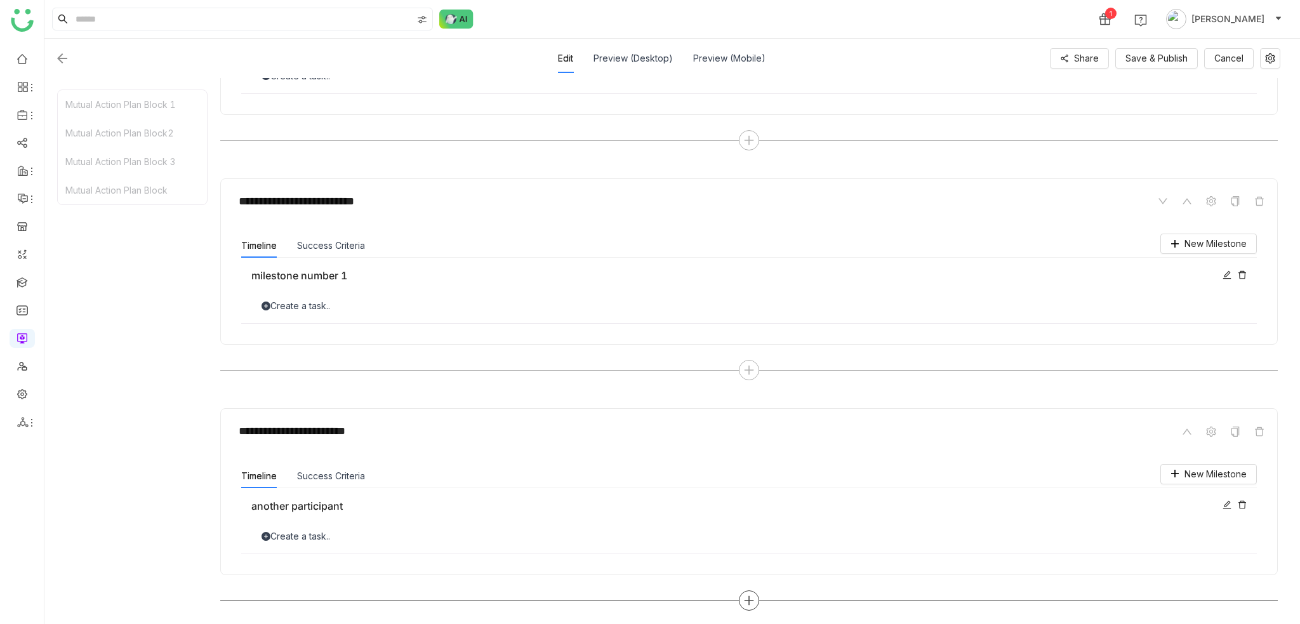
click at [760, 596] on div at bounding box center [749, 600] width 1058 height 20
click at [757, 596] on div at bounding box center [749, 600] width 20 height 20
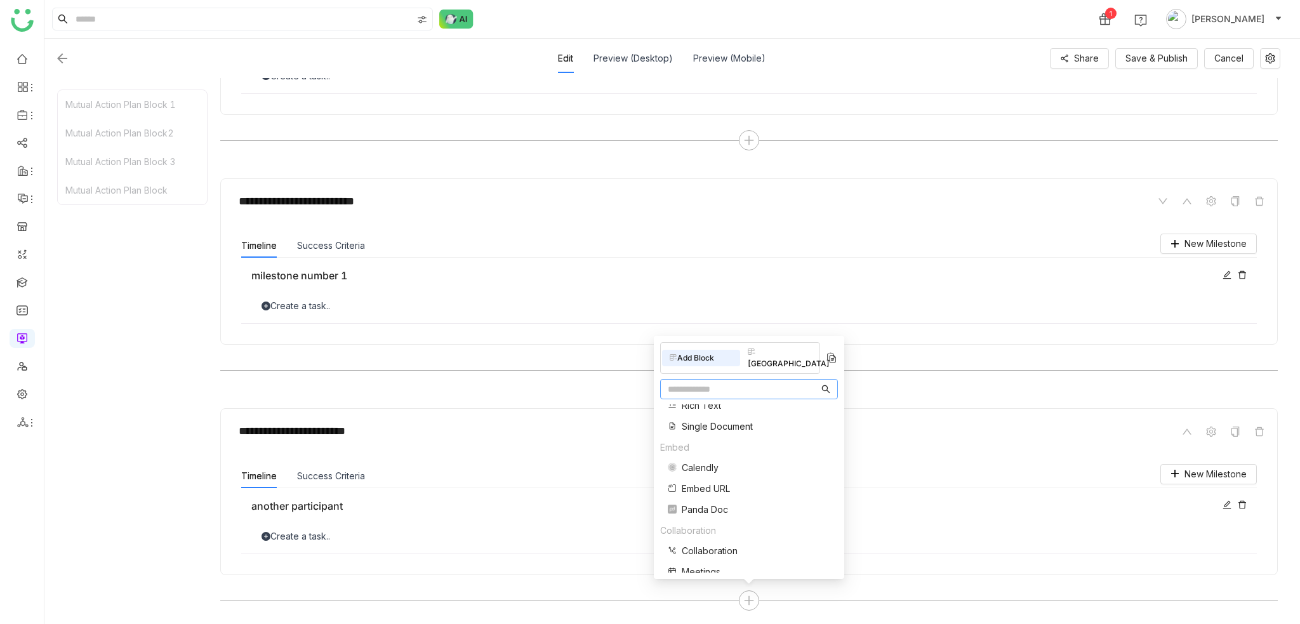
scroll to position [128, 0]
click at [696, 412] on span "Image" at bounding box center [694, 414] width 25 height 13
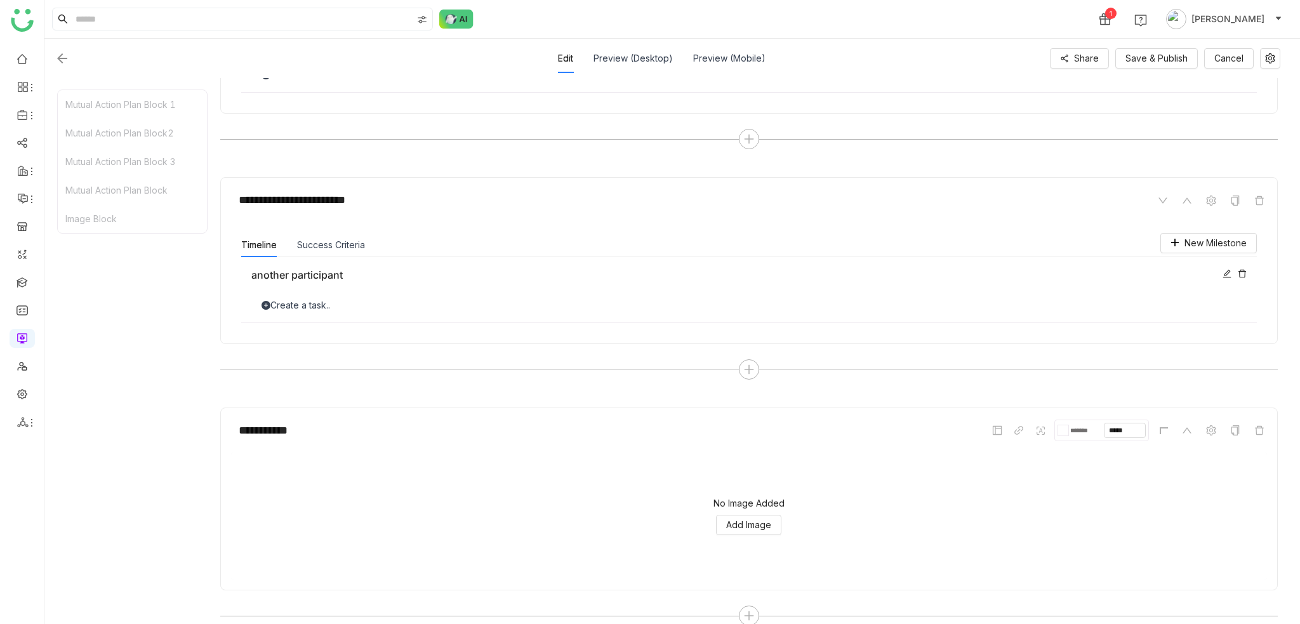
scroll to position [1297, 0]
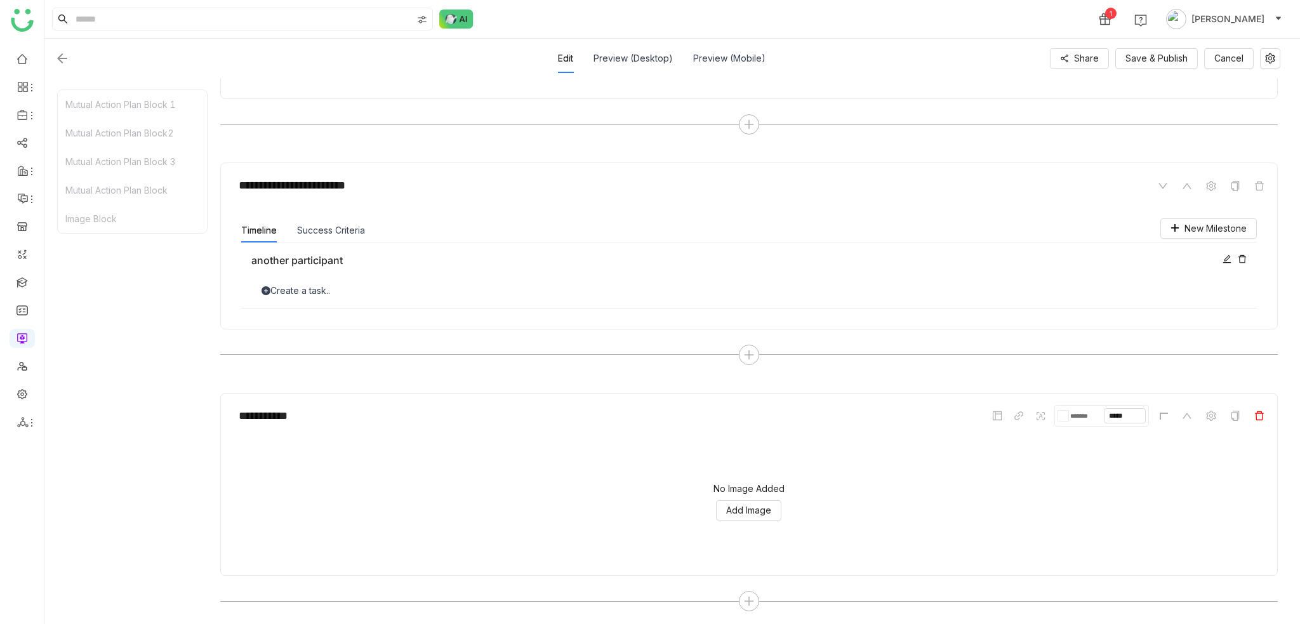
click at [1254, 411] on span at bounding box center [1259, 415] width 15 height 15
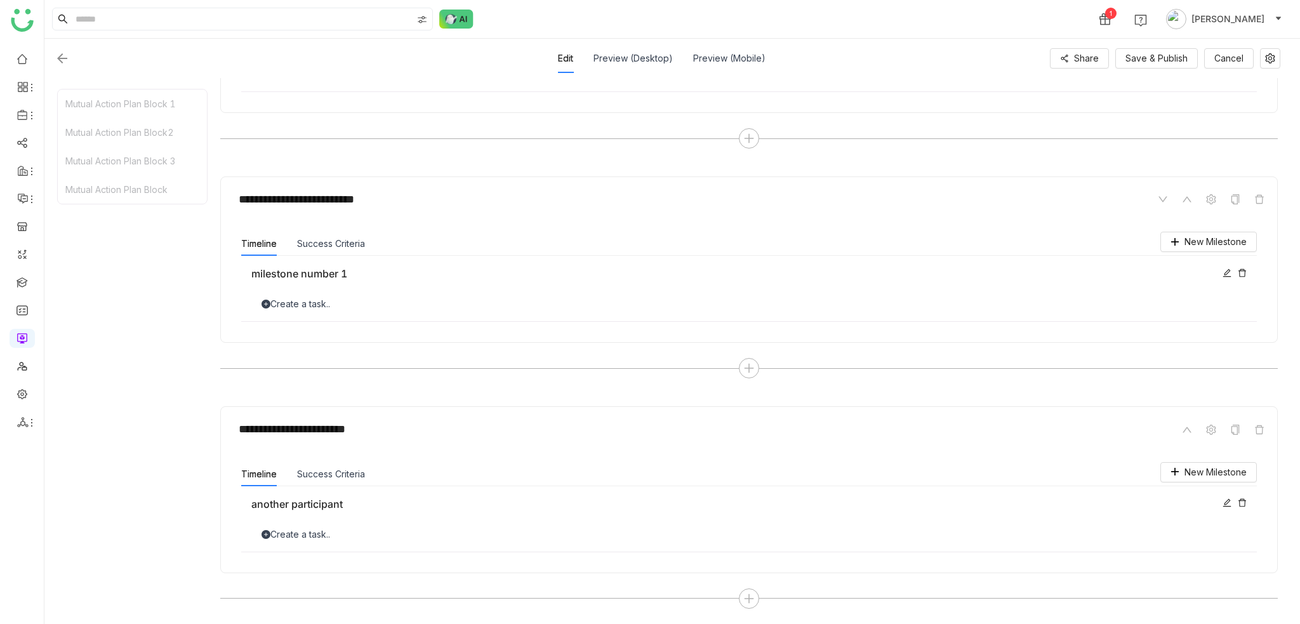
scroll to position [1051, 0]
click at [743, 599] on icon at bounding box center [748, 600] width 11 height 11
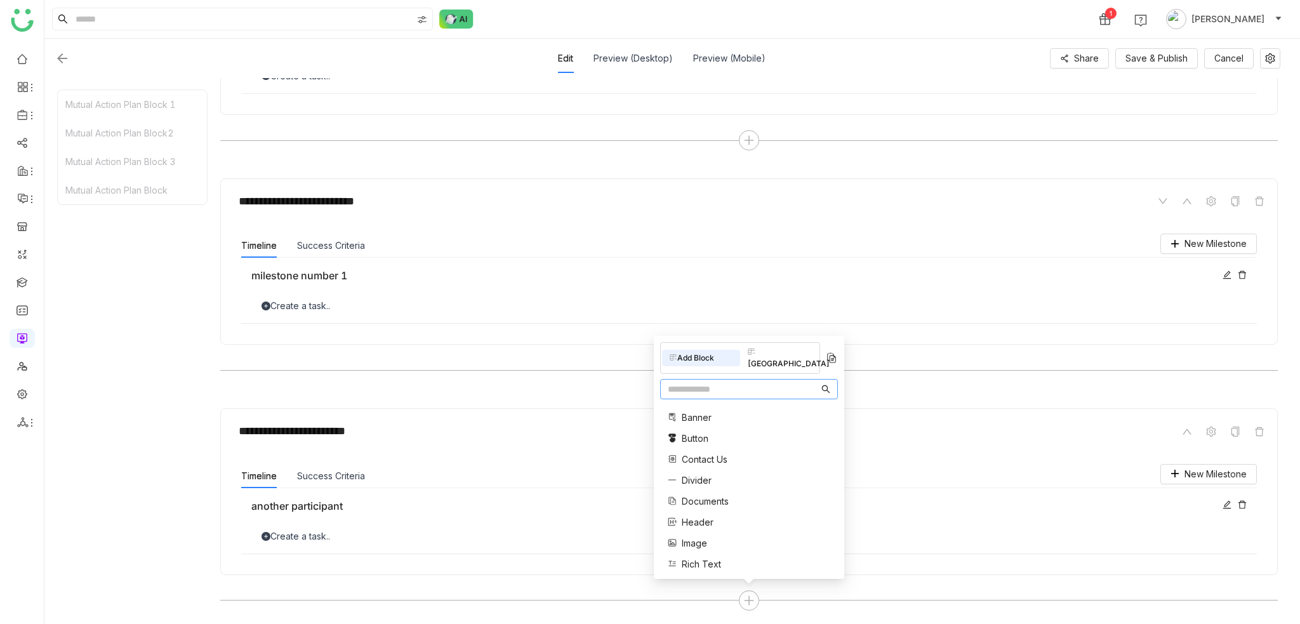
click at [749, 390] on input "text" at bounding box center [743, 389] width 151 height 14
click at [160, 449] on div "Mutual Action Plan Block 1 Mutual Action Plan Block2 Mutual Action Plan Block 3…" at bounding box center [132, 351] width 150 height 523
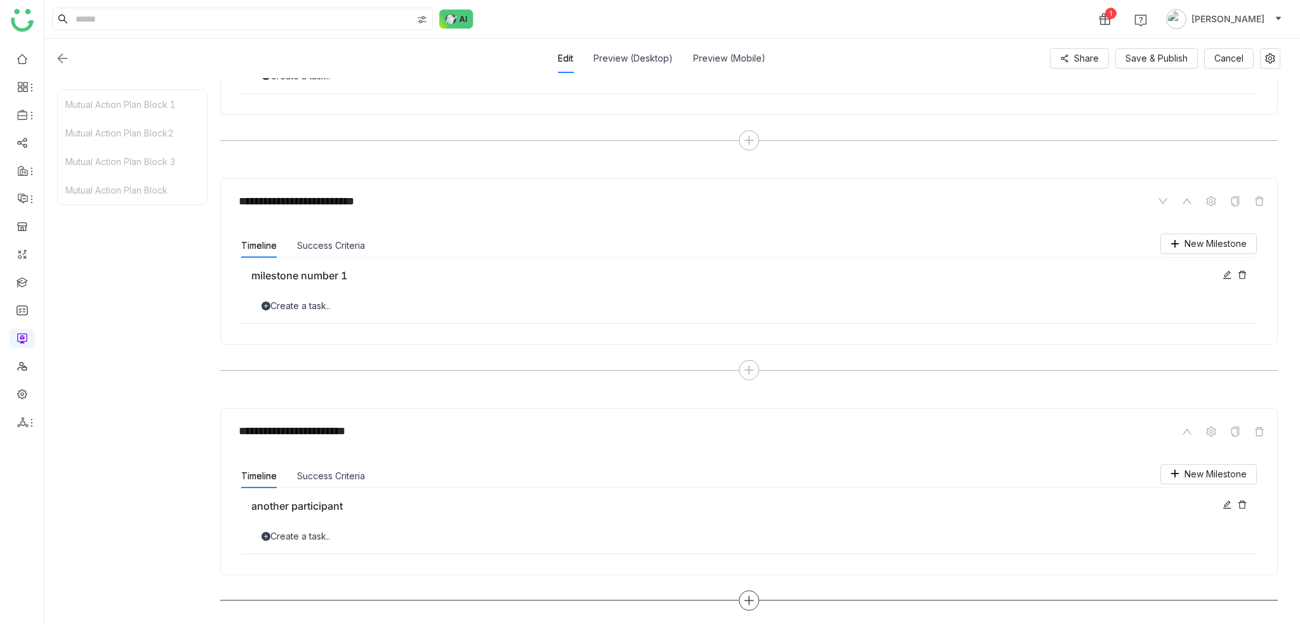
click at [751, 595] on icon at bounding box center [748, 600] width 11 height 11
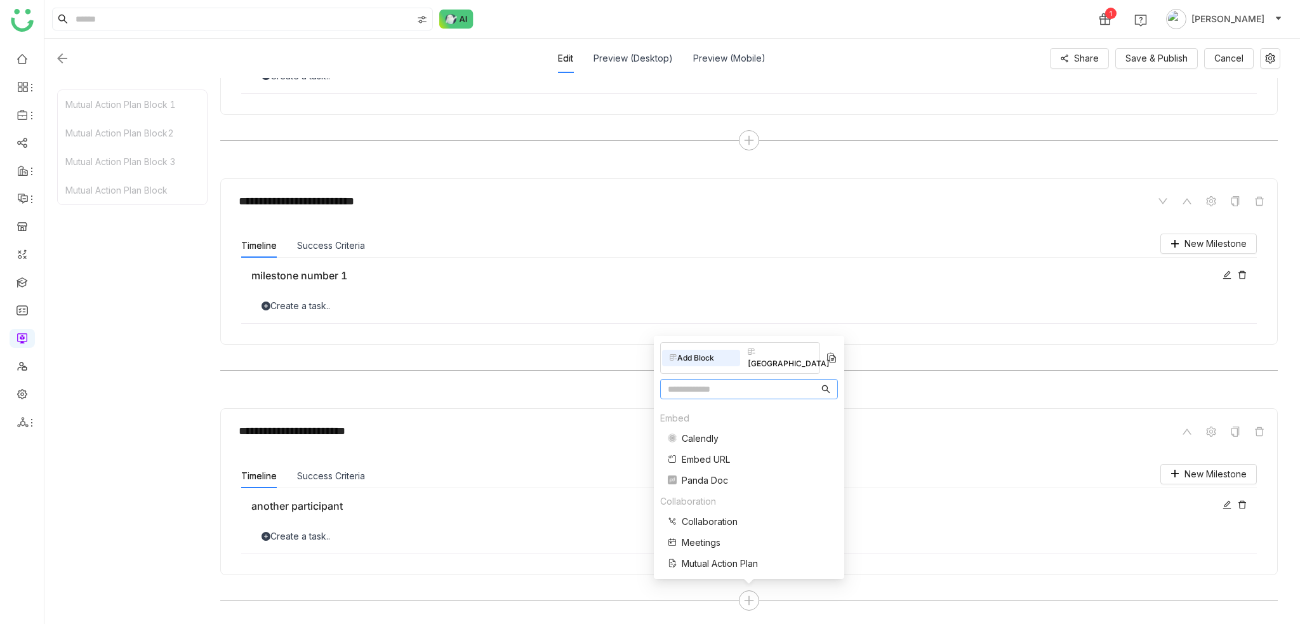
scroll to position [190, 0]
click at [742, 606] on div at bounding box center [749, 600] width 1058 height 20
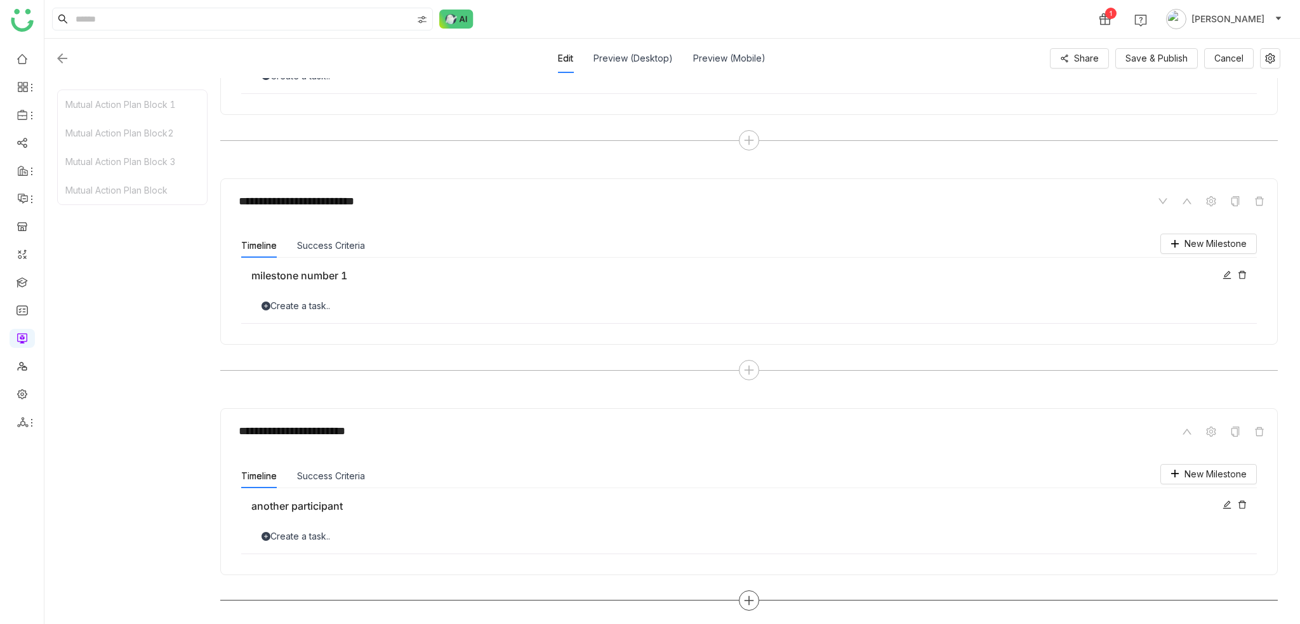
click at [747, 591] on div at bounding box center [749, 600] width 20 height 20
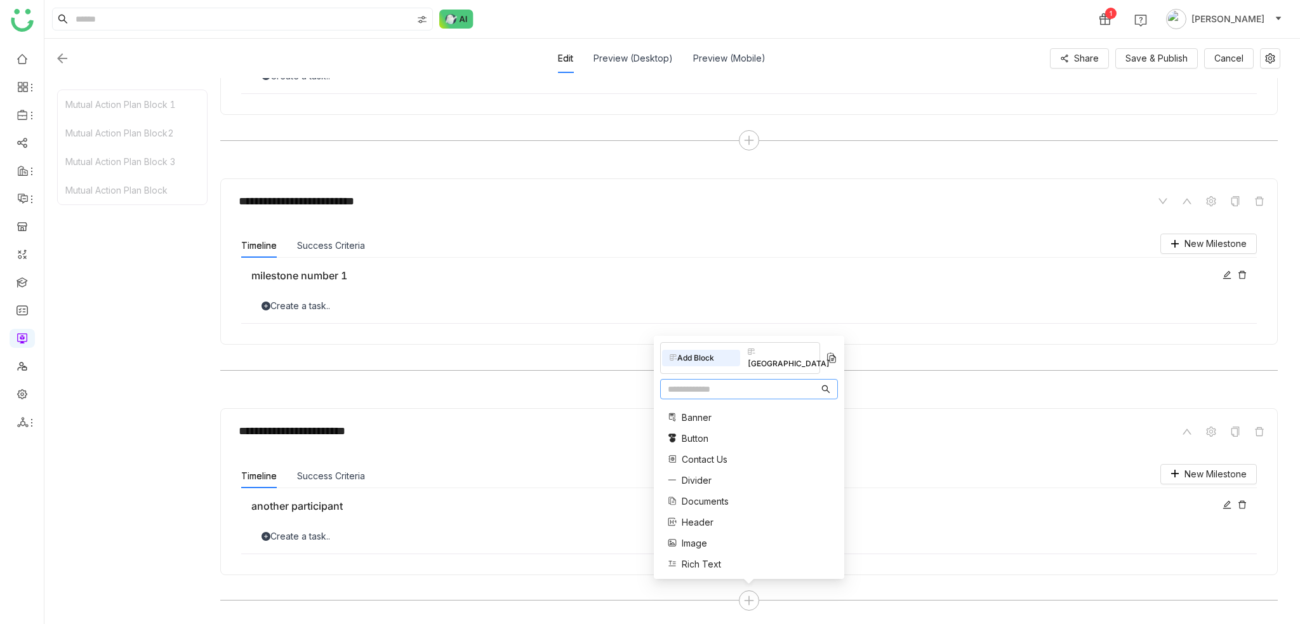
click at [730, 563] on div "Rich Text" at bounding box center [710, 563] width 85 height 13
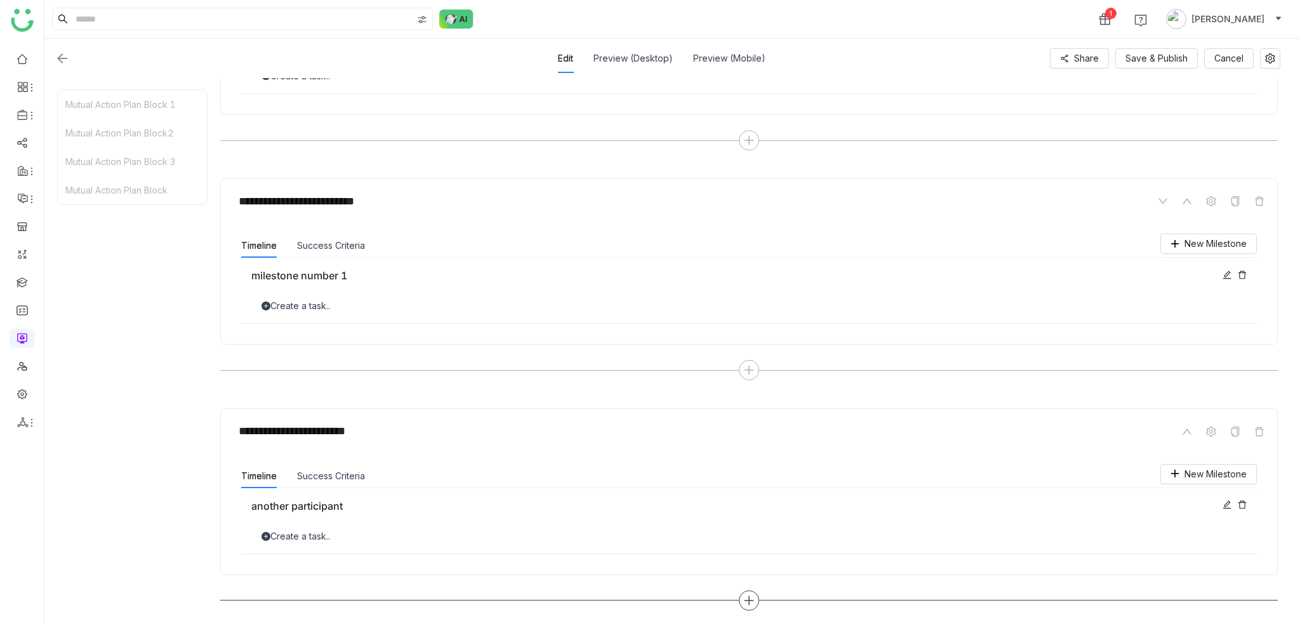
click at [747, 595] on icon at bounding box center [748, 600] width 11 height 11
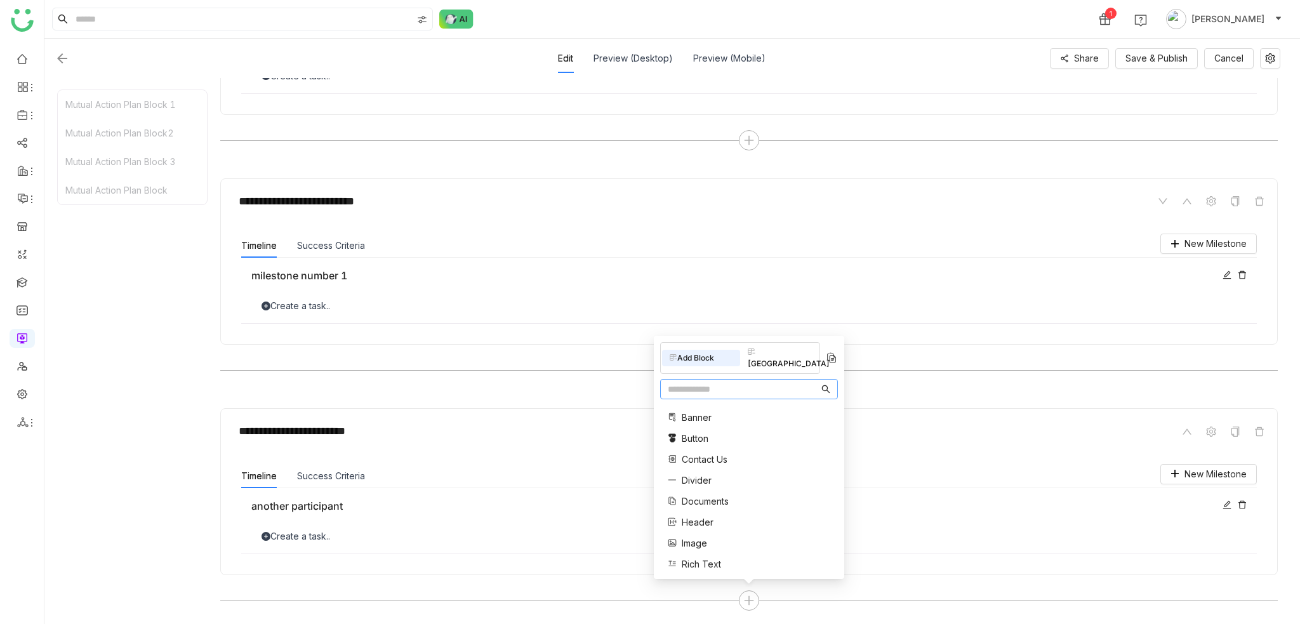
click at [596, 380] on div "**********" at bounding box center [749, 280] width 1058 height 204
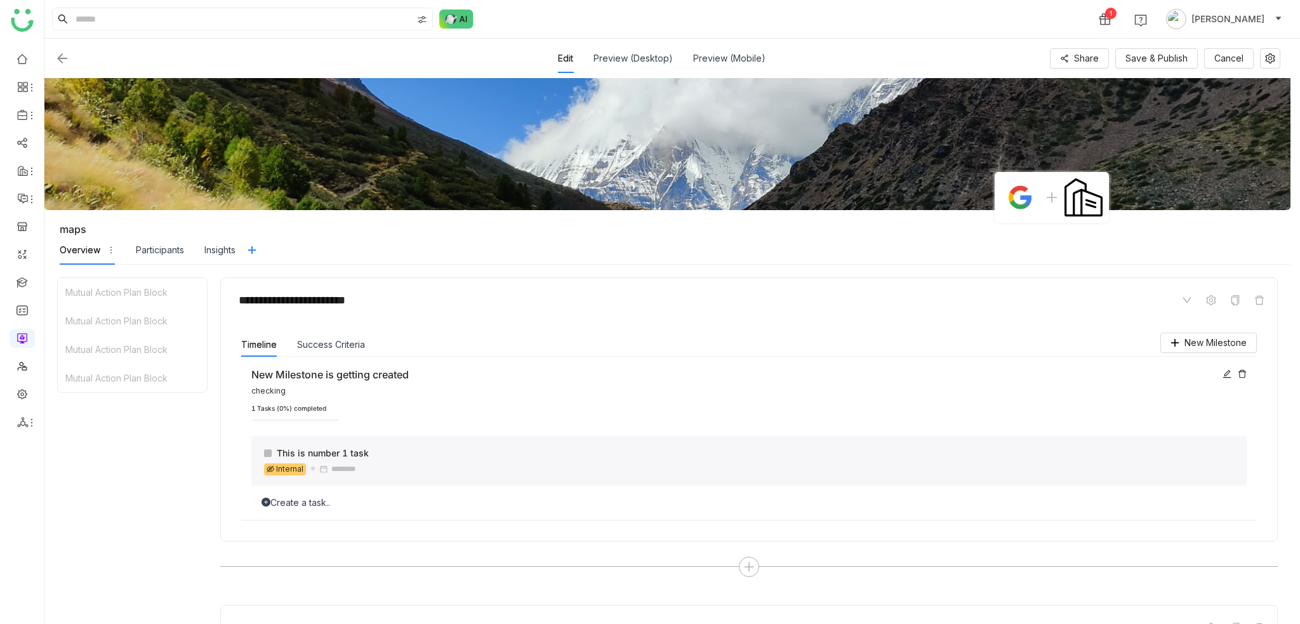
scroll to position [1170, 0]
